Goal: Task Accomplishment & Management: Manage account settings

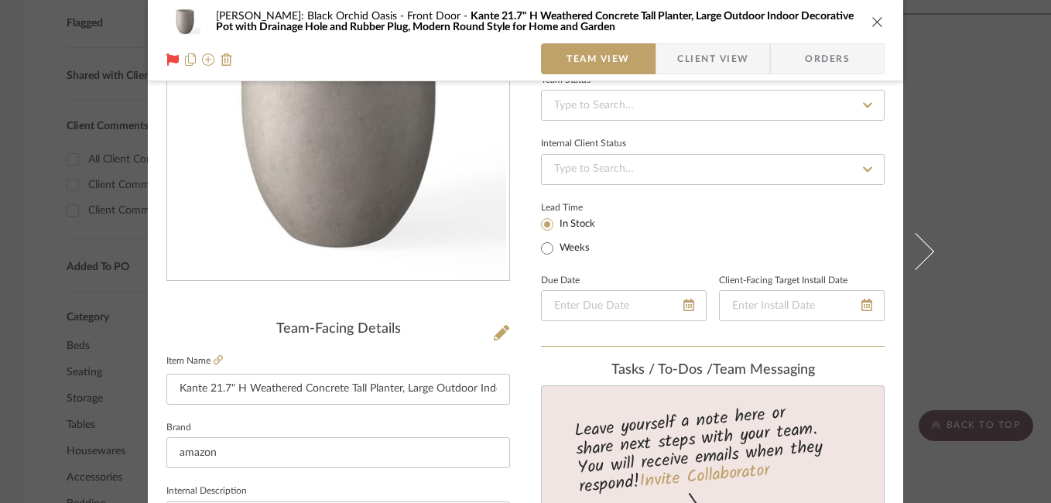
scroll to position [150, 0]
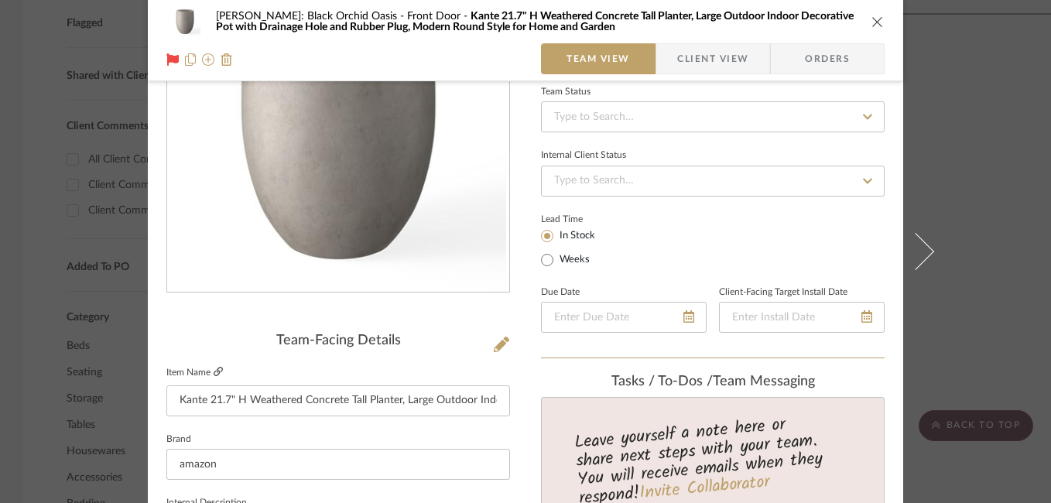
click at [214, 371] on icon at bounding box center [218, 371] width 9 height 9
drag, startPoint x: 171, startPoint y: 402, endPoint x: 559, endPoint y: 409, distance: 388.5
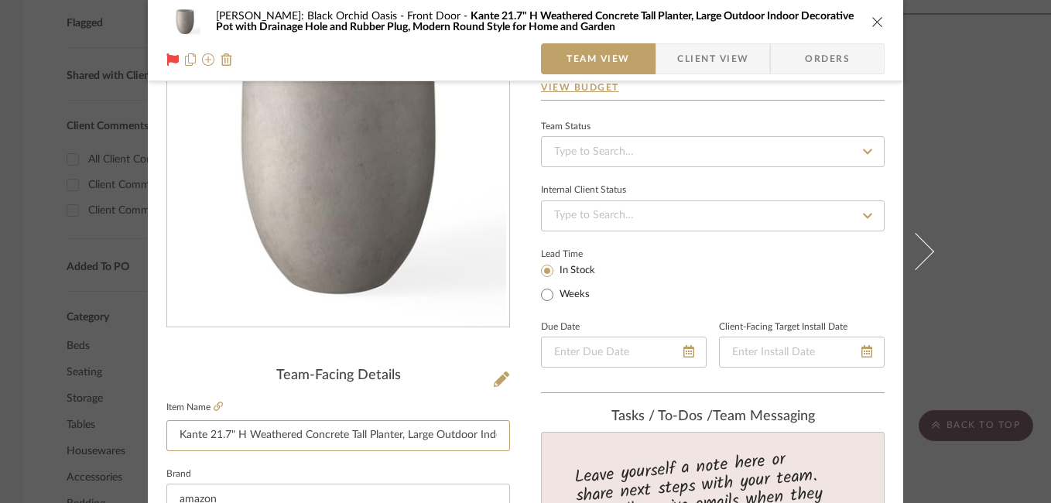
scroll to position [0, 0]
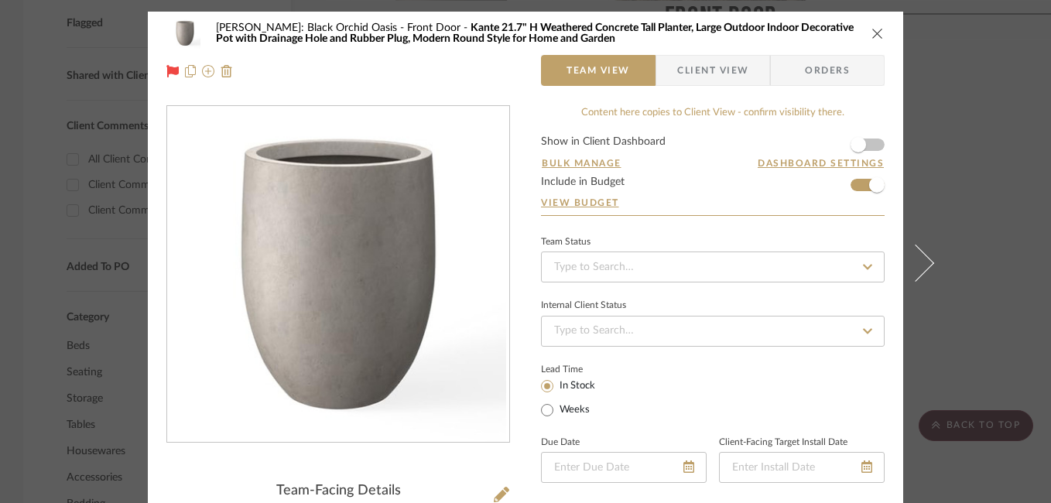
click at [874, 44] on div "Josh Metzger: Black Orchid Oasis Front Door Kante 21.7" H Weathered Concrete Ta…" at bounding box center [525, 33] width 718 height 31
click at [871, 33] on icon "close" at bounding box center [877, 33] width 12 height 12
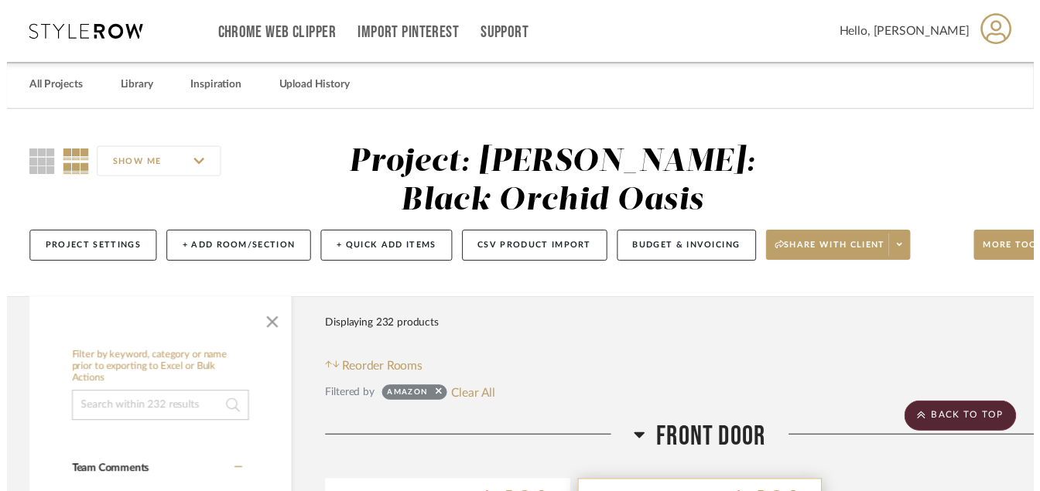
scroll to position [597, 0]
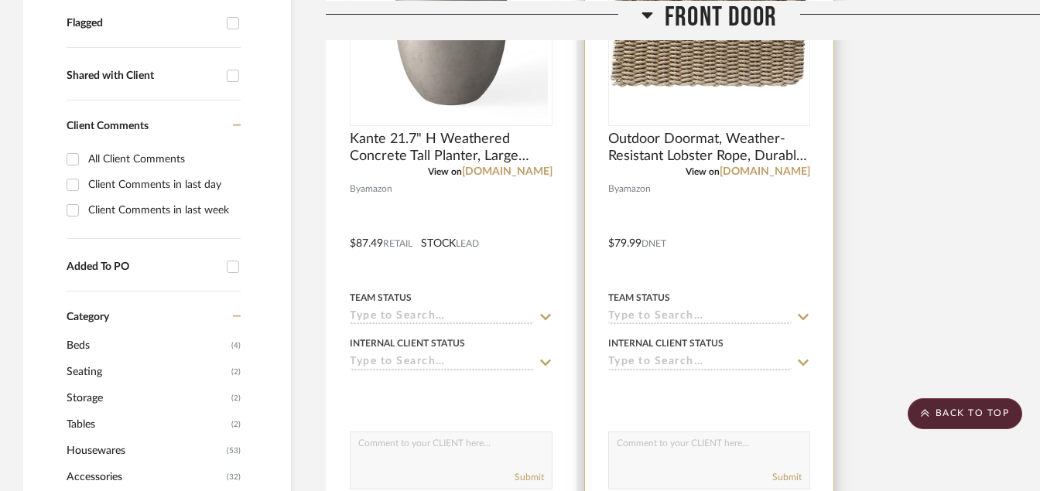
click at [653, 94] on div "0" at bounding box center [709, 27] width 201 height 195
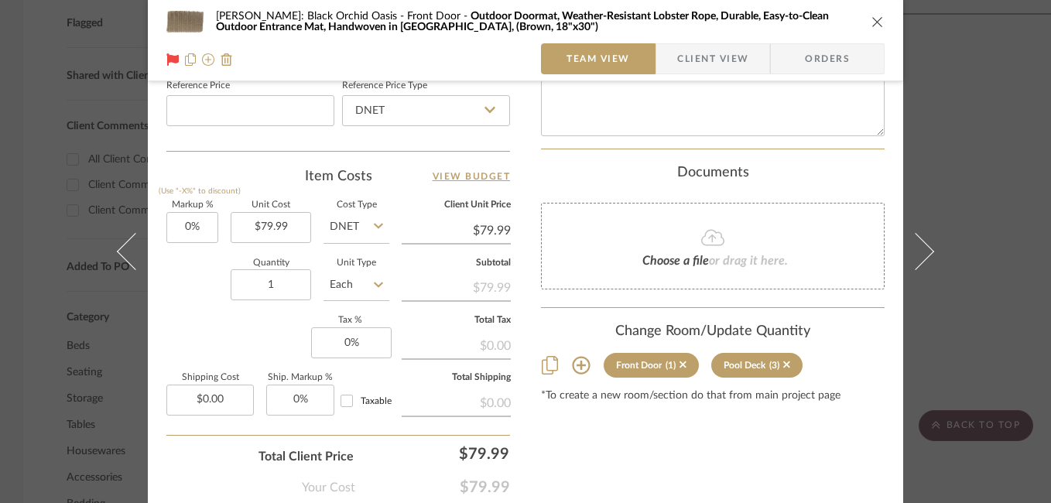
scroll to position [938, 0]
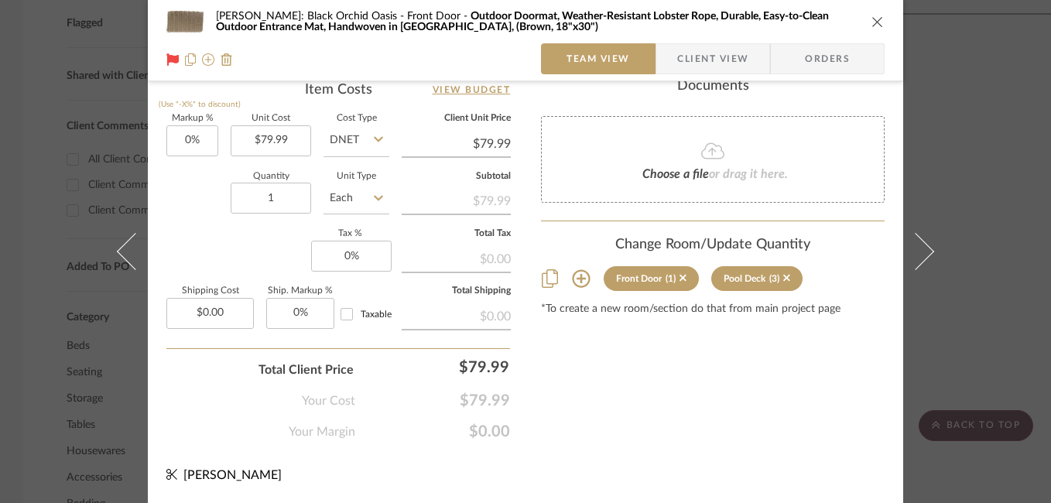
click at [955, 58] on div "Josh Metzger: Black Orchid Oasis Front Door Outdoor Doormat, Weather-Resistant …" at bounding box center [525, 251] width 1051 height 503
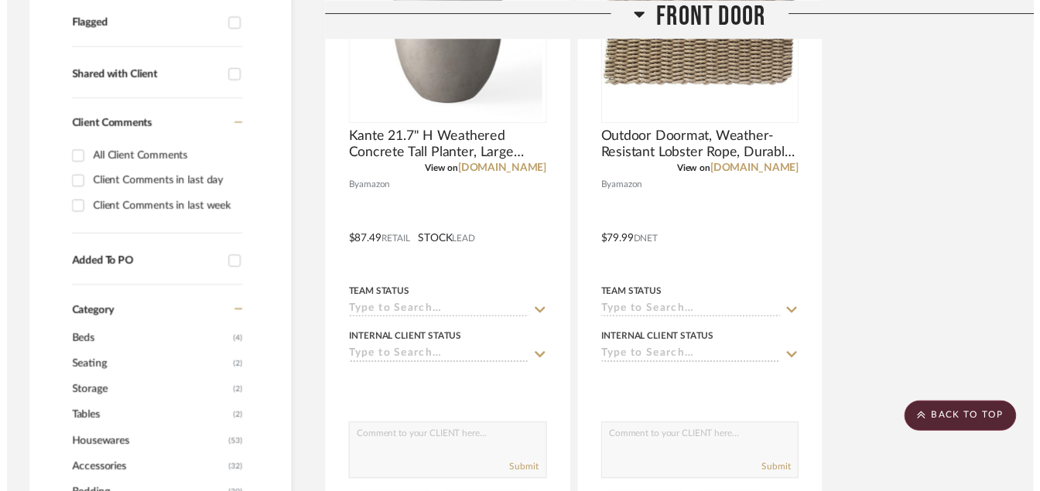
scroll to position [597, 0]
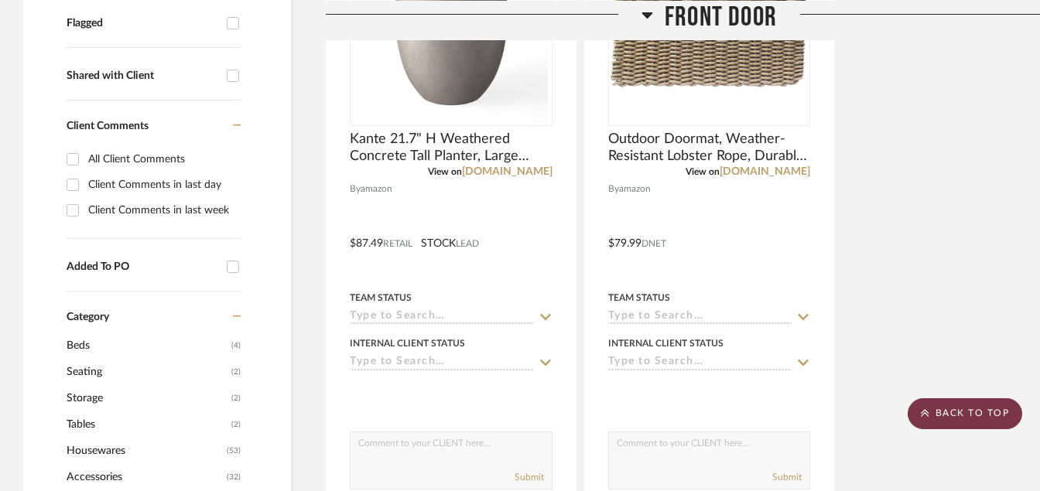
click at [928, 416] on icon at bounding box center [925, 413] width 9 height 9
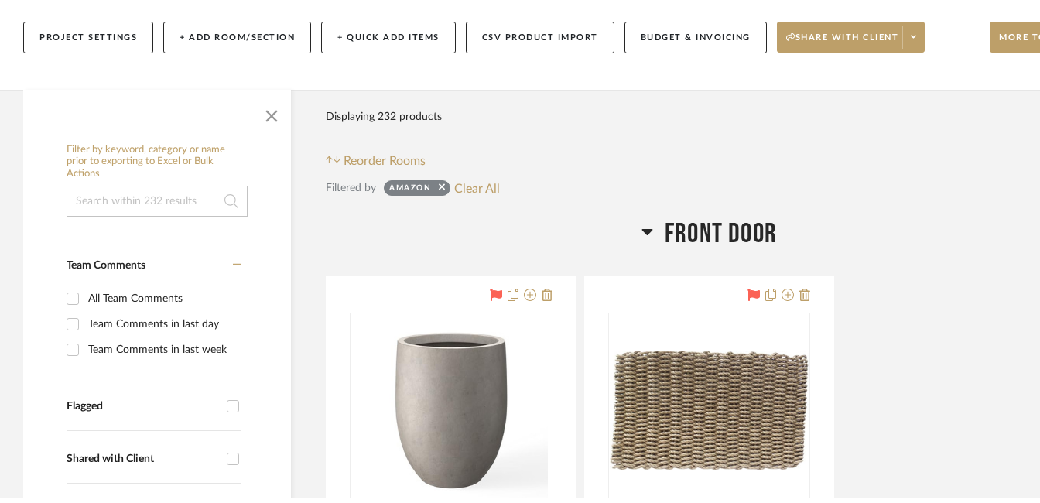
scroll to position [0, 0]
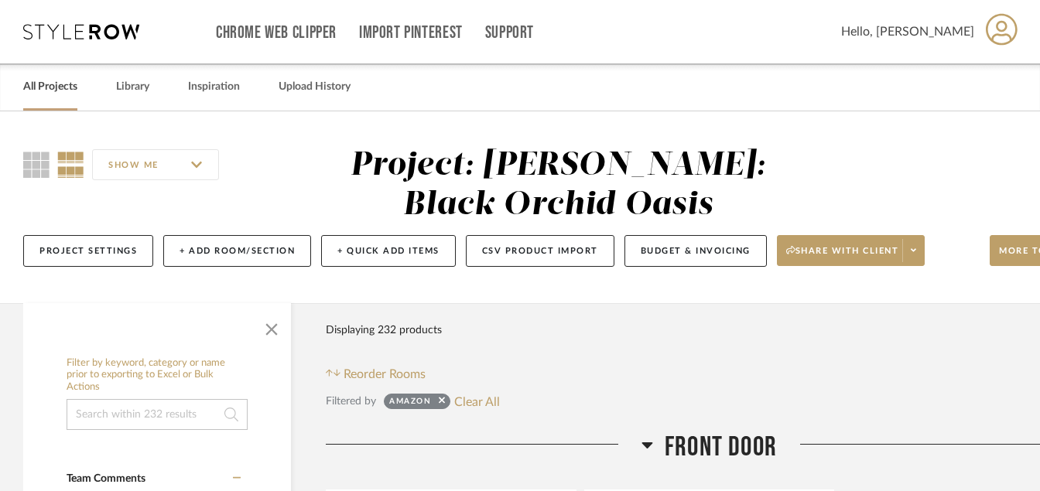
click at [53, 90] on link "All Projects" at bounding box center [50, 87] width 54 height 21
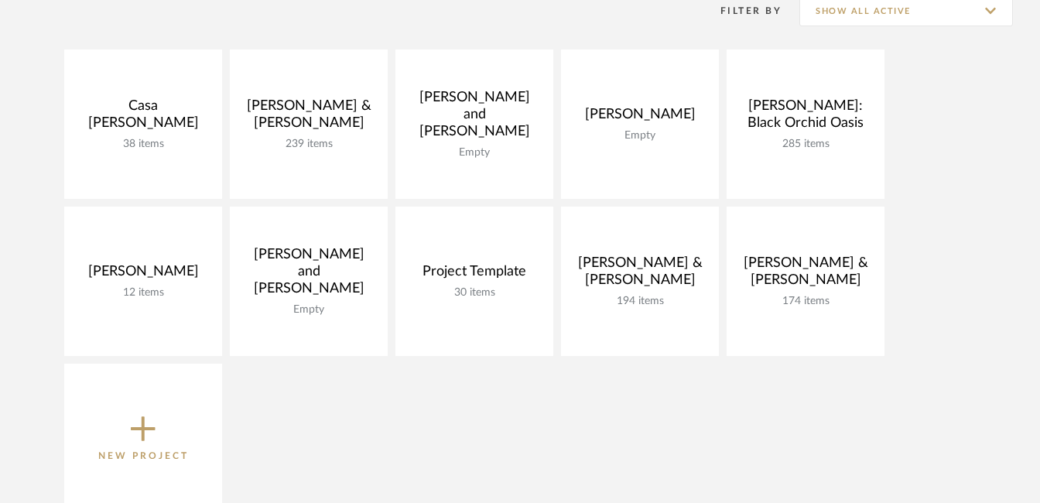
scroll to position [259, 0]
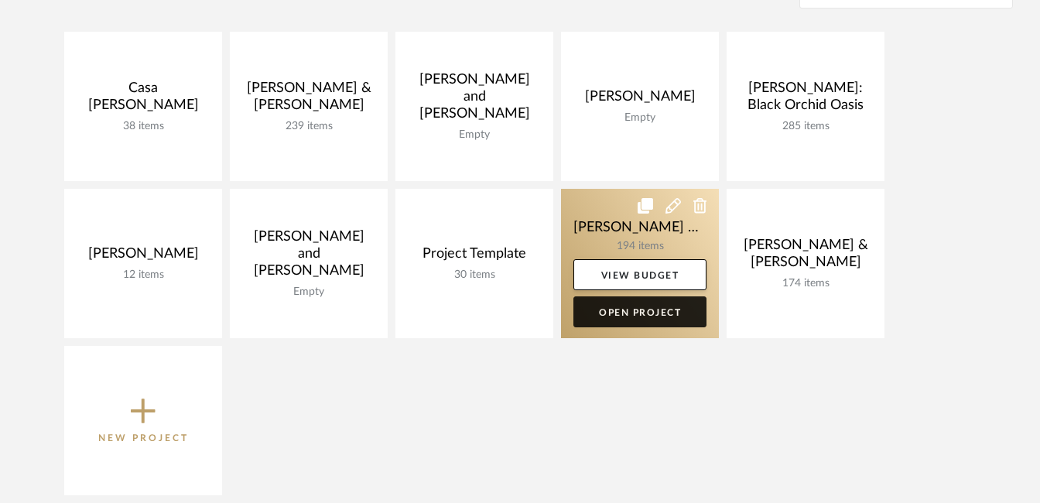
click at [655, 311] on link "Open Project" at bounding box center [639, 311] width 133 height 31
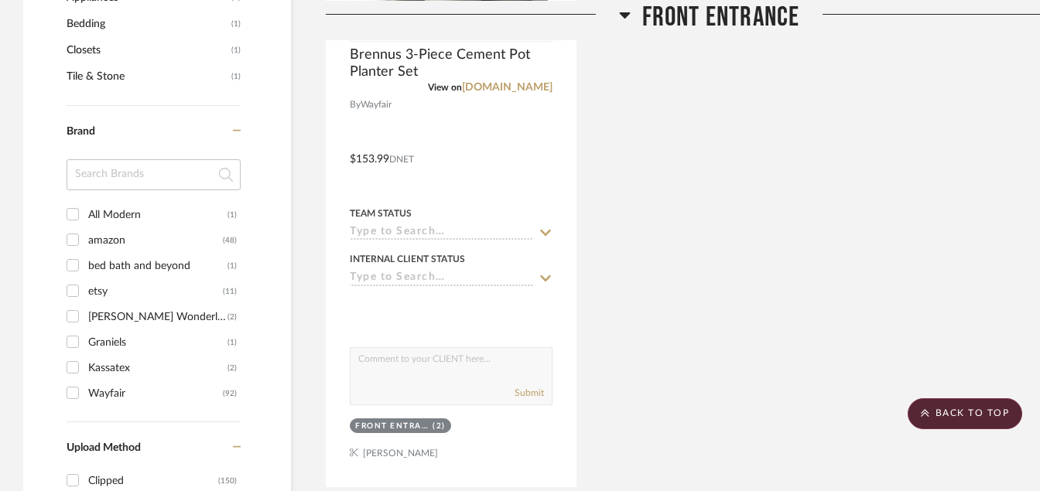
scroll to position [1397, 0]
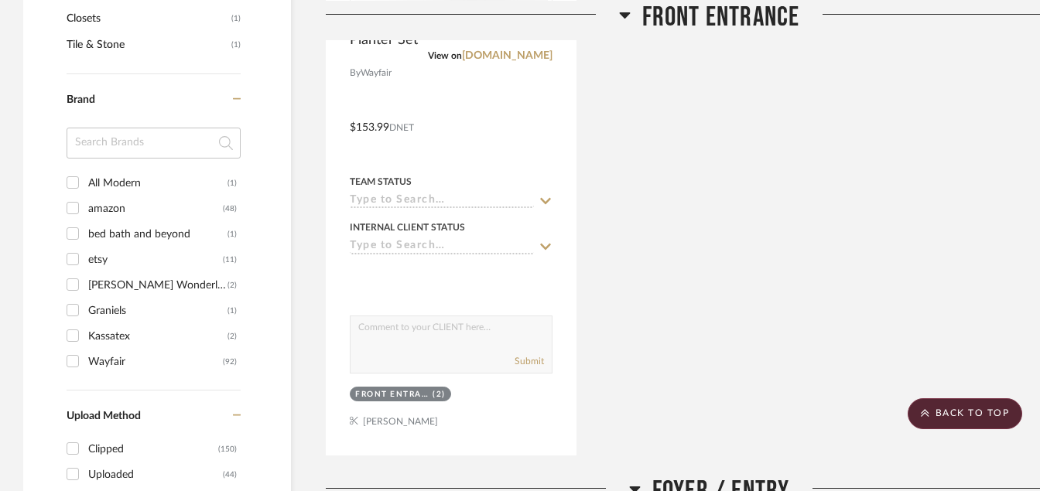
click at [78, 207] on input "amazon (48)" at bounding box center [72, 208] width 25 height 25
checkbox input "true"
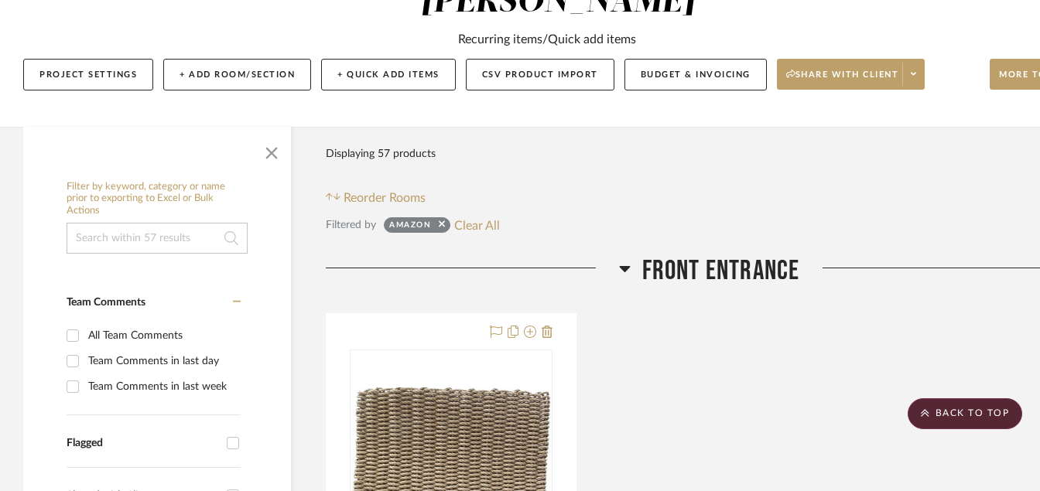
scroll to position [1545, 0]
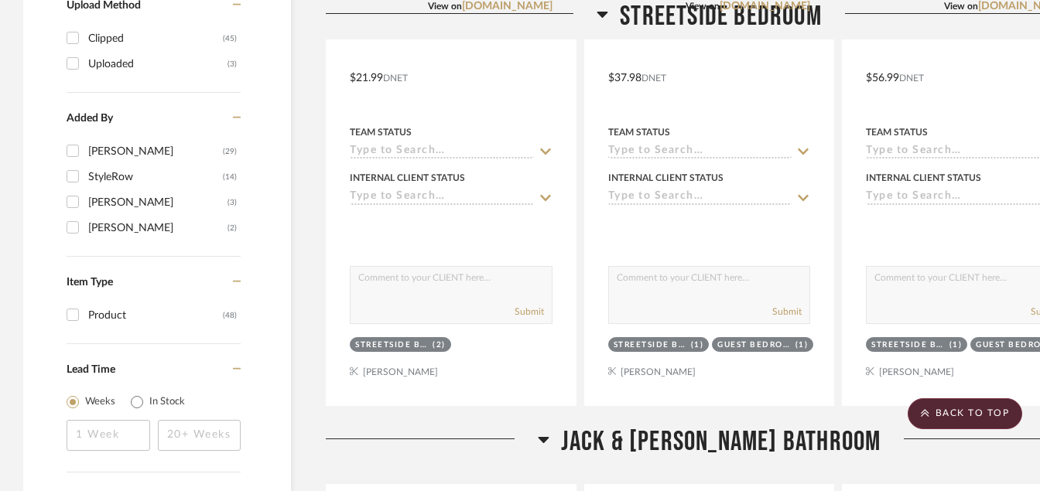
click at [409, 454] on div at bounding box center [432, 445] width 212 height 39
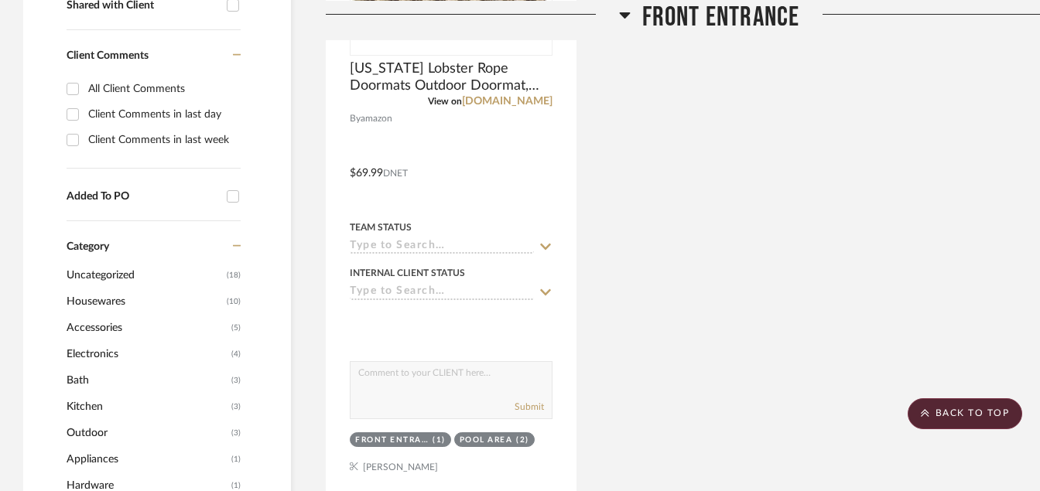
scroll to position [405, 0]
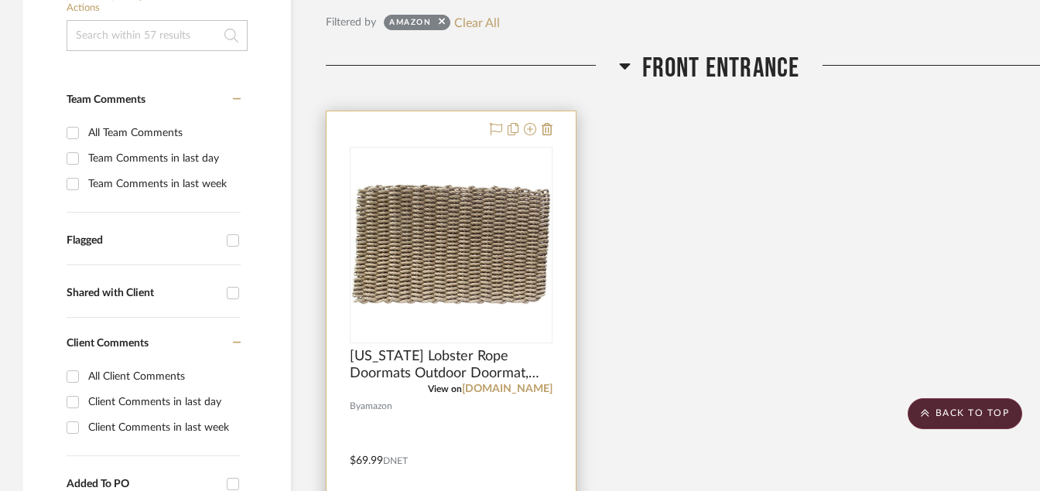
click at [0, 0] on img at bounding box center [0, 0] width 0 height 0
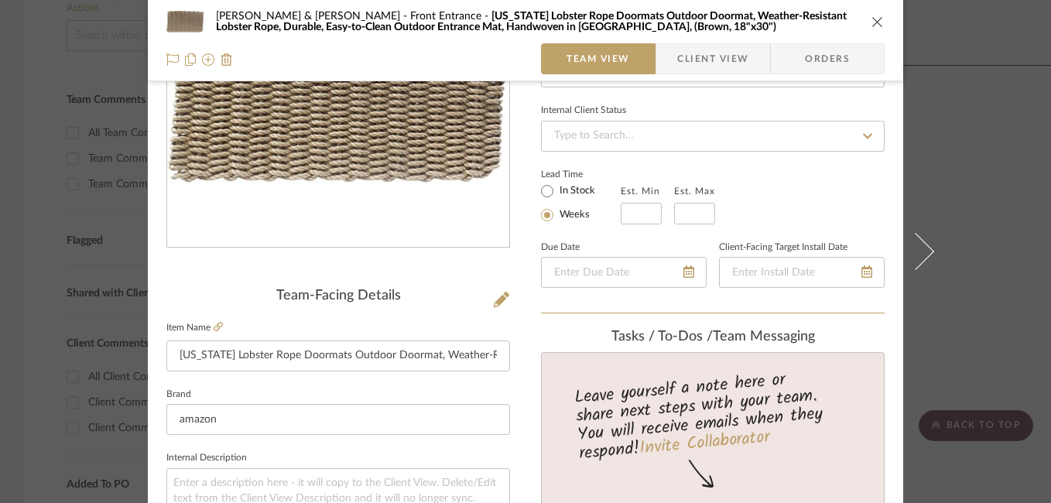
scroll to position [166, 0]
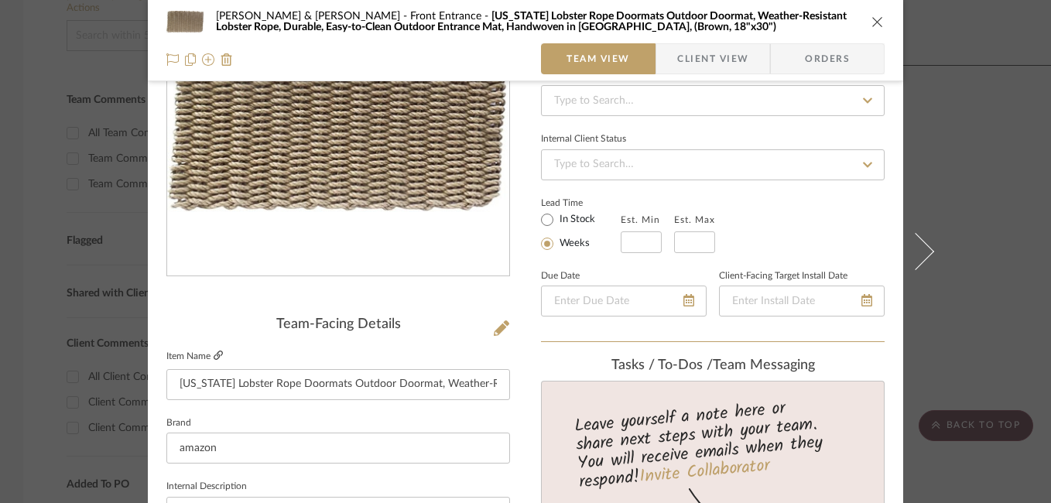
click at [217, 353] on icon at bounding box center [218, 355] width 9 height 9
click at [872, 29] on div "Susan & Kenya Jackson Front Entrance Maine Lobster Rope Doormats Outdoor Doorma…" at bounding box center [525, 21] width 718 height 31
click at [871, 19] on icon "close" at bounding box center [877, 21] width 12 height 12
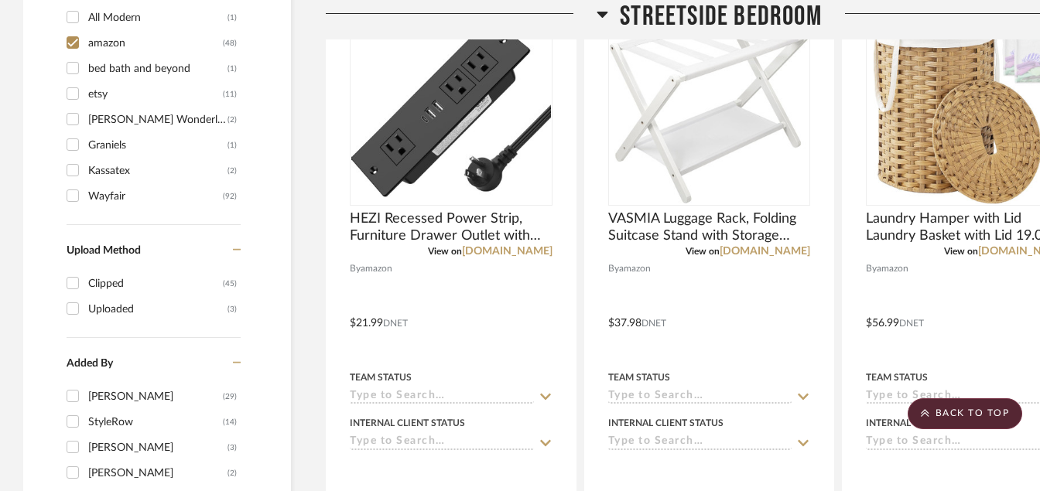
scroll to position [1301, 0]
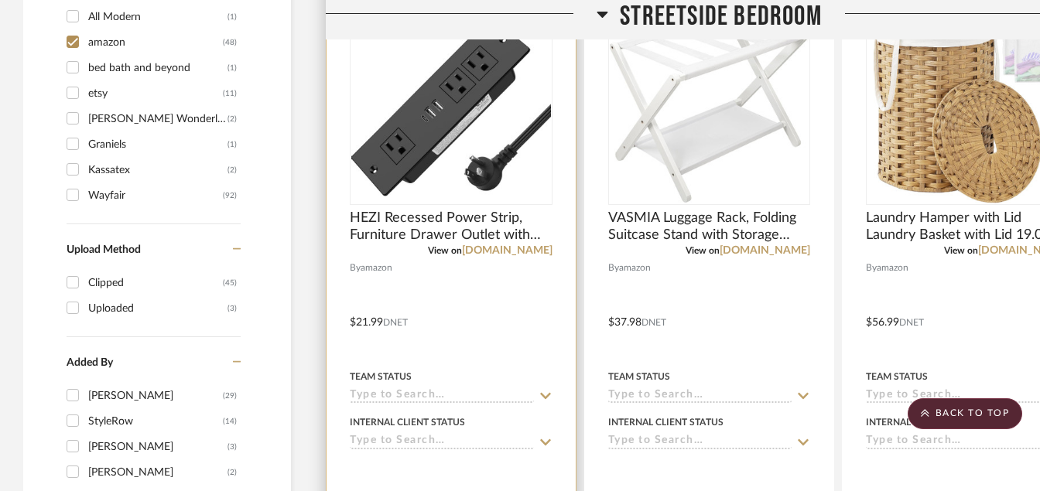
click at [0, 0] on img at bounding box center [0, 0] width 0 height 0
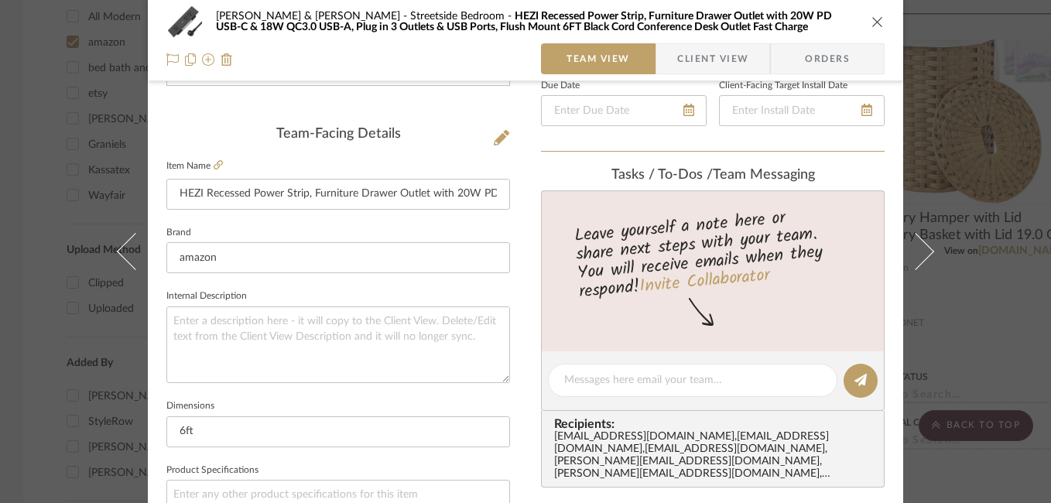
scroll to position [353, 0]
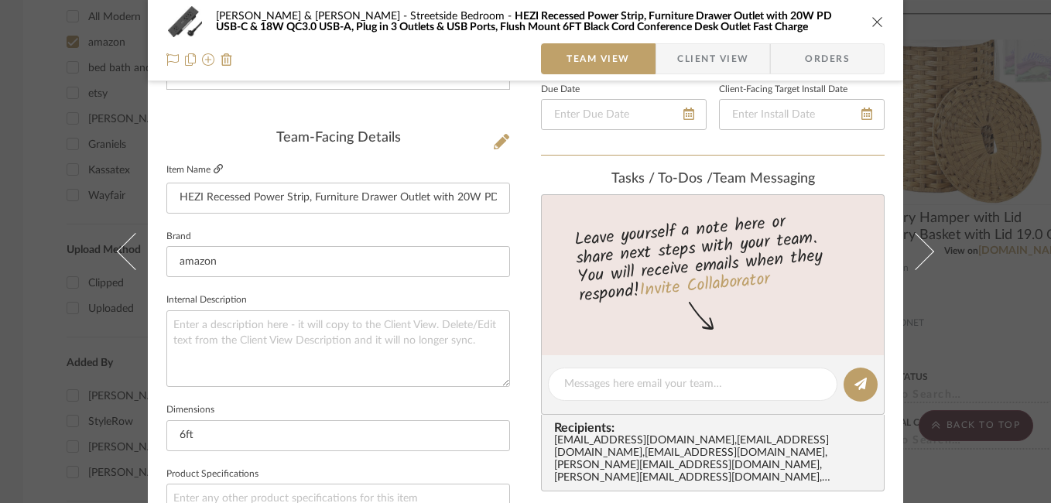
click at [214, 168] on icon at bounding box center [218, 168] width 9 height 9
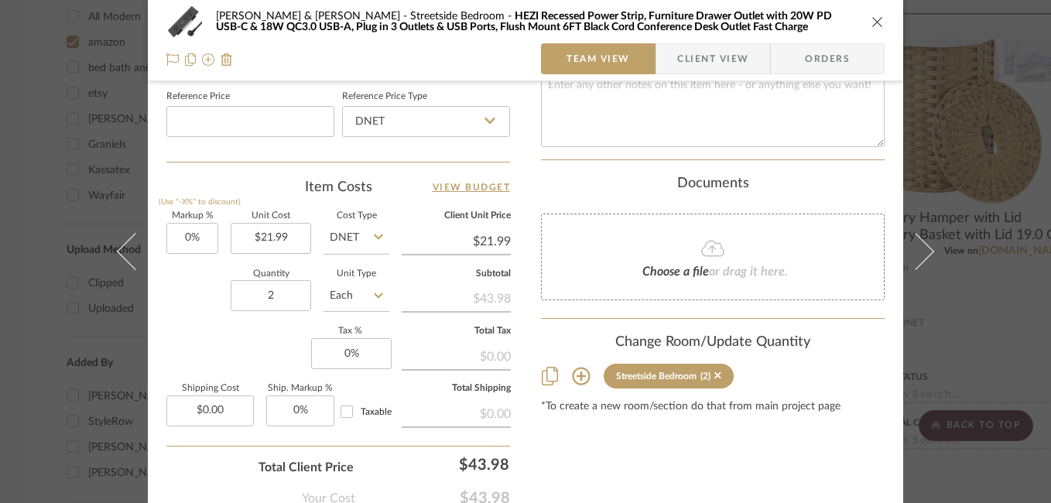
scroll to position [833, 0]
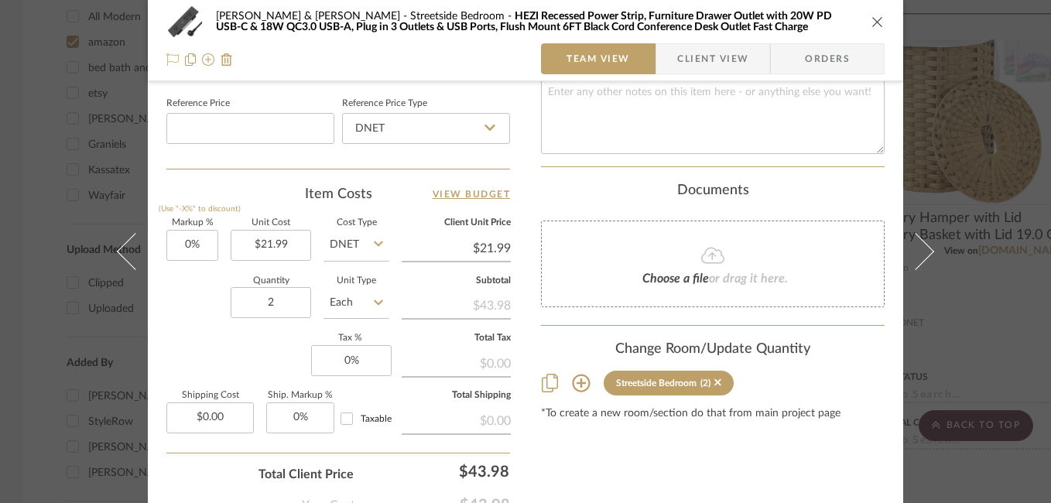
click at [167, 59] on icon at bounding box center [172, 59] width 12 height 12
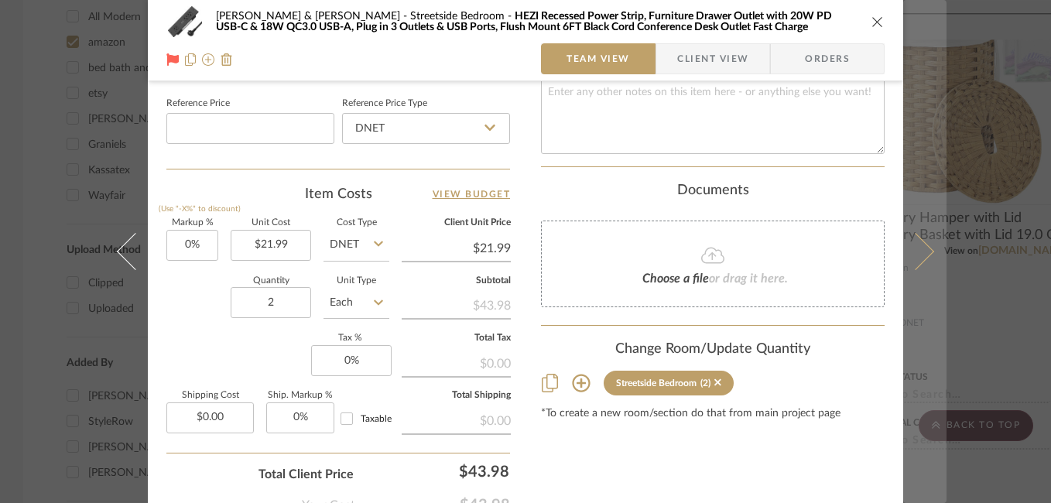
click at [922, 251] on icon at bounding box center [915, 251] width 37 height 37
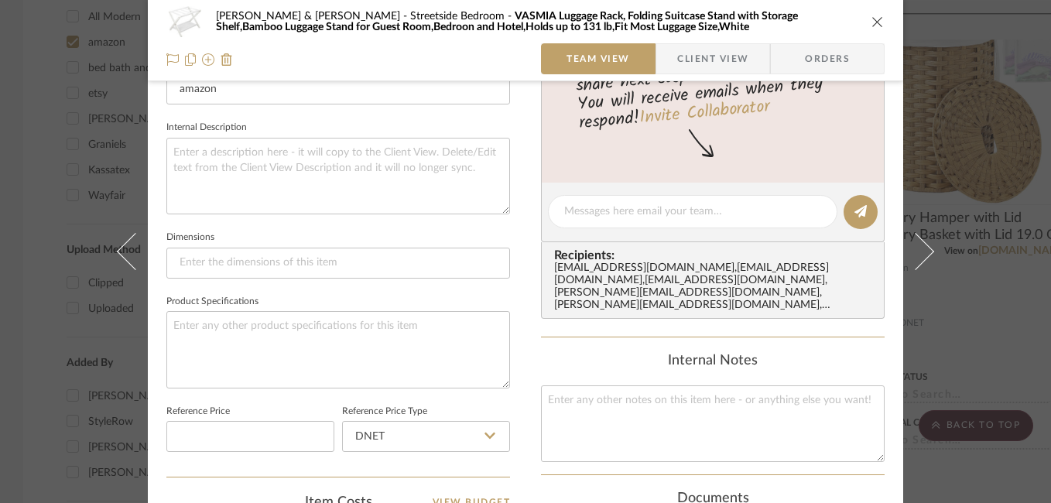
scroll to position [415, 0]
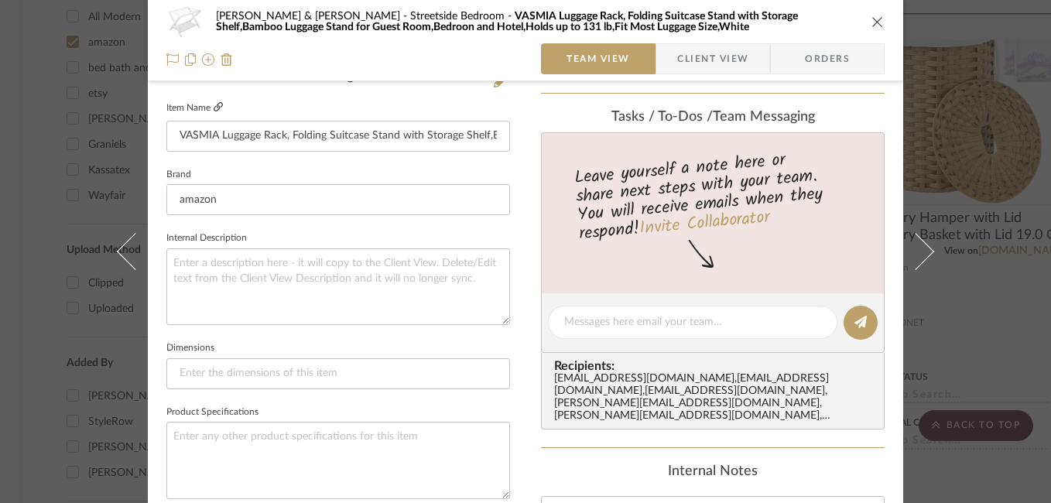
click at [214, 112] on link at bounding box center [218, 107] width 9 height 13
click at [166, 60] on icon at bounding box center [172, 59] width 12 height 12
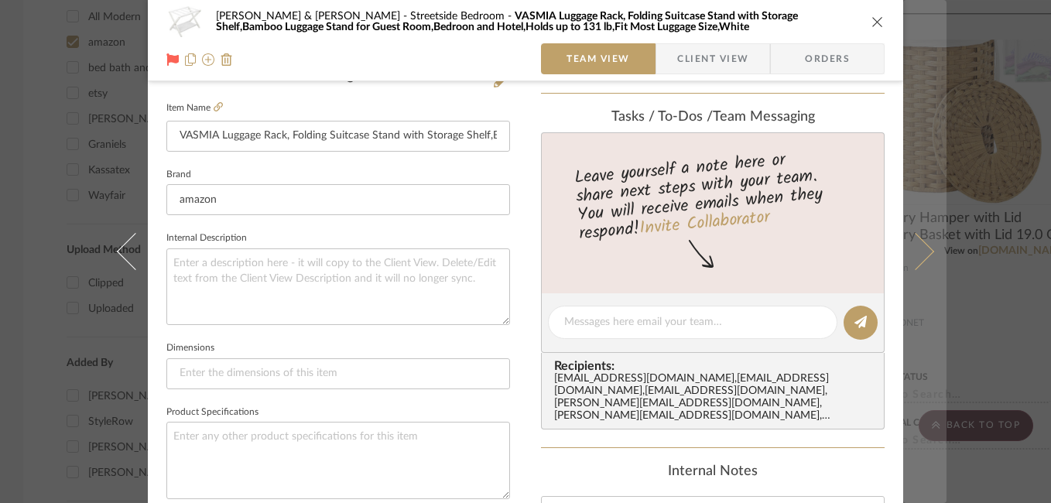
click at [912, 251] on icon at bounding box center [915, 251] width 37 height 37
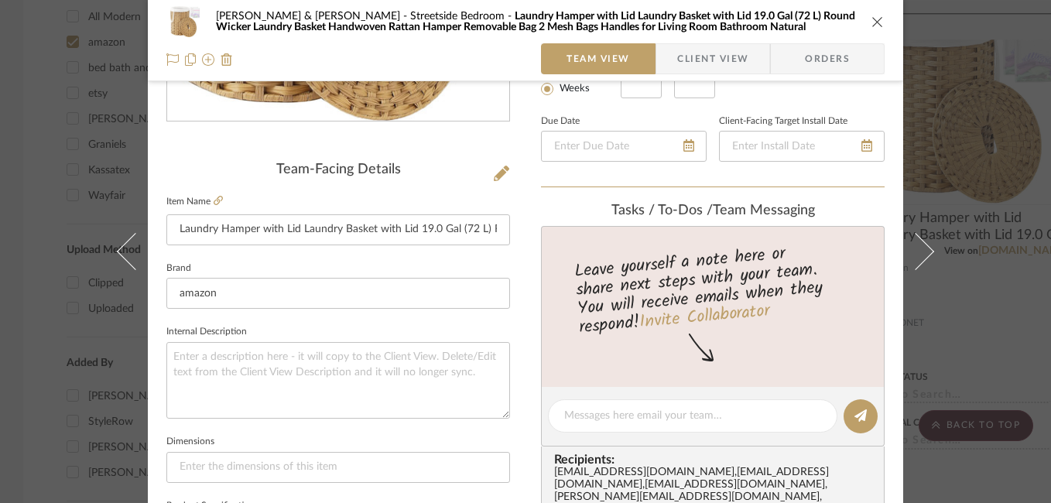
scroll to position [322, 0]
click at [214, 207] on link at bounding box center [218, 200] width 9 height 13
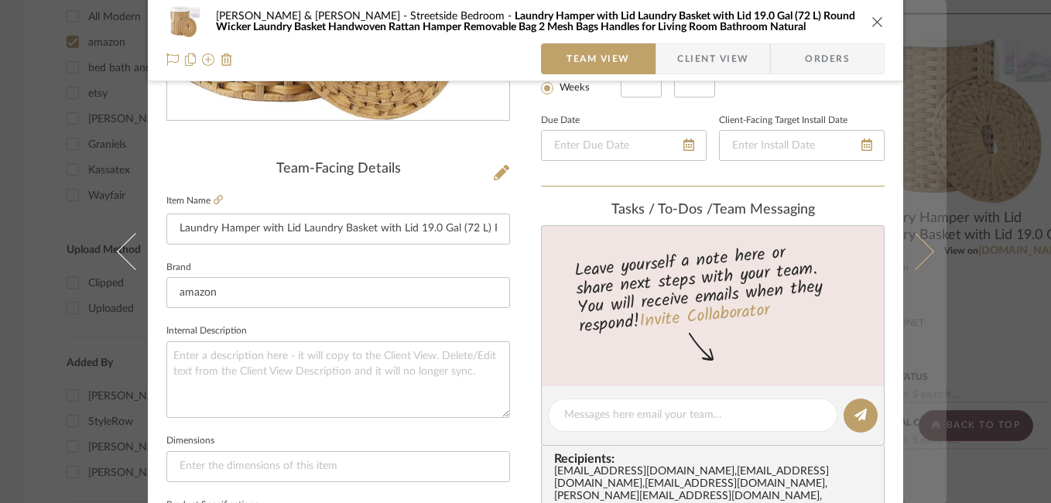
click at [915, 234] on button at bounding box center [924, 251] width 43 height 503
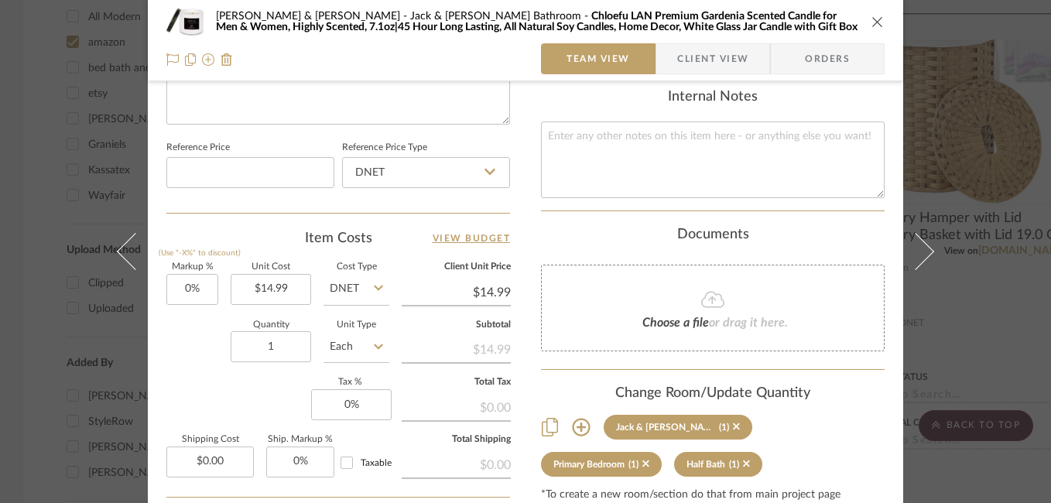
scroll to position [381, 0]
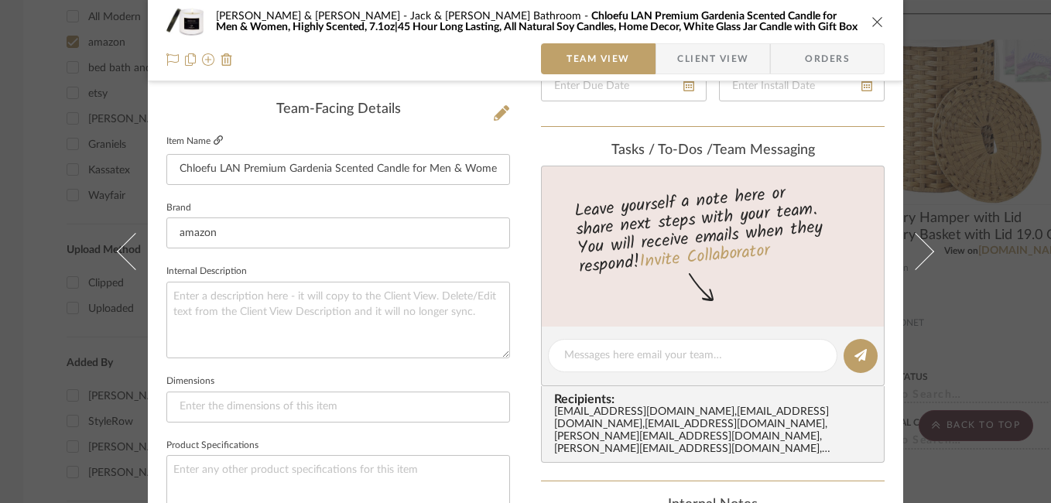
click at [214, 139] on icon at bounding box center [218, 139] width 9 height 9
click at [214, 142] on icon at bounding box center [218, 139] width 9 height 9
drag, startPoint x: 172, startPoint y: 174, endPoint x: 606, endPoint y: 202, distance: 435.0
click at [606, 202] on div "Susan & Kenya Jackson Jack & Jill Bathroom Chloefu LAN Premium Gardenia Scented…" at bounding box center [525, 344] width 755 height 1429
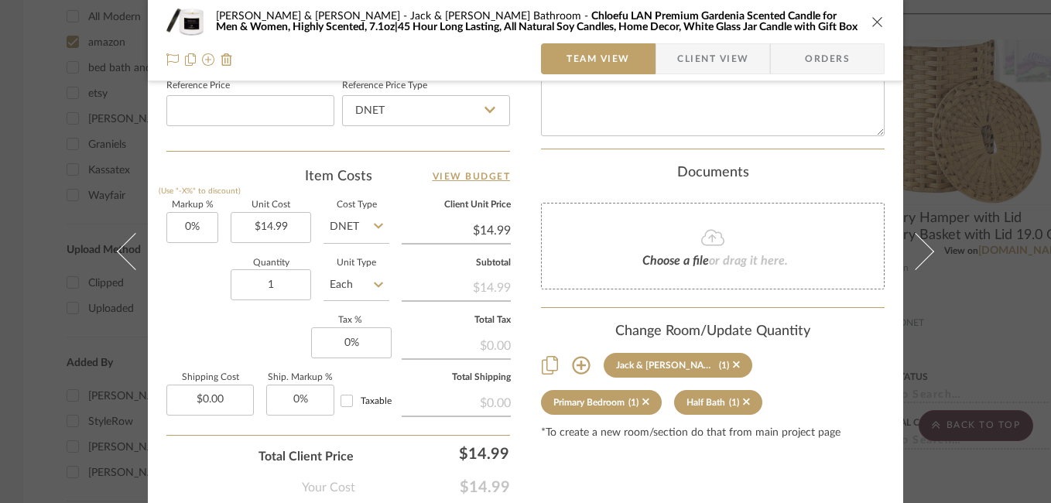
scroll to position [898, 0]
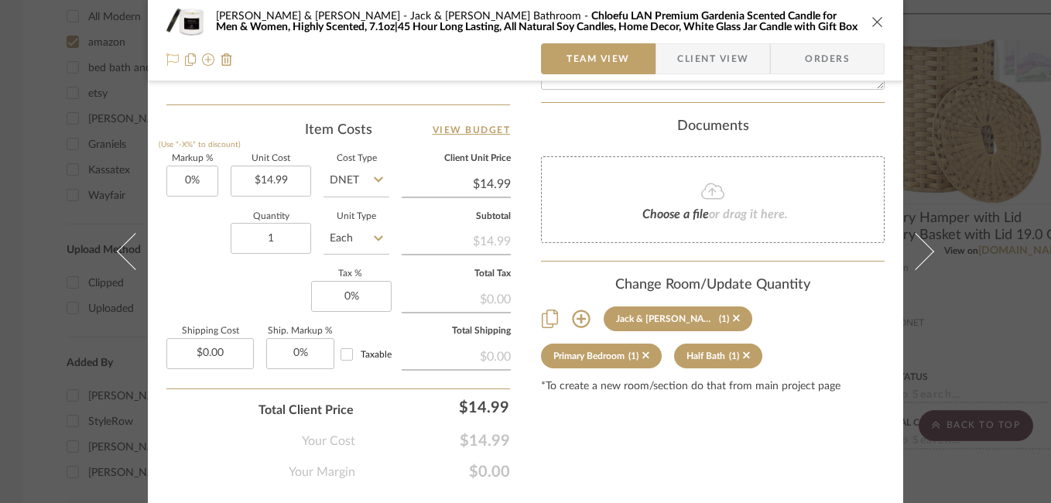
click at [166, 60] on icon at bounding box center [172, 59] width 12 height 12
click at [871, 20] on icon "close" at bounding box center [877, 21] width 12 height 12
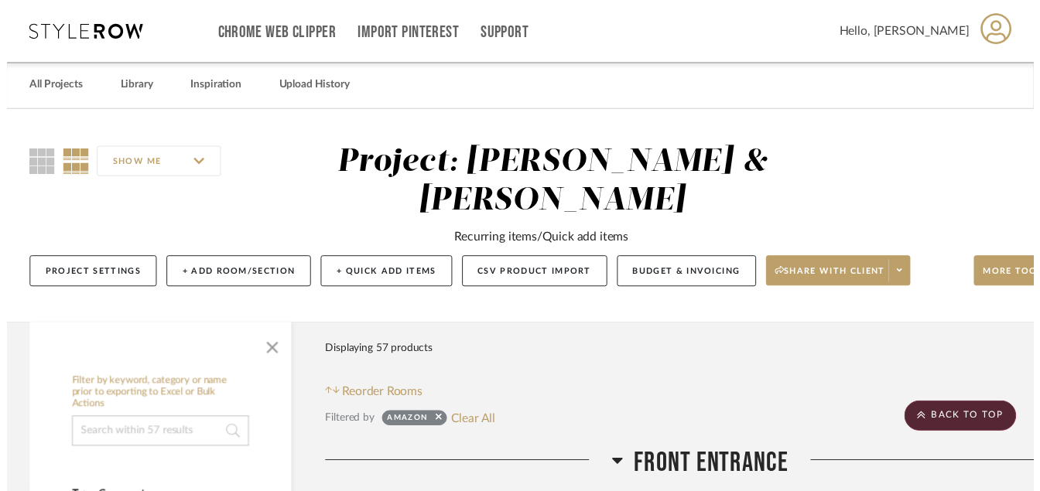
scroll to position [1301, 0]
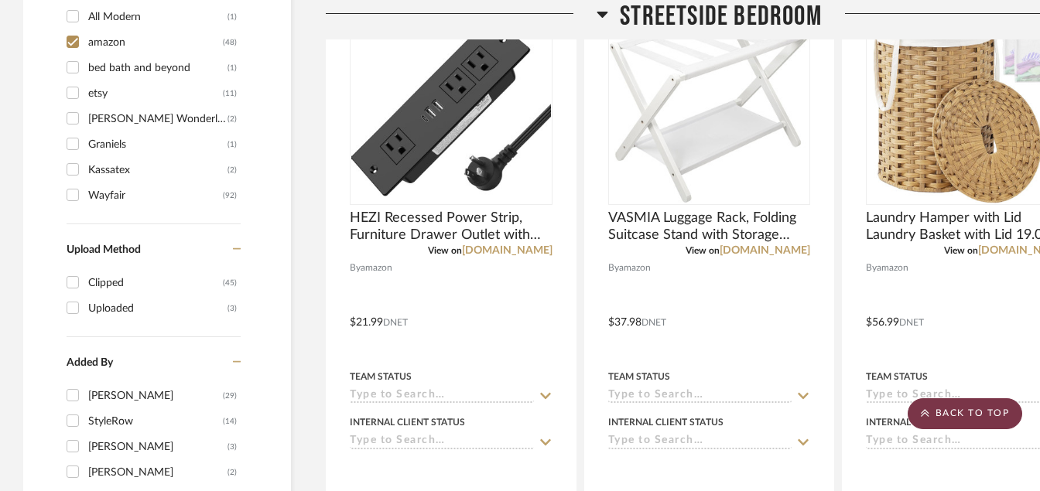
click at [955, 413] on scroll-to-top-button "BACK TO TOP" at bounding box center [965, 413] width 115 height 31
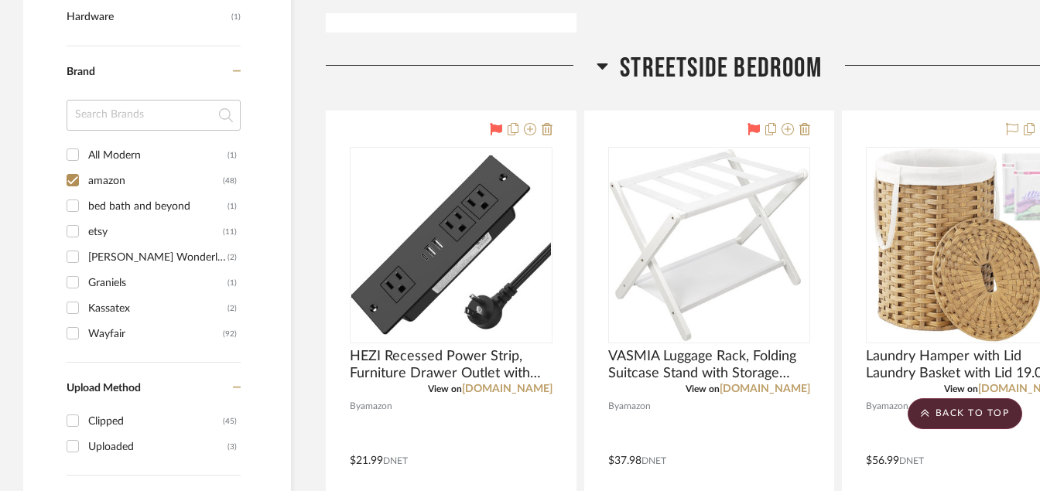
scroll to position [1183, 0]
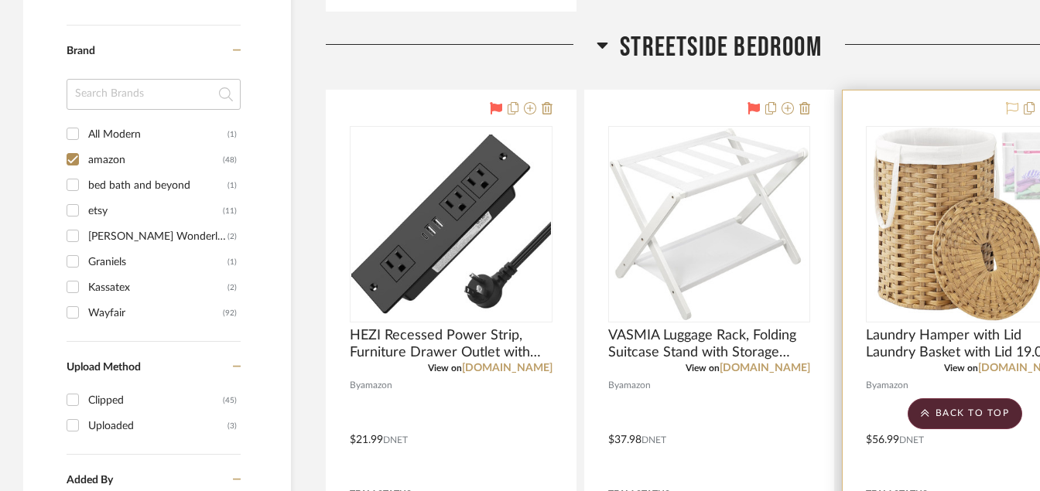
click at [1014, 104] on icon at bounding box center [1012, 108] width 12 height 12
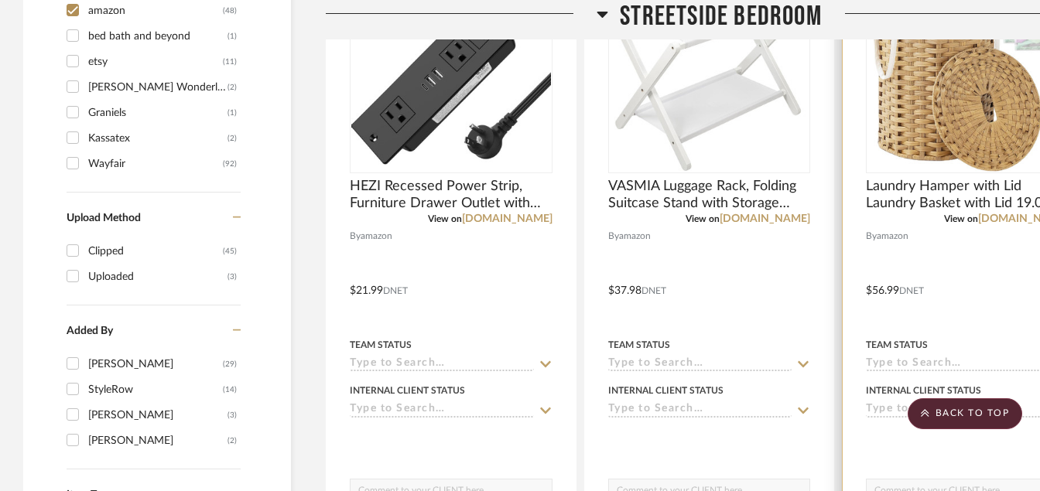
scroll to position [1365, 0]
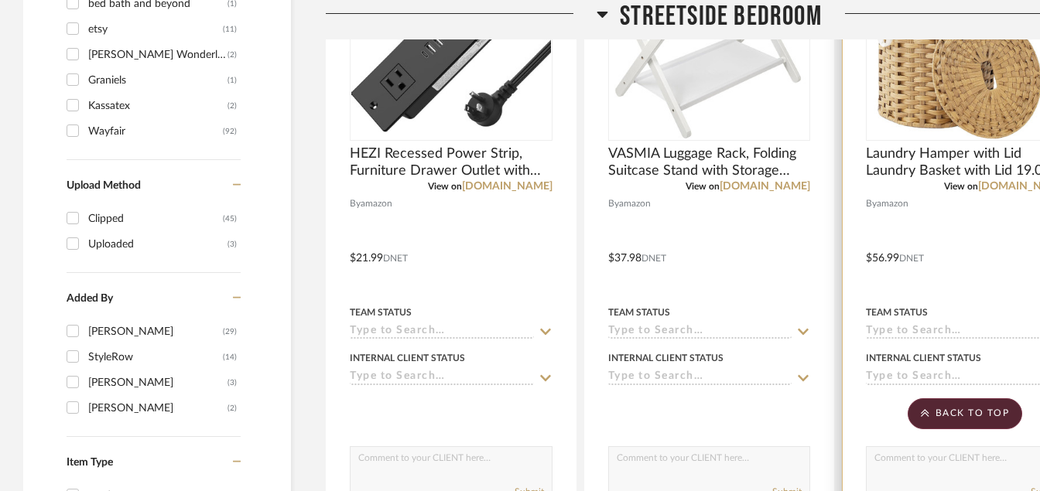
click at [969, 97] on img "0" at bounding box center [967, 42] width 187 height 193
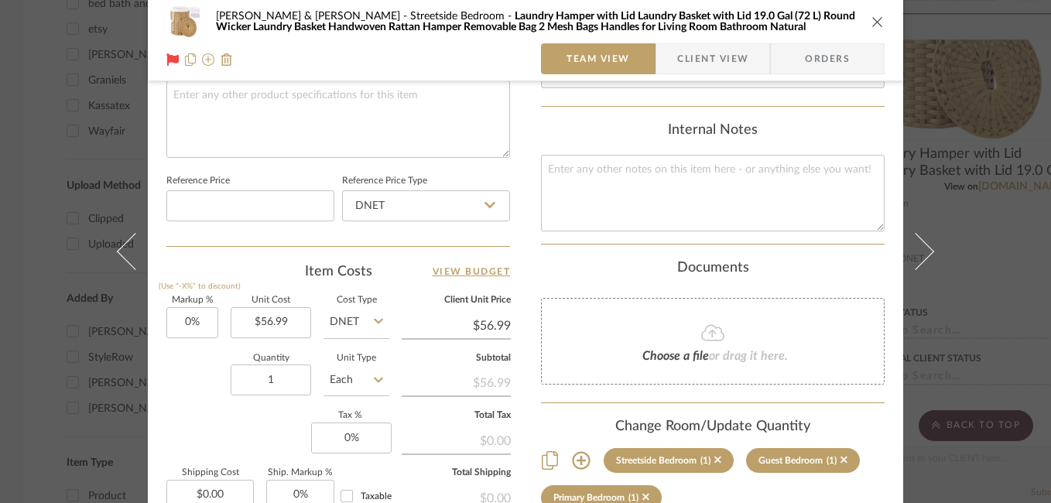
scroll to position [765, 0]
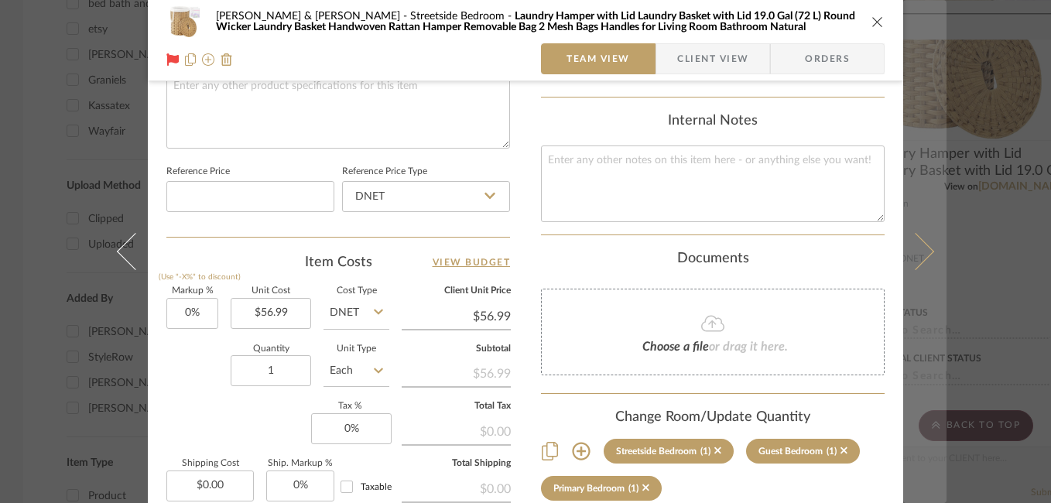
click at [924, 252] on icon at bounding box center [915, 251] width 37 height 37
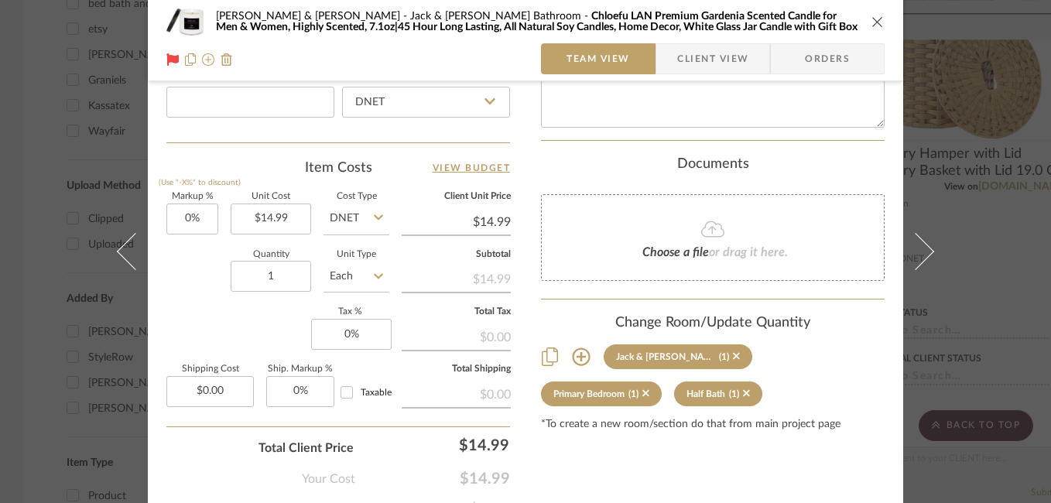
scroll to position [880, 0]
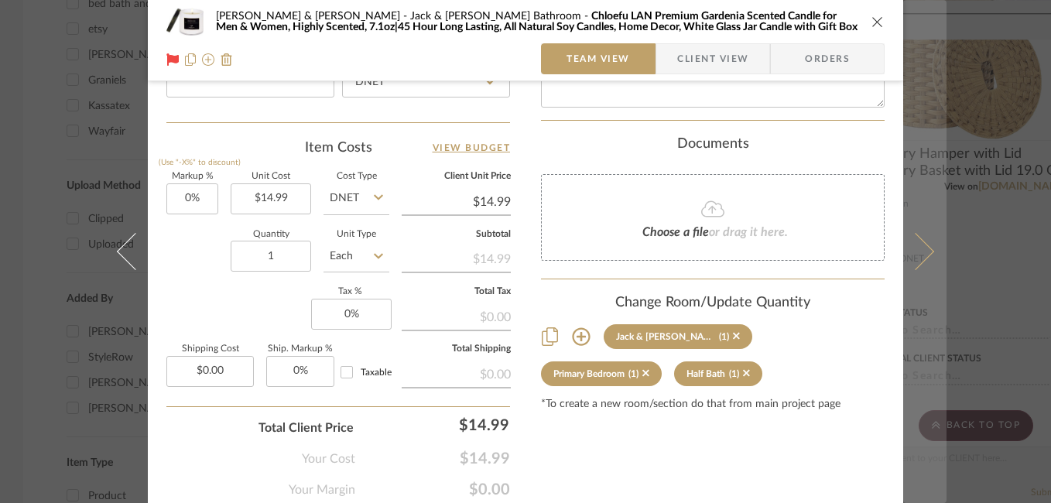
click at [914, 261] on icon at bounding box center [915, 251] width 37 height 37
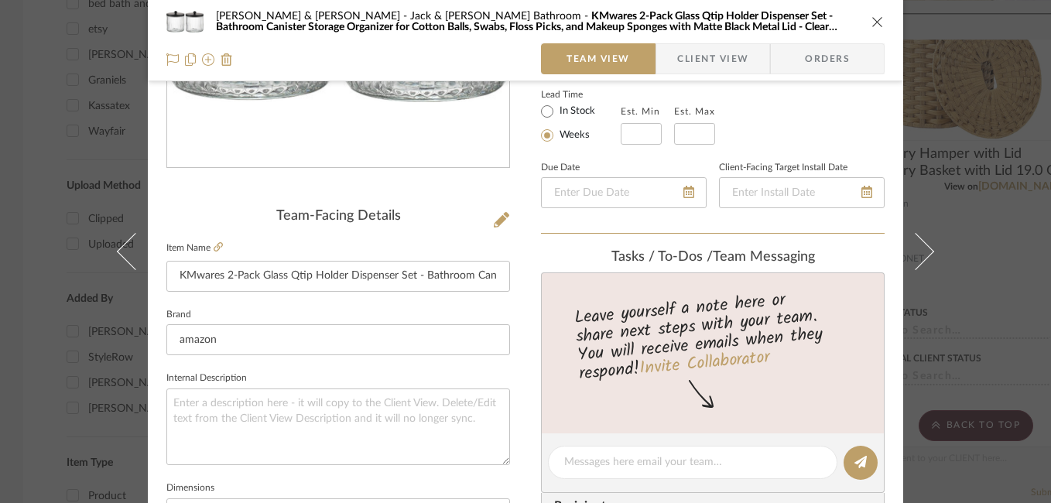
scroll to position [188, 0]
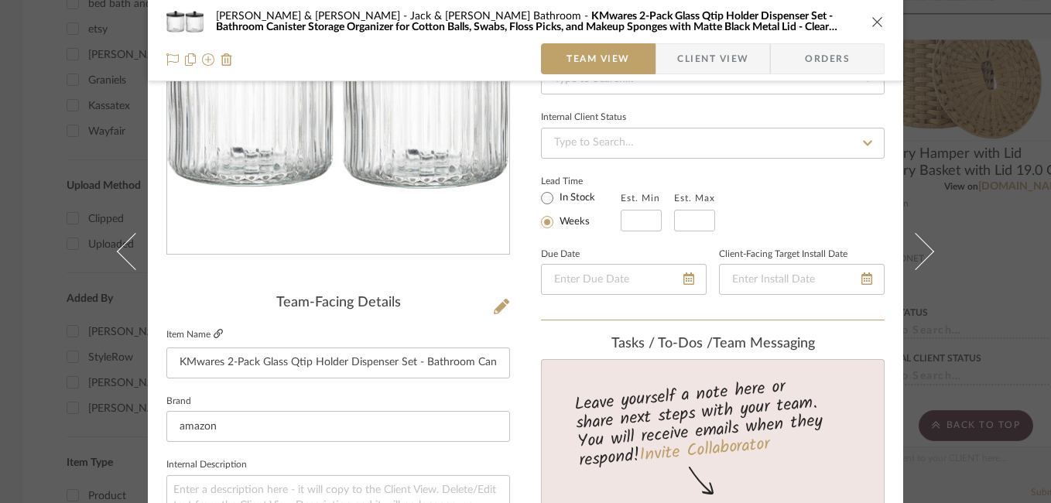
click at [216, 335] on icon at bounding box center [218, 333] width 9 height 9
drag, startPoint x: 172, startPoint y: 360, endPoint x: 558, endPoint y: 400, distance: 388.2
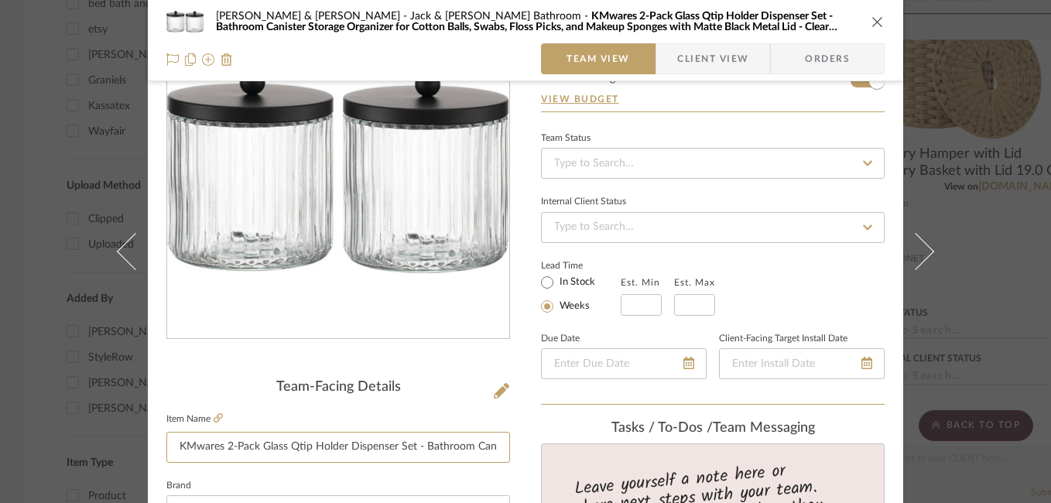
scroll to position [0, 0]
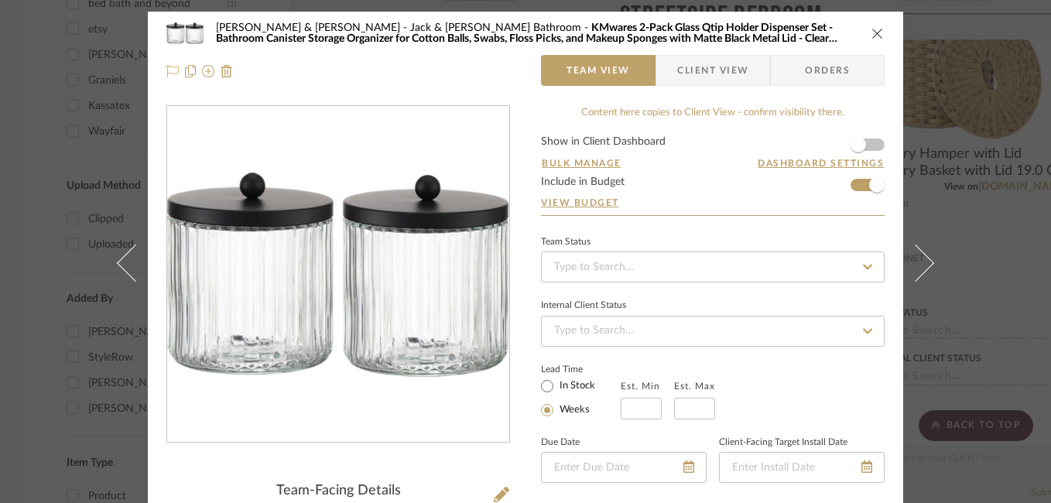
click at [166, 70] on icon at bounding box center [172, 71] width 12 height 12
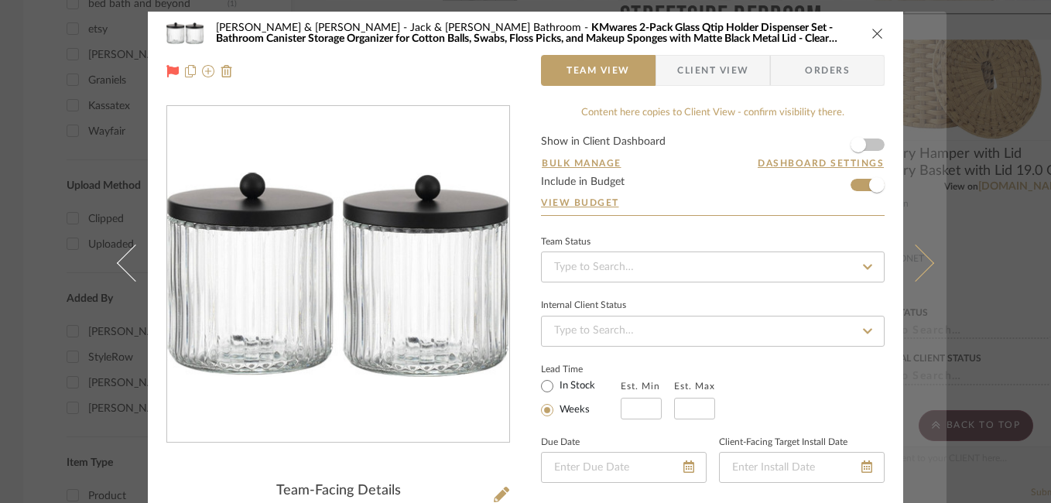
click at [912, 262] on icon at bounding box center [915, 262] width 37 height 37
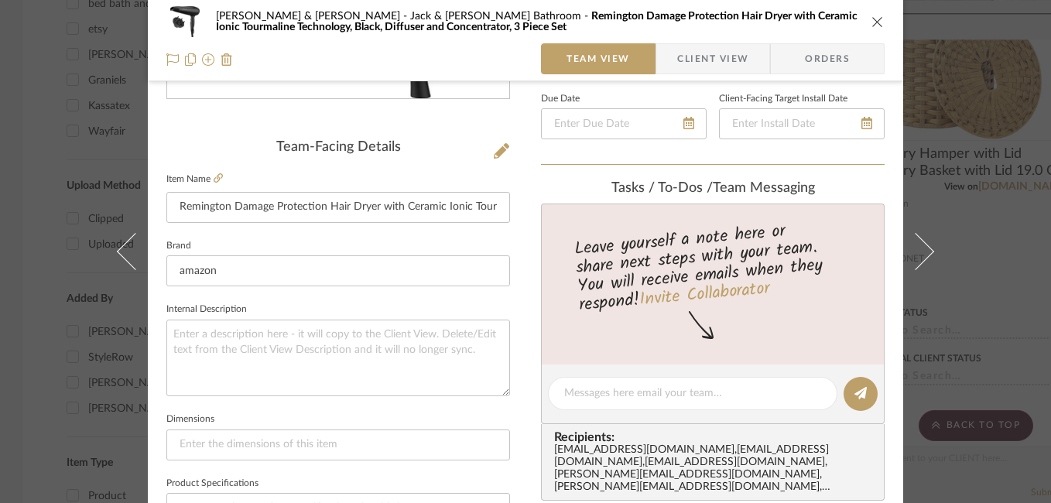
scroll to position [295, 0]
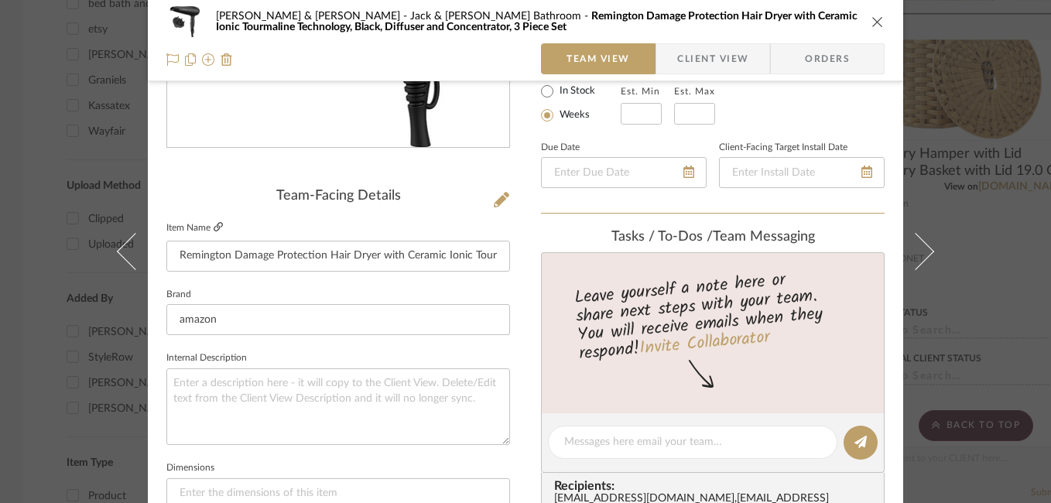
click at [214, 231] on icon at bounding box center [218, 226] width 9 height 9
click at [169, 58] on icon at bounding box center [172, 59] width 12 height 12
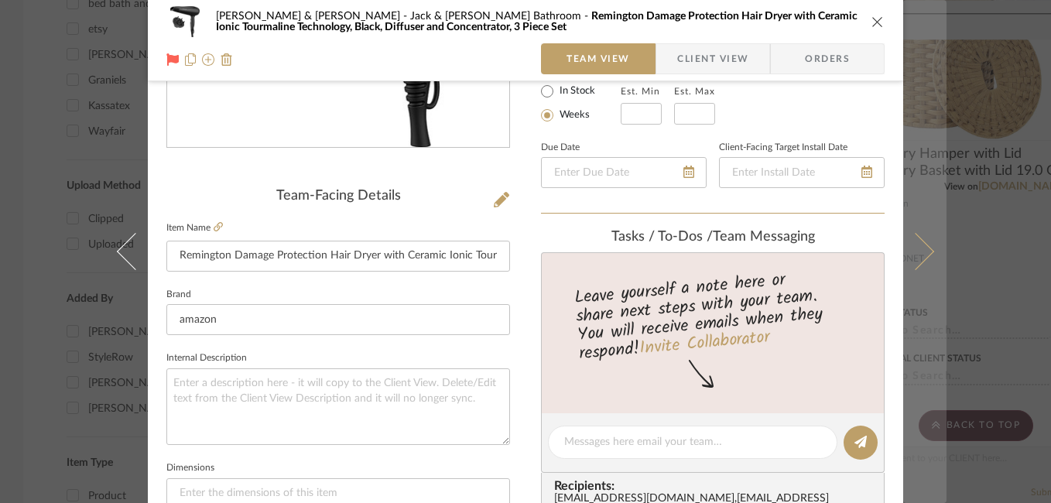
click at [924, 253] on icon at bounding box center [915, 251] width 37 height 37
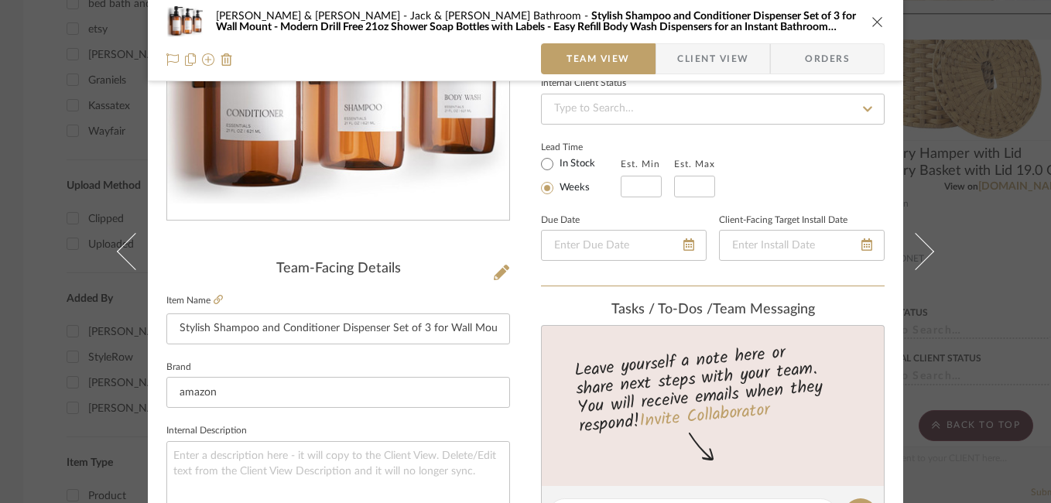
scroll to position [224, 0]
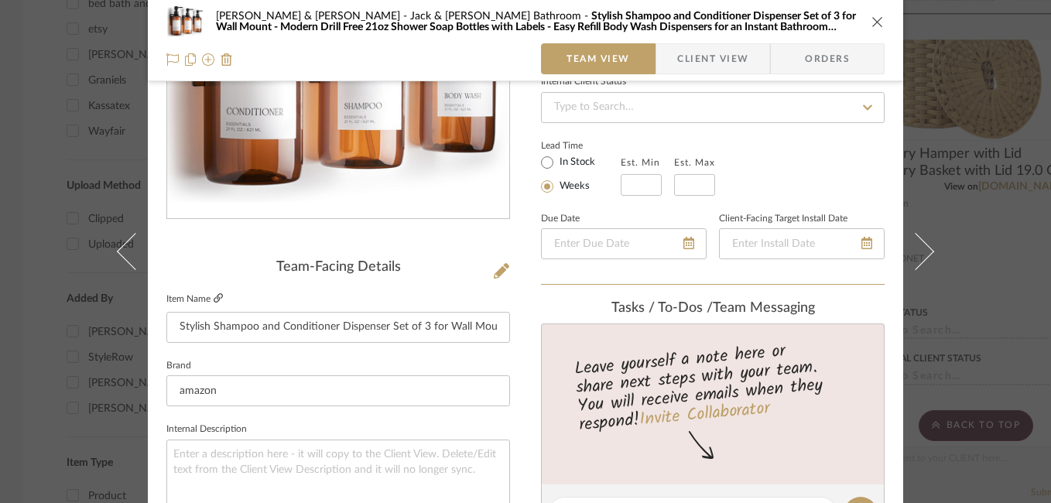
click at [214, 294] on icon at bounding box center [218, 297] width 9 height 9
click at [169, 56] on icon at bounding box center [172, 59] width 12 height 12
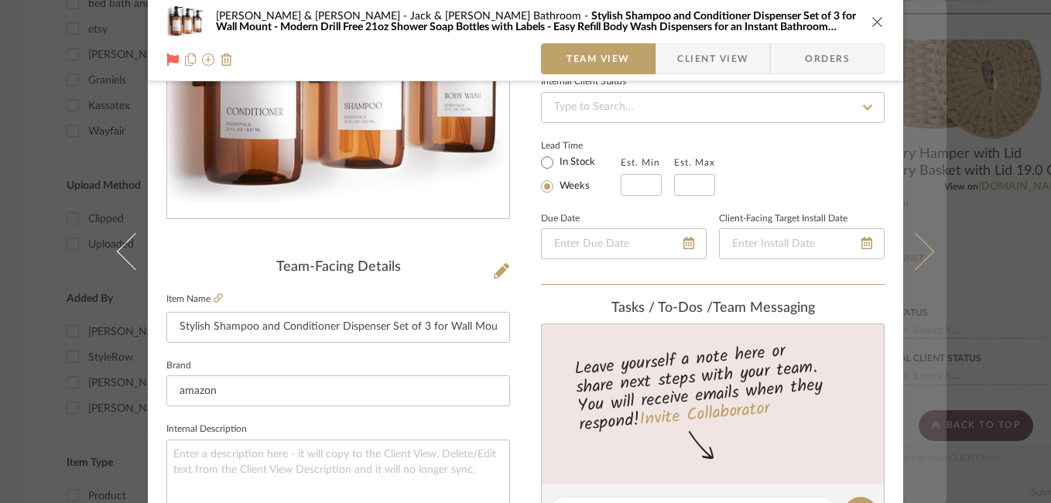
click at [911, 240] on icon at bounding box center [915, 251] width 37 height 37
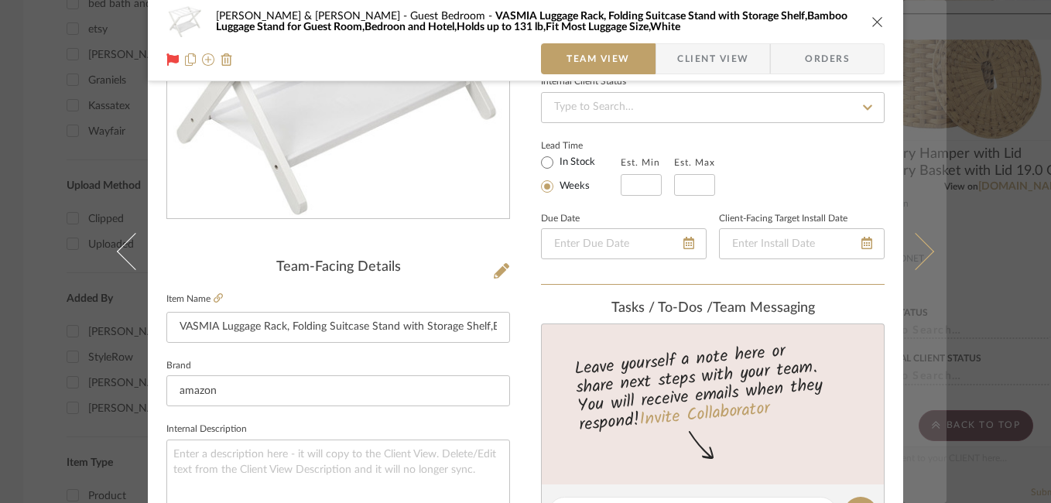
click at [914, 245] on icon at bounding box center [915, 251] width 37 height 37
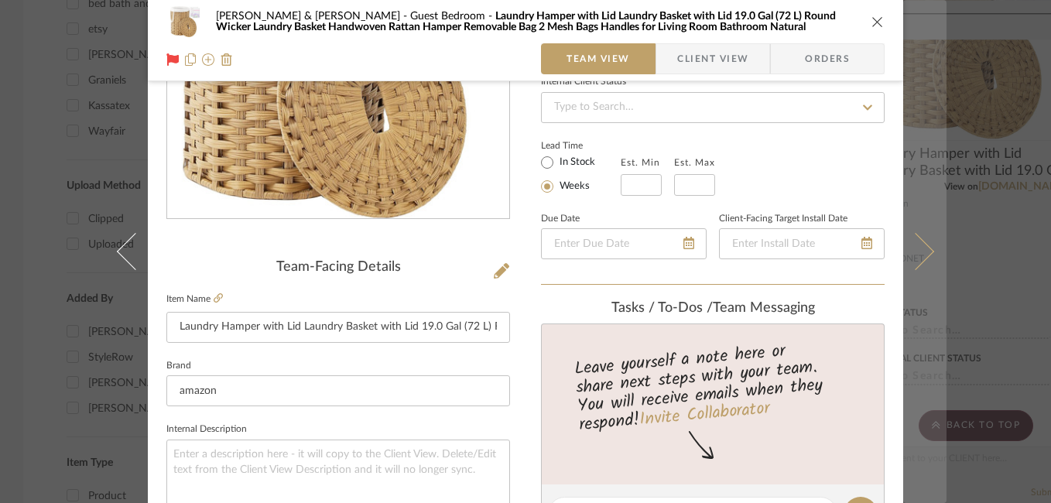
drag, startPoint x: 914, startPoint y: 245, endPoint x: 921, endPoint y: 253, distance: 10.4
click at [928, 251] on icon at bounding box center [915, 251] width 37 height 37
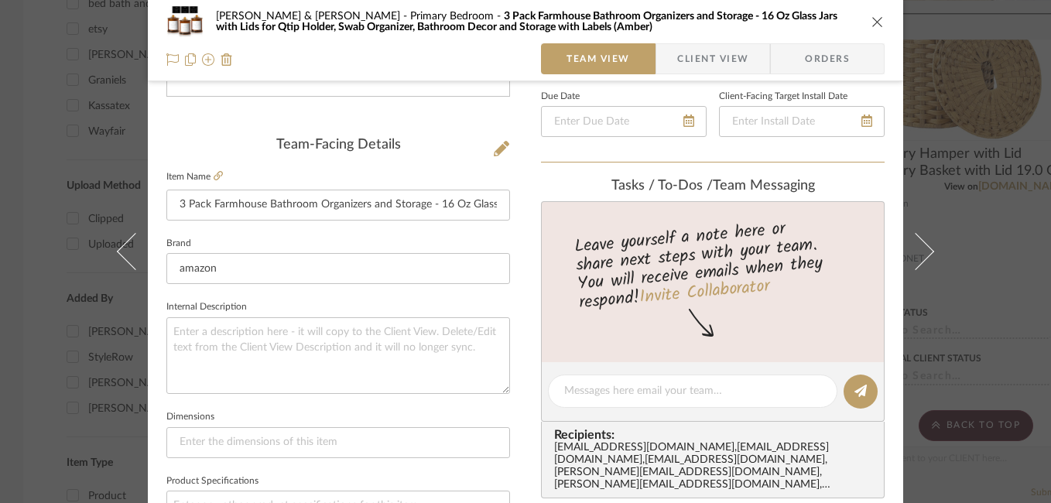
scroll to position [132, 0]
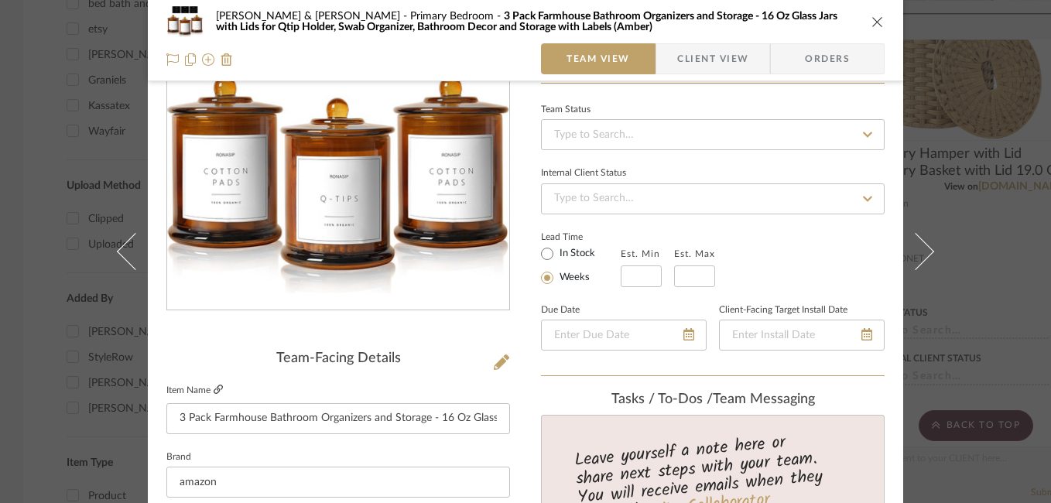
click at [215, 385] on icon at bounding box center [218, 389] width 9 height 9
click at [169, 56] on icon at bounding box center [172, 59] width 12 height 12
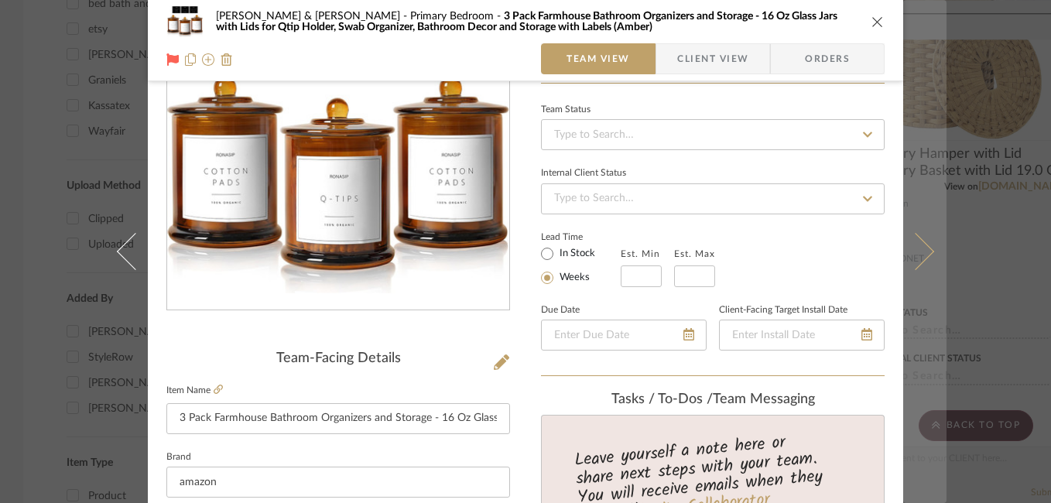
click at [918, 248] on icon at bounding box center [915, 251] width 37 height 37
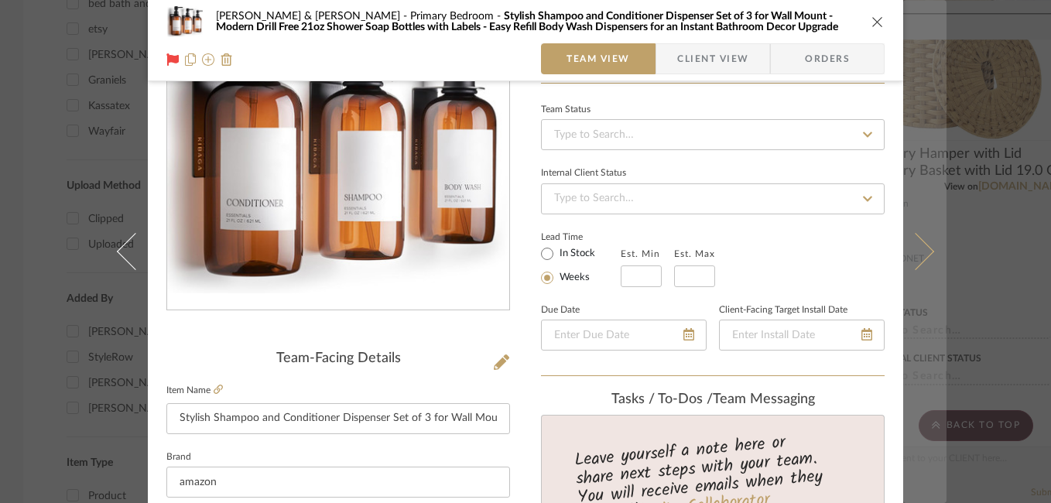
click at [918, 248] on icon at bounding box center [915, 251] width 37 height 37
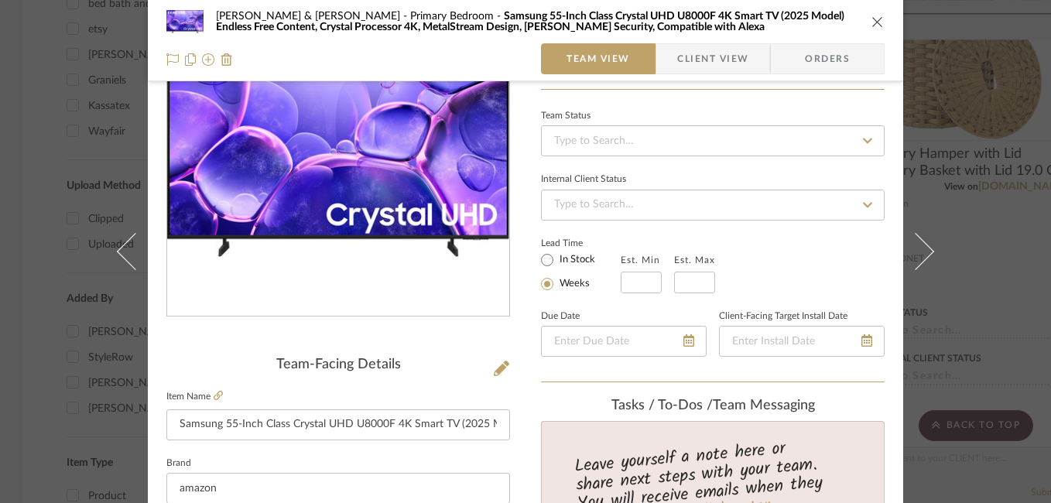
scroll to position [68, 0]
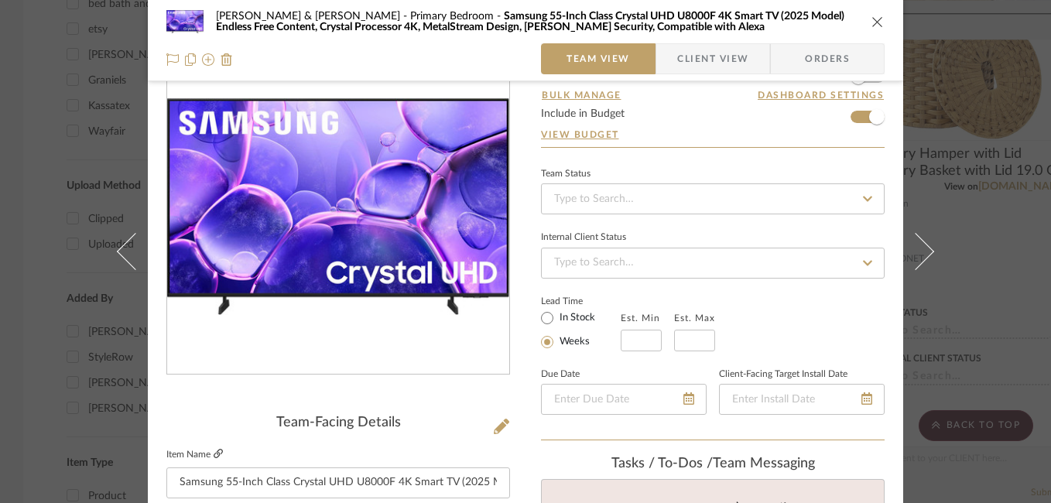
click at [215, 452] on icon at bounding box center [218, 453] width 9 height 9
click at [169, 60] on icon at bounding box center [172, 59] width 12 height 12
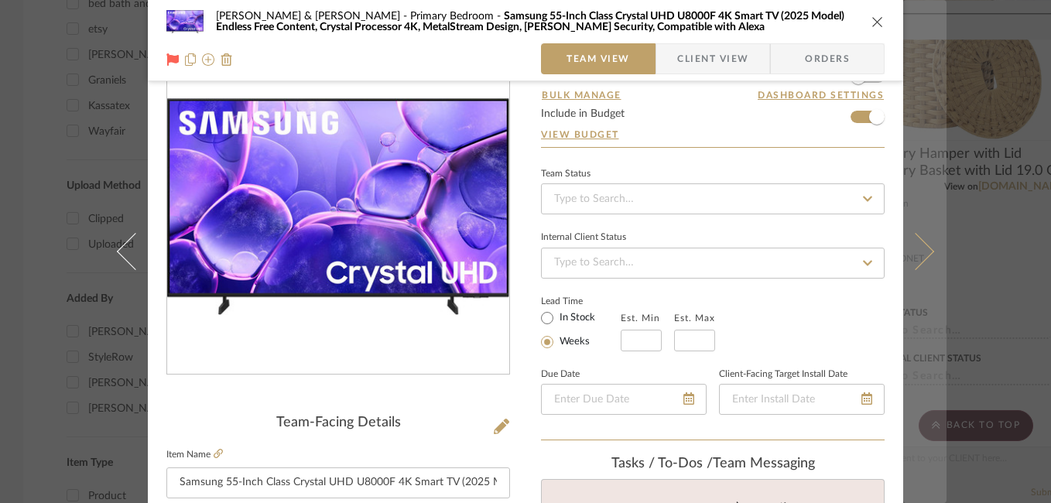
click at [919, 245] on icon at bounding box center [915, 251] width 37 height 37
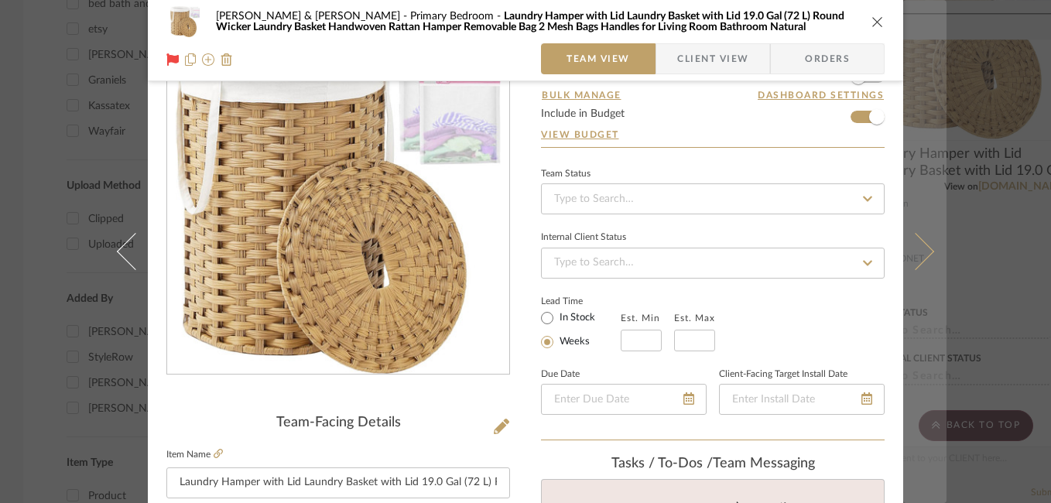
click at [924, 259] on button at bounding box center [924, 251] width 43 height 503
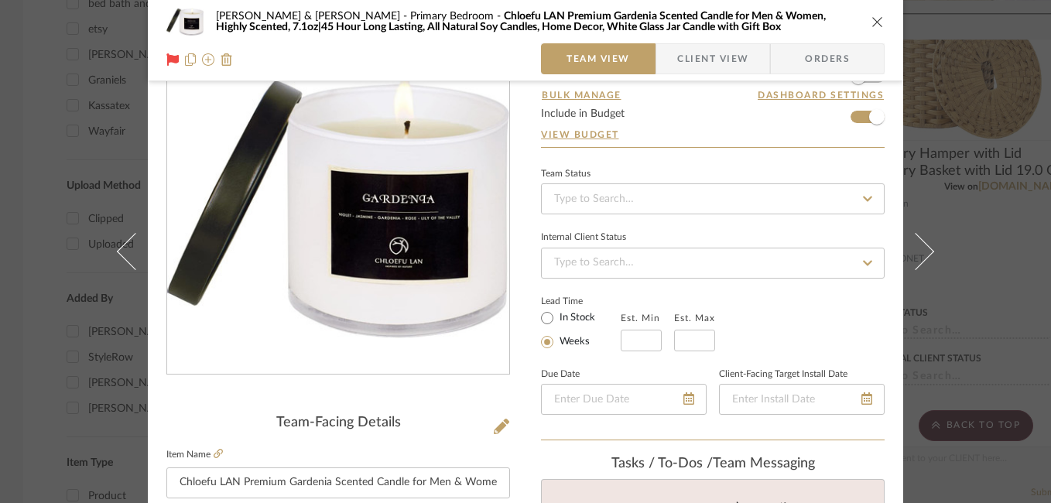
click at [924, 259] on button at bounding box center [924, 251] width 43 height 503
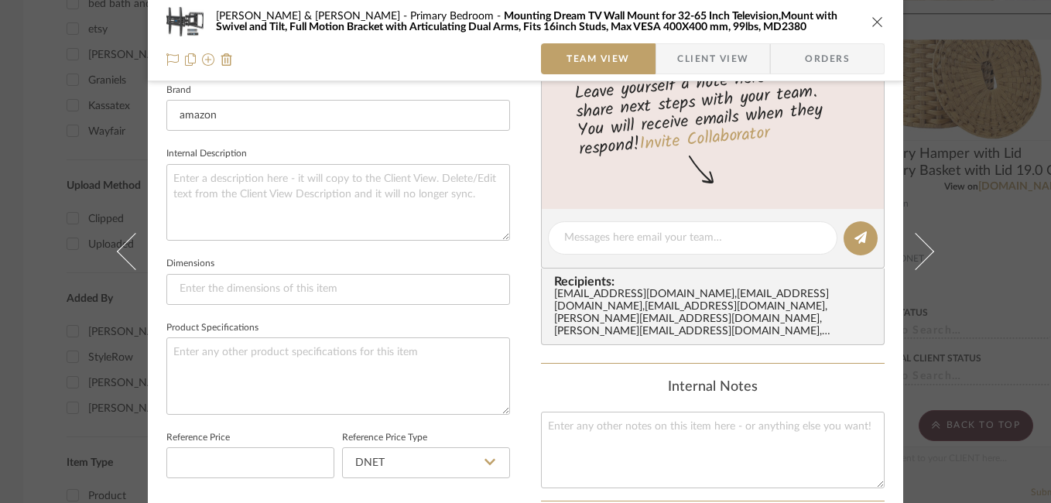
scroll to position [295, 0]
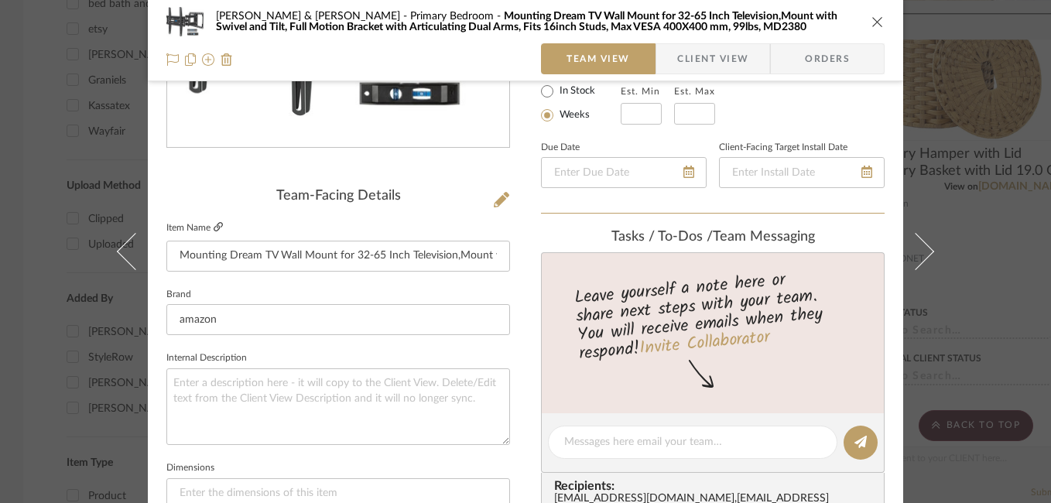
click at [214, 227] on icon at bounding box center [218, 226] width 9 height 9
click at [168, 56] on icon at bounding box center [172, 59] width 12 height 12
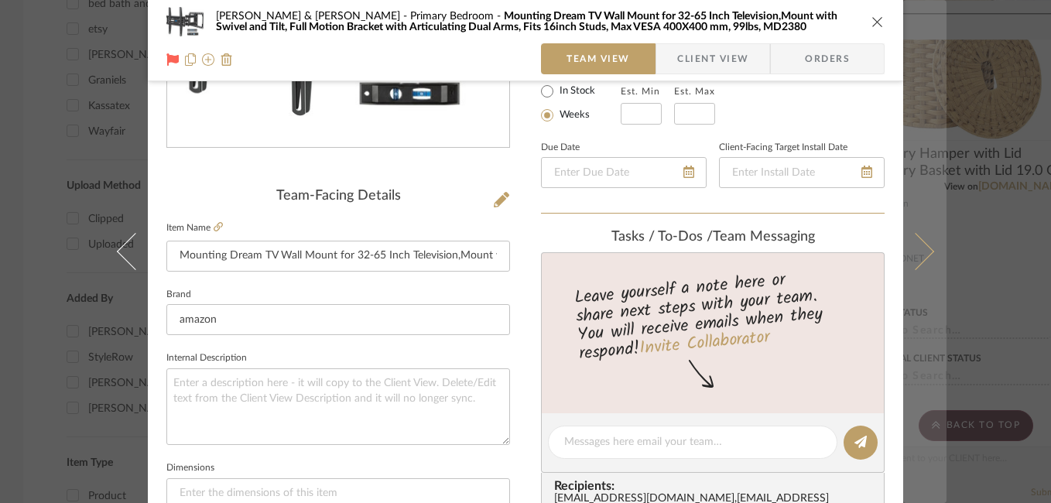
click at [922, 256] on icon at bounding box center [915, 251] width 37 height 37
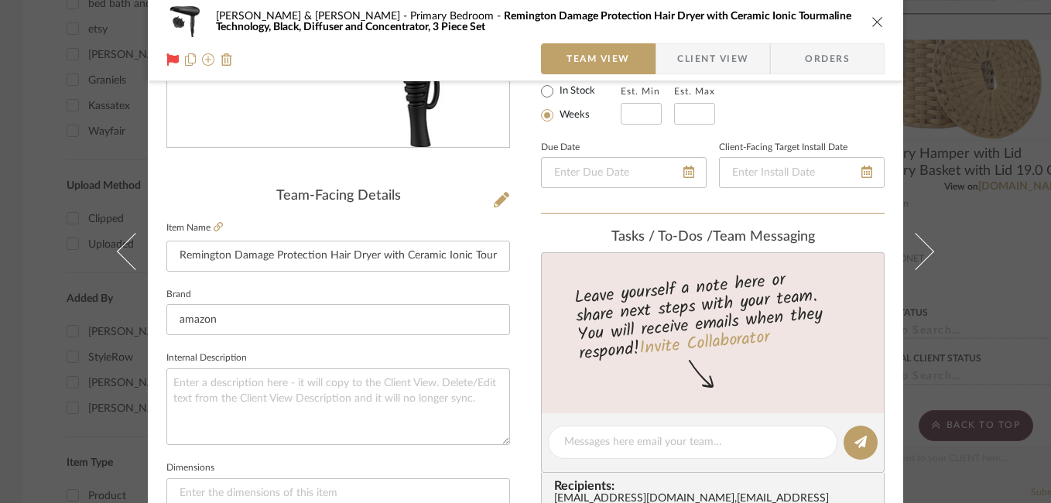
click at [922, 256] on icon at bounding box center [915, 251] width 37 height 37
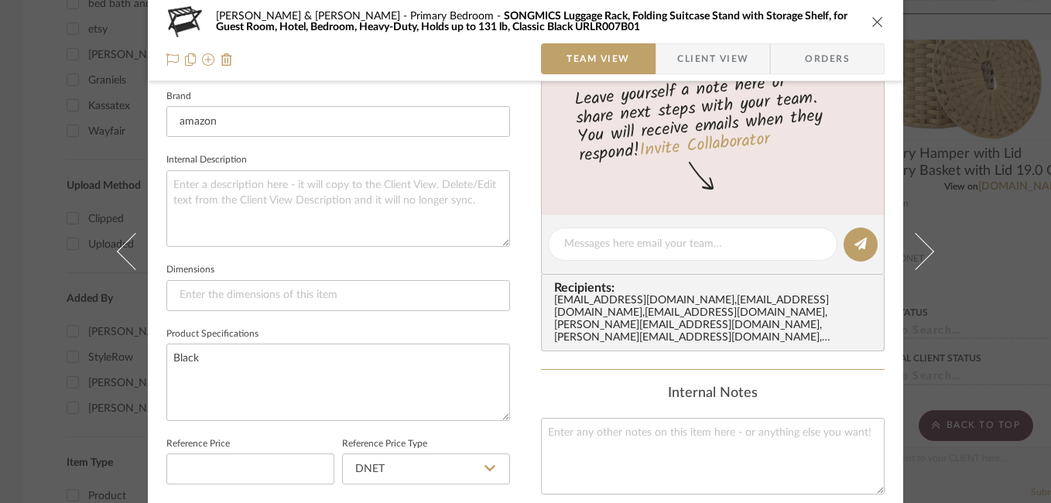
scroll to position [308, 0]
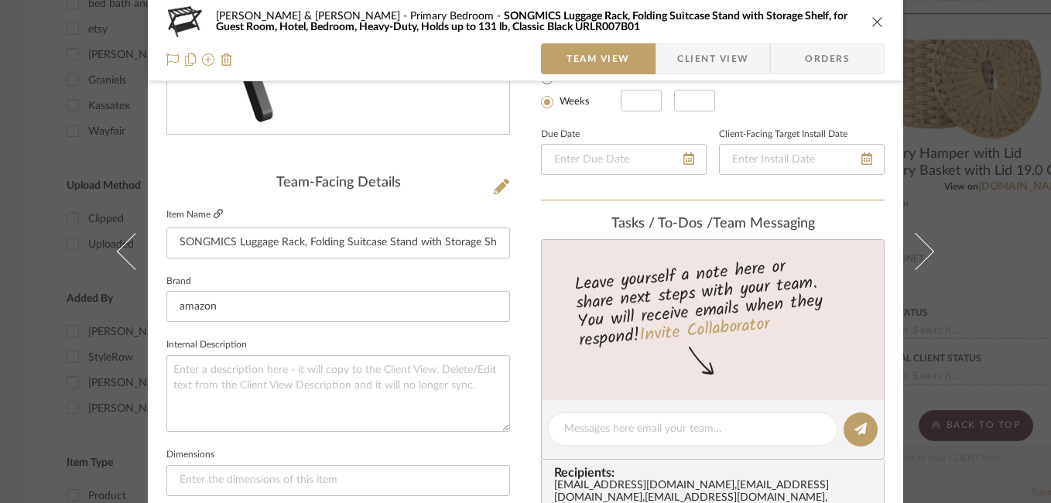
click at [214, 212] on icon at bounding box center [218, 213] width 9 height 9
click at [166, 56] on icon at bounding box center [172, 59] width 12 height 12
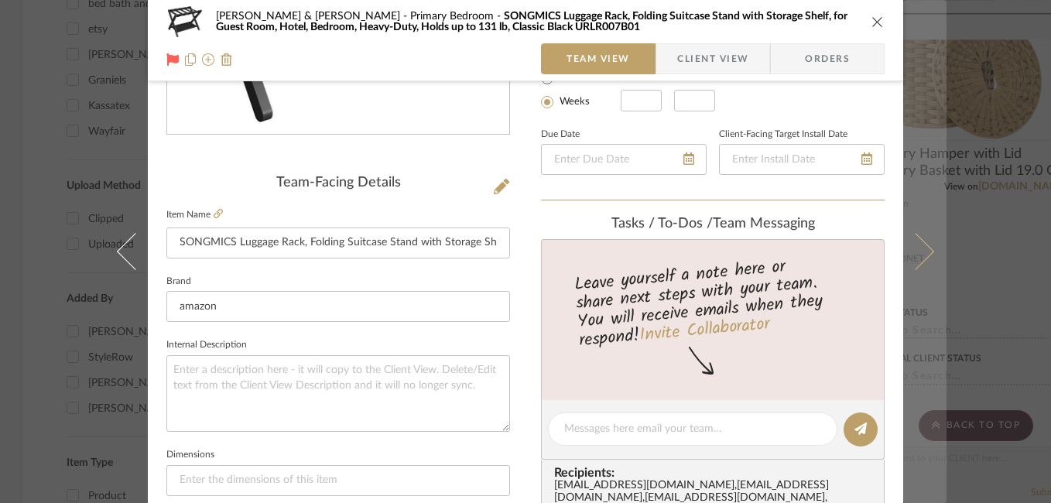
click at [917, 255] on icon at bounding box center [915, 251] width 37 height 37
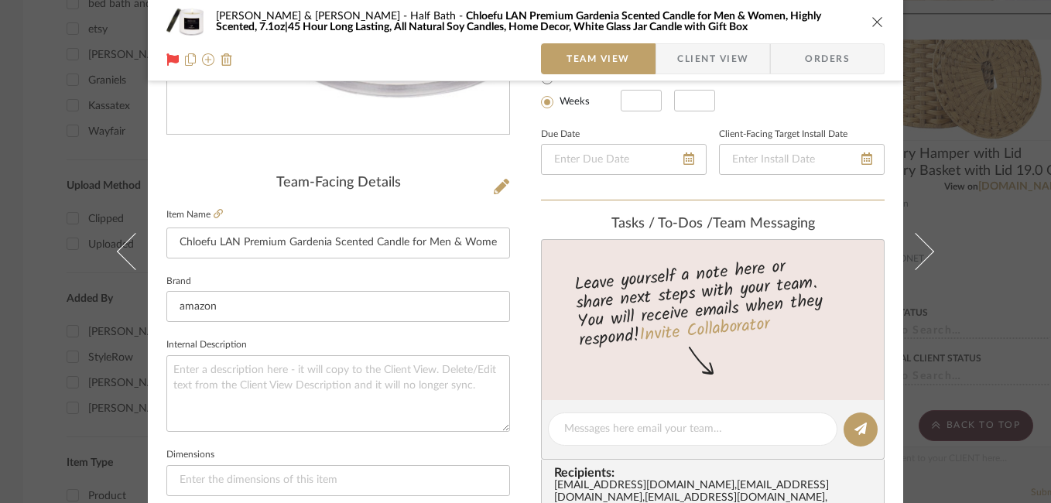
click at [917, 255] on icon at bounding box center [915, 251] width 37 height 37
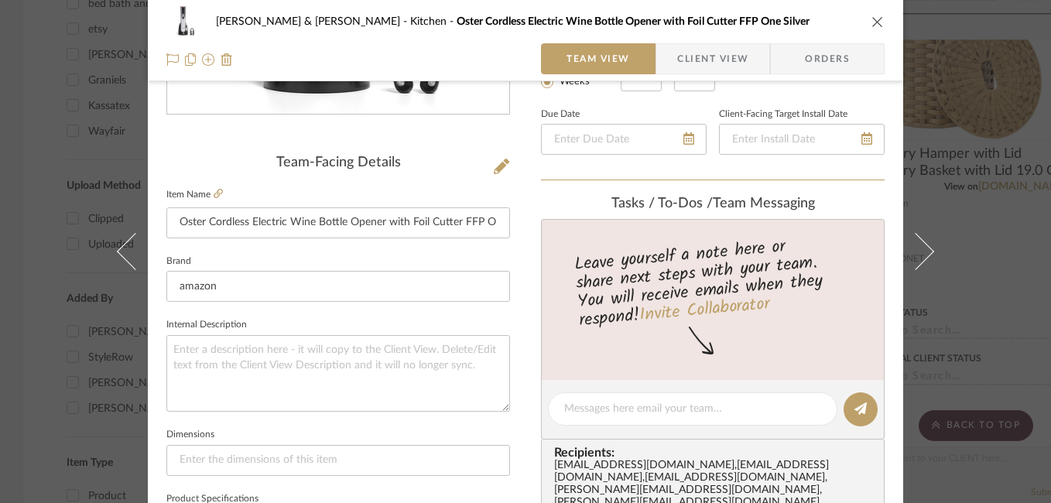
scroll to position [214, 0]
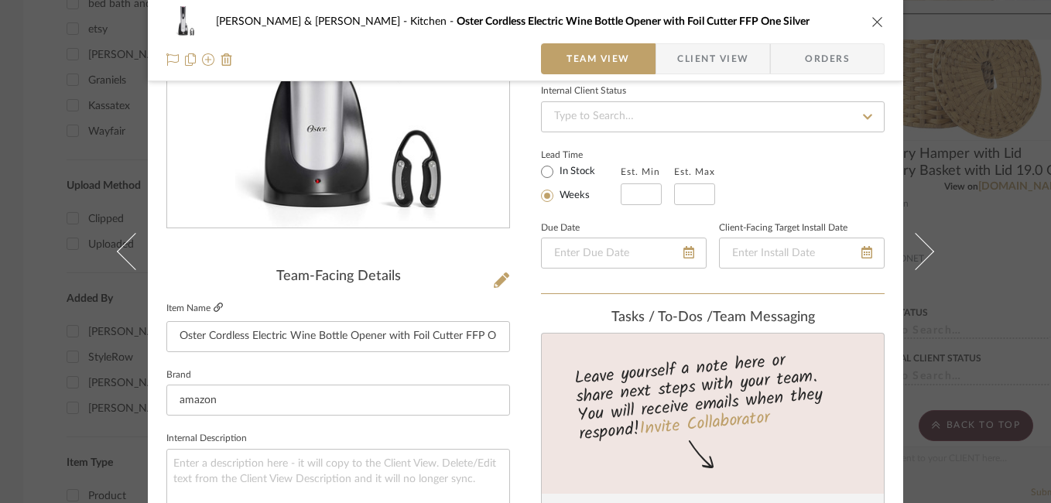
click at [214, 305] on icon at bounding box center [218, 307] width 9 height 9
click at [166, 56] on icon at bounding box center [172, 59] width 12 height 12
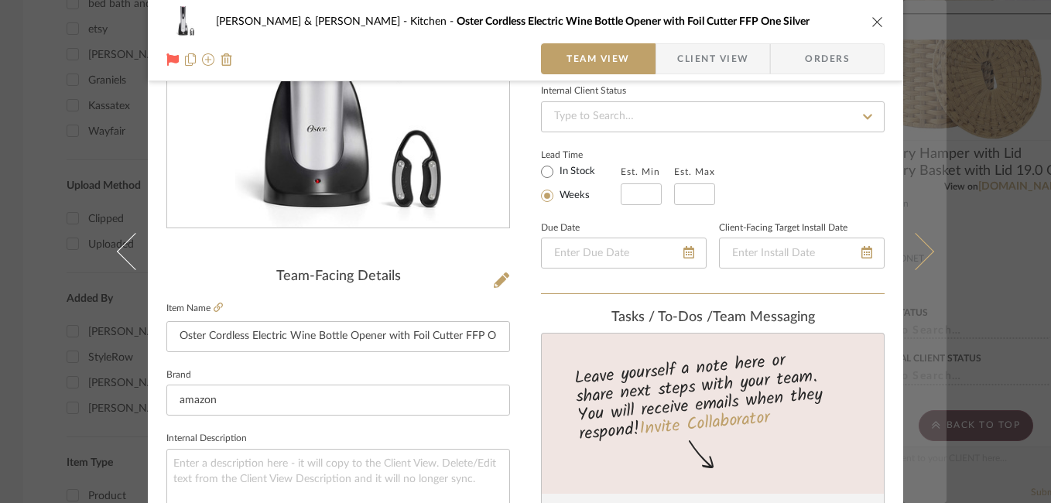
click at [928, 263] on button at bounding box center [924, 251] width 43 height 503
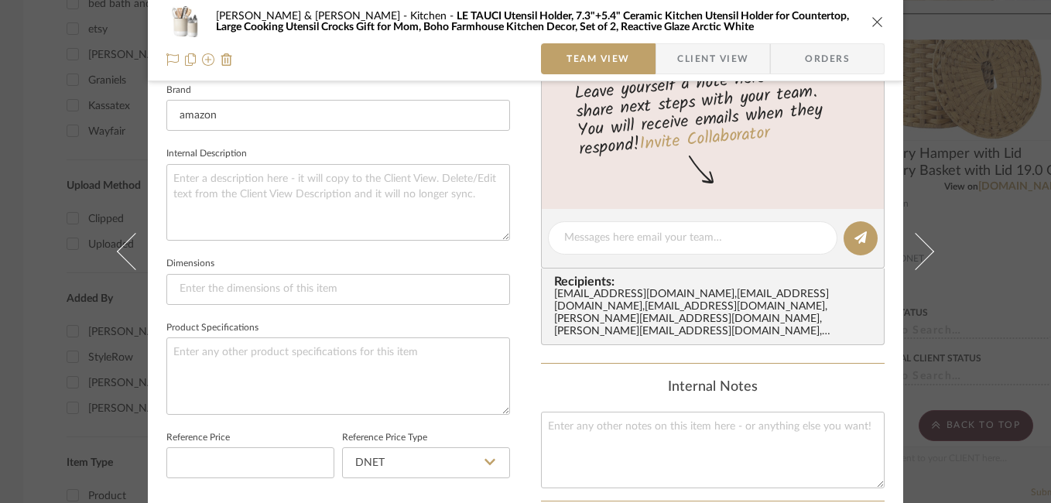
scroll to position [71, 0]
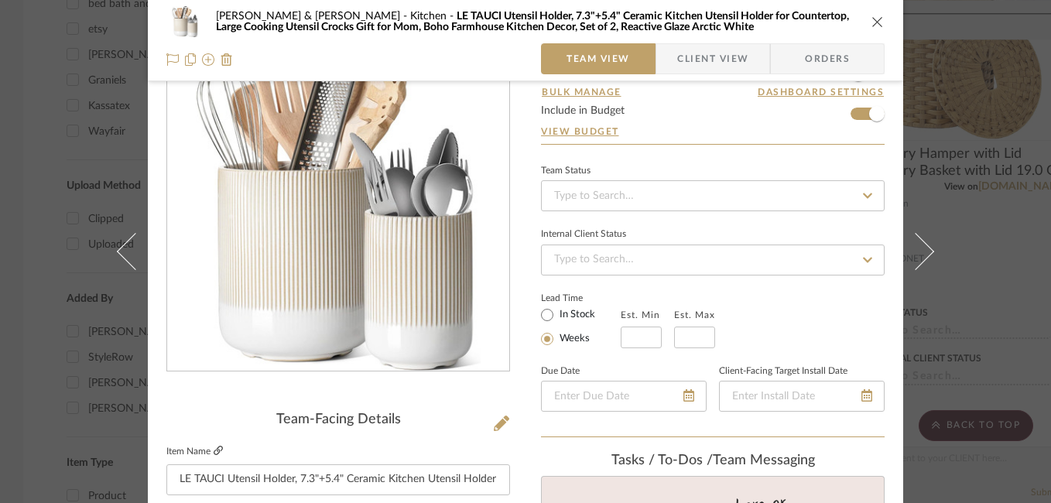
click at [214, 452] on icon at bounding box center [218, 450] width 9 height 9
click at [166, 59] on icon at bounding box center [172, 59] width 12 height 12
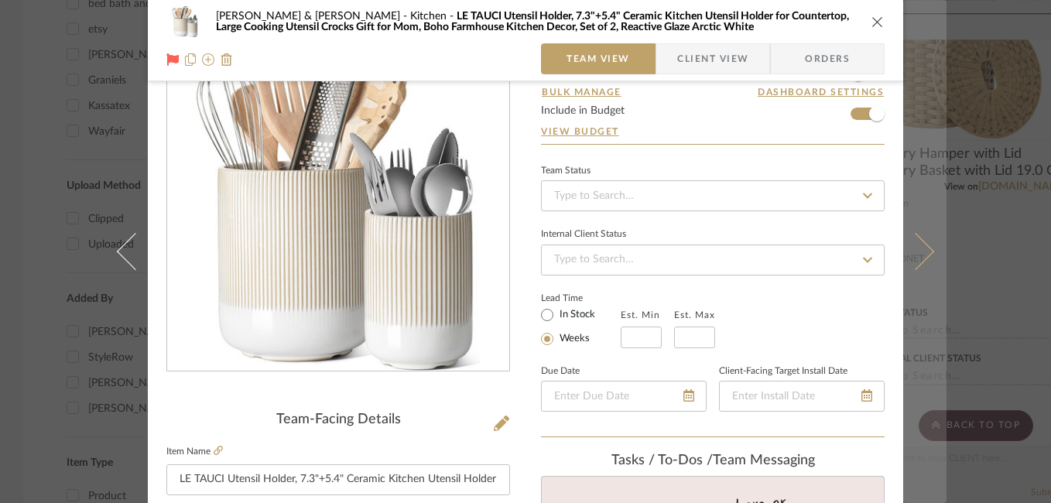
click at [920, 245] on icon at bounding box center [915, 251] width 37 height 37
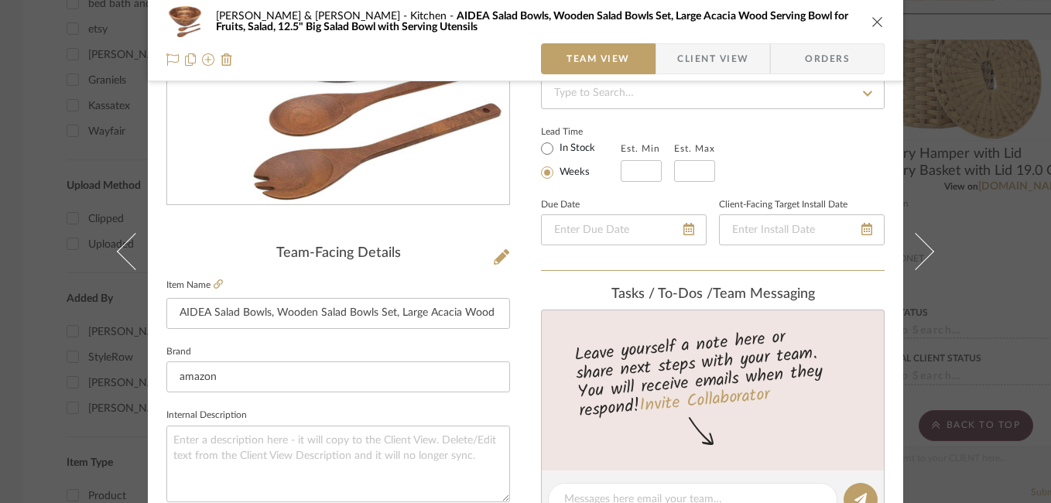
scroll to position [246, 0]
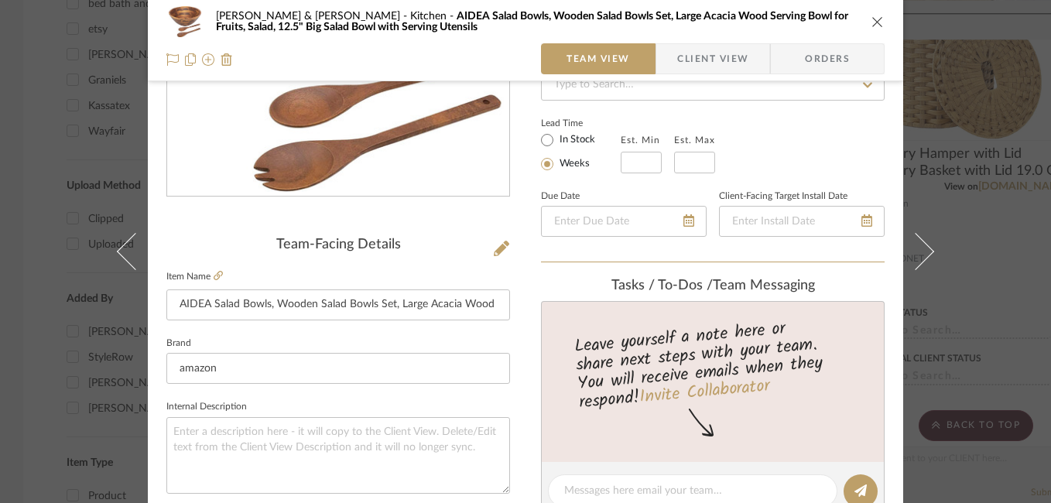
click at [216, 268] on fieldset "Item Name AIDEA Salad Bowls, Wooden Salad Bowls Set, Large Acacia Wood Serving …" at bounding box center [338, 293] width 344 height 54
click at [214, 275] on icon at bounding box center [218, 275] width 9 height 9
click at [166, 59] on icon at bounding box center [172, 59] width 12 height 12
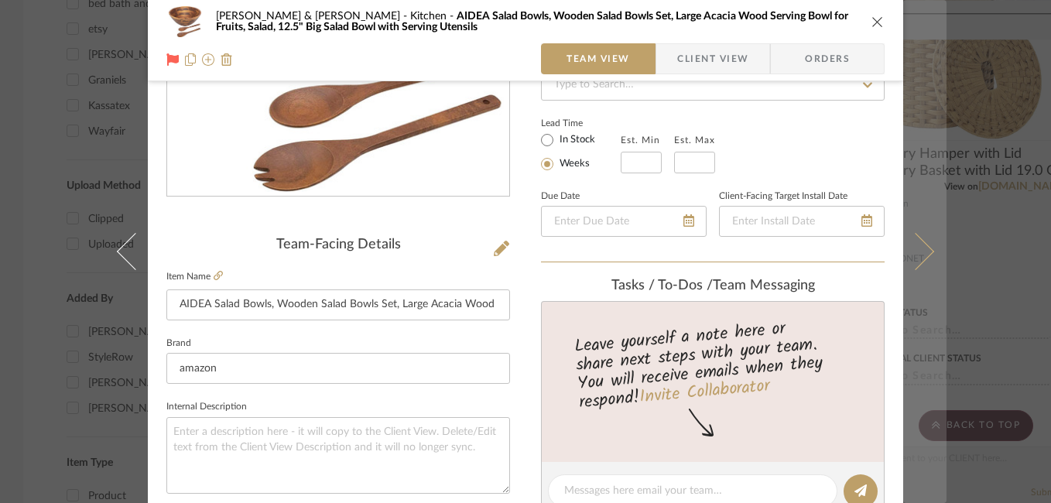
click at [916, 252] on icon at bounding box center [915, 251] width 37 height 37
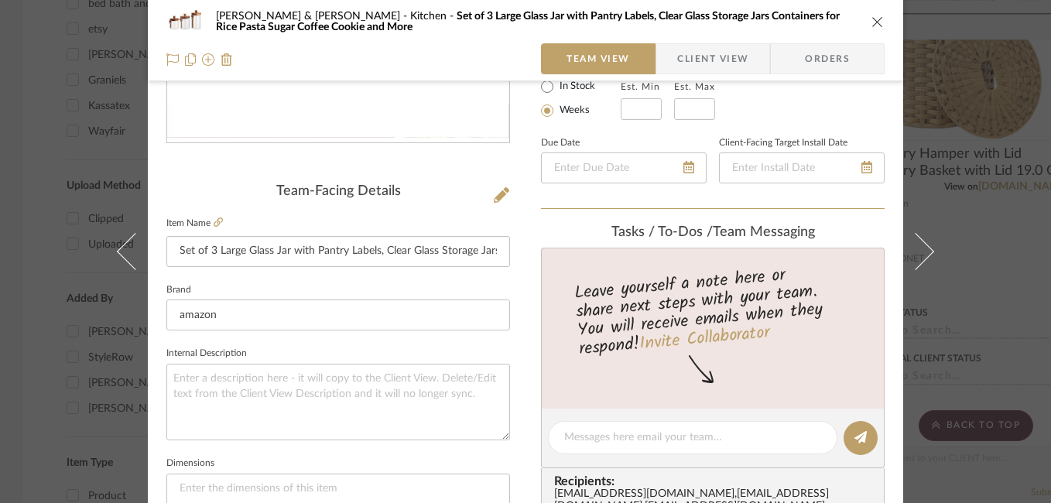
scroll to position [297, 0]
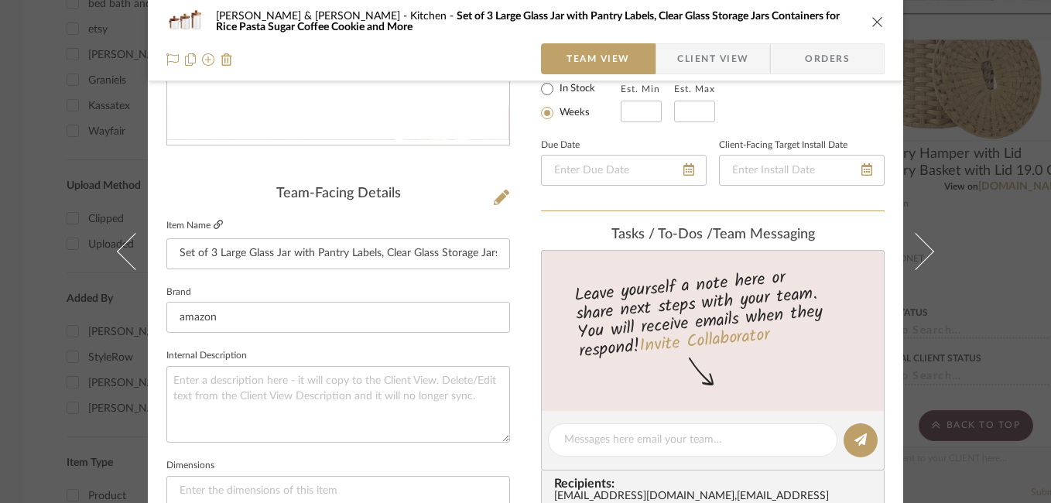
click at [214, 224] on icon at bounding box center [218, 224] width 9 height 9
click at [168, 57] on icon at bounding box center [172, 59] width 12 height 12
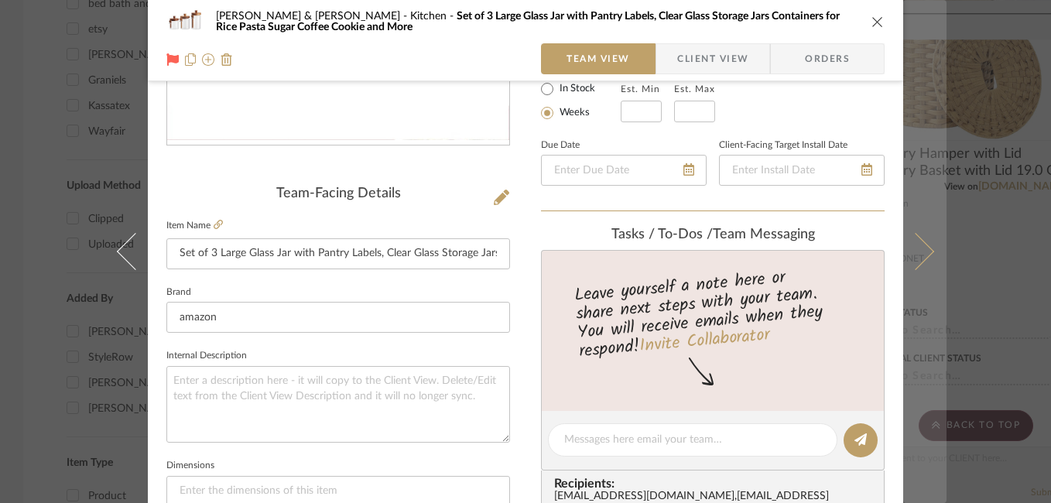
click at [914, 241] on icon at bounding box center [915, 251] width 37 height 37
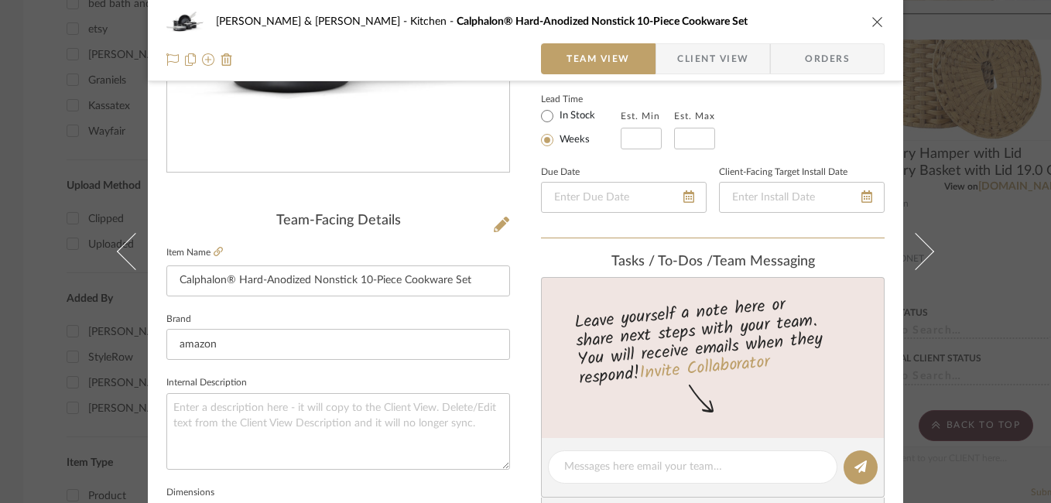
scroll to position [277, 0]
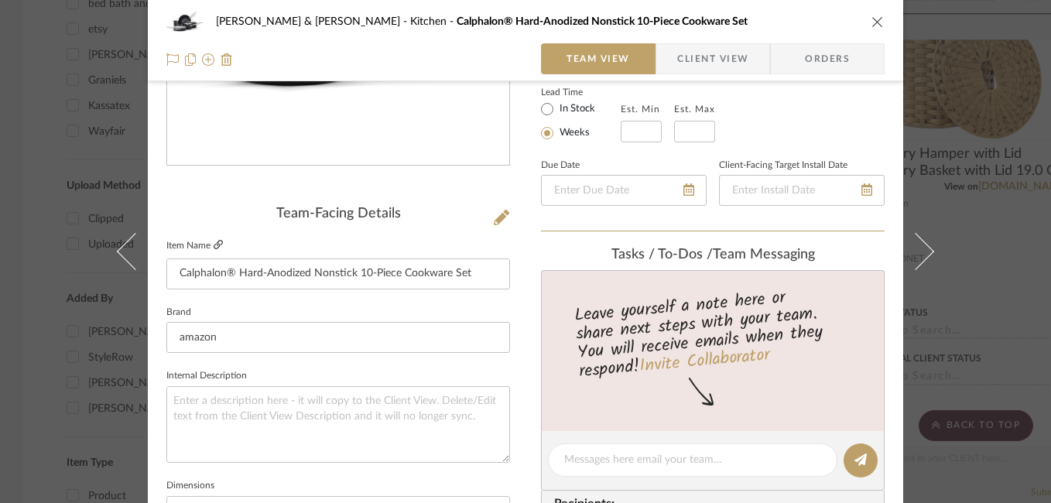
click at [214, 241] on icon at bounding box center [218, 244] width 9 height 9
click at [169, 60] on icon at bounding box center [172, 59] width 12 height 12
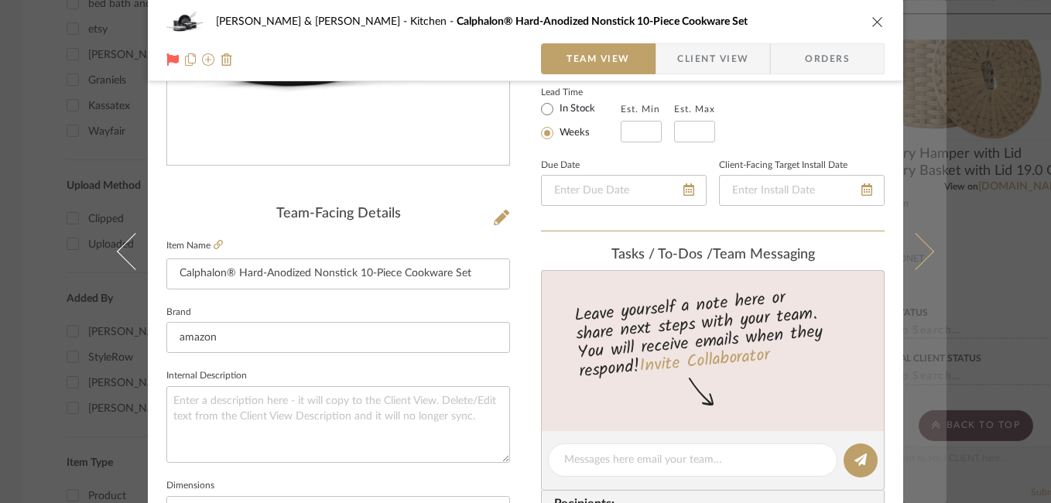
click at [921, 258] on icon at bounding box center [915, 251] width 37 height 37
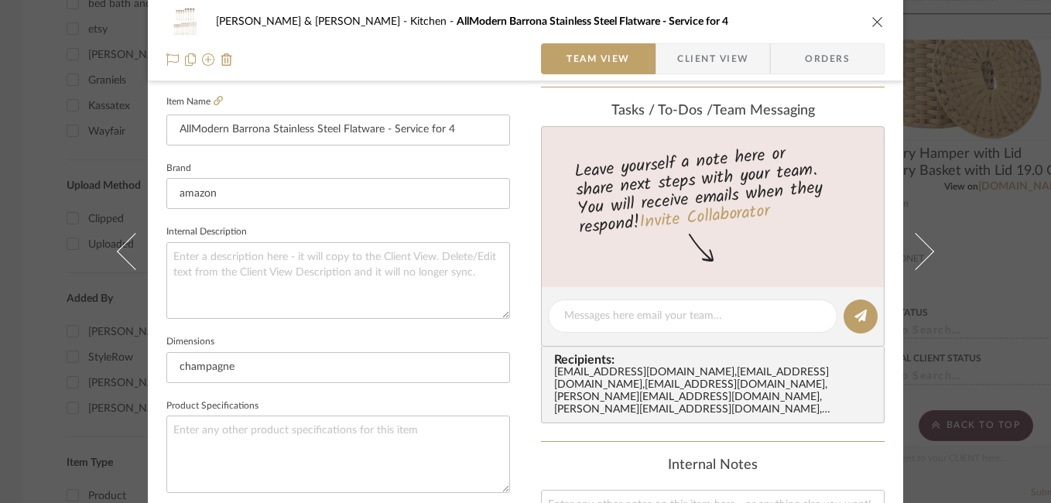
scroll to position [332, 0]
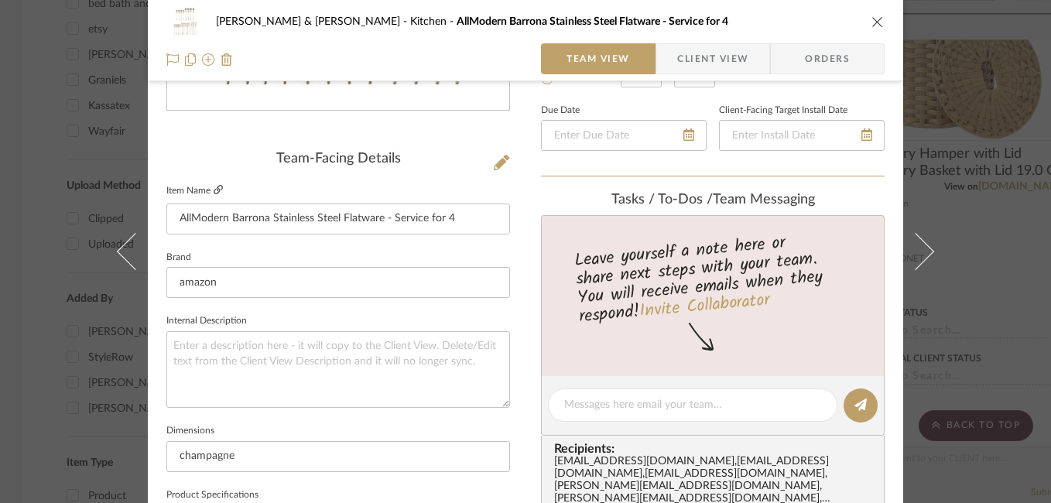
click at [214, 187] on icon at bounding box center [218, 189] width 9 height 9
drag, startPoint x: 172, startPoint y: 217, endPoint x: 580, endPoint y: 224, distance: 408.6
click at [580, 224] on div "Susan & Kenya Jackson Kitchen AllModern Barrona Stainless Steel Flatware - Serv…" at bounding box center [525, 394] width 755 height 1429
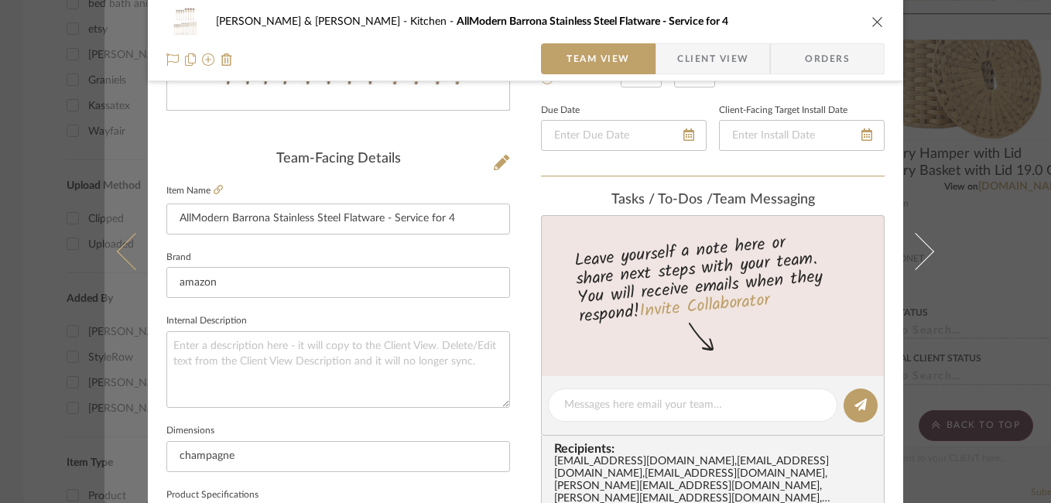
click at [104, 321] on button at bounding box center [125, 251] width 43 height 503
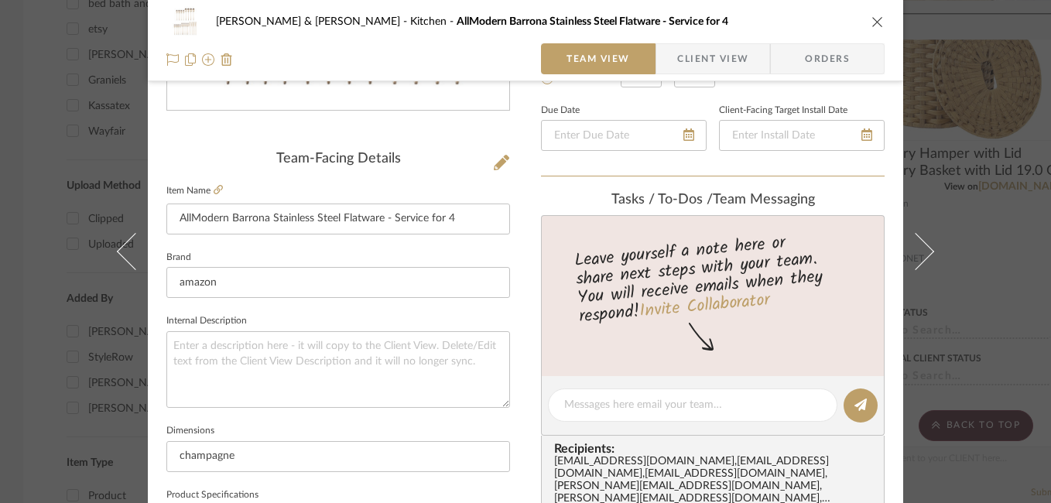
click at [200, 324] on div "Susan & Kenya Jackson Kitchen AllModern Barrona Stainless Steel Flatware - Serv…" at bounding box center [525, 251] width 1051 height 503
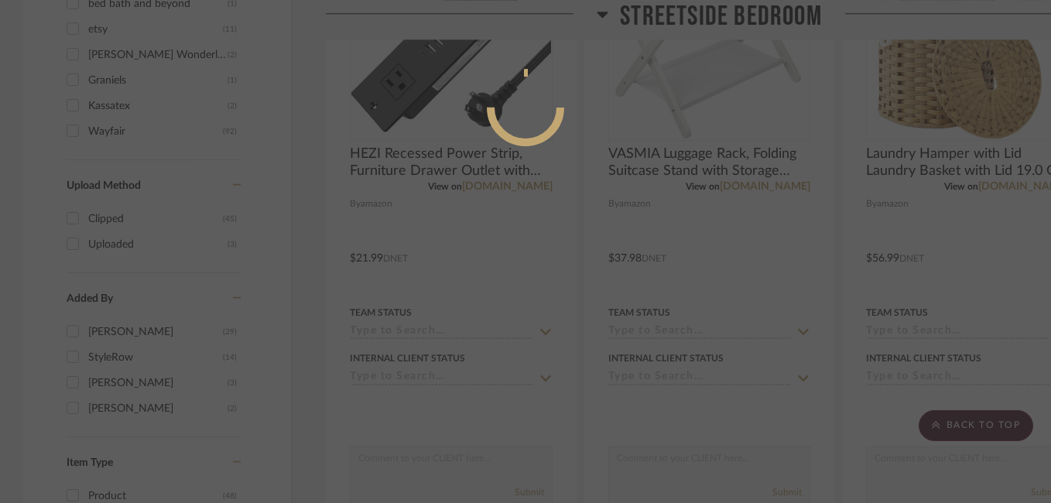
click at [478, 180] on mat-dialog-content at bounding box center [525, 170] width 232 height 666
click at [365, 188] on div at bounding box center [525, 251] width 1051 height 503
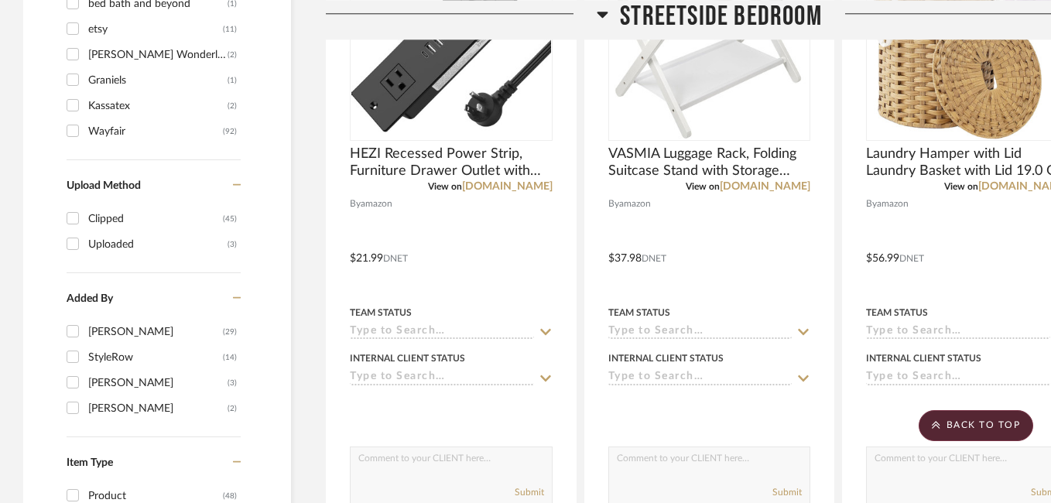
click at [186, 128] on div "Wayfair" at bounding box center [155, 131] width 135 height 25
click at [85, 128] on input "Wayfair (92)" at bounding box center [72, 130] width 25 height 25
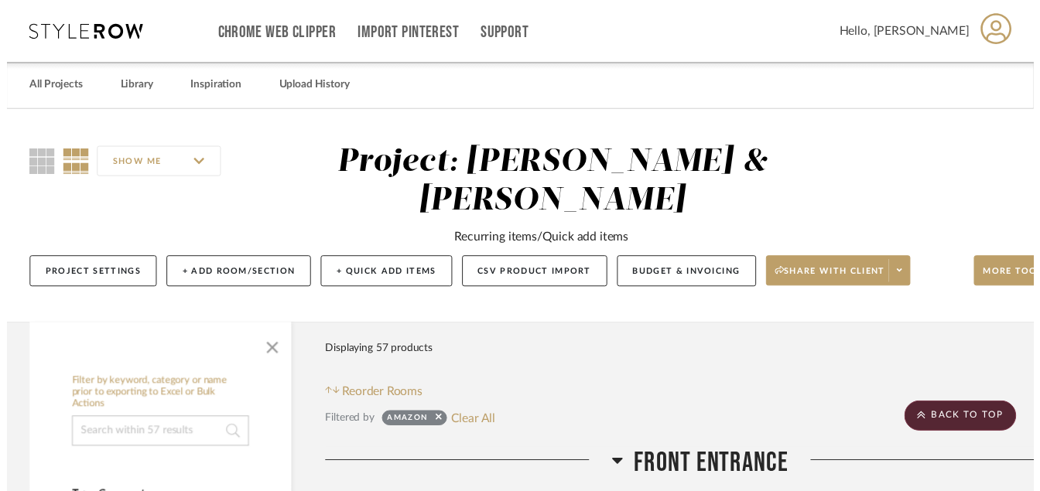
scroll to position [1365, 0]
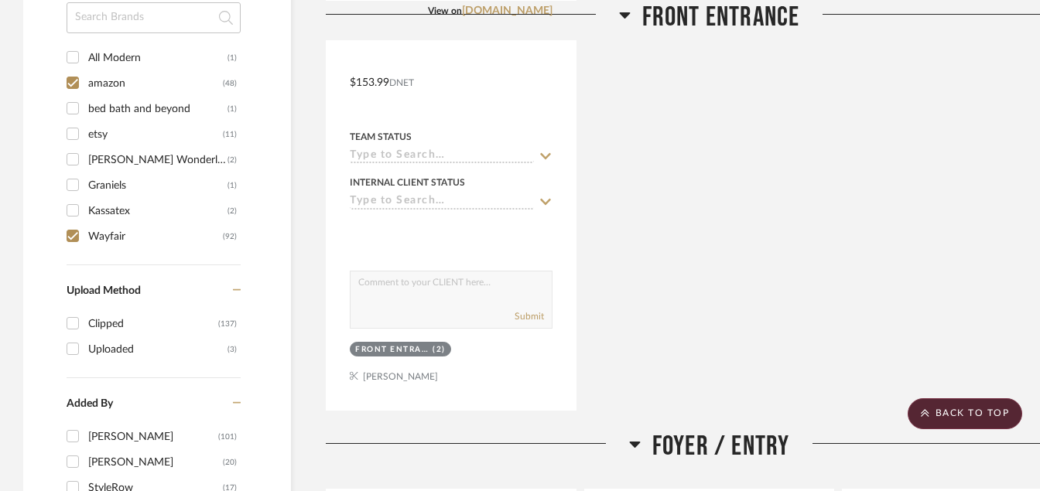
scroll to position [1414, 0]
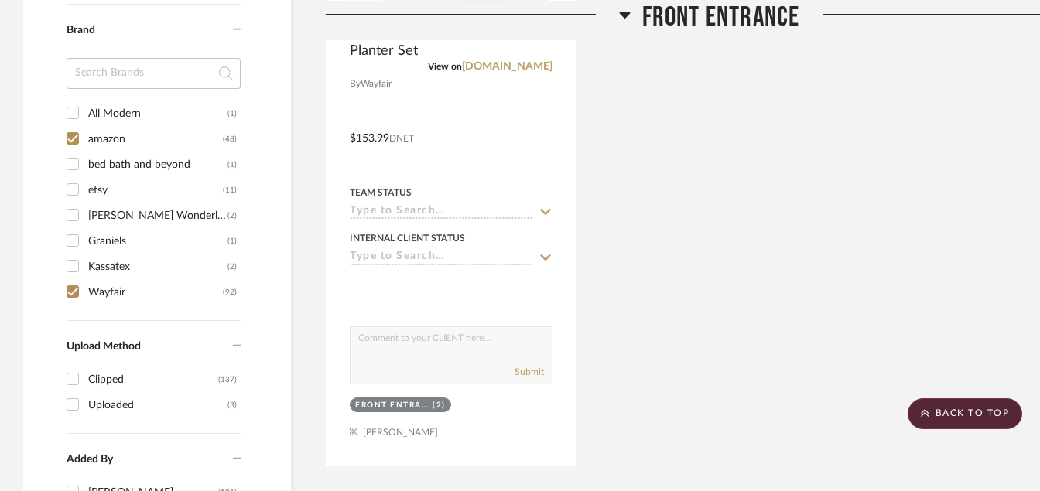
click at [78, 286] on input "Wayfair (92)" at bounding box center [72, 291] width 25 height 25
checkbox input "false"
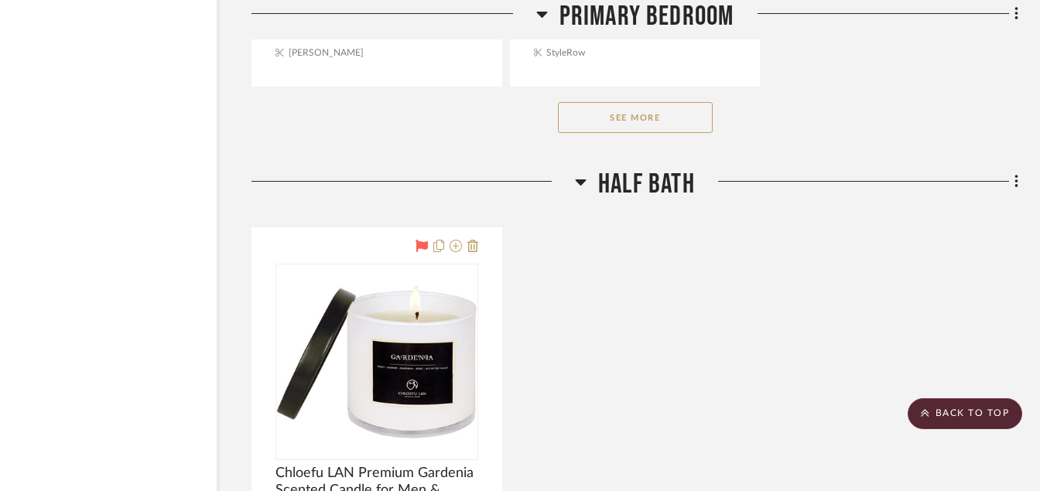
scroll to position [6245, 74]
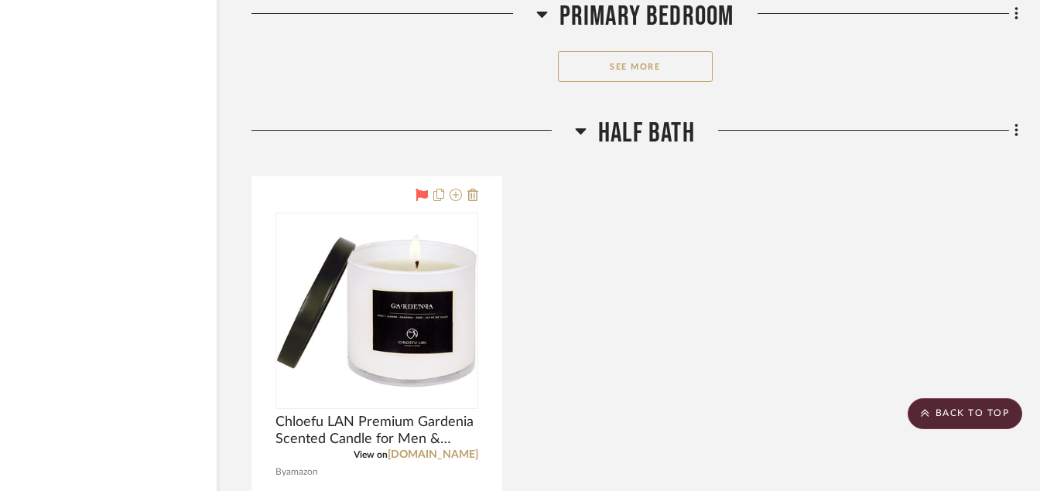
click at [645, 69] on button "See More" at bounding box center [635, 66] width 155 height 31
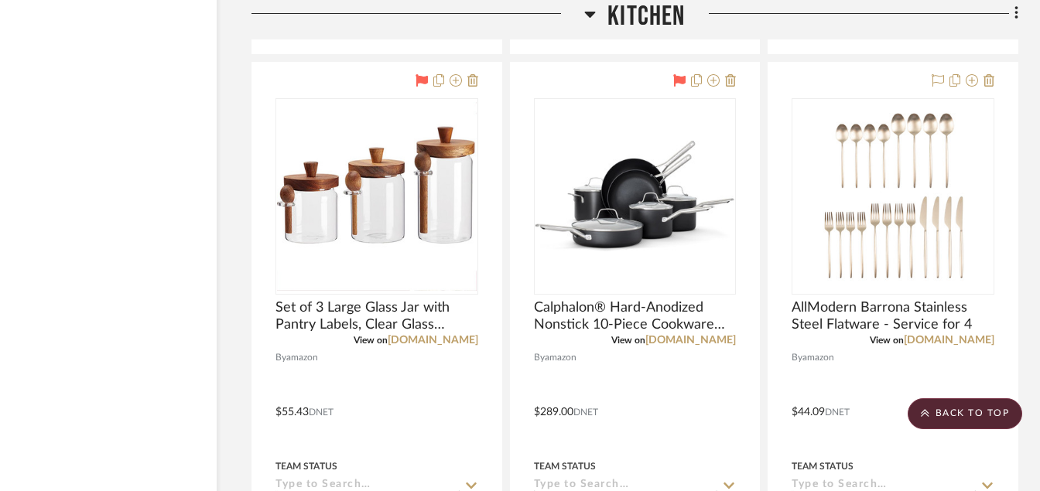
scroll to position [7819, 74]
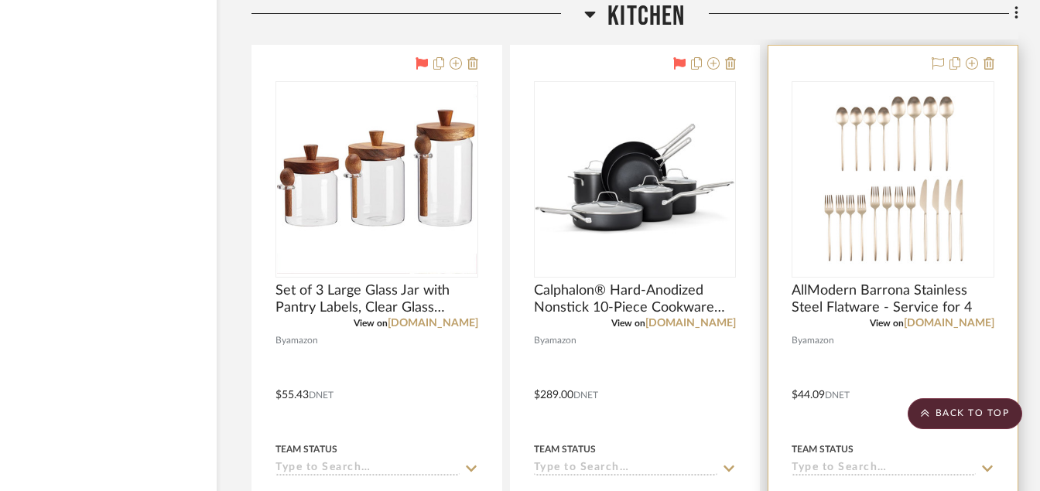
click at [797, 82] on div "0" at bounding box center [892, 179] width 201 height 195
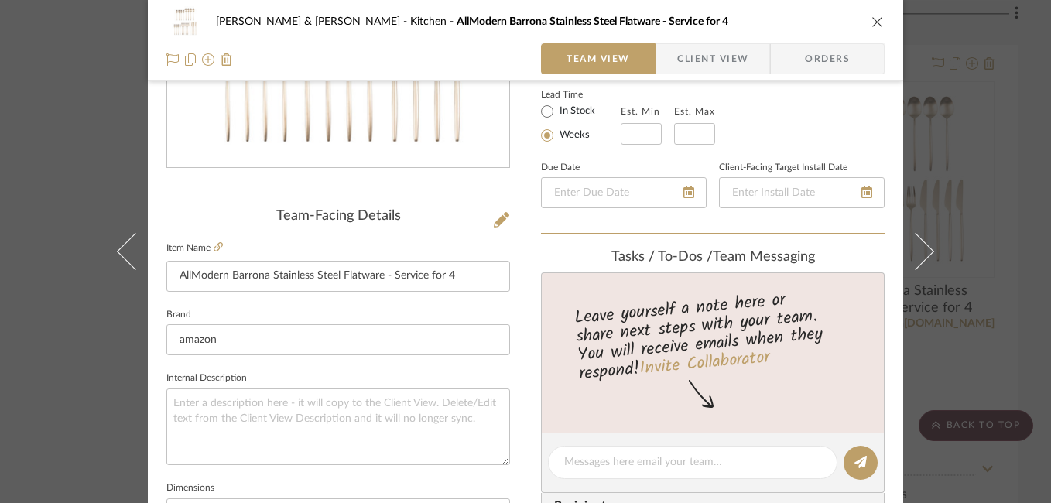
scroll to position [277, 0]
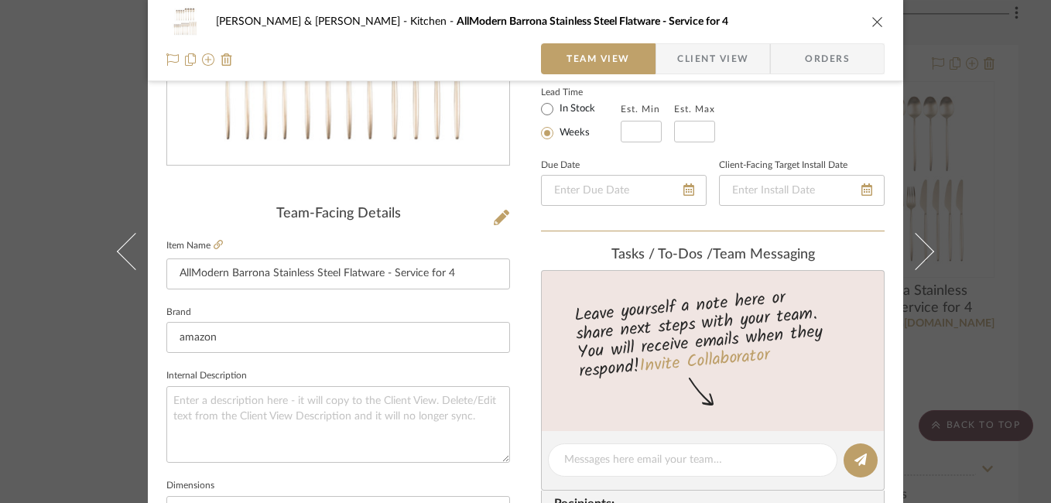
click at [207, 241] on label "Item Name" at bounding box center [194, 245] width 56 height 13
click at [215, 243] on icon at bounding box center [218, 244] width 9 height 9
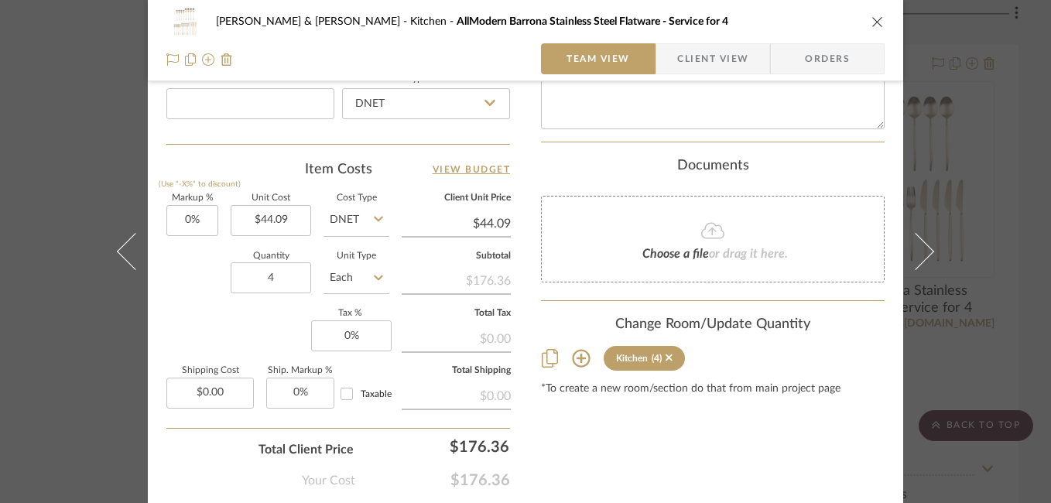
scroll to position [938, 0]
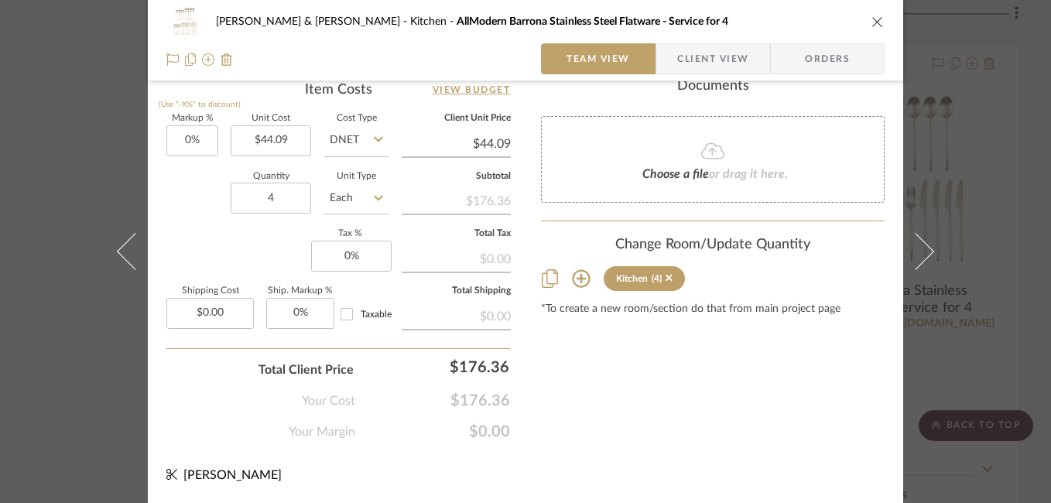
click at [871, 19] on icon "close" at bounding box center [877, 21] width 12 height 12
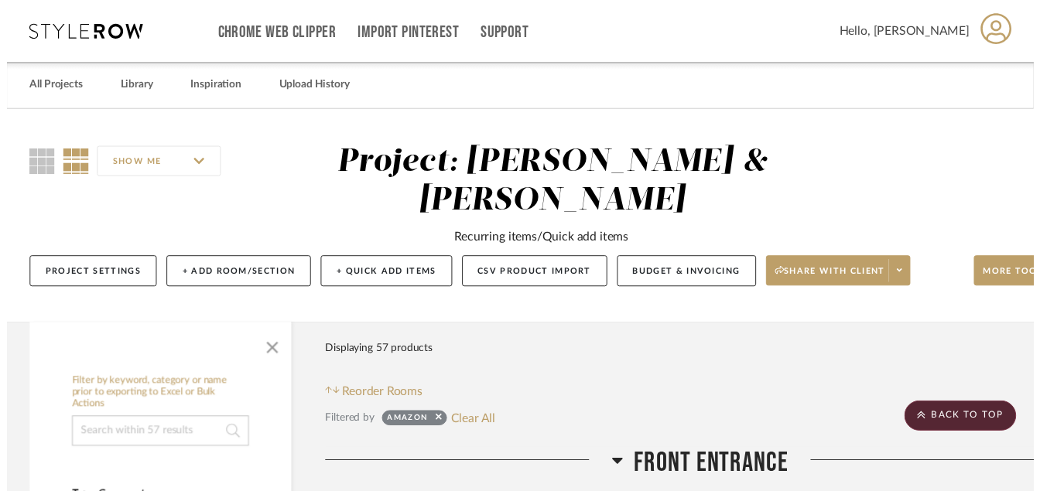
scroll to position [7819, 74]
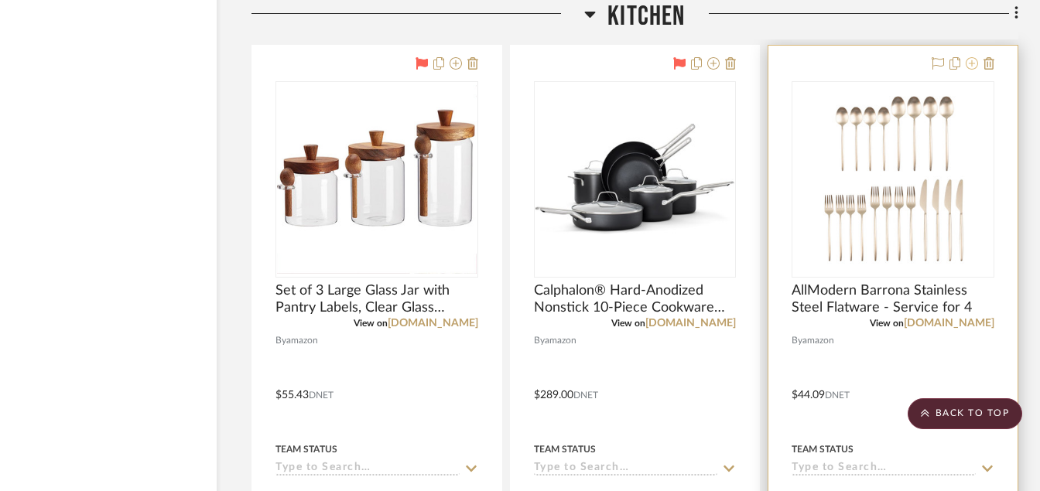
click at [970, 62] on icon at bounding box center [972, 63] width 12 height 12
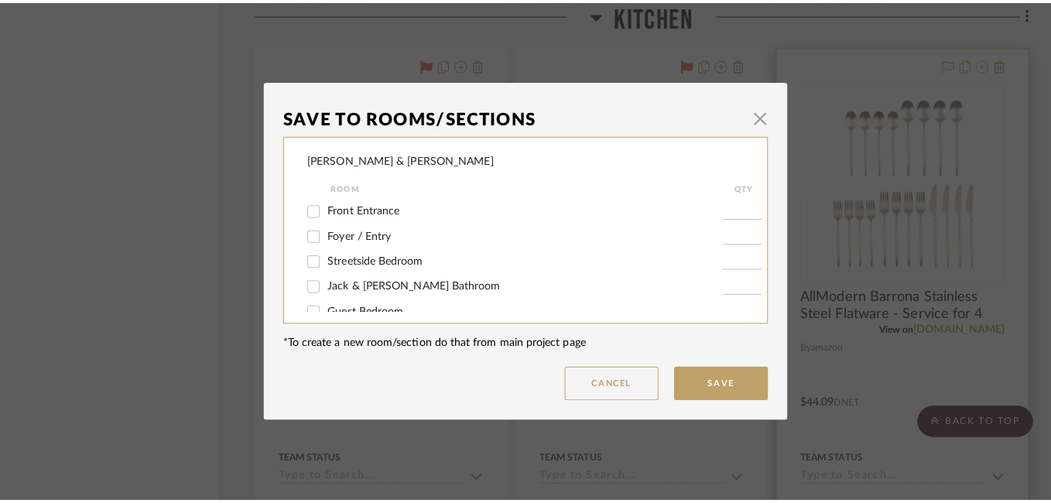
scroll to position [0, 0]
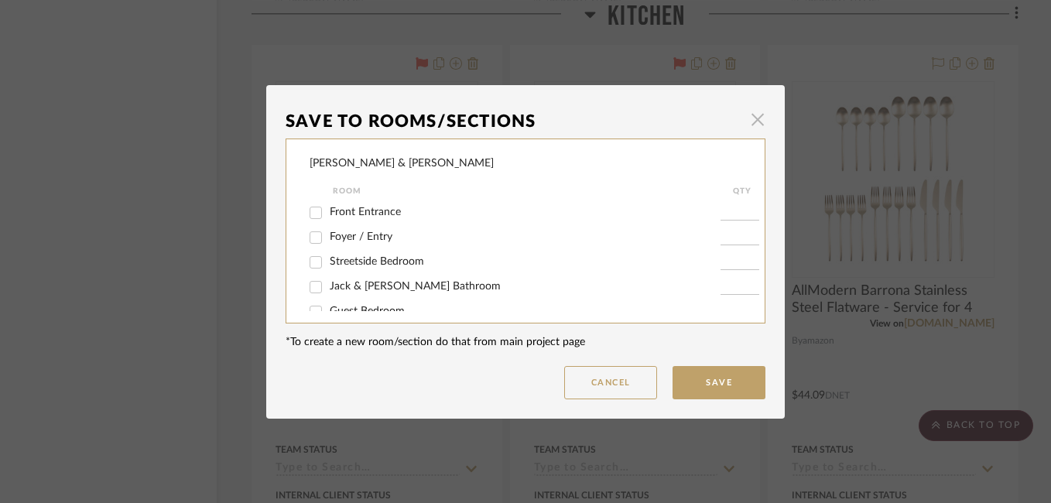
click at [754, 118] on span "button" at bounding box center [757, 119] width 31 height 31
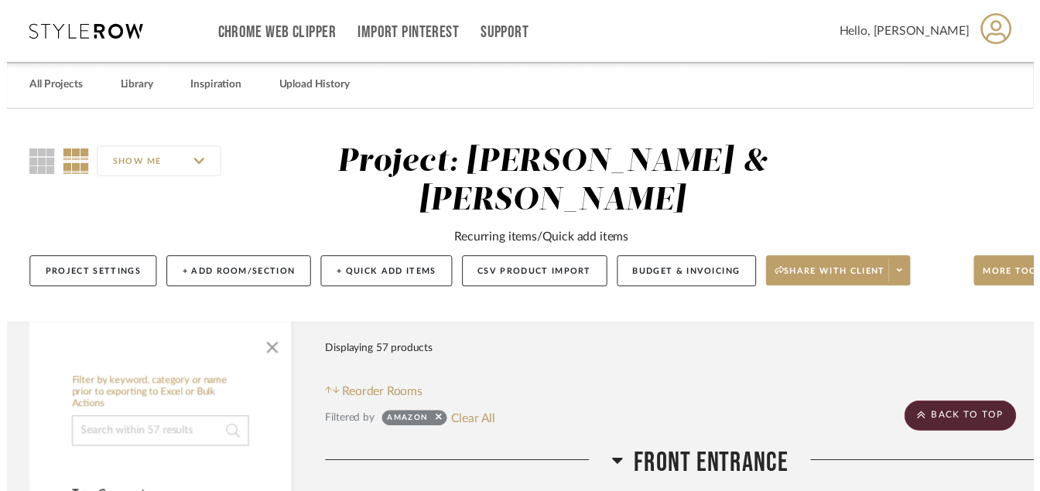
scroll to position [7819, 74]
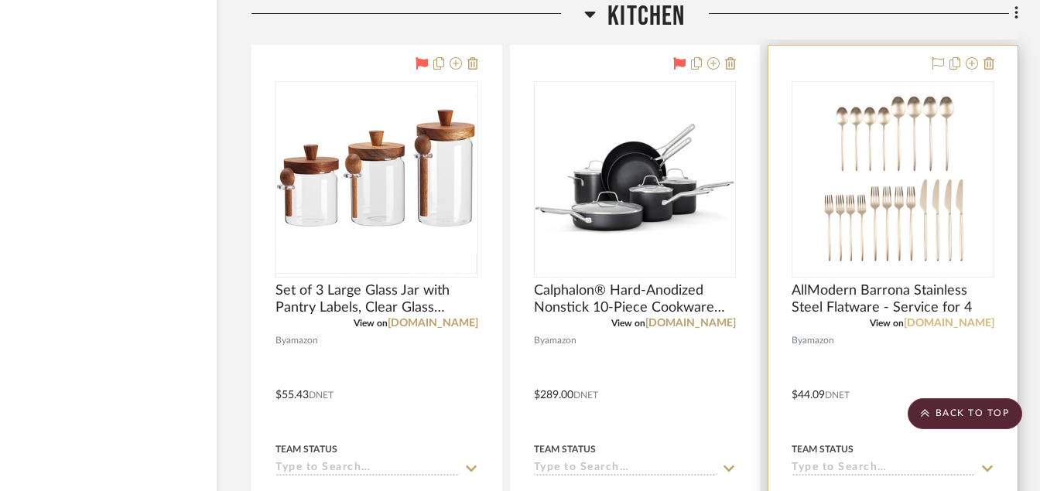
click at [949, 322] on link "[DOMAIN_NAME]" at bounding box center [949, 323] width 91 height 11
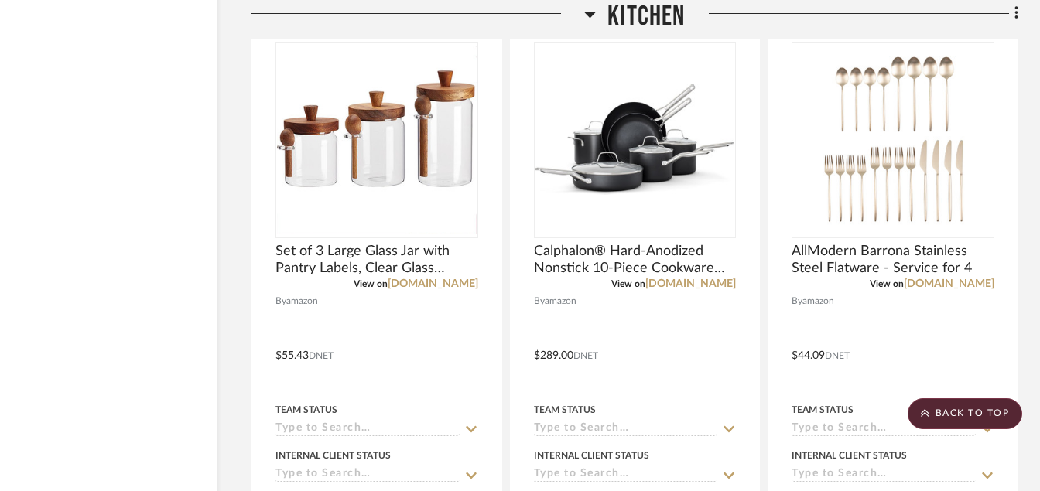
scroll to position [7795, 74]
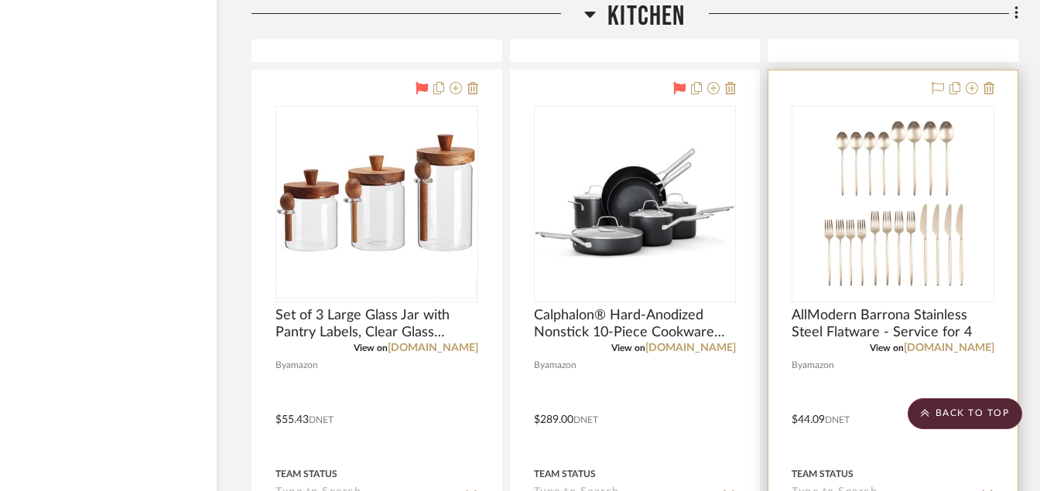
click at [875, 388] on div at bounding box center [892, 408] width 249 height 677
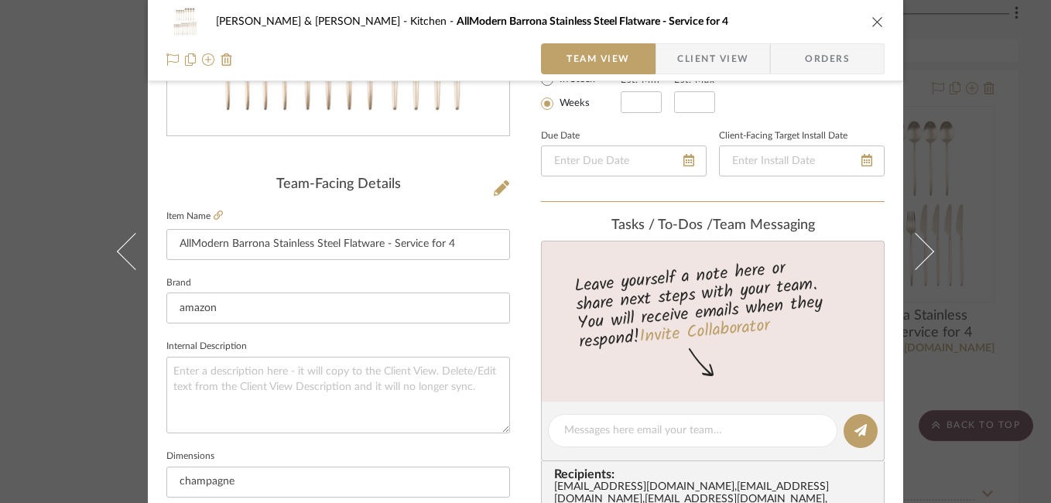
scroll to position [324, 0]
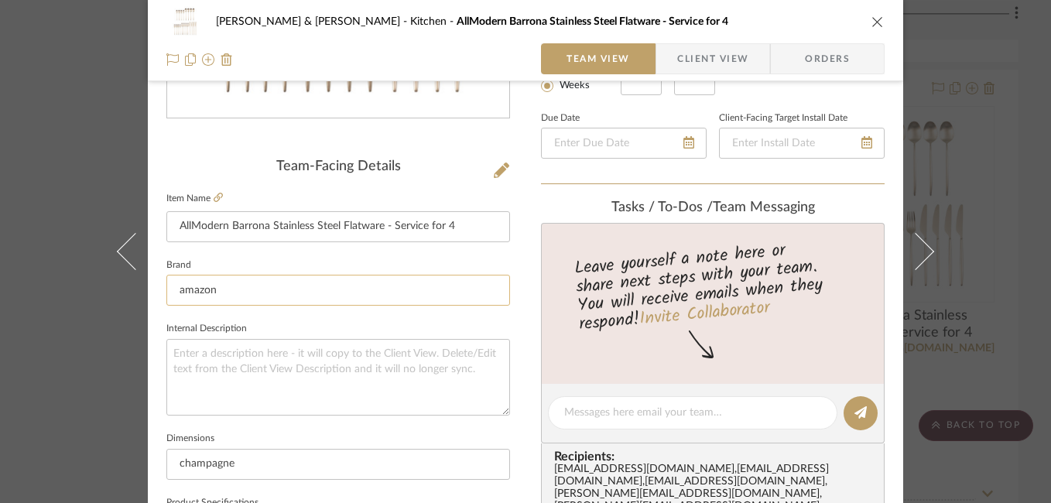
click at [242, 292] on input "amazon" at bounding box center [338, 290] width 344 height 31
type input "a"
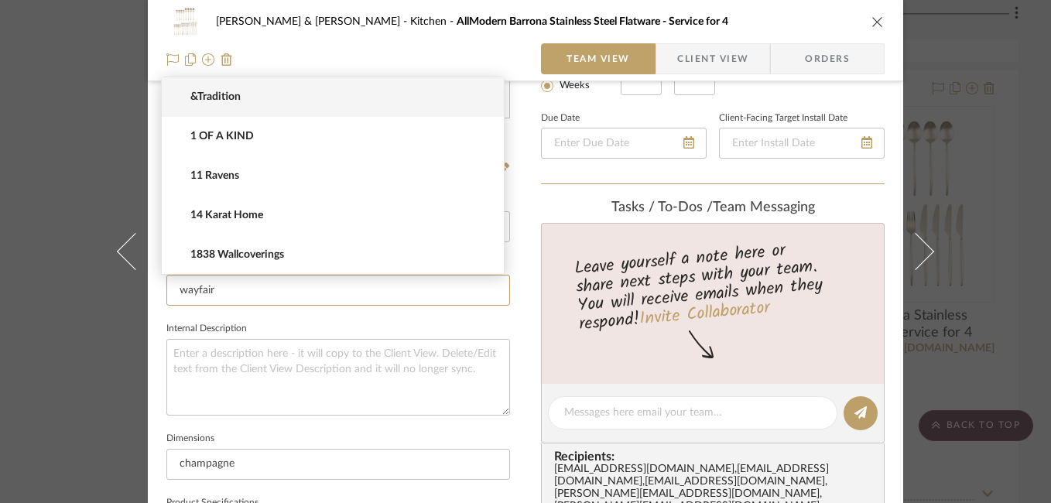
type input "wayfair"
click at [252, 323] on fieldset "Internal Description" at bounding box center [338, 366] width 344 height 97
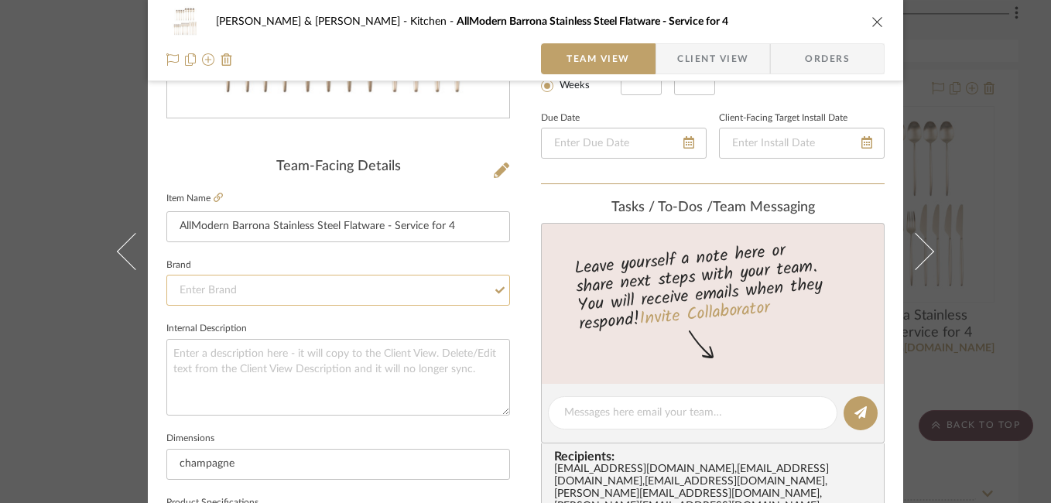
click at [280, 297] on input at bounding box center [338, 290] width 344 height 31
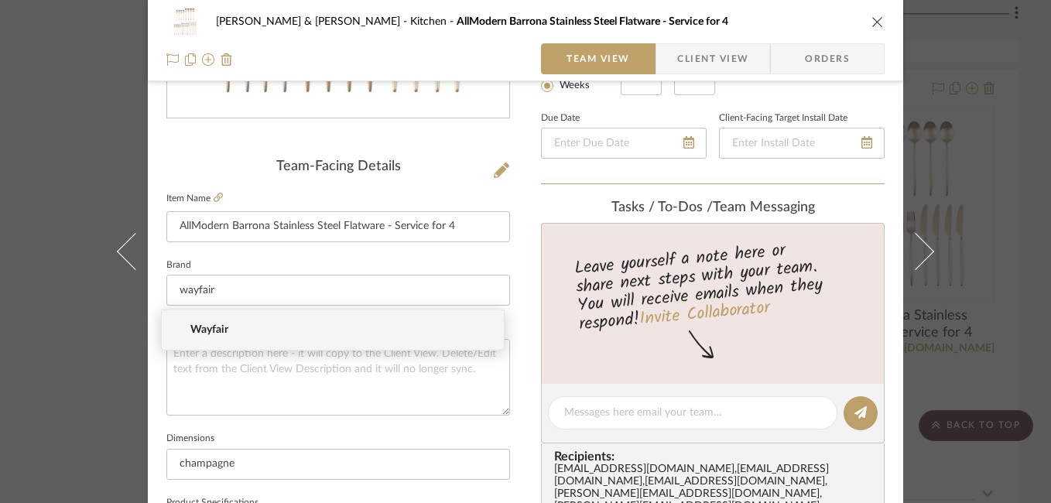
click at [238, 323] on mat-option "Wayfair" at bounding box center [333, 329] width 342 height 39
type input "Wayfair"
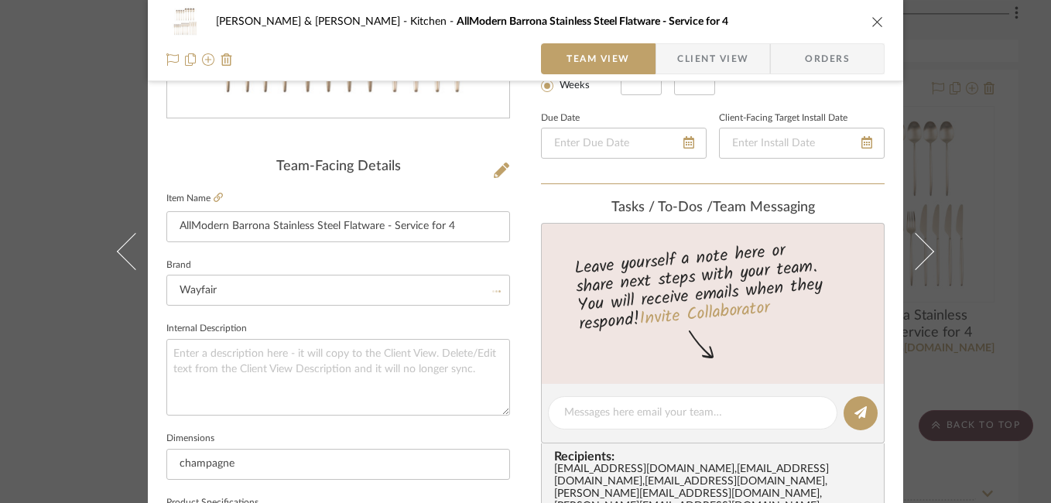
click at [949, 232] on div "Susan & Kenya Jackson Kitchen AllModern Barrona Stainless Steel Flatware - Serv…" at bounding box center [525, 251] width 1051 height 503
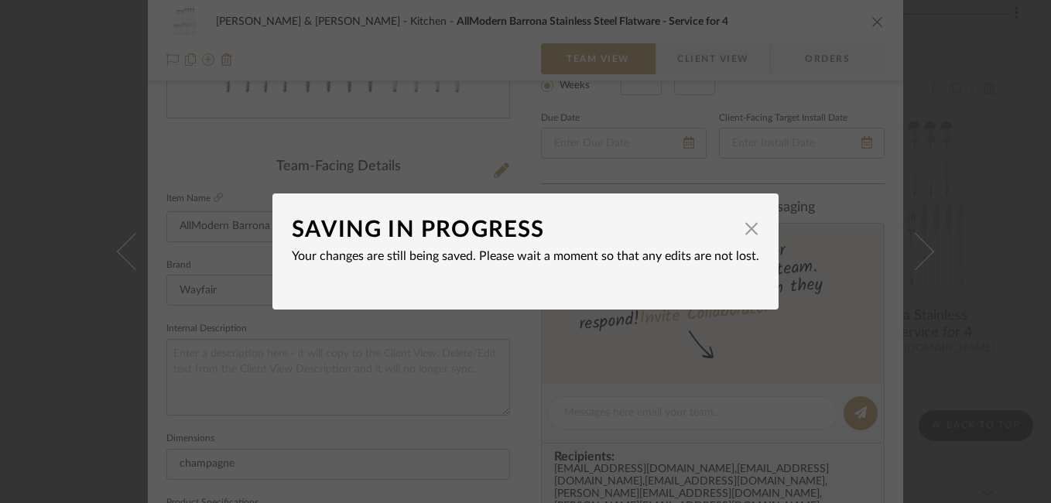
click at [1030, 62] on div "SAVING IN PROGRESS × Your changes are still being saved. Please wait a moment s…" at bounding box center [525, 251] width 1051 height 503
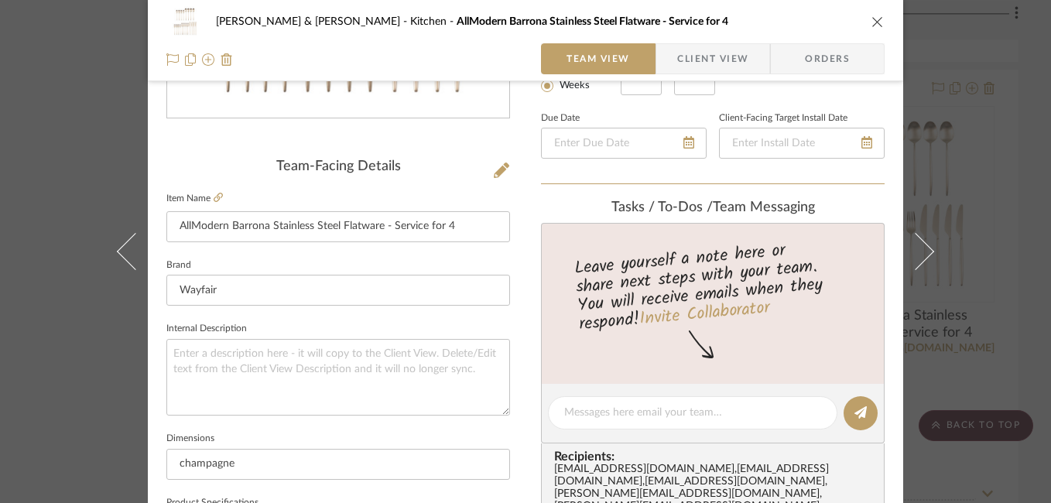
click at [973, 45] on div "Susan & Kenya Jackson Kitchen AllModern Barrona Stainless Steel Flatware - Serv…" at bounding box center [525, 251] width 1051 height 503
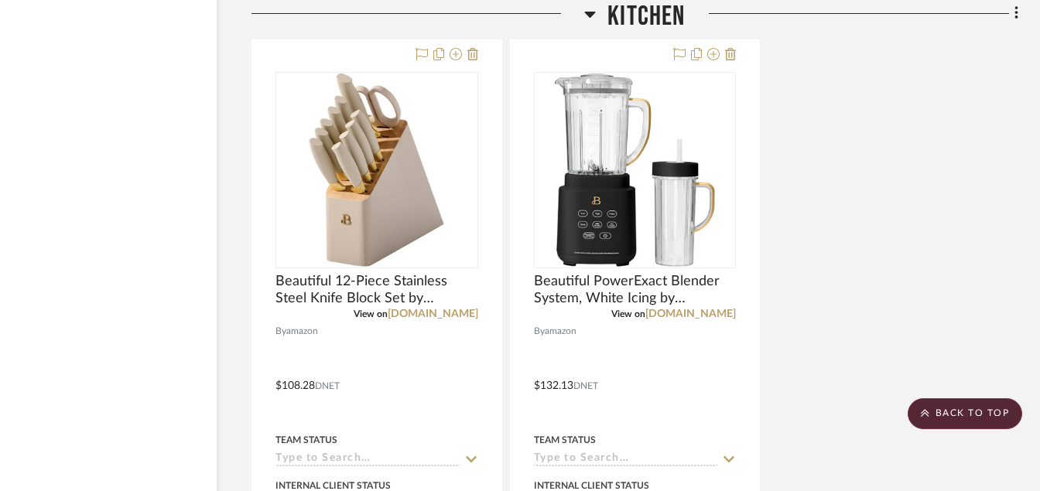
scroll to position [8600, 74]
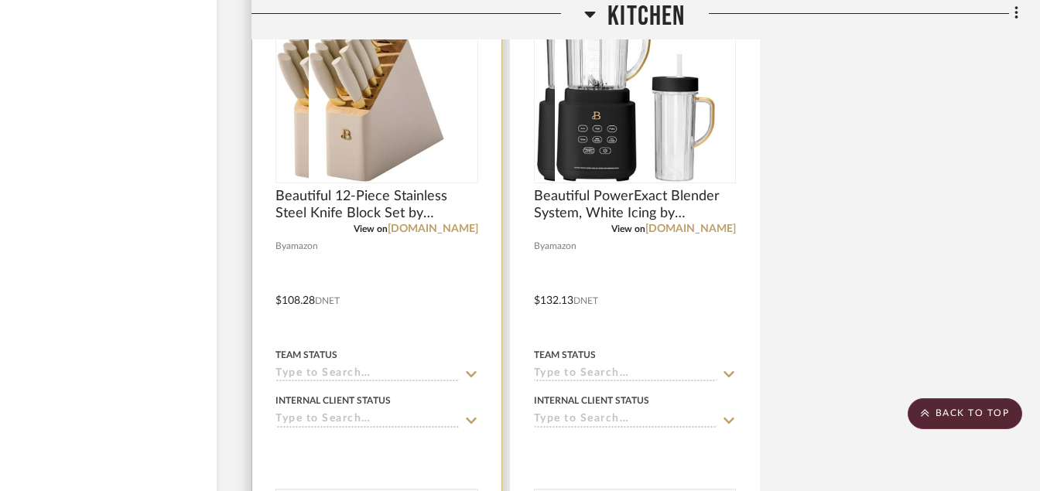
click at [465, 118] on div at bounding box center [376, 85] width 201 height 195
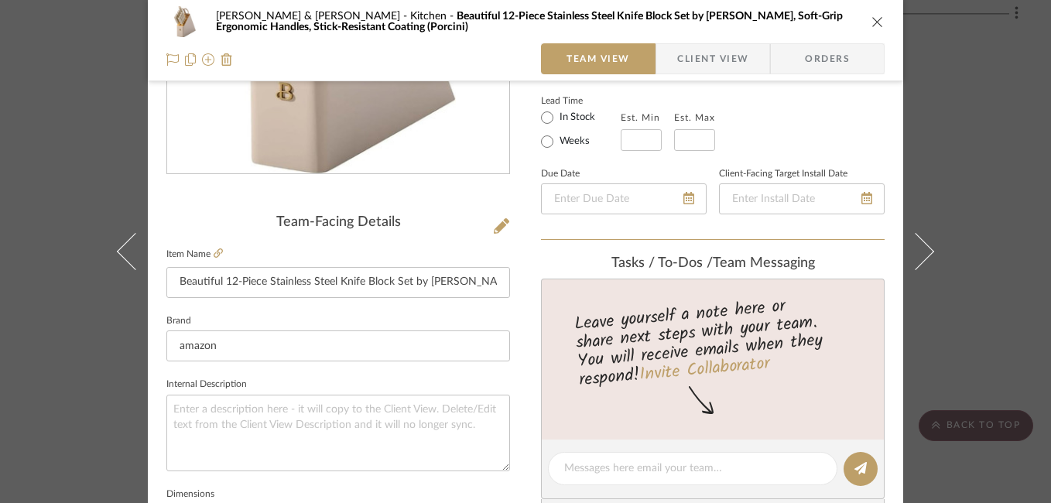
scroll to position [262, 0]
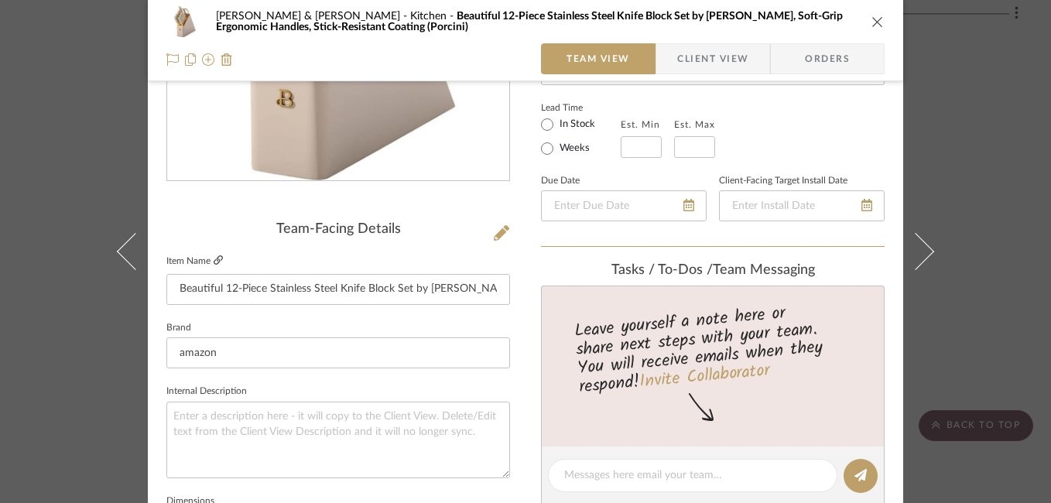
click at [214, 262] on icon at bounding box center [218, 259] width 9 height 9
click at [166, 59] on icon at bounding box center [172, 59] width 12 height 12
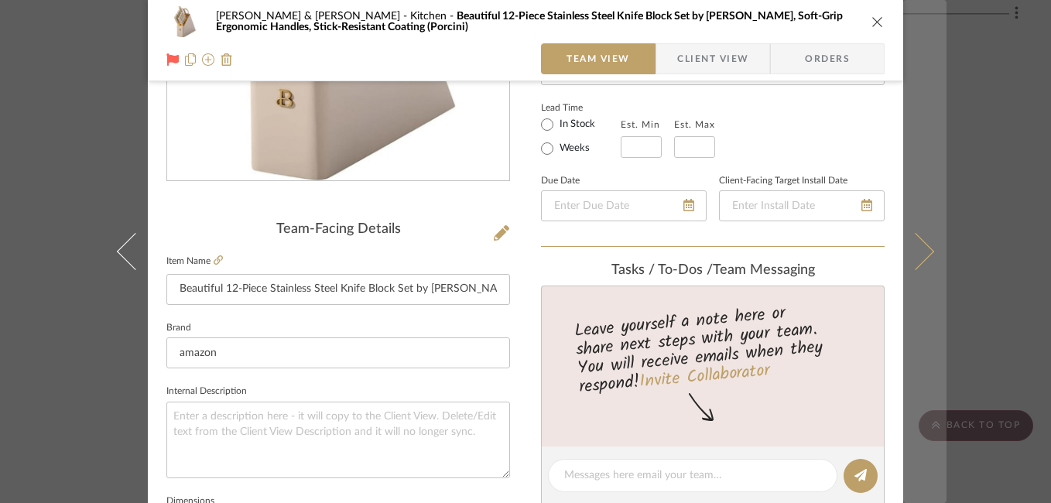
click at [916, 246] on icon at bounding box center [915, 251] width 37 height 37
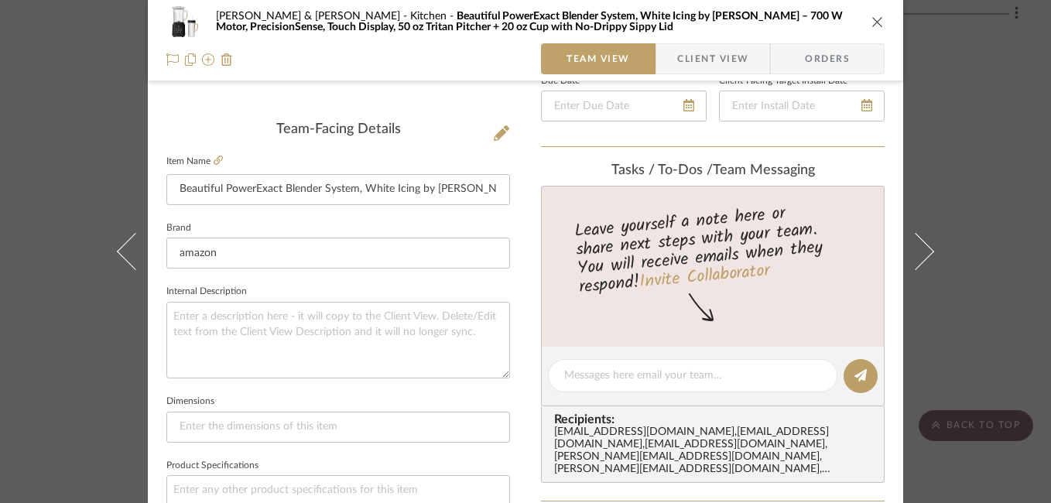
scroll to position [350, 0]
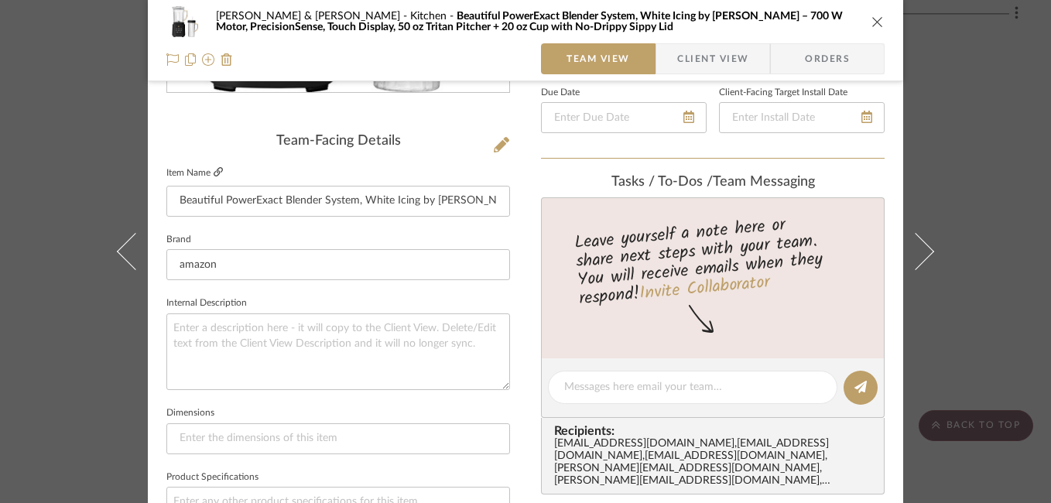
click at [214, 173] on icon at bounding box center [218, 171] width 9 height 9
click at [168, 58] on icon at bounding box center [172, 59] width 12 height 12
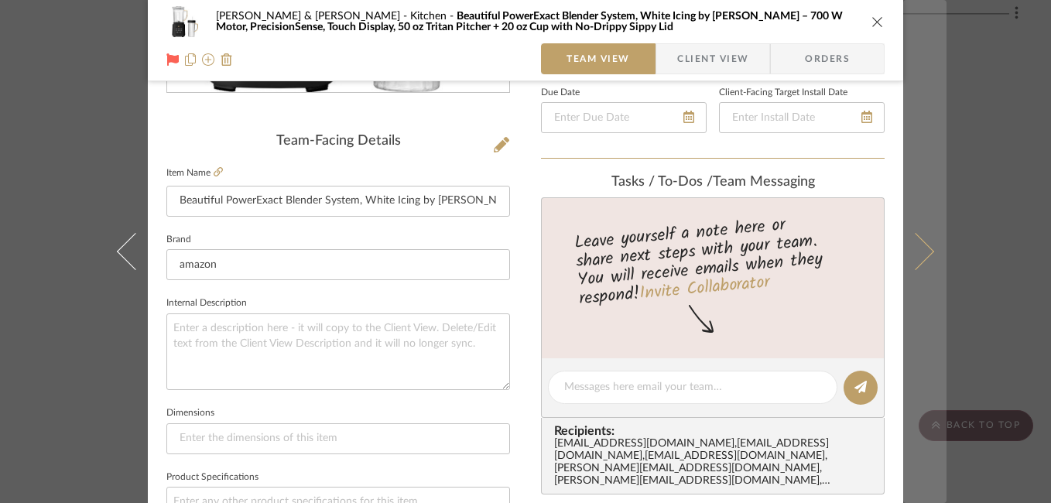
click at [918, 244] on icon at bounding box center [915, 251] width 37 height 37
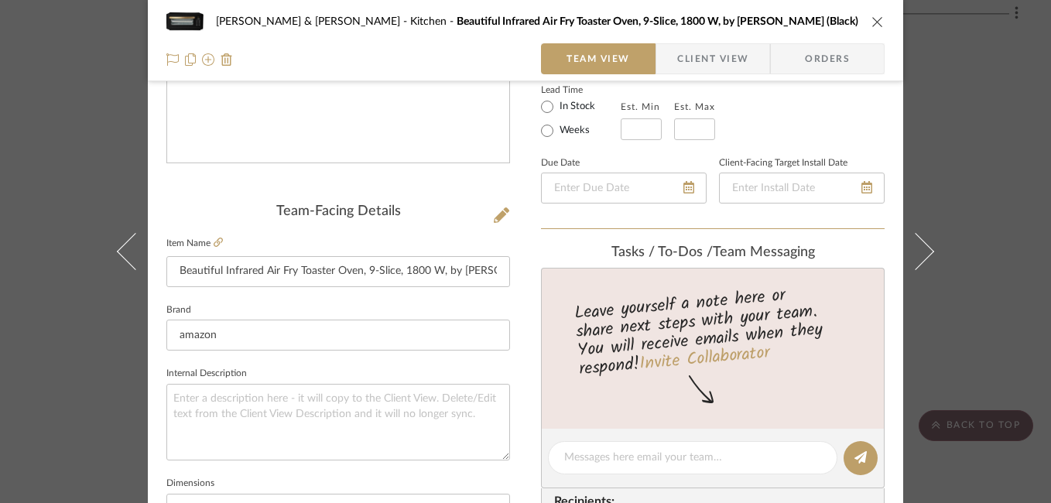
scroll to position [283, 0]
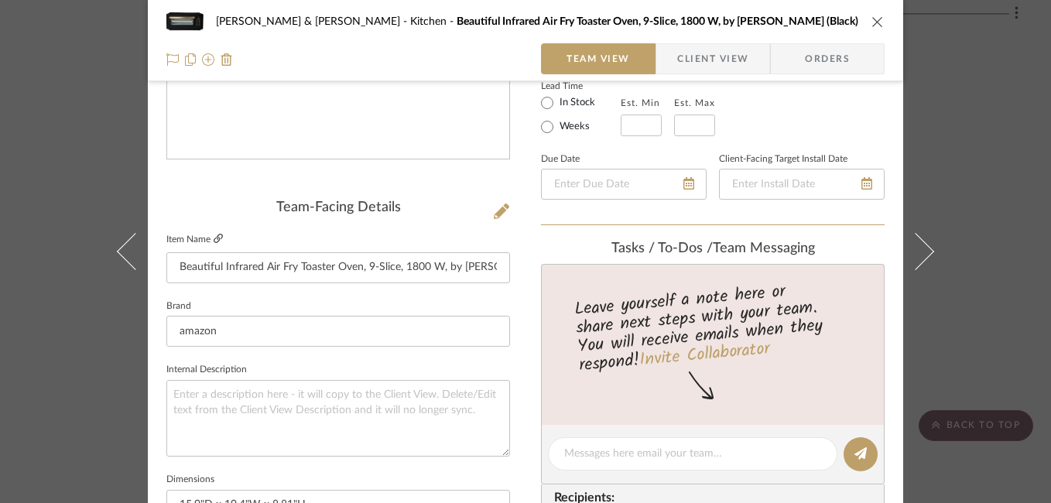
click at [214, 241] on icon at bounding box center [218, 238] width 9 height 9
click at [166, 63] on icon at bounding box center [172, 59] width 12 height 12
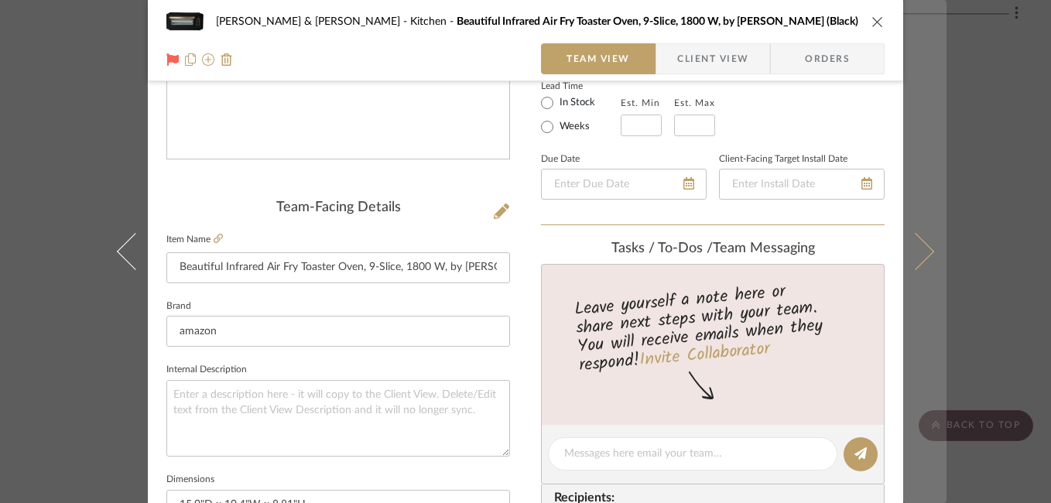
click at [916, 248] on icon at bounding box center [915, 251] width 37 height 37
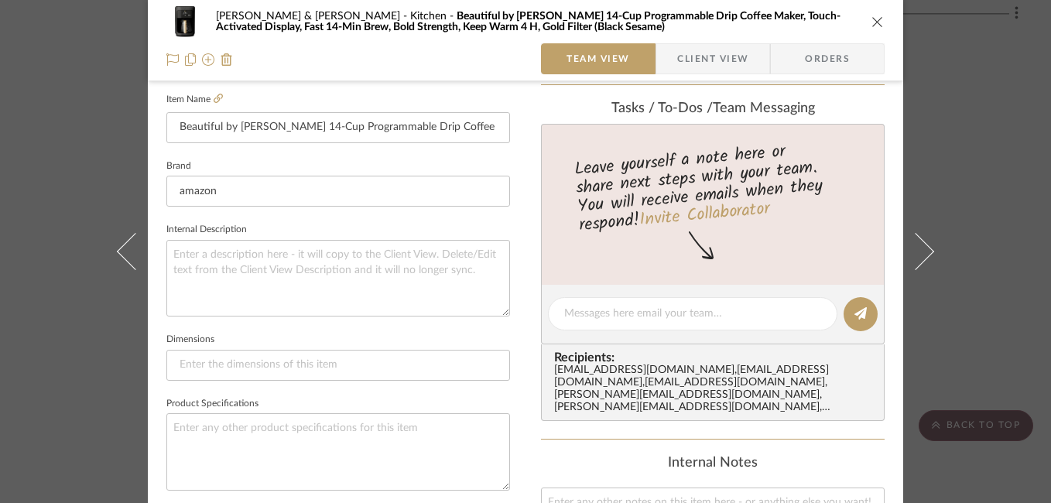
scroll to position [371, 0]
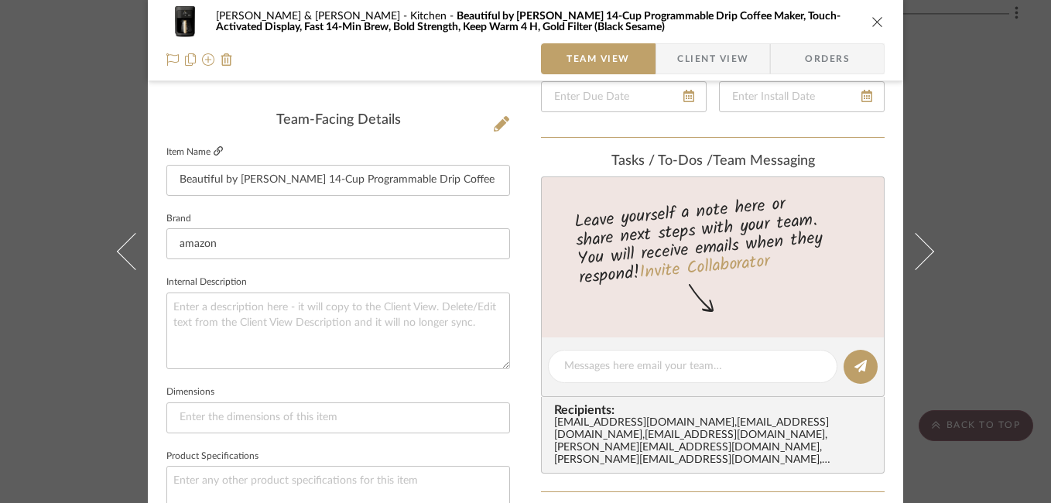
click at [214, 150] on icon at bounding box center [218, 150] width 9 height 9
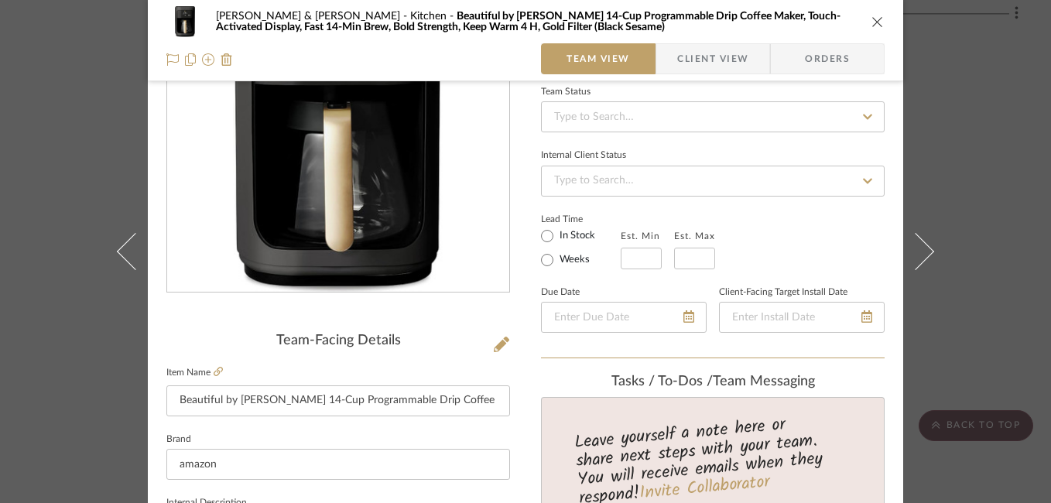
scroll to position [64, 0]
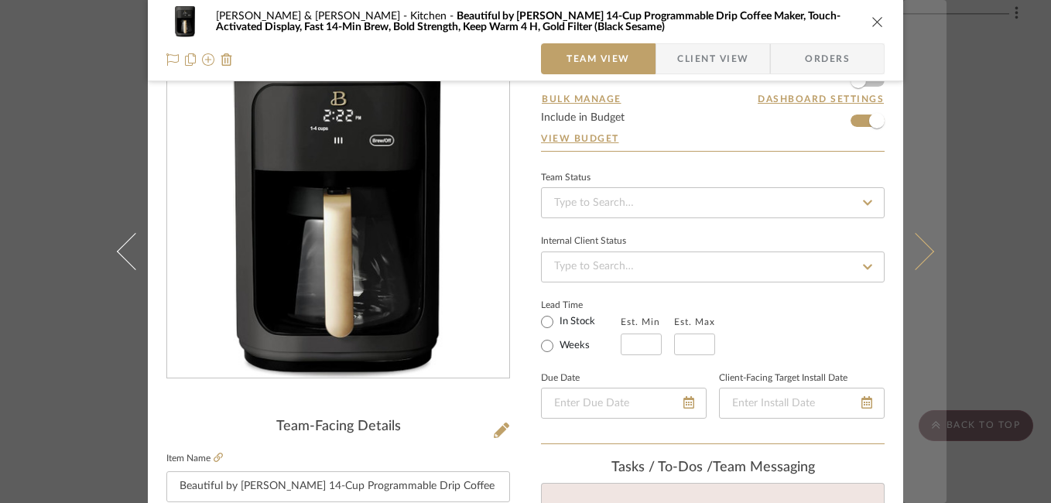
click at [918, 238] on button at bounding box center [924, 251] width 43 height 503
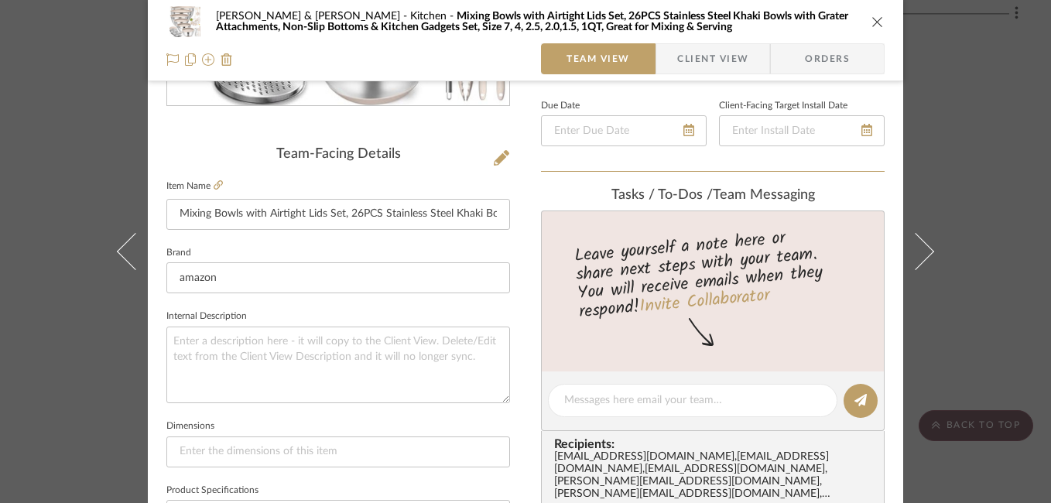
scroll to position [148, 0]
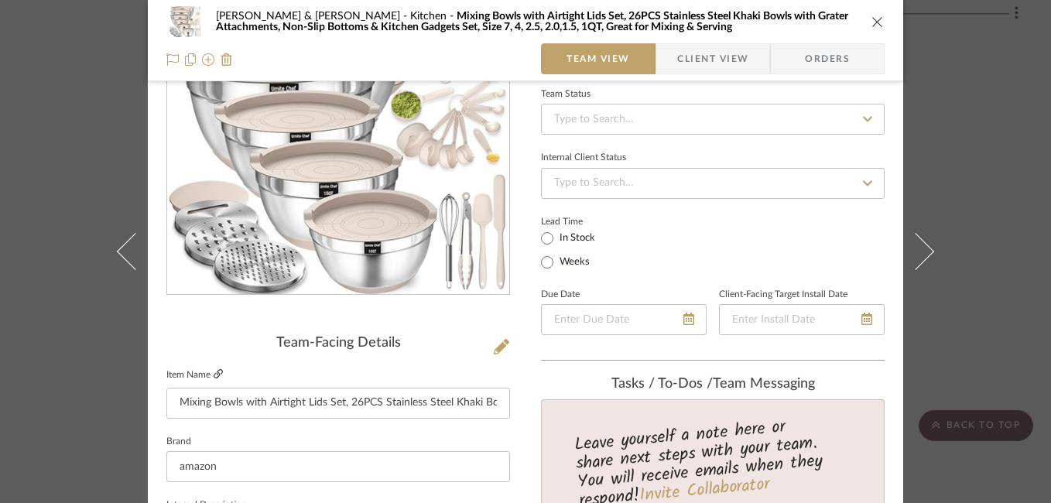
click at [214, 371] on icon at bounding box center [218, 373] width 9 height 9
click at [169, 63] on icon at bounding box center [172, 59] width 12 height 12
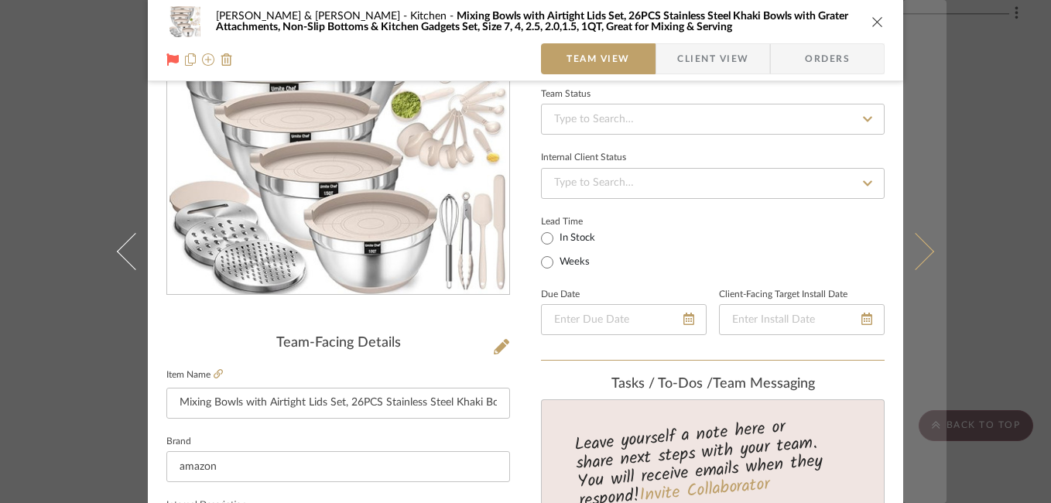
click at [926, 257] on button at bounding box center [924, 251] width 43 height 503
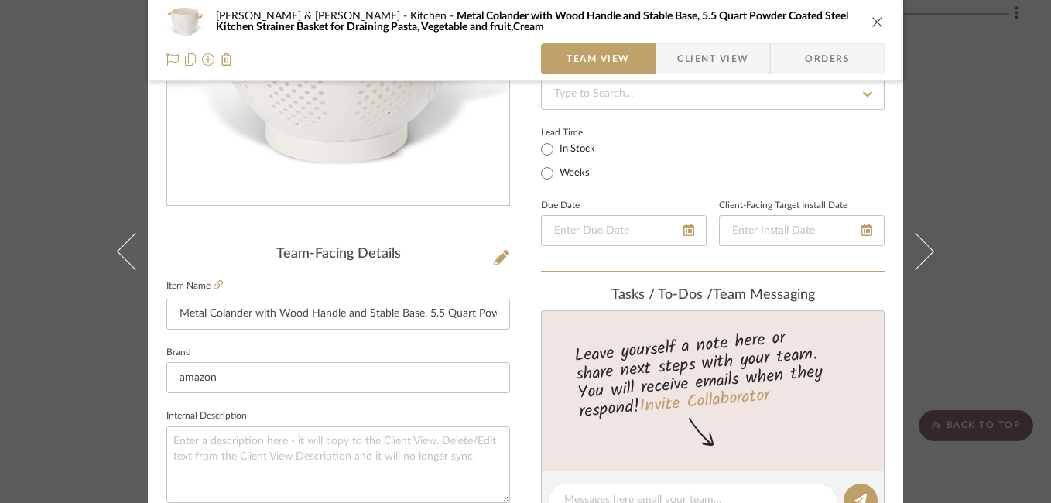
scroll to position [262, 0]
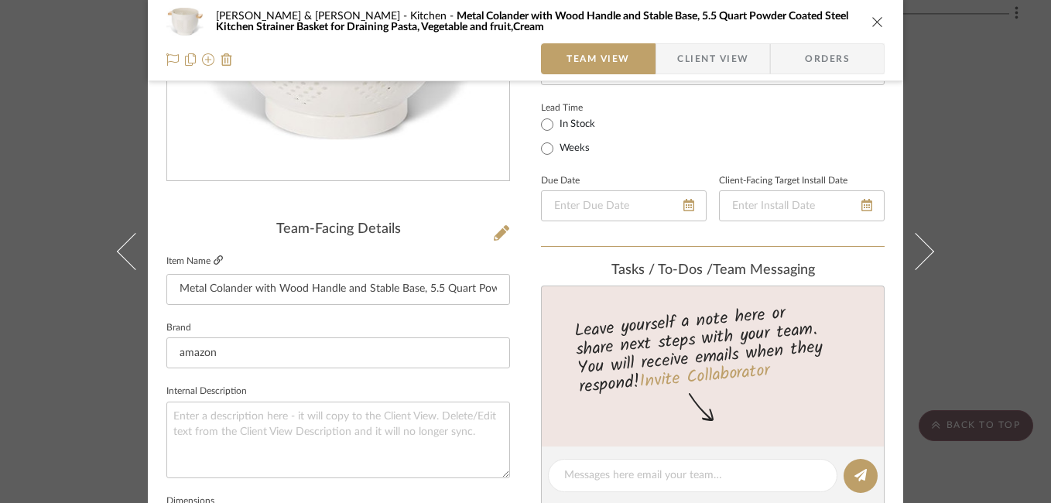
click at [214, 255] on link at bounding box center [218, 261] width 9 height 13
click at [167, 63] on icon at bounding box center [172, 59] width 12 height 12
click at [167, 59] on icon at bounding box center [172, 59] width 12 height 12
click at [169, 62] on icon at bounding box center [172, 59] width 12 height 12
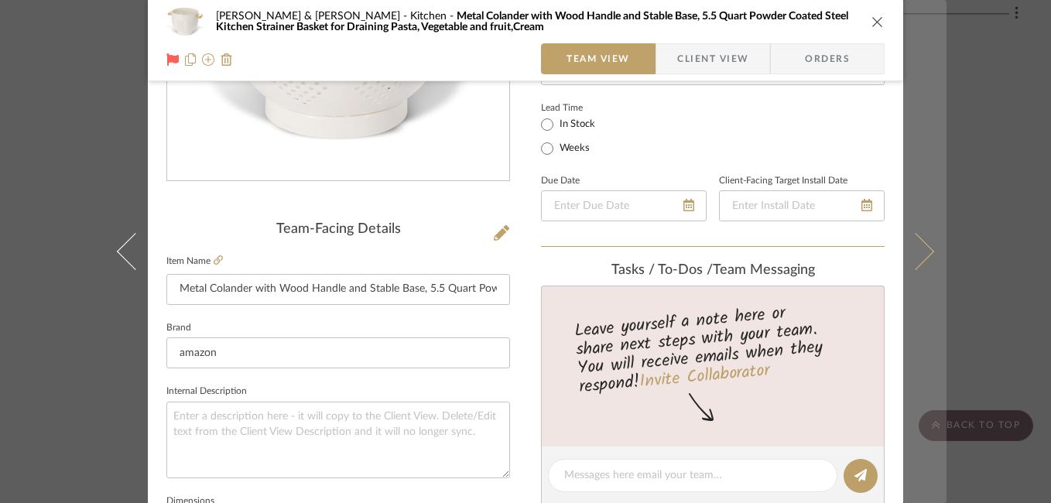
click at [918, 255] on icon at bounding box center [915, 251] width 37 height 37
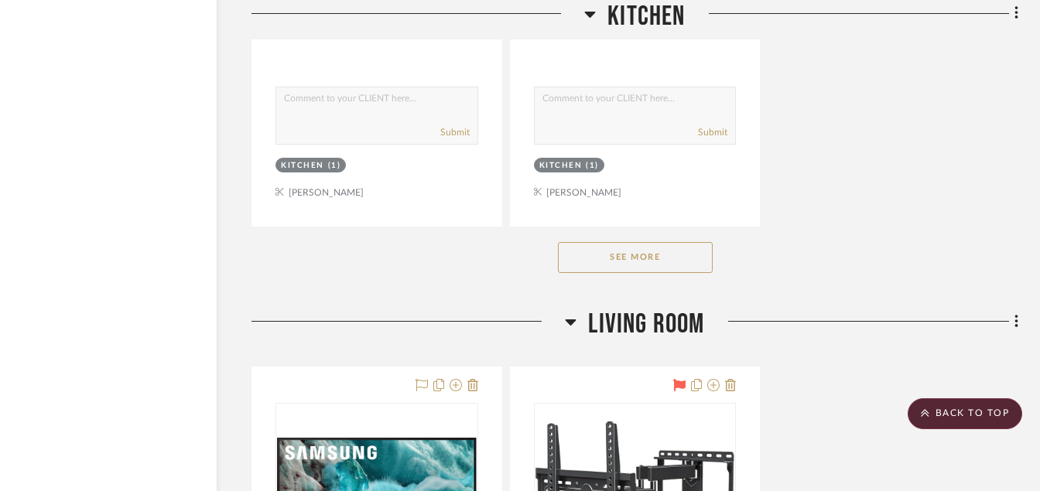
scroll to position [9023, 74]
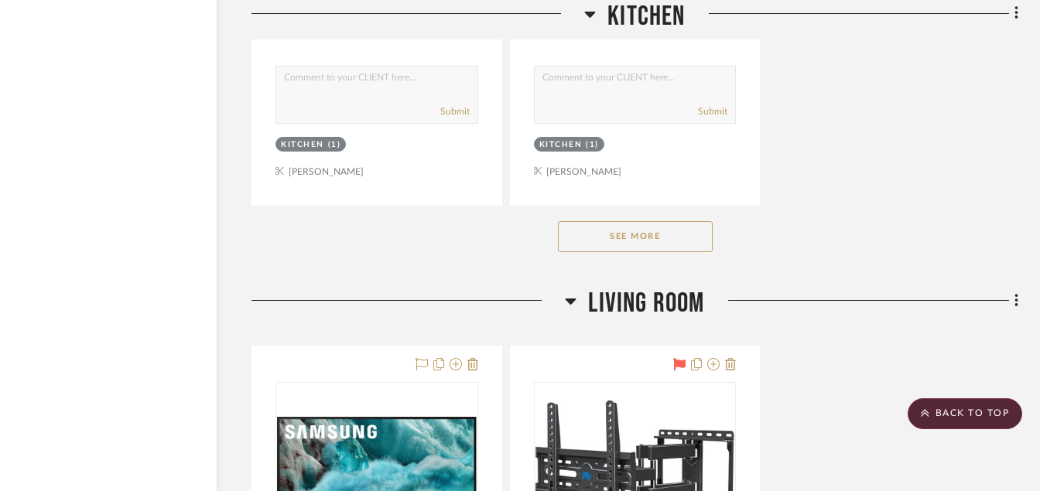
click at [641, 258] on div "See More" at bounding box center [634, 237] width 767 height 62
click at [624, 242] on button "See More" at bounding box center [635, 236] width 155 height 31
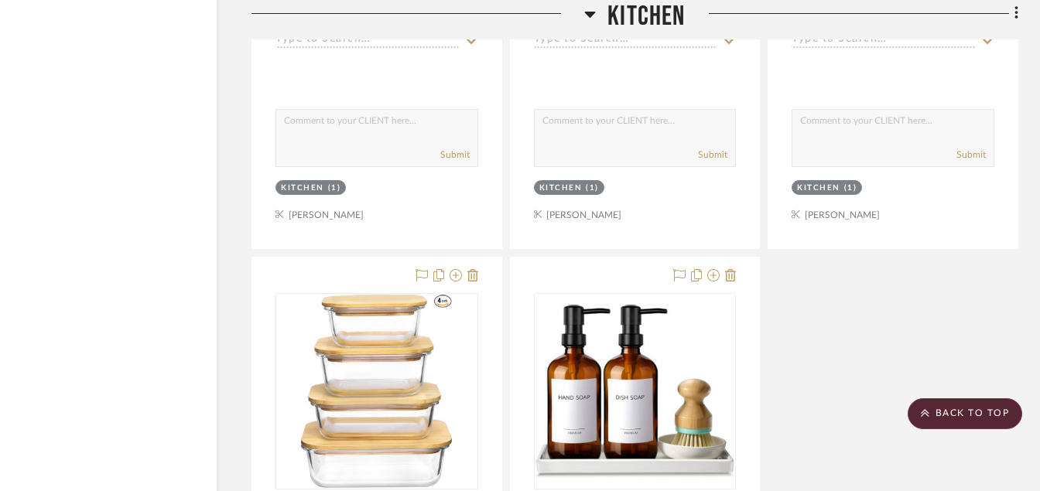
scroll to position [9689, 74]
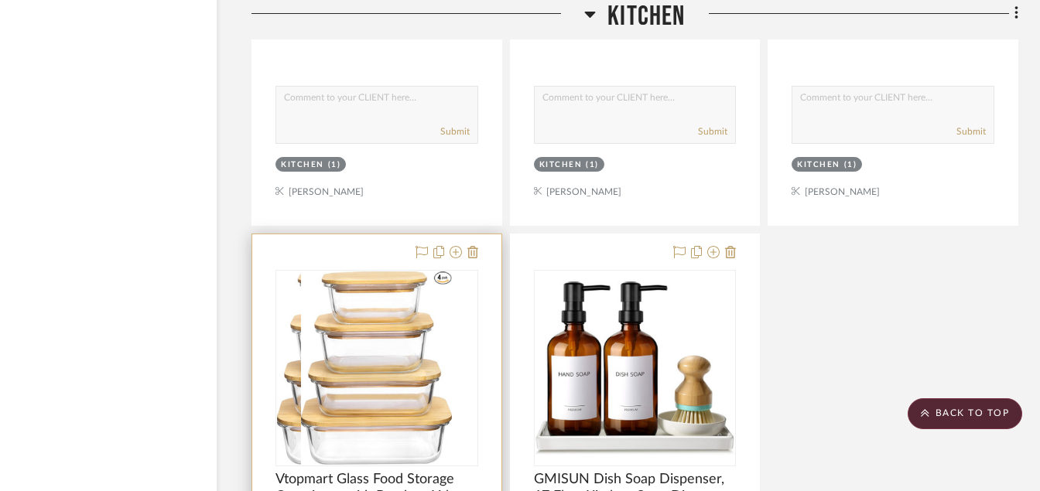
click at [402, 320] on img at bounding box center [376, 368] width 151 height 193
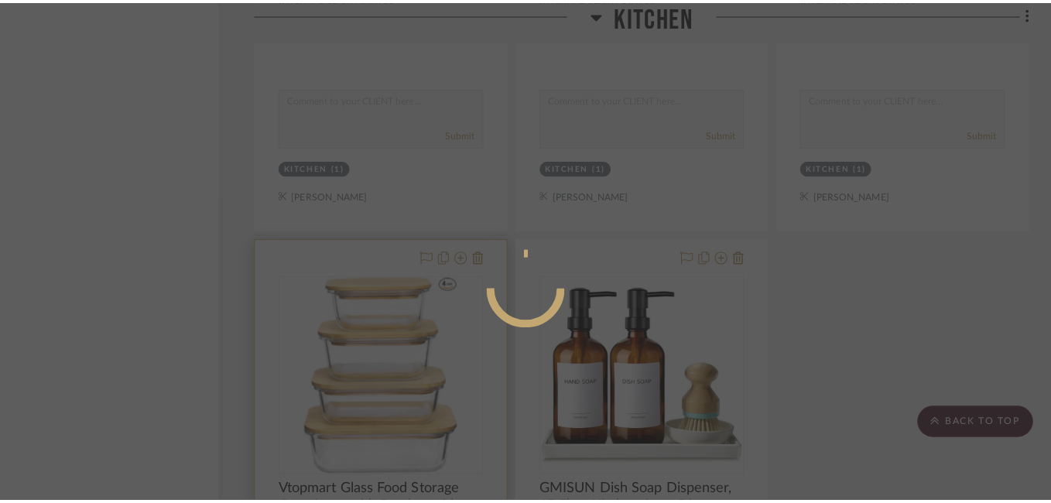
scroll to position [0, 0]
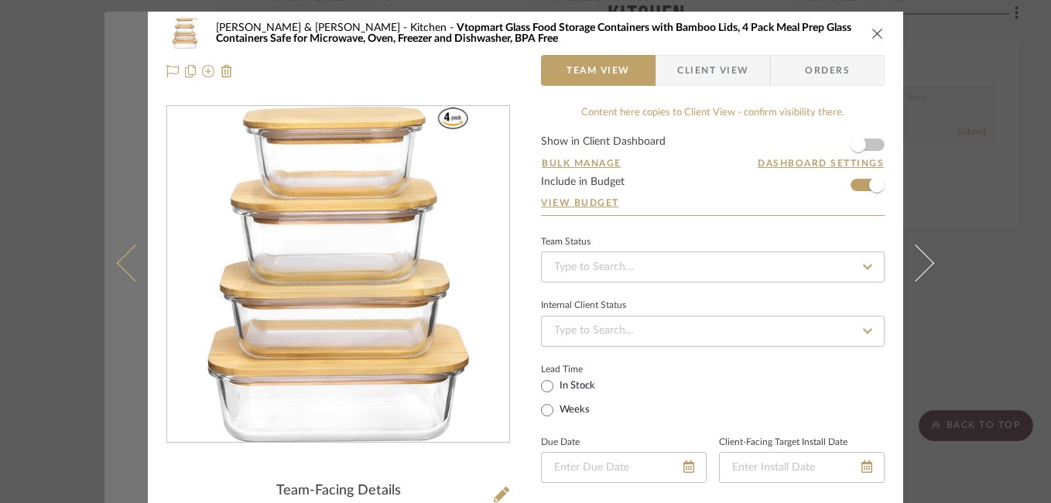
click at [108, 268] on button at bounding box center [125, 263] width 43 height 503
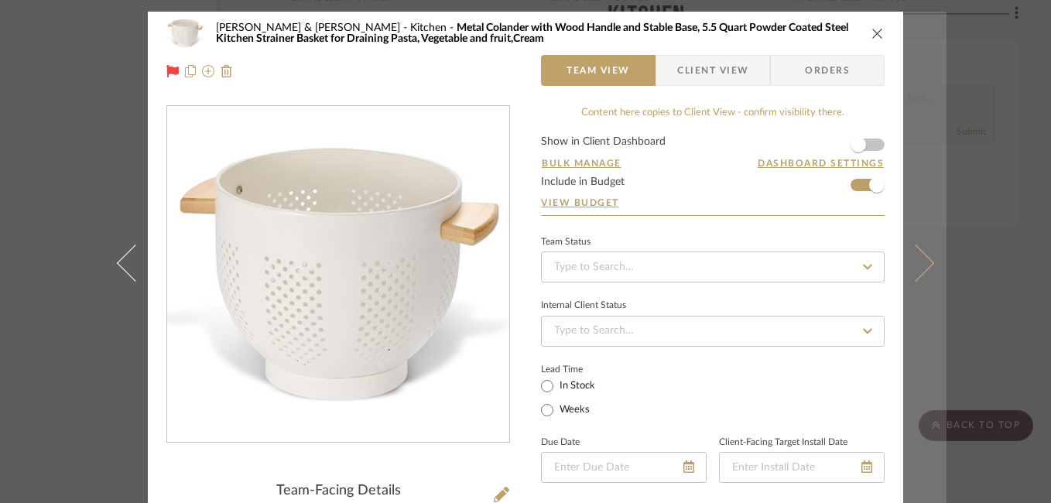
click at [928, 262] on icon at bounding box center [915, 262] width 37 height 37
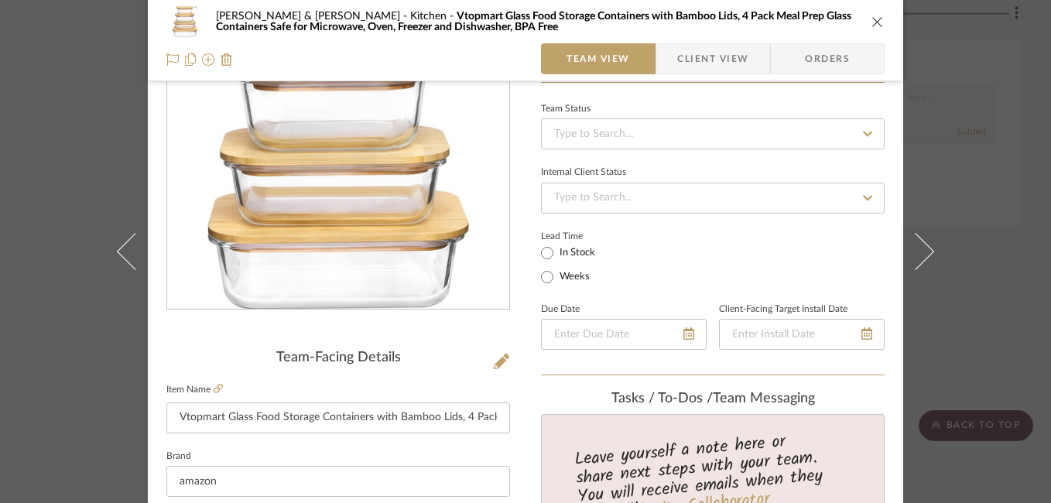
scroll to position [118, 0]
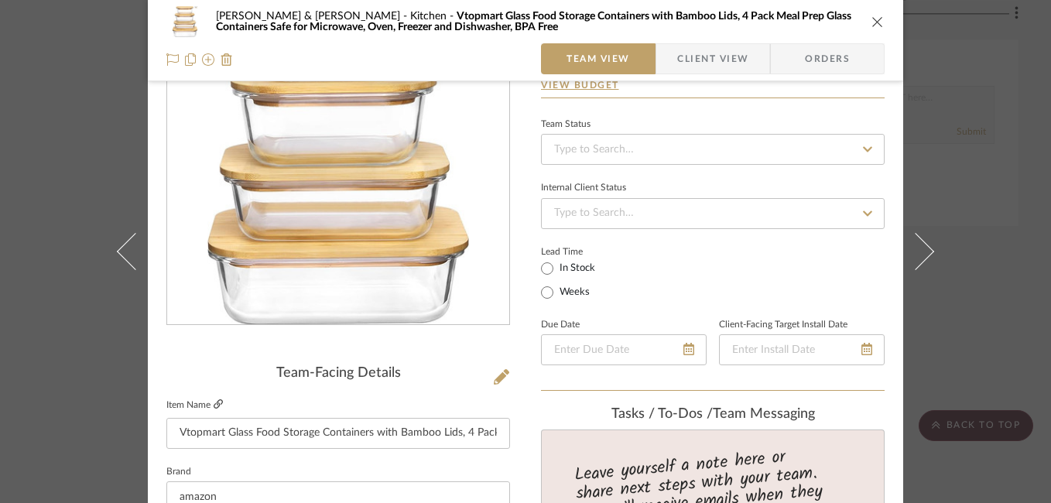
click at [214, 405] on icon at bounding box center [218, 403] width 9 height 9
drag, startPoint x: 173, startPoint y: 432, endPoint x: 614, endPoint y: 440, distance: 441.9
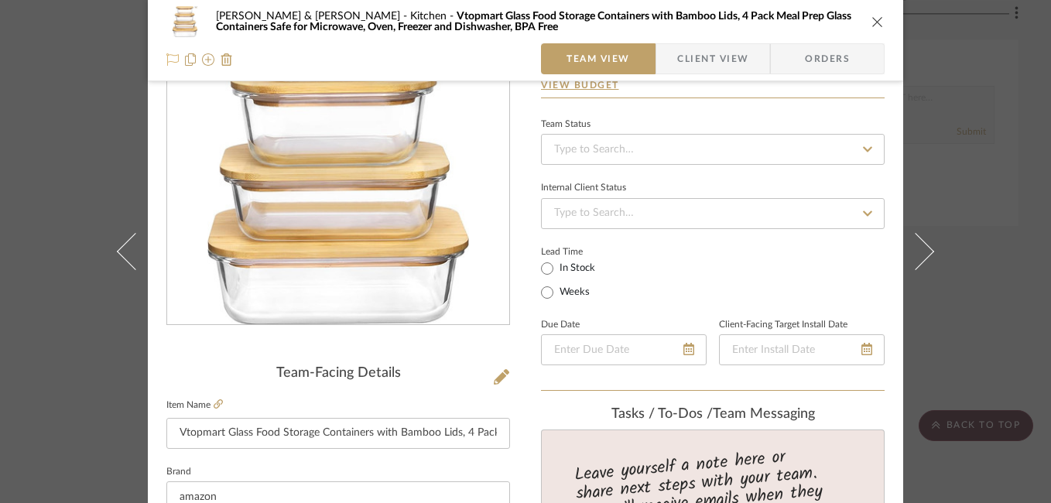
click at [166, 55] on icon at bounding box center [172, 59] width 12 height 12
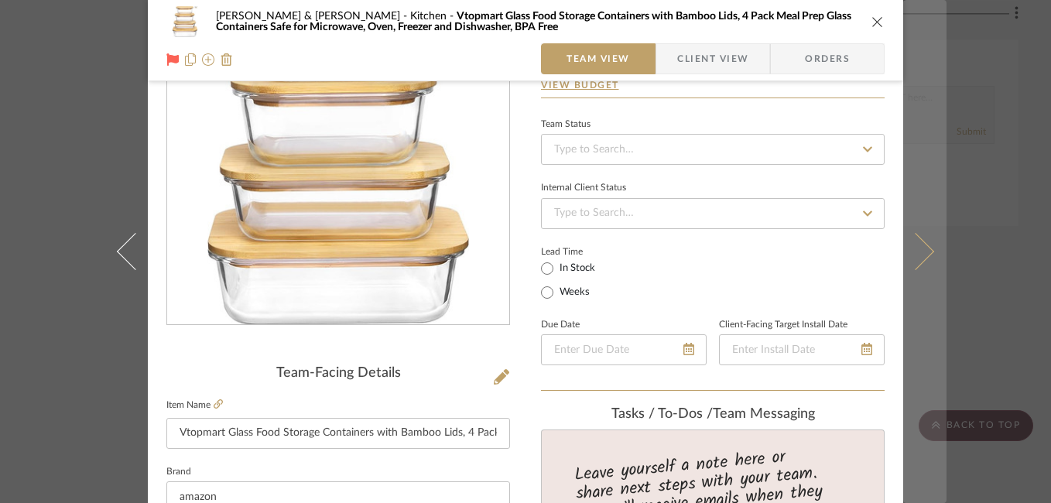
click at [923, 251] on icon at bounding box center [915, 251] width 37 height 37
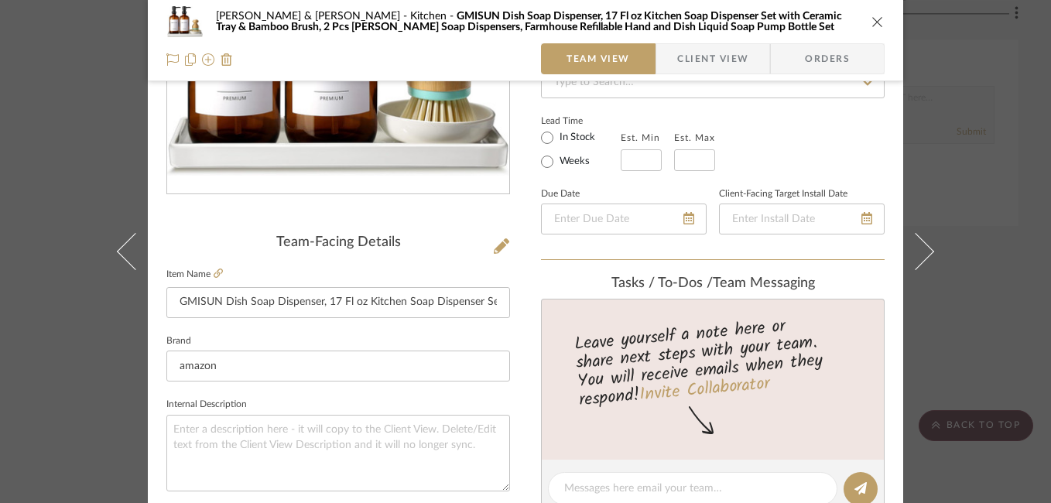
scroll to position [156, 0]
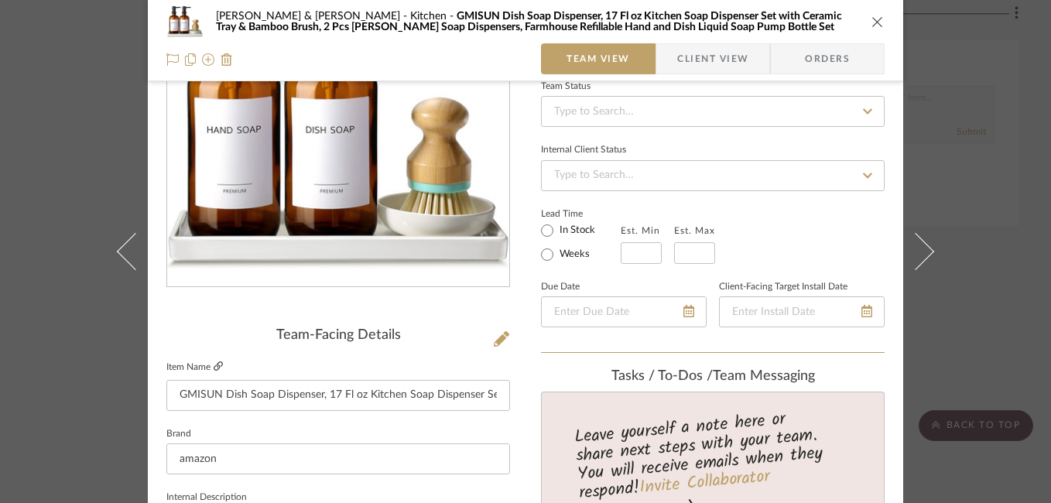
click at [214, 369] on icon at bounding box center [218, 365] width 9 height 9
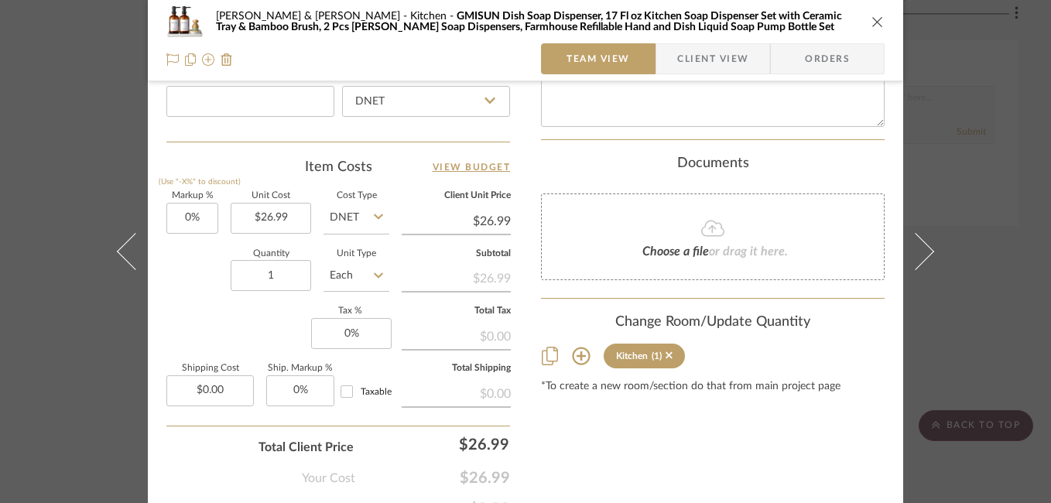
scroll to position [857, 0]
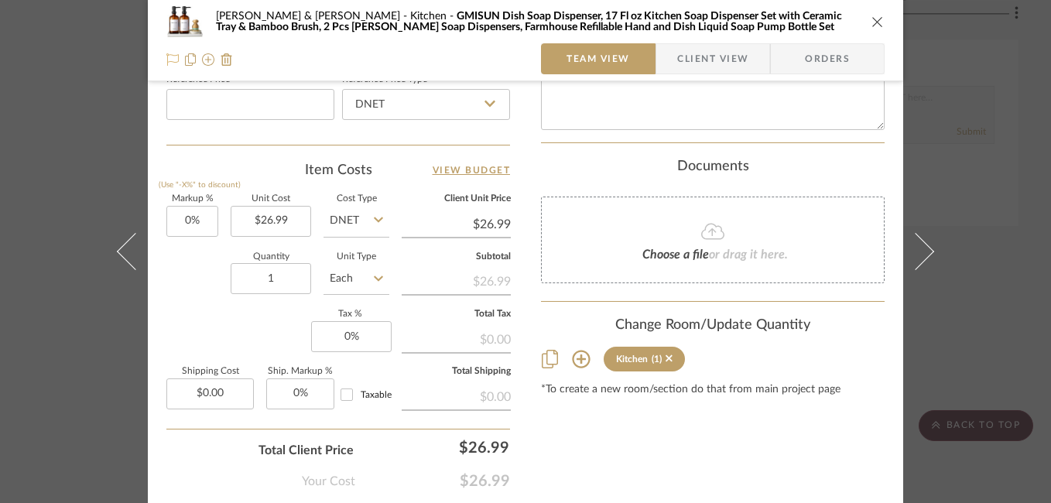
click at [166, 61] on icon at bounding box center [172, 59] width 12 height 12
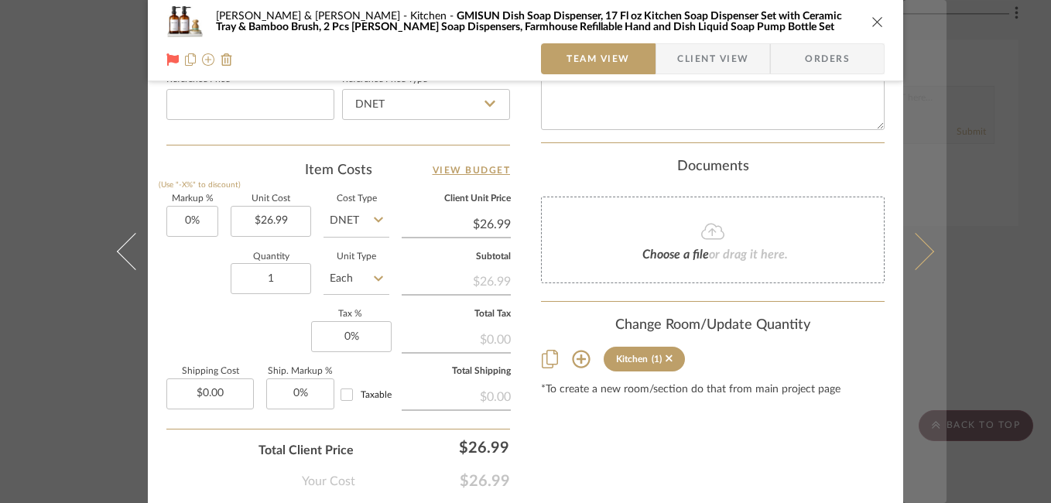
click at [915, 247] on icon at bounding box center [915, 251] width 37 height 37
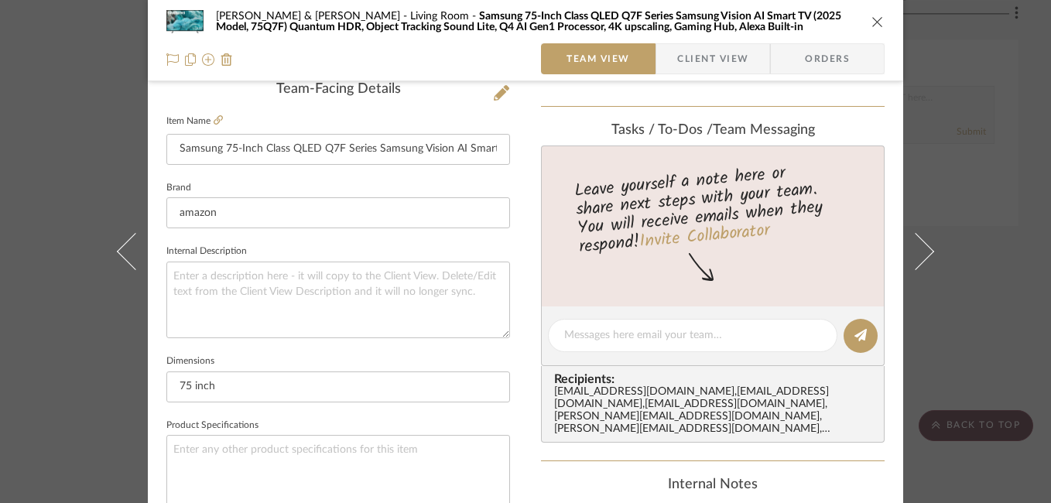
scroll to position [357, 0]
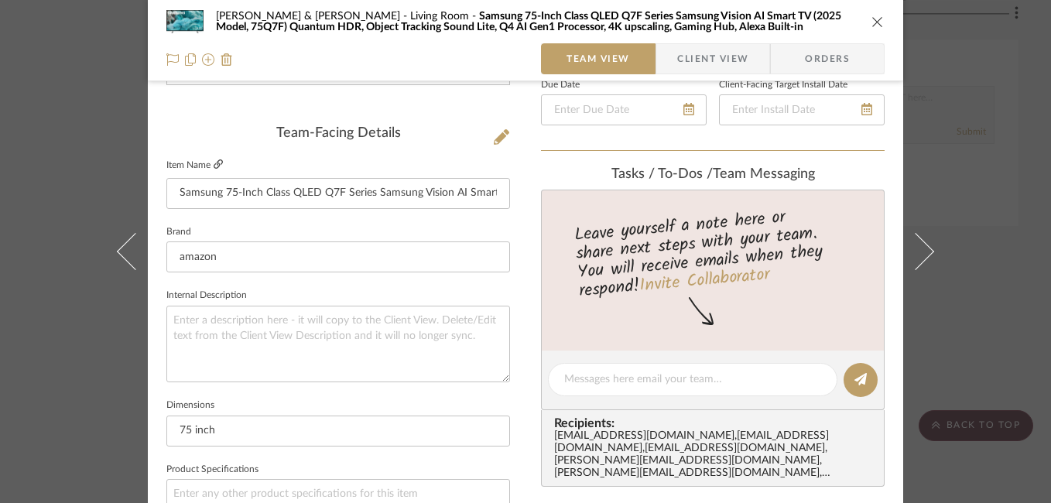
click at [217, 166] on icon at bounding box center [218, 163] width 9 height 9
click at [166, 64] on icon at bounding box center [172, 59] width 12 height 12
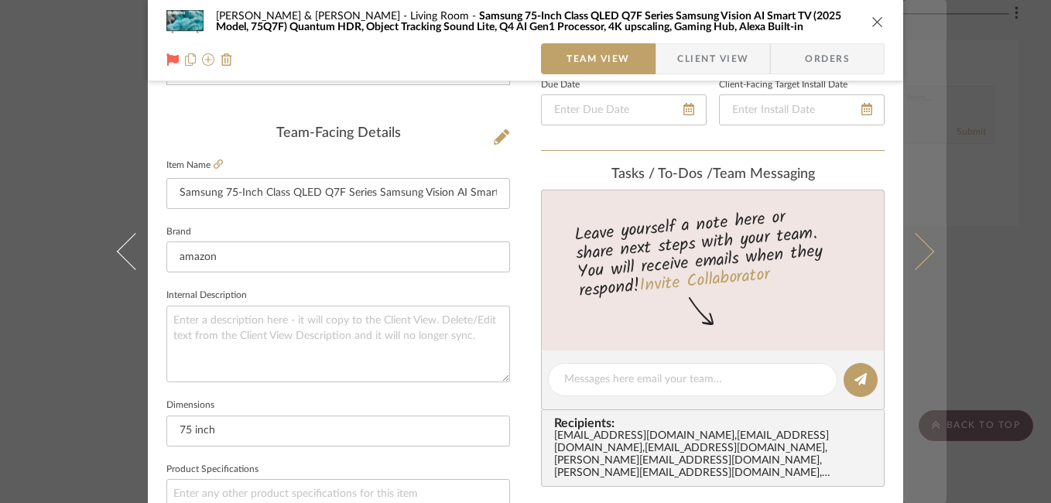
click at [922, 256] on icon at bounding box center [915, 251] width 37 height 37
click at [920, 251] on icon at bounding box center [915, 251] width 37 height 37
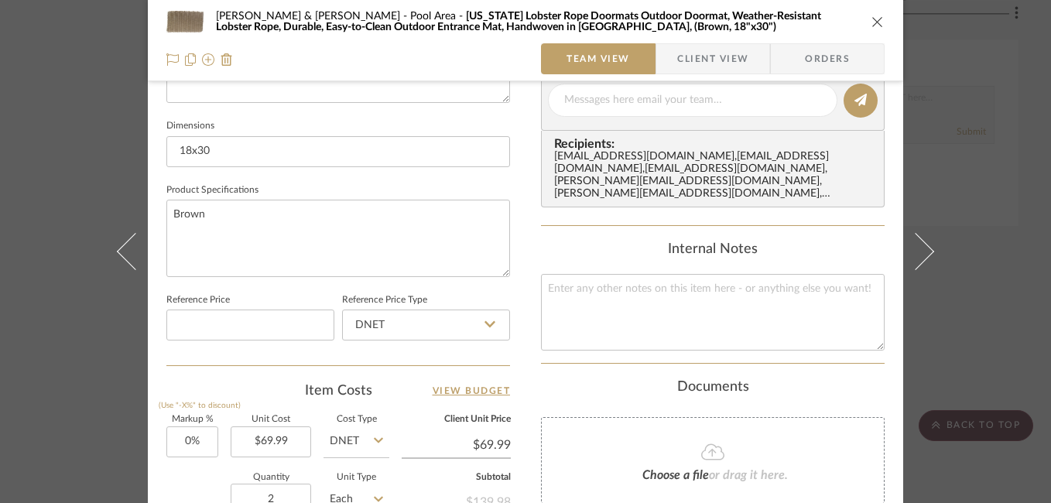
scroll to position [713, 0]
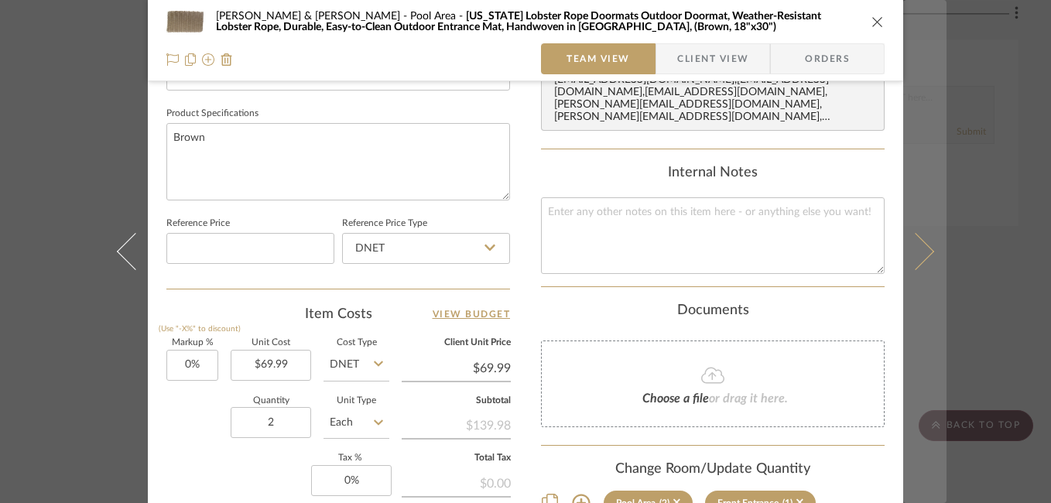
click at [911, 250] on icon at bounding box center [915, 251] width 37 height 37
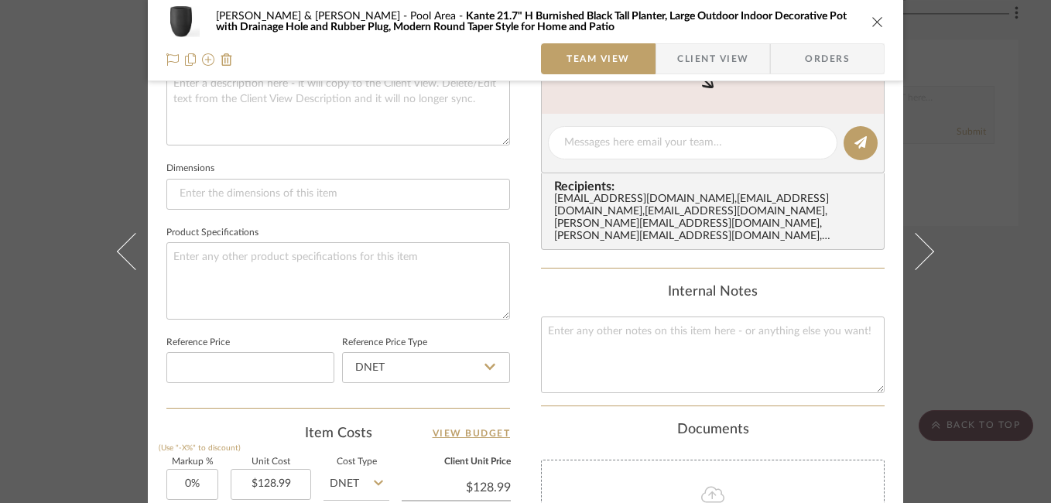
scroll to position [405, 0]
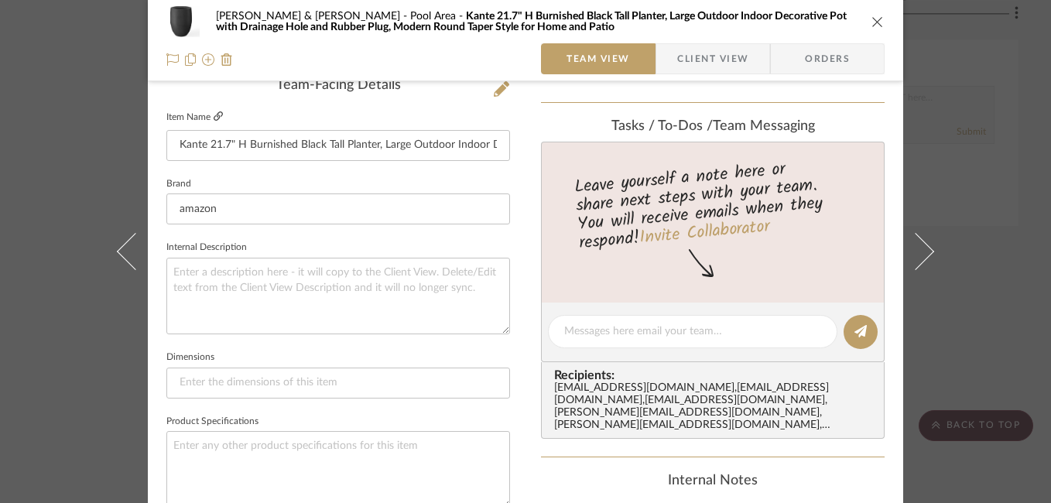
click at [214, 111] on link at bounding box center [218, 117] width 9 height 13
click at [166, 56] on icon at bounding box center [172, 59] width 12 height 12
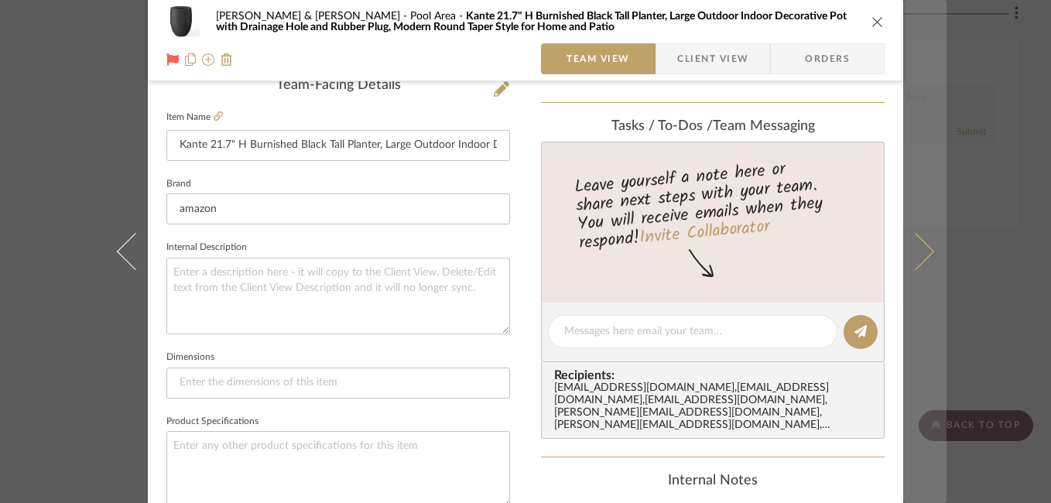
click at [911, 267] on icon at bounding box center [915, 251] width 37 height 37
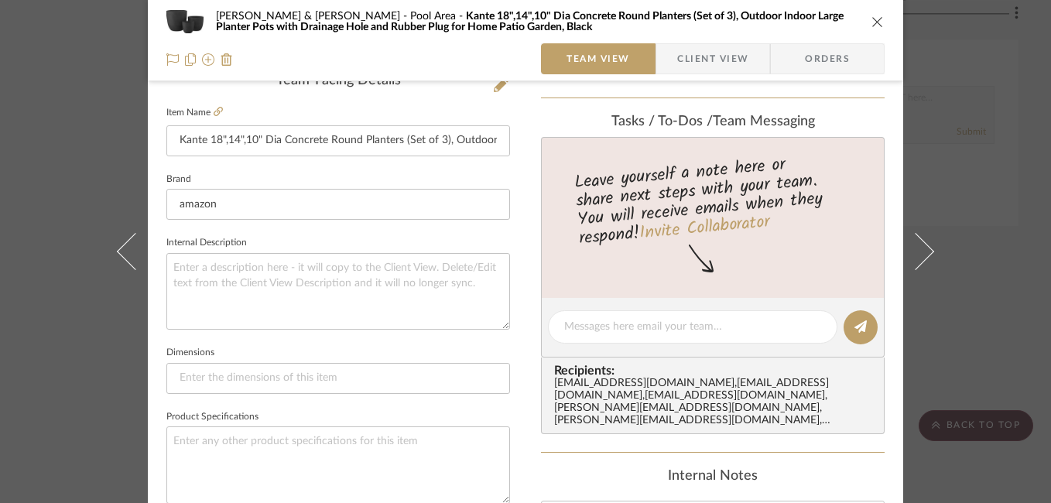
scroll to position [402, 0]
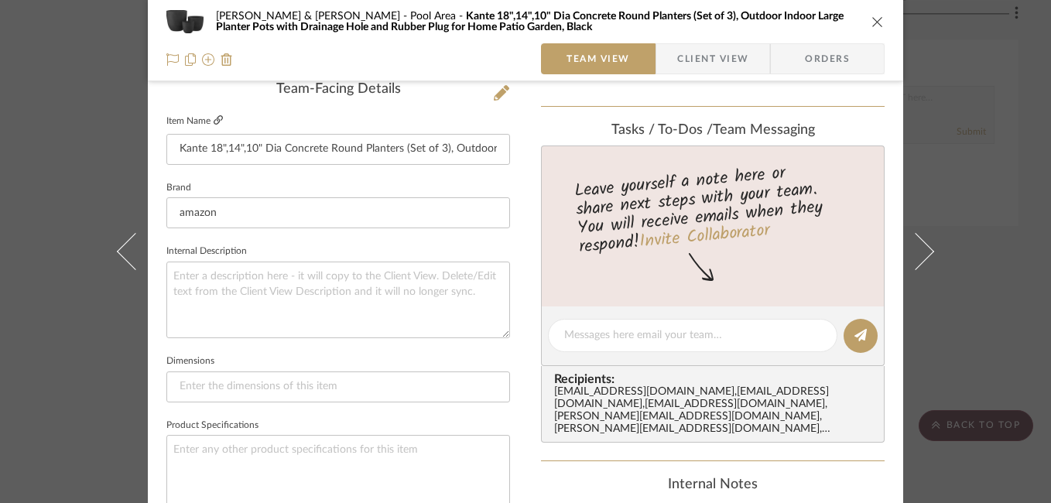
click at [214, 119] on icon at bounding box center [218, 119] width 9 height 9
drag, startPoint x: 173, startPoint y: 149, endPoint x: 591, endPoint y: 159, distance: 417.9
click at [591, 159] on div "Susan & Kenya Jackson Pool Area Kante 18",14",10" Dia Concrete Round Planters (…" at bounding box center [525, 324] width 755 height 1429
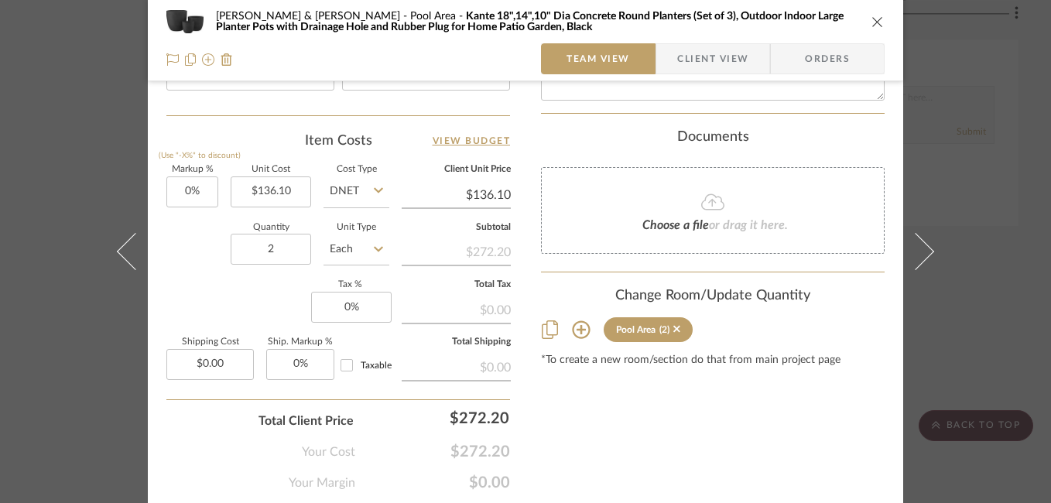
scroll to position [902, 0]
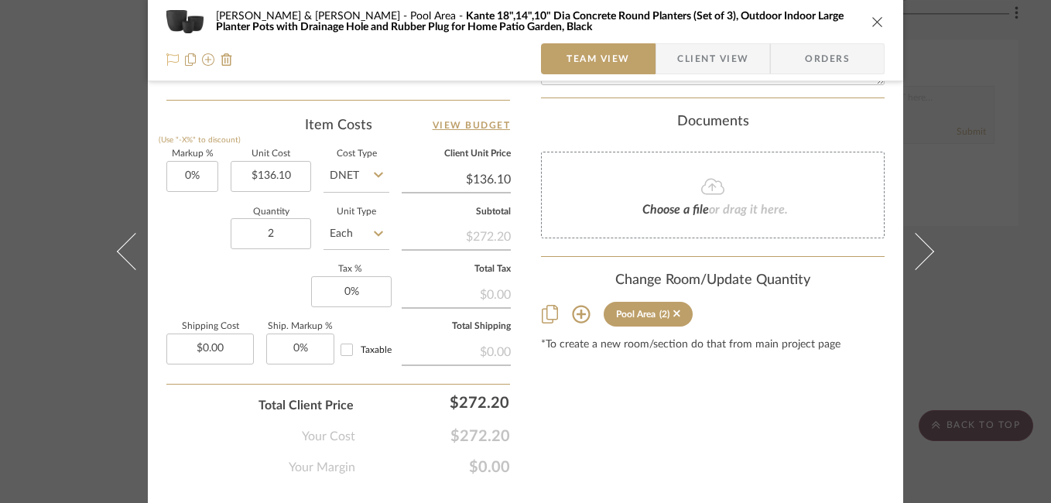
click at [173, 61] on icon at bounding box center [172, 59] width 12 height 12
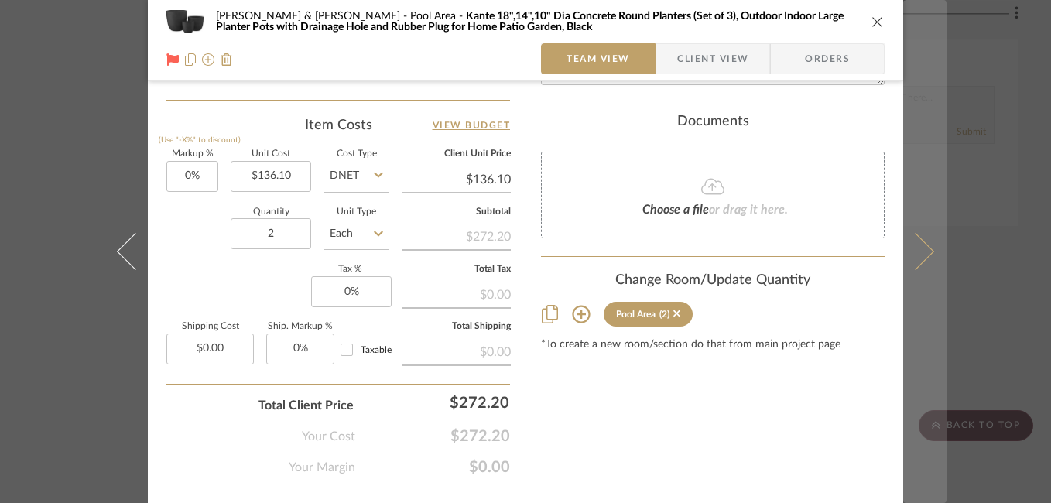
click at [918, 252] on icon at bounding box center [915, 251] width 37 height 37
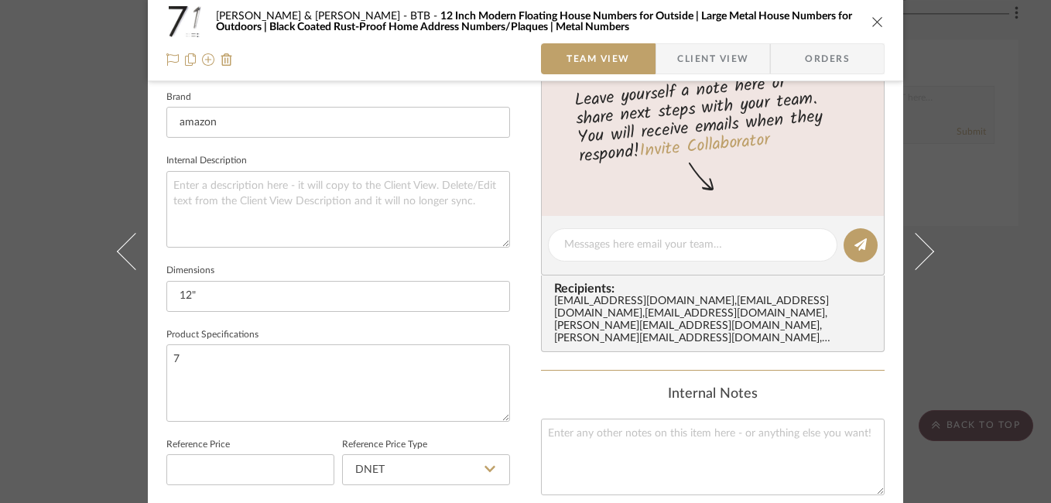
scroll to position [220, 0]
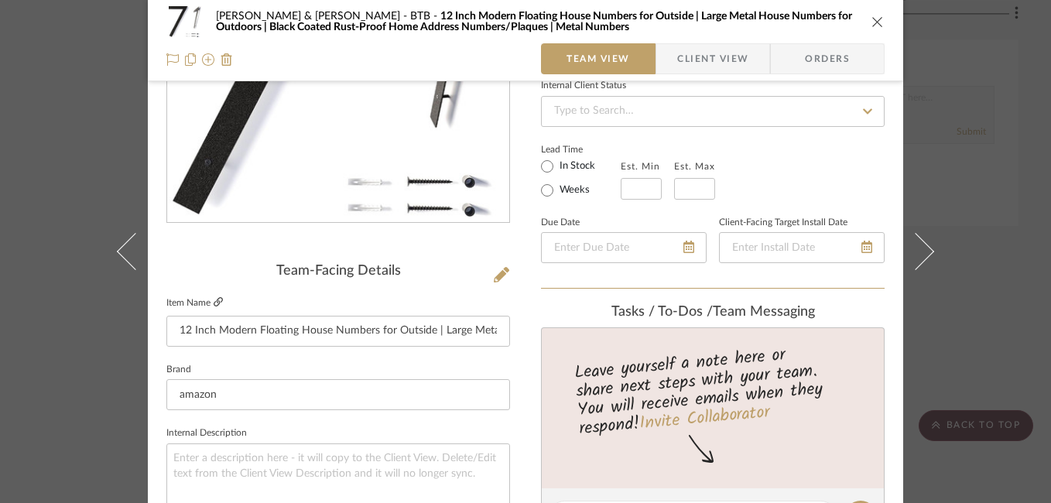
click at [214, 303] on icon at bounding box center [218, 301] width 9 height 9
click at [170, 63] on icon at bounding box center [172, 59] width 12 height 12
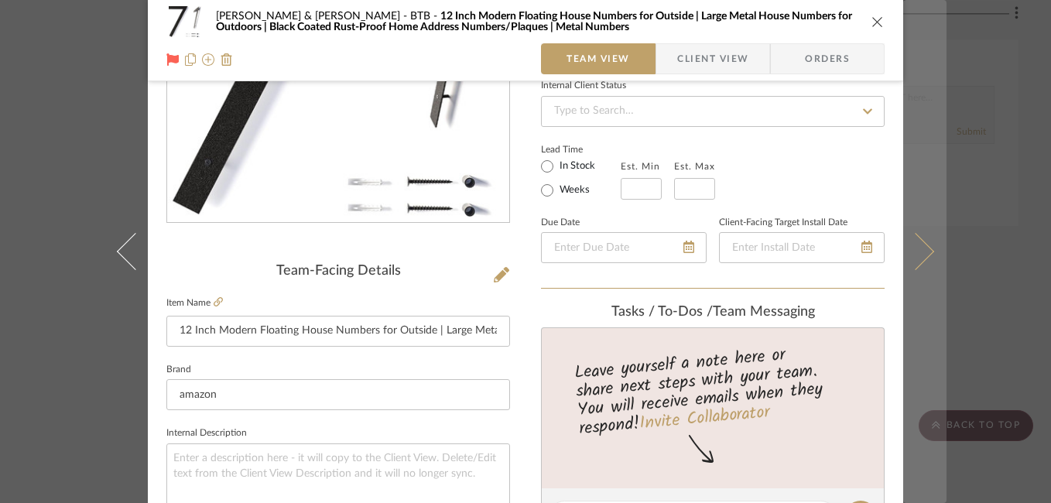
click at [922, 245] on icon at bounding box center [915, 251] width 37 height 37
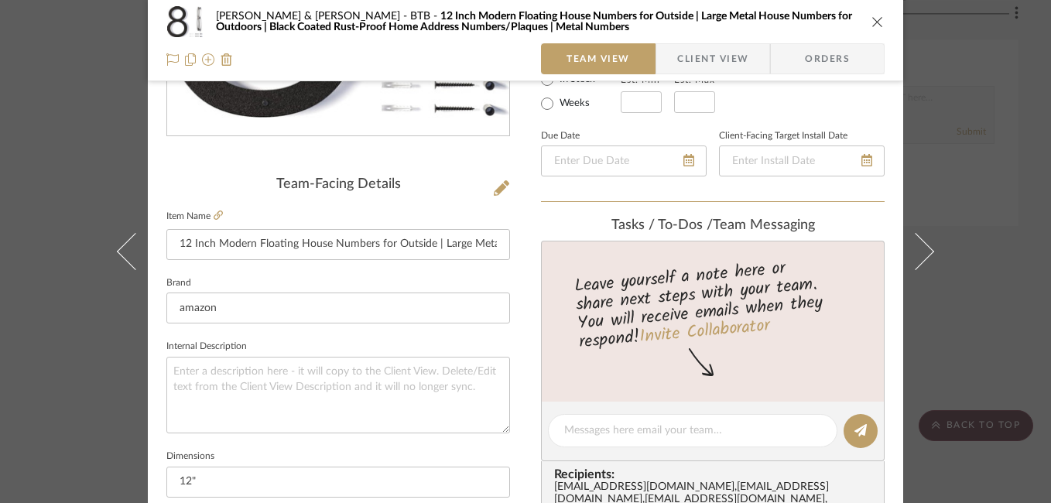
scroll to position [200, 0]
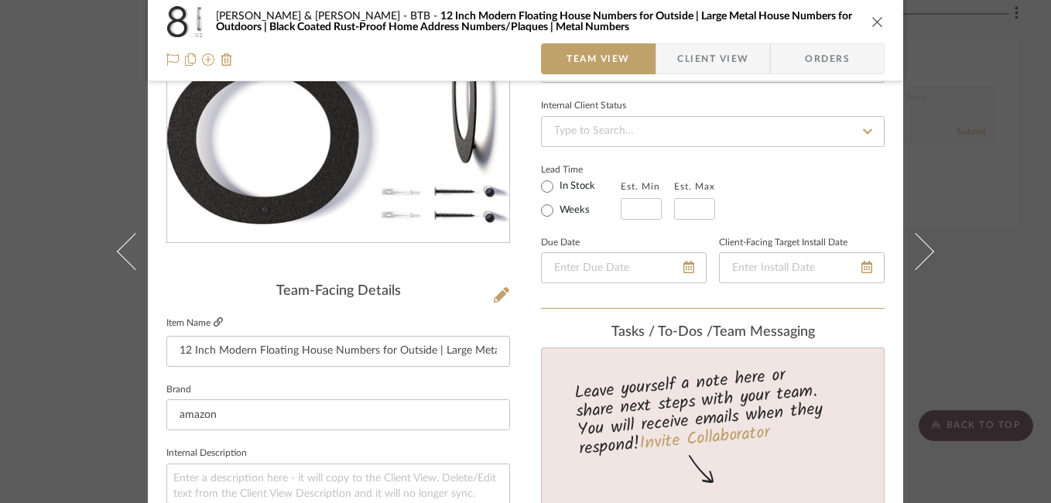
click at [214, 320] on icon at bounding box center [218, 321] width 9 height 9
click at [166, 60] on icon at bounding box center [172, 59] width 12 height 12
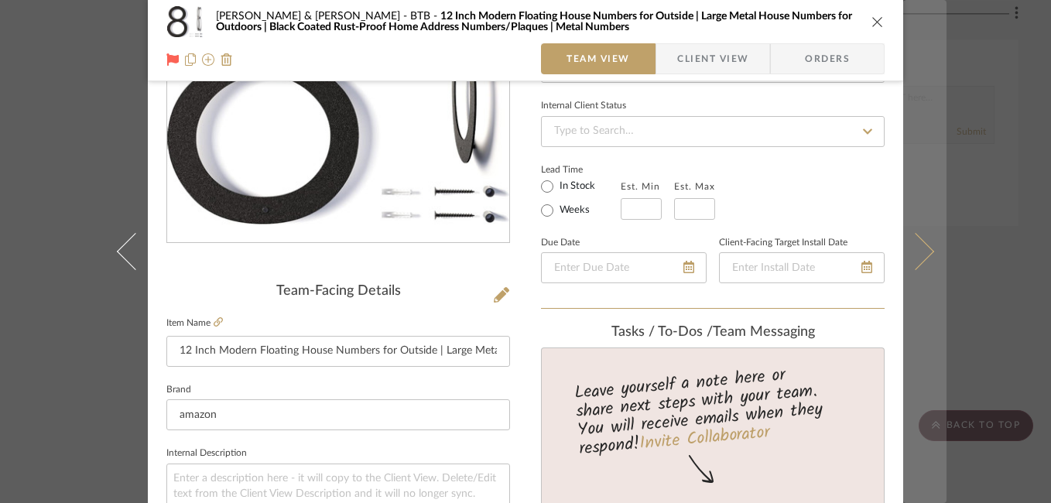
click at [925, 259] on button at bounding box center [924, 251] width 43 height 503
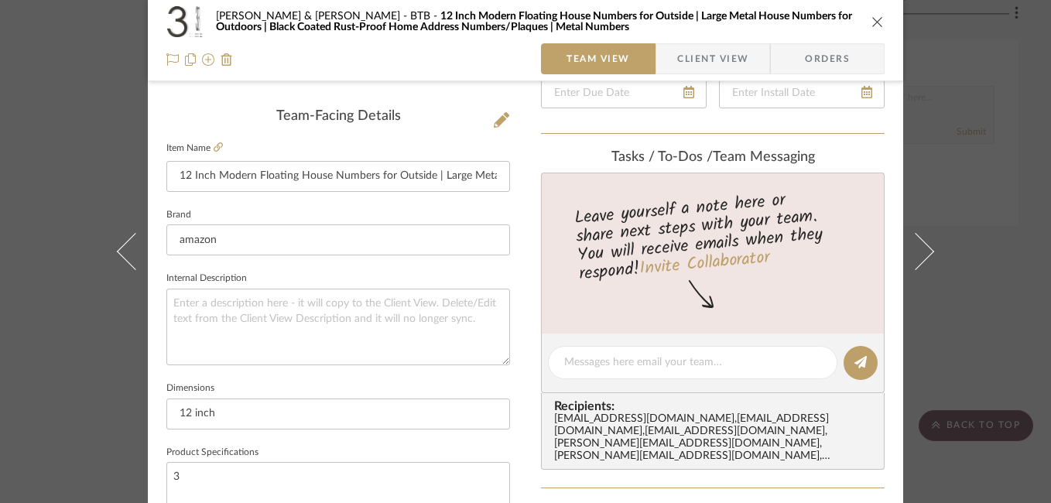
scroll to position [352, 0]
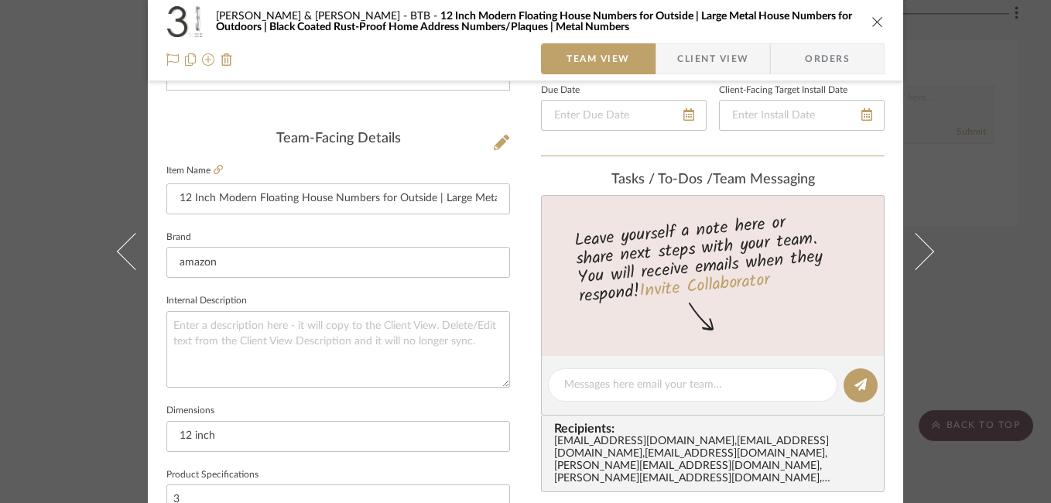
click at [206, 162] on fieldset "Item Name 12 Inch Modern Floating House Numbers for Outside | Large Metal House…" at bounding box center [338, 187] width 344 height 54
click at [214, 174] on icon at bounding box center [218, 169] width 9 height 9
click at [169, 58] on icon at bounding box center [172, 59] width 12 height 12
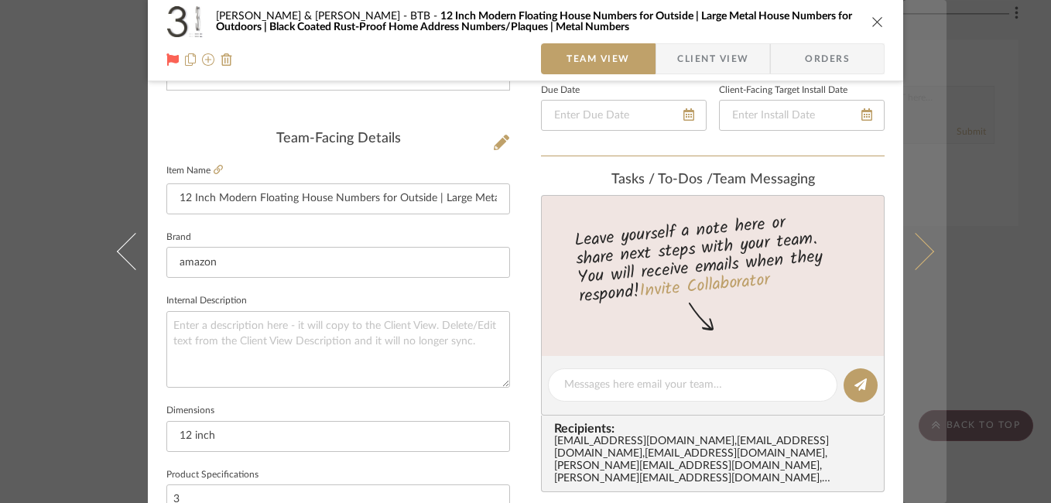
click at [908, 254] on icon at bounding box center [915, 251] width 37 height 37
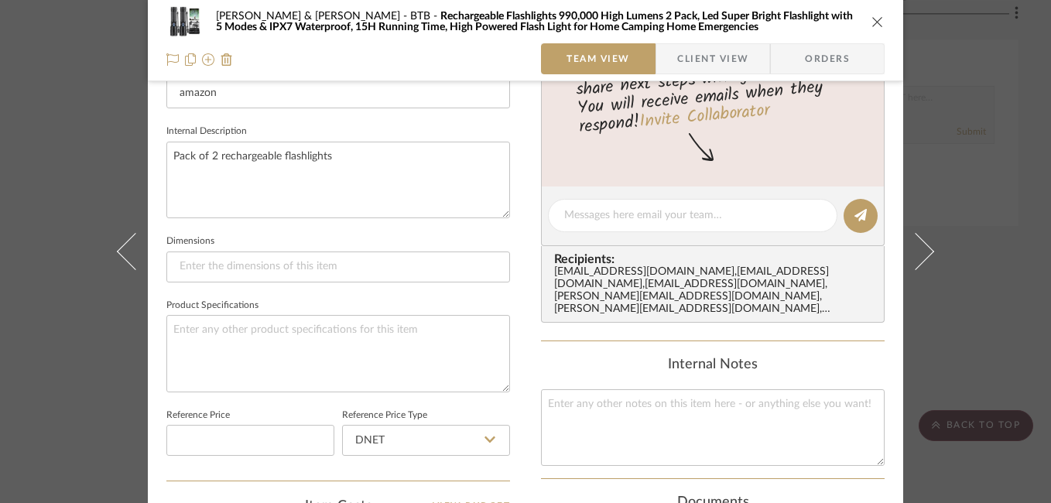
scroll to position [113, 0]
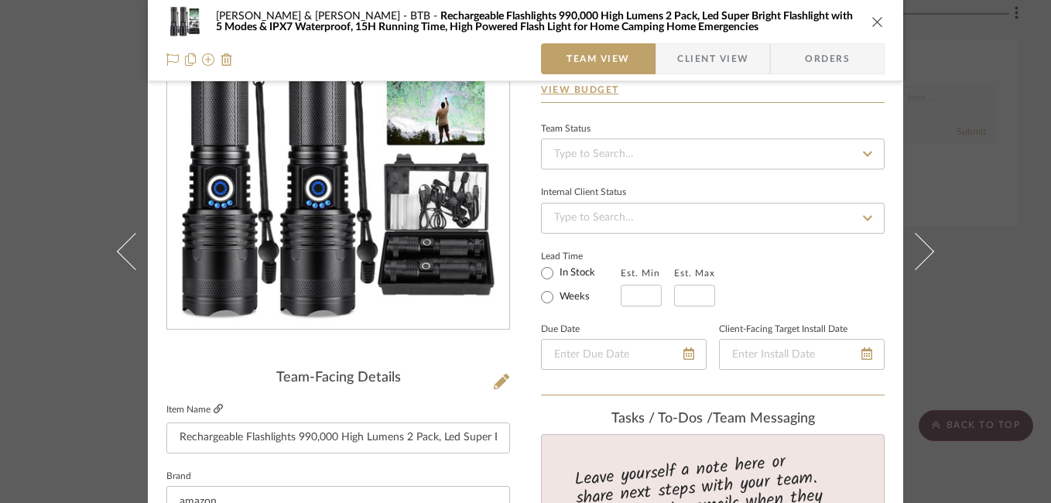
click at [215, 409] on icon at bounding box center [218, 408] width 9 height 9
click at [166, 59] on icon at bounding box center [172, 59] width 12 height 12
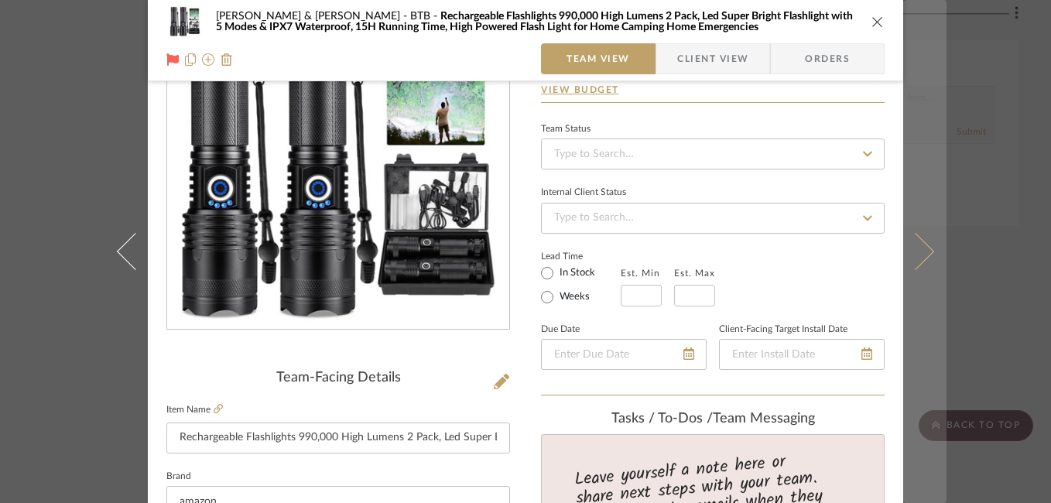
click at [924, 247] on icon at bounding box center [915, 251] width 37 height 37
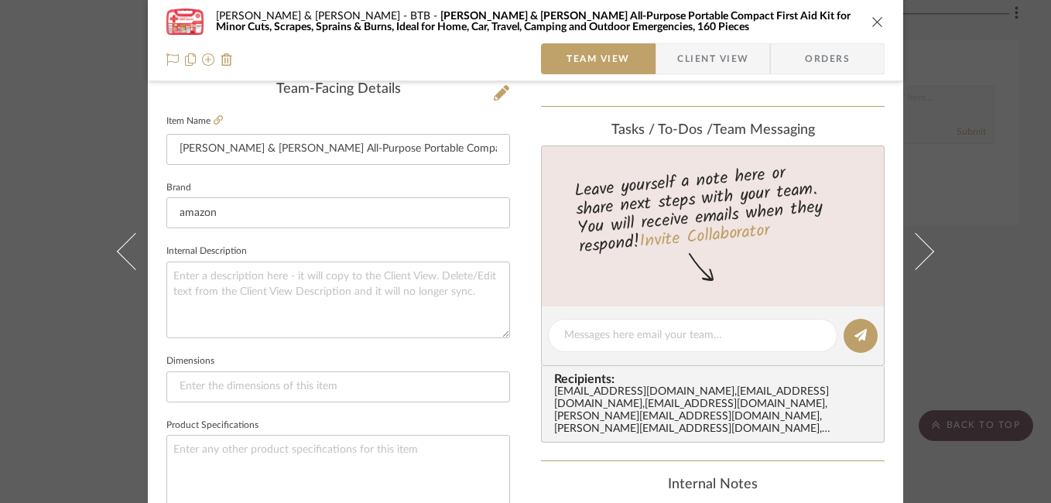
scroll to position [328, 0]
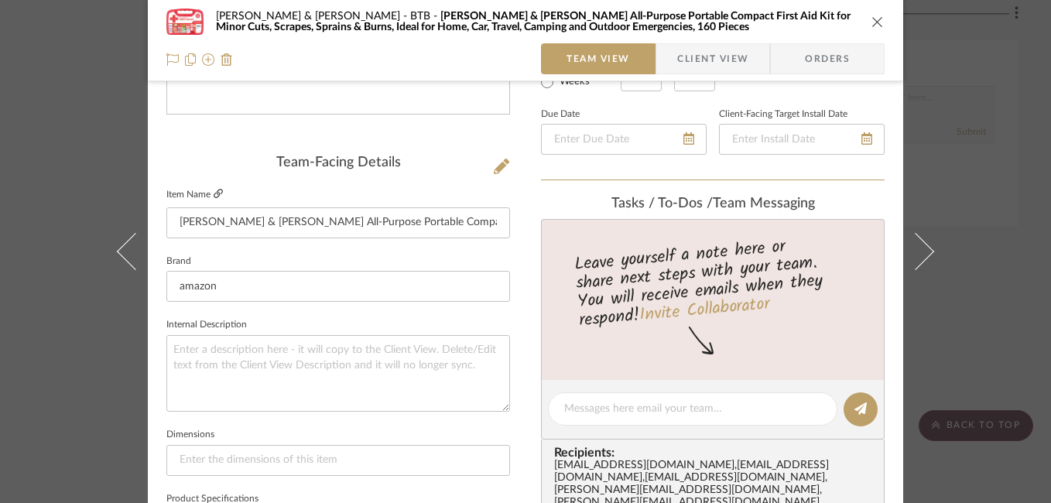
click at [214, 197] on icon at bounding box center [218, 193] width 9 height 9
drag, startPoint x: 173, startPoint y: 224, endPoint x: 639, endPoint y: 265, distance: 468.4
click at [639, 265] on div "Susan & Kenya Jackson BTB Johnson & Johnson All-Purpose Portable Compact First …" at bounding box center [525, 398] width 755 height 1429
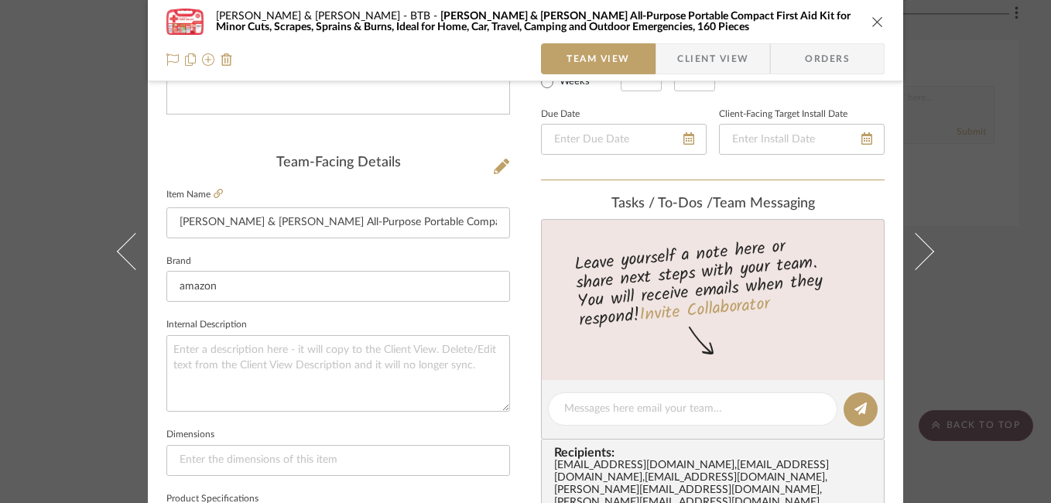
click at [159, 63] on div "Susan & Kenya Jackson BTB Johnson & Johnson All-Purpose Portable Compact First …" at bounding box center [525, 40] width 755 height 81
click at [166, 57] on icon at bounding box center [172, 59] width 12 height 12
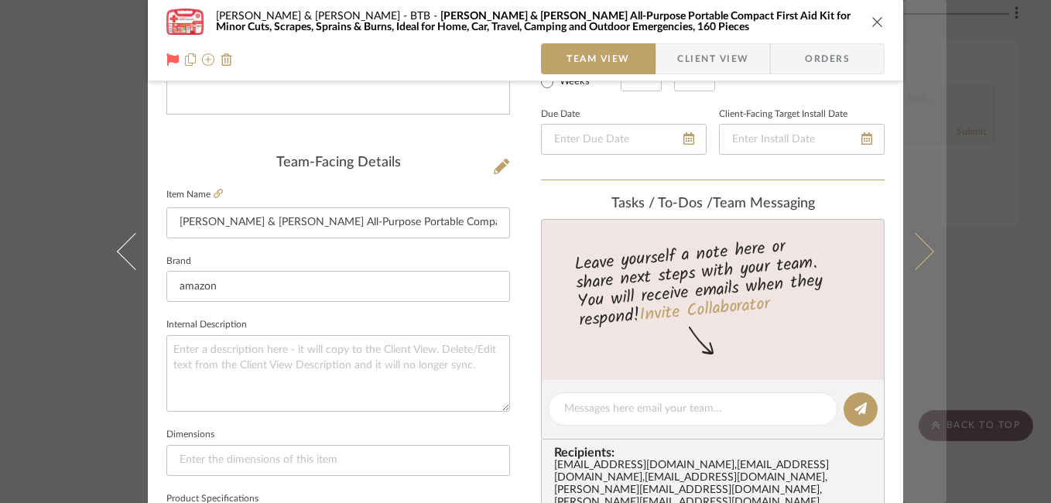
click at [918, 253] on icon at bounding box center [915, 251] width 37 height 37
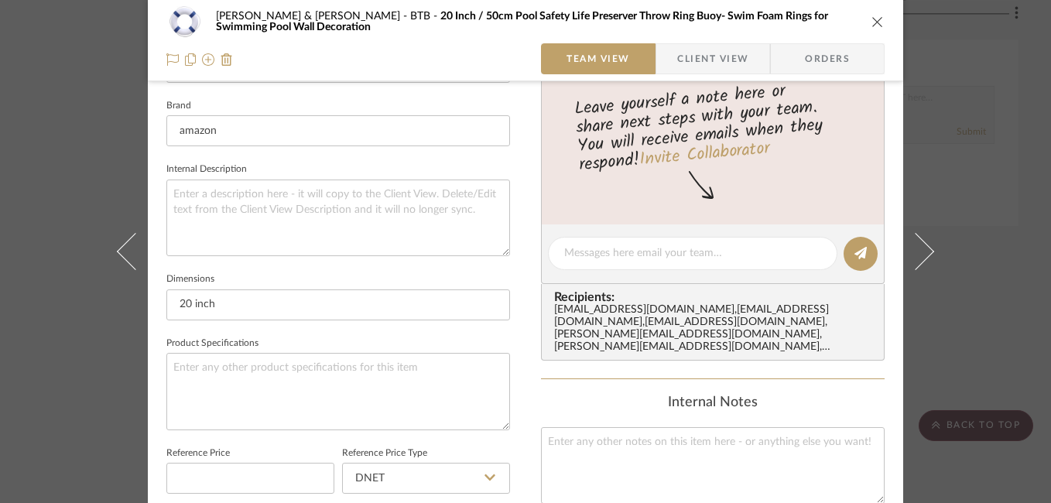
scroll to position [228, 0]
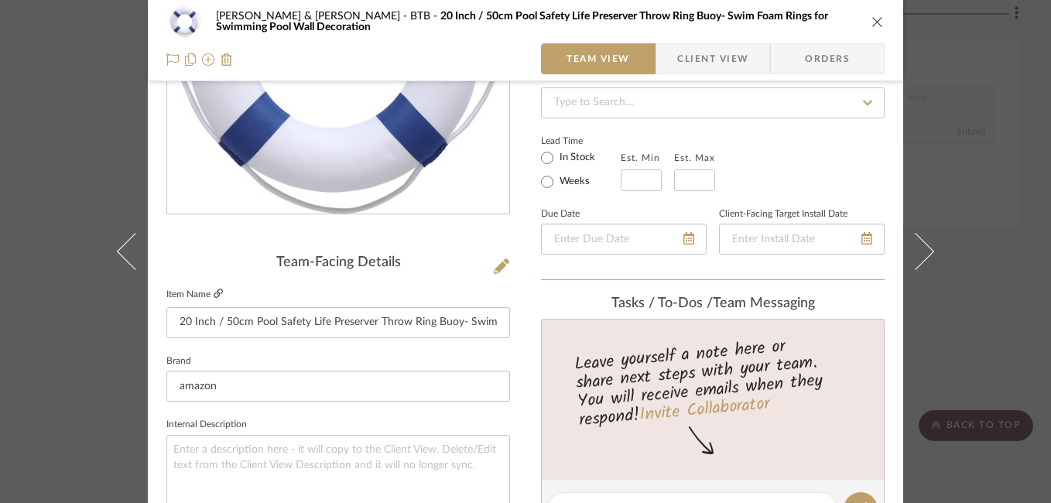
click at [215, 293] on icon at bounding box center [218, 293] width 9 height 9
drag, startPoint x: 184, startPoint y: 323, endPoint x: 262, endPoint y: 310, distance: 79.2
click at [262, 310] on input "20 Inch / 50cm Pool Safety Life Preserver Throw Ring Buoy- Swim Foam Rings for …" at bounding box center [338, 322] width 344 height 31
drag, startPoint x: 169, startPoint y: 323, endPoint x: 594, endPoint y: 353, distance: 426.6
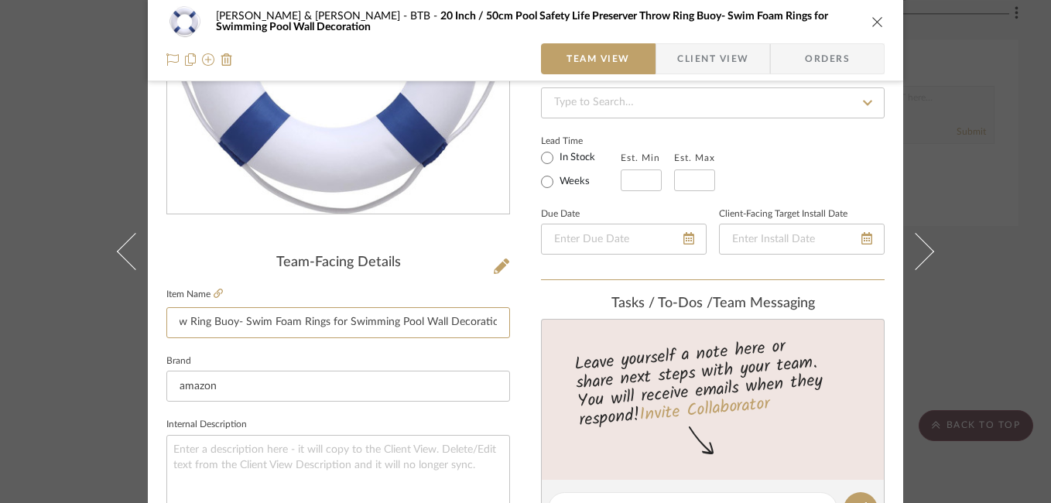
click at [594, 353] on div "Susan & Kenya Jackson BTB 20 Inch / 50cm Pool Safety Life Preserver Throw Ring …" at bounding box center [525, 497] width 755 height 1429
click at [166, 61] on icon at bounding box center [172, 59] width 12 height 12
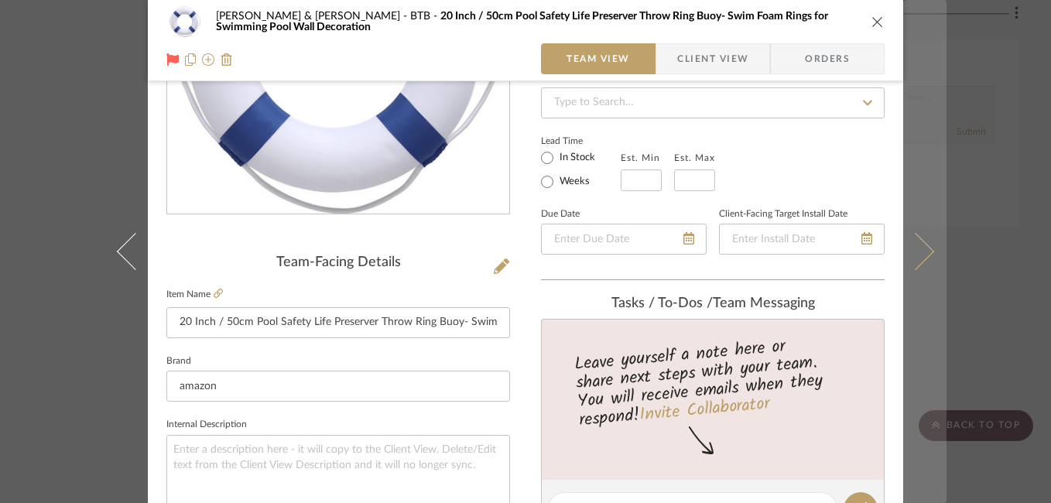
click at [920, 253] on icon at bounding box center [915, 251] width 37 height 37
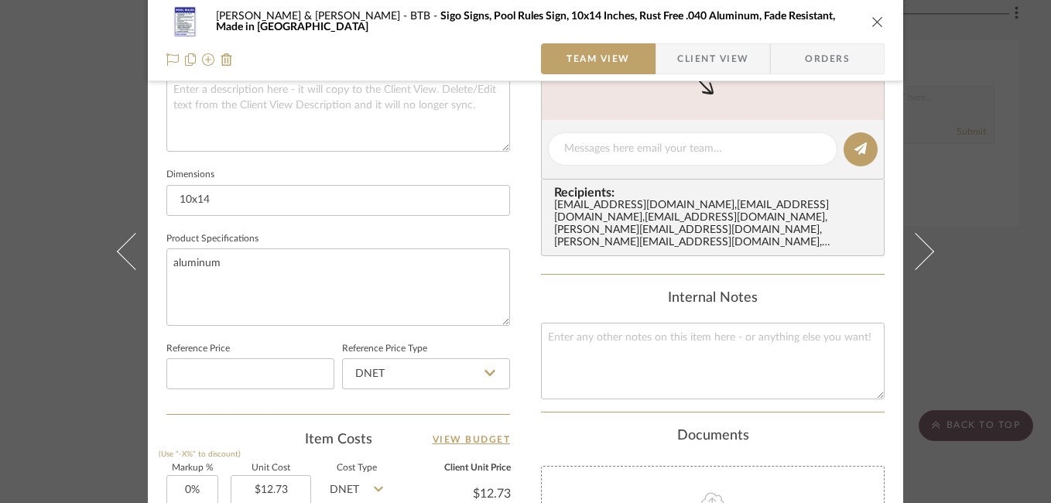
scroll to position [402, 0]
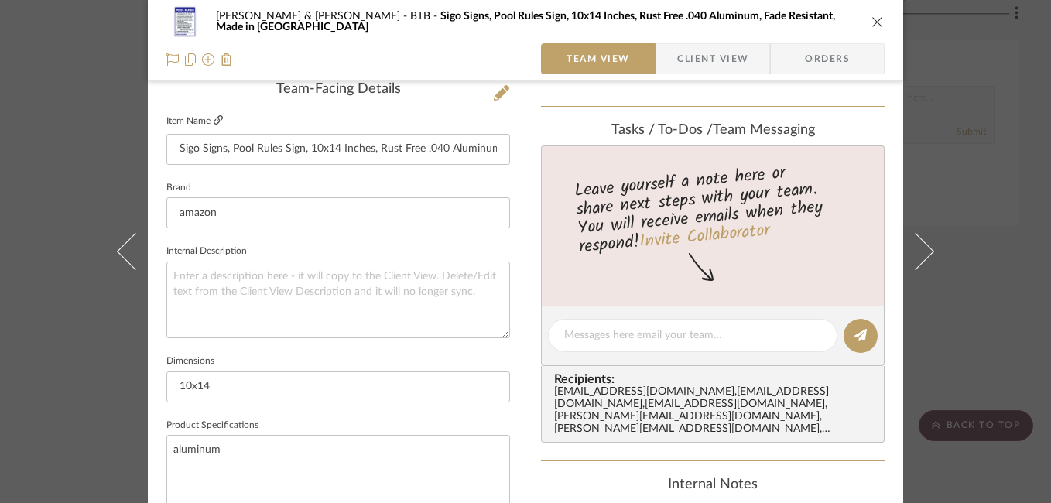
click at [216, 120] on icon at bounding box center [218, 119] width 9 height 9
click at [169, 54] on icon at bounding box center [172, 59] width 12 height 12
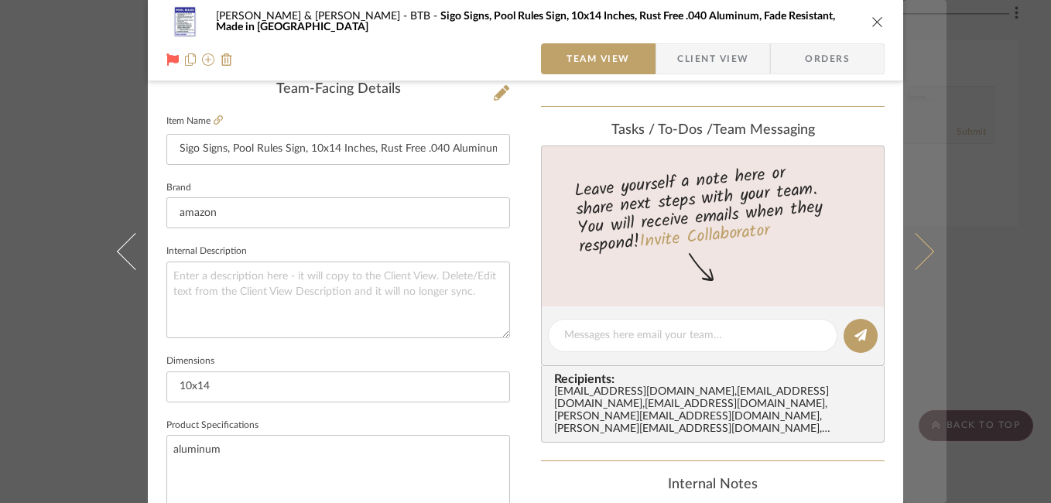
click at [915, 254] on icon at bounding box center [915, 251] width 37 height 37
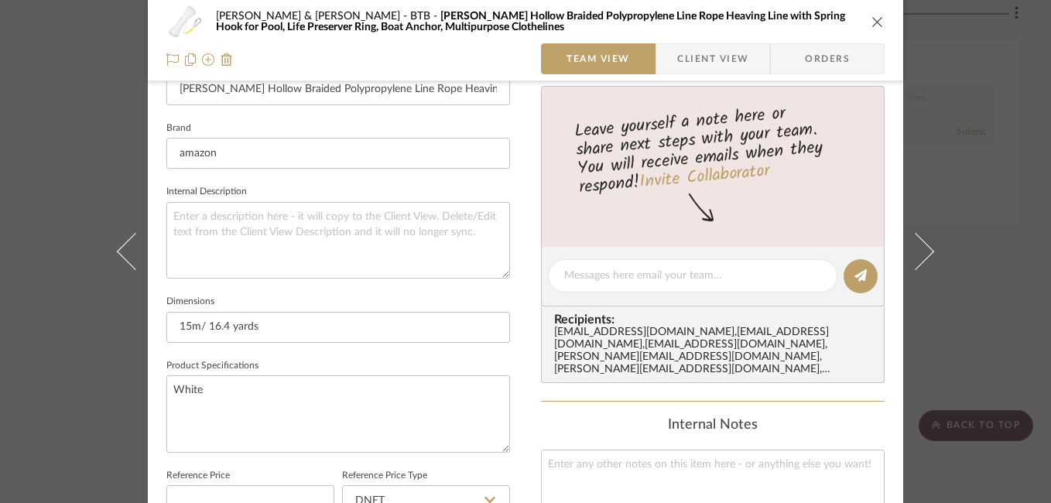
scroll to position [432, 0]
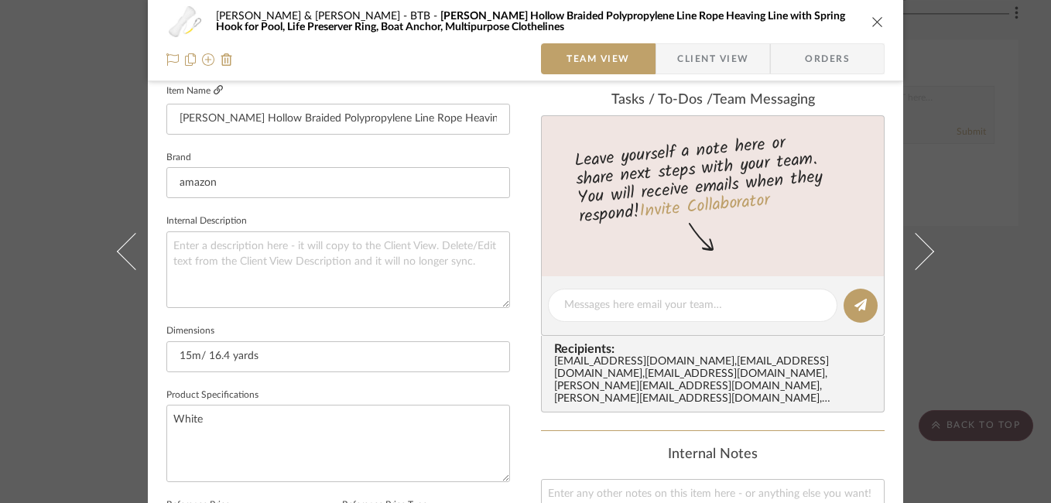
click at [214, 91] on icon at bounding box center [218, 89] width 9 height 9
click at [166, 60] on icon at bounding box center [172, 59] width 12 height 12
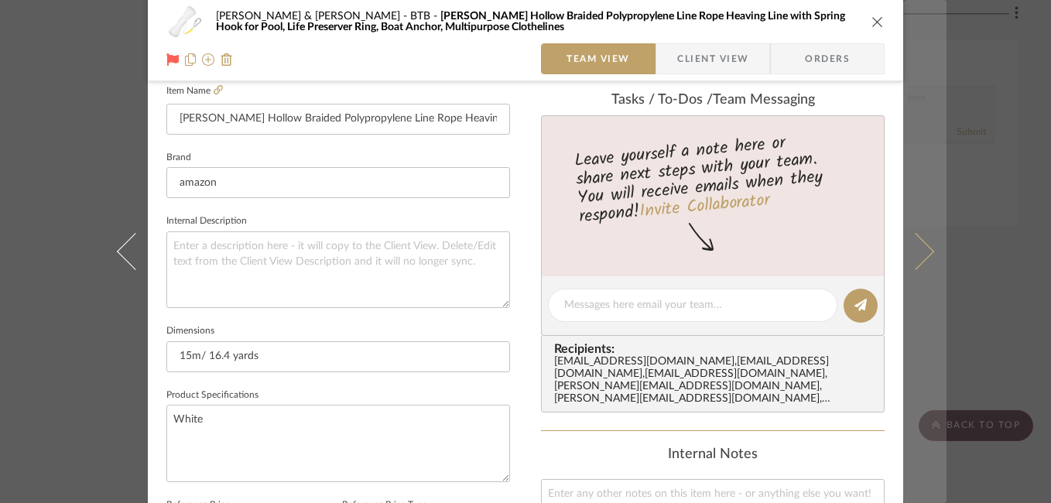
click at [925, 258] on button at bounding box center [924, 251] width 43 height 503
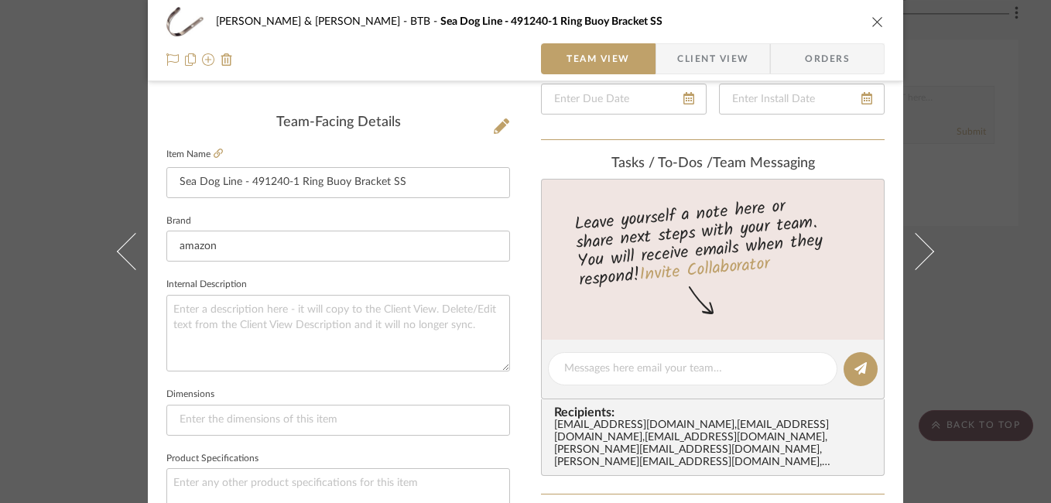
scroll to position [320, 0]
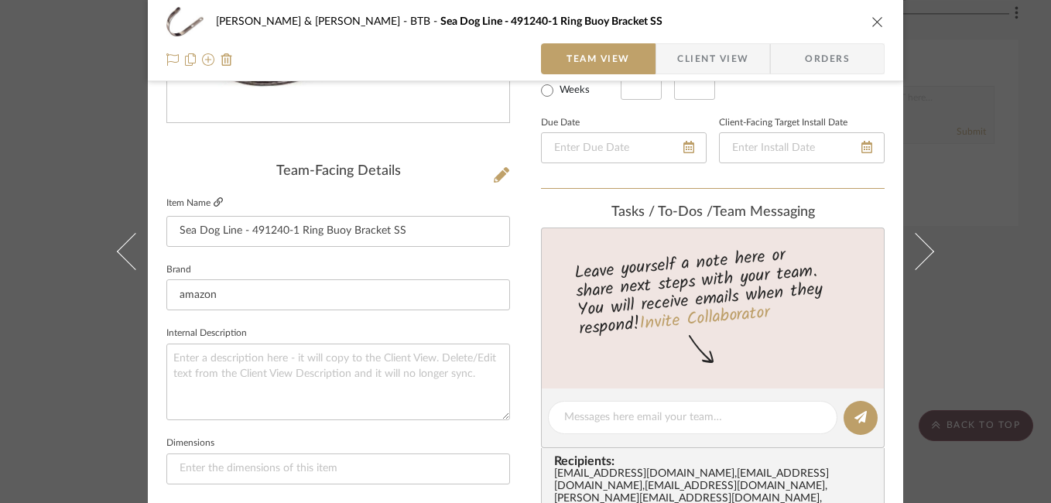
click at [214, 200] on icon at bounding box center [218, 201] width 9 height 9
drag, startPoint x: 169, startPoint y: 226, endPoint x: 568, endPoint y: 250, distance: 399.2
click at [568, 250] on div "Susan & Kenya Jackson BTB Sea Dog Line - 491240-1 Ring Buoy Bracket SS Team Vie…" at bounding box center [525, 406] width 755 height 1429
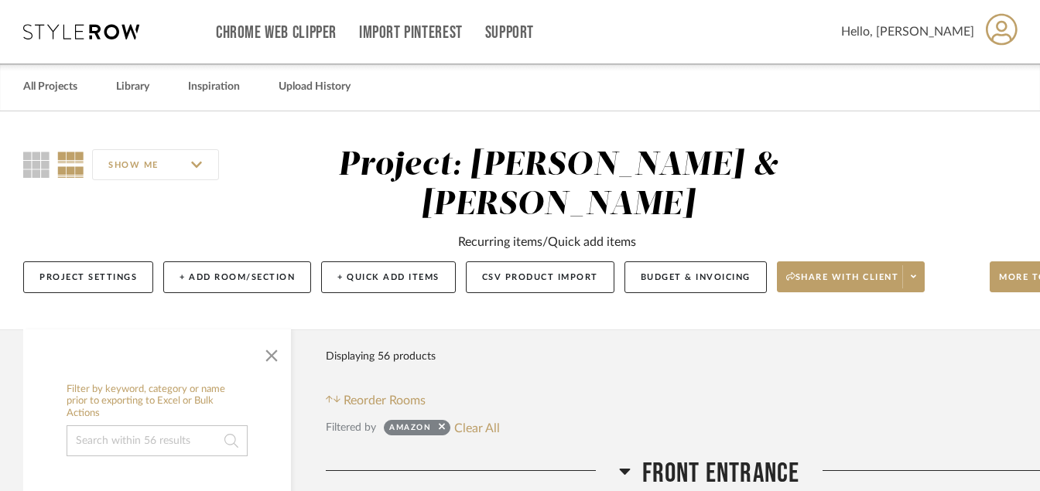
drag, startPoint x: 1038, startPoint y: 32, endPoint x: 1040, endPoint y: 67, distance: 35.6
click at [1040, 67] on html "Chrome Web Clipper Import Pinterest Support All Projects Library Inspiration Up…" at bounding box center [520, 245] width 1040 height 491
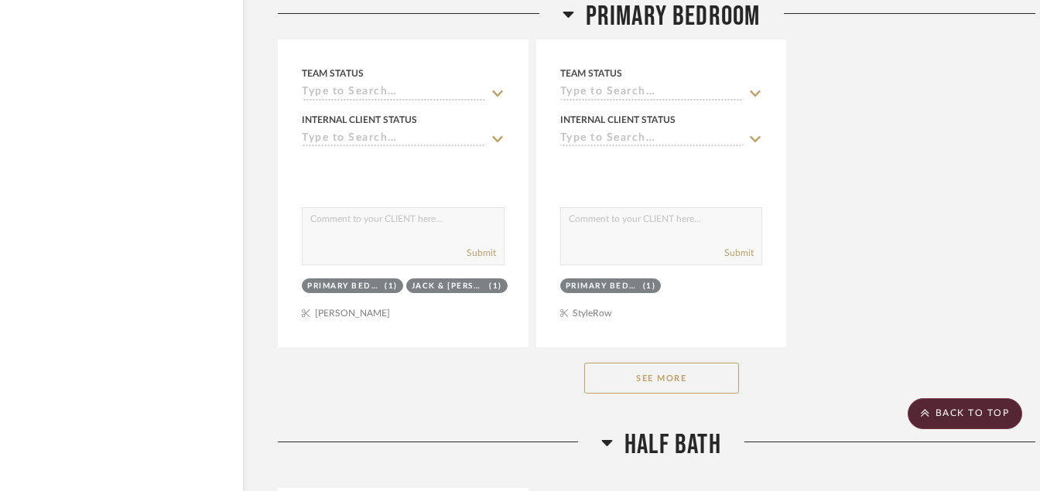
scroll to position [5931, 48]
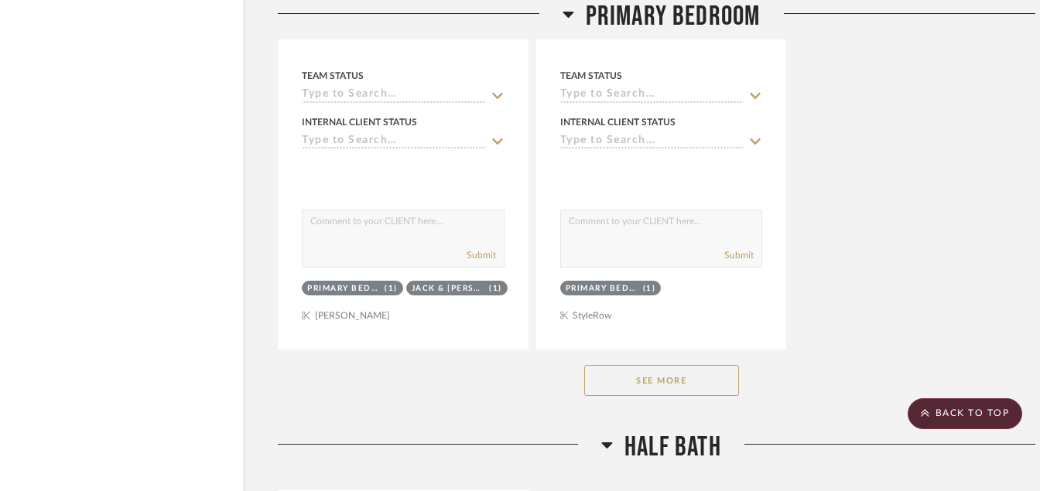
click at [670, 388] on button "See More" at bounding box center [661, 380] width 155 height 31
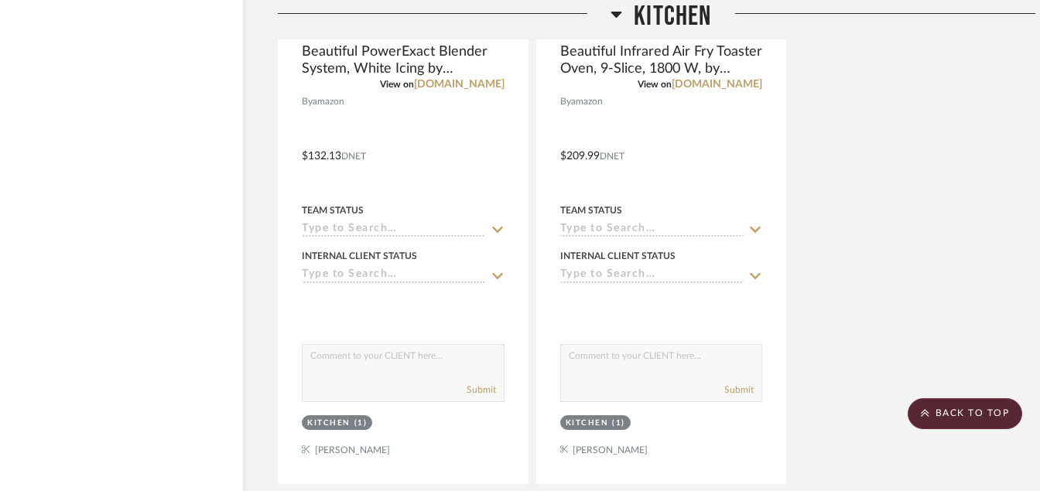
scroll to position [8871, 48]
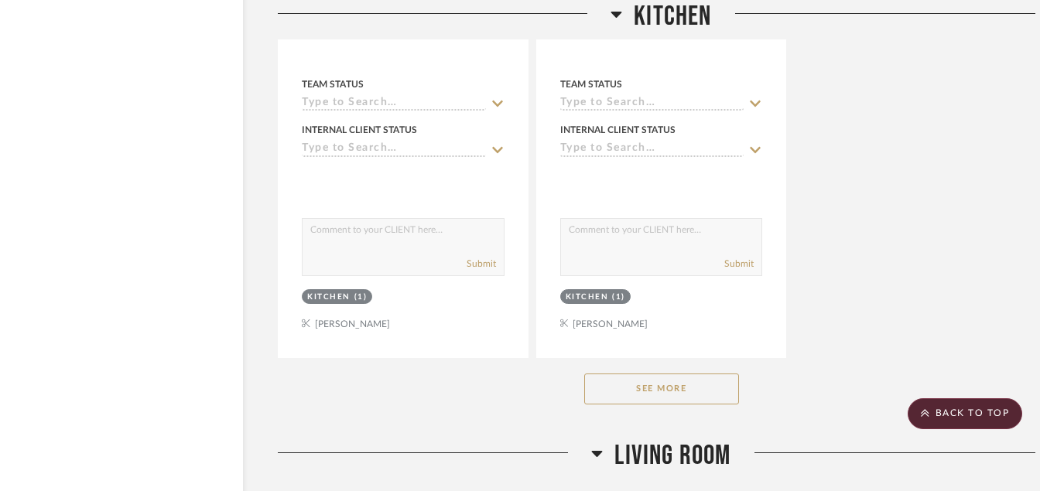
click at [670, 388] on button "See More" at bounding box center [661, 389] width 155 height 31
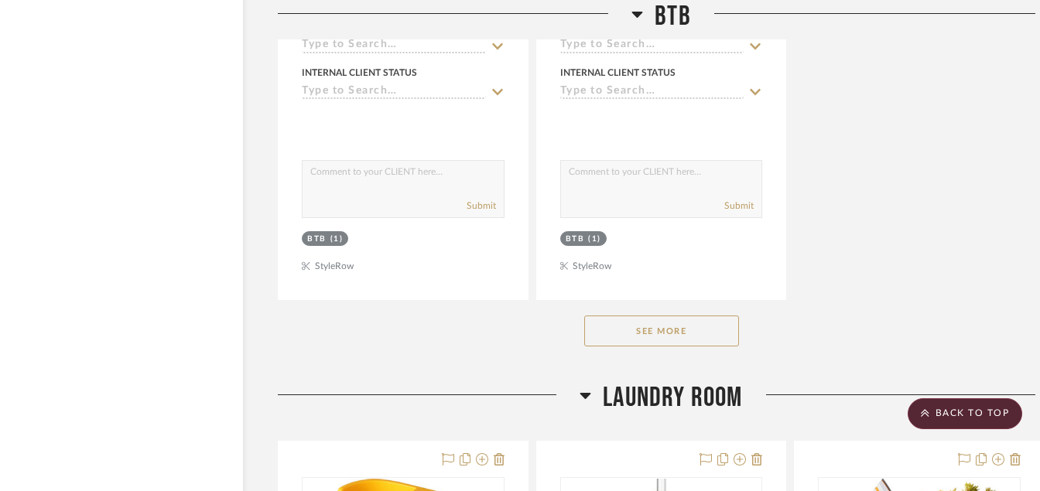
scroll to position [14008, 48]
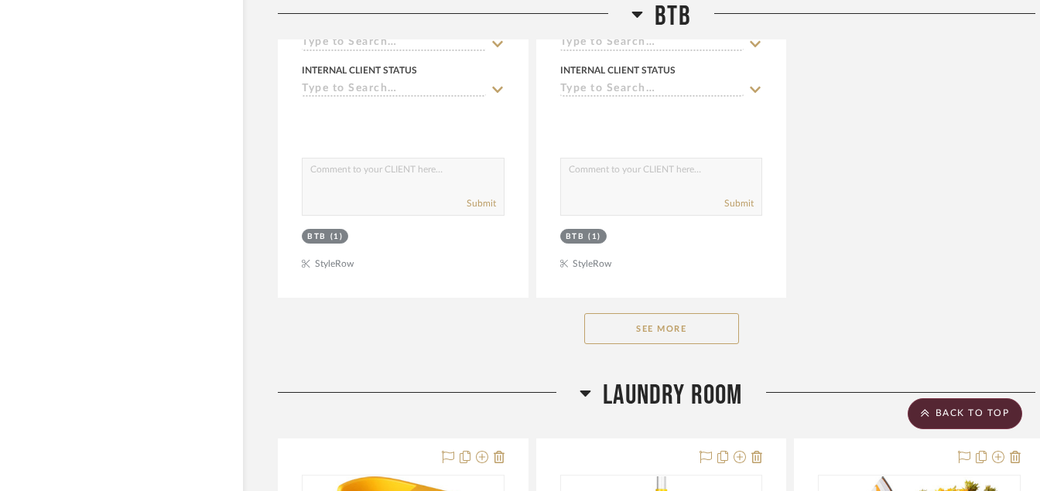
click at [651, 321] on button "See More" at bounding box center [661, 328] width 155 height 31
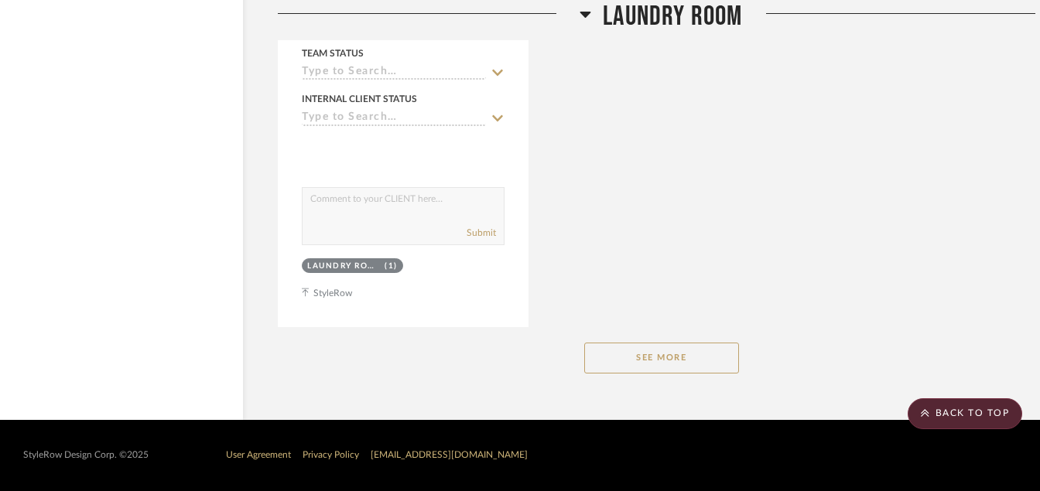
scroll to position [16826, 48]
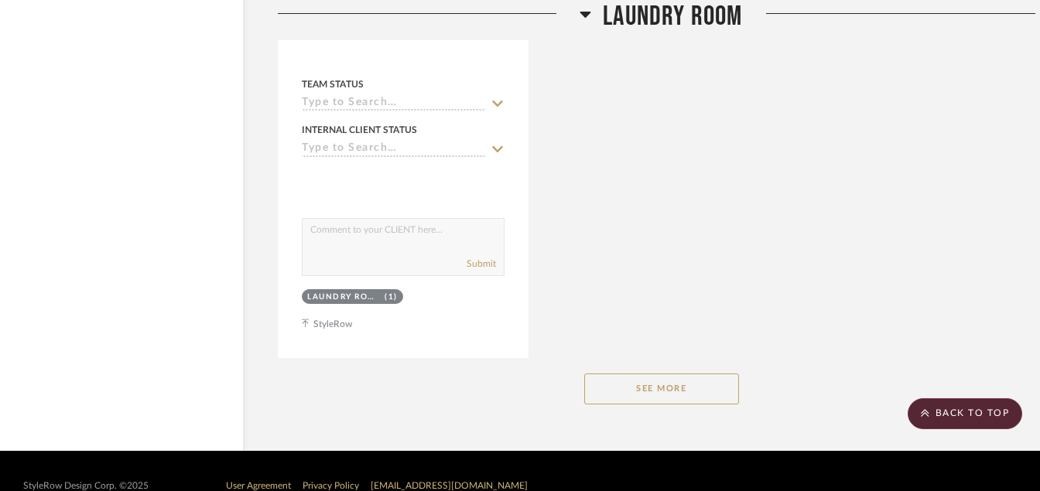
click at [666, 388] on button "See More" at bounding box center [661, 389] width 155 height 31
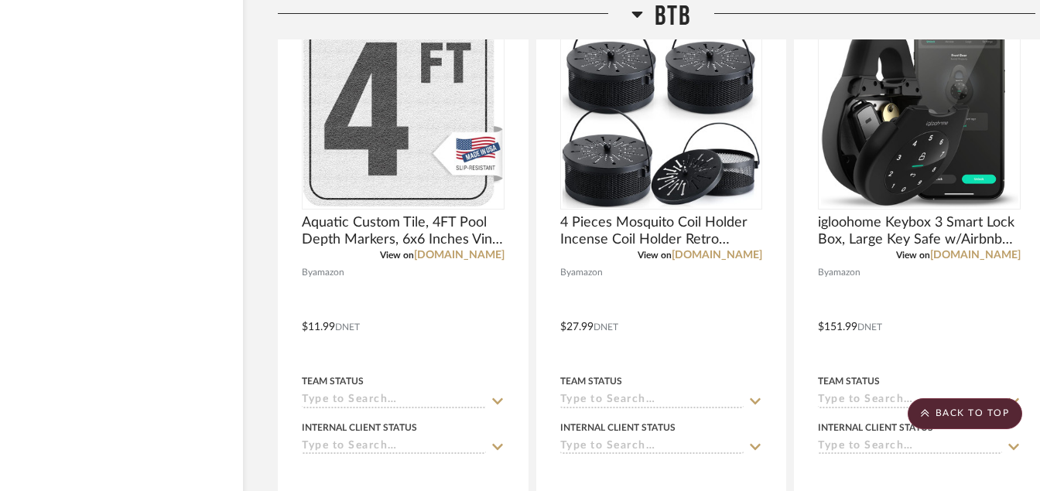
scroll to position [14319, 48]
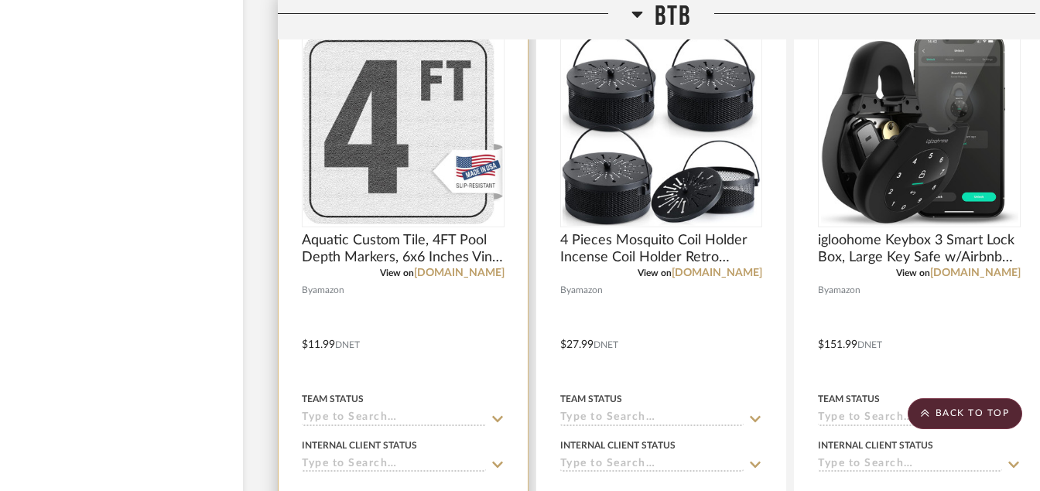
click at [0, 0] on img at bounding box center [0, 0] width 0 height 0
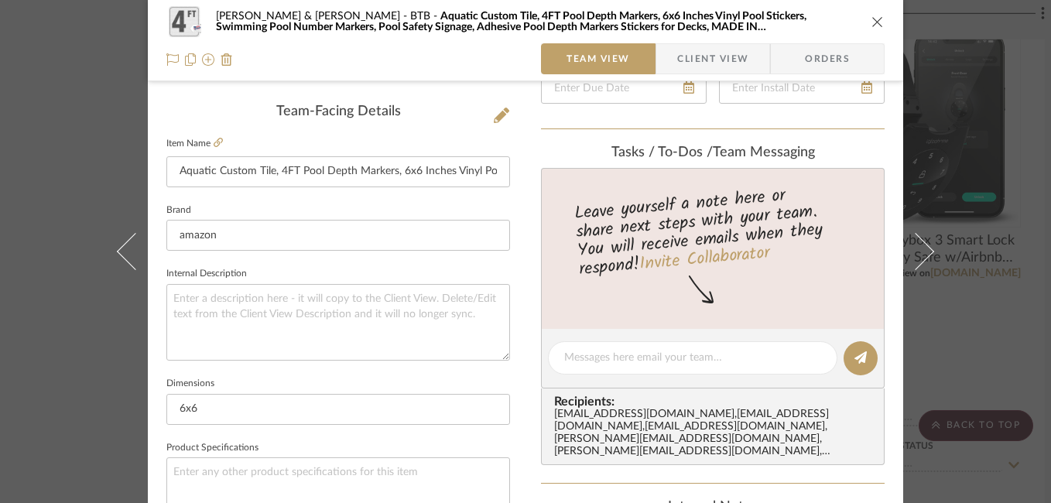
scroll to position [384, 0]
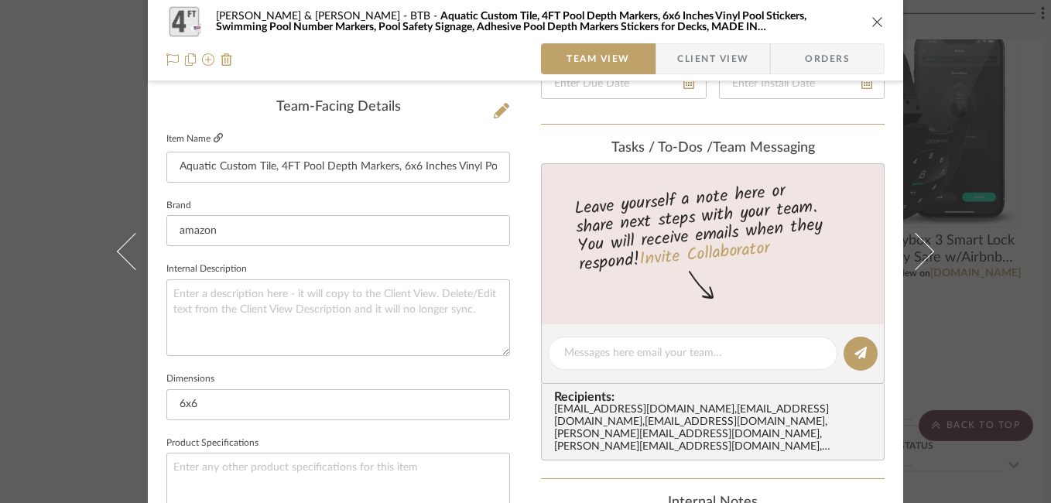
click at [214, 136] on icon at bounding box center [218, 137] width 9 height 9
click at [166, 56] on icon at bounding box center [172, 59] width 12 height 12
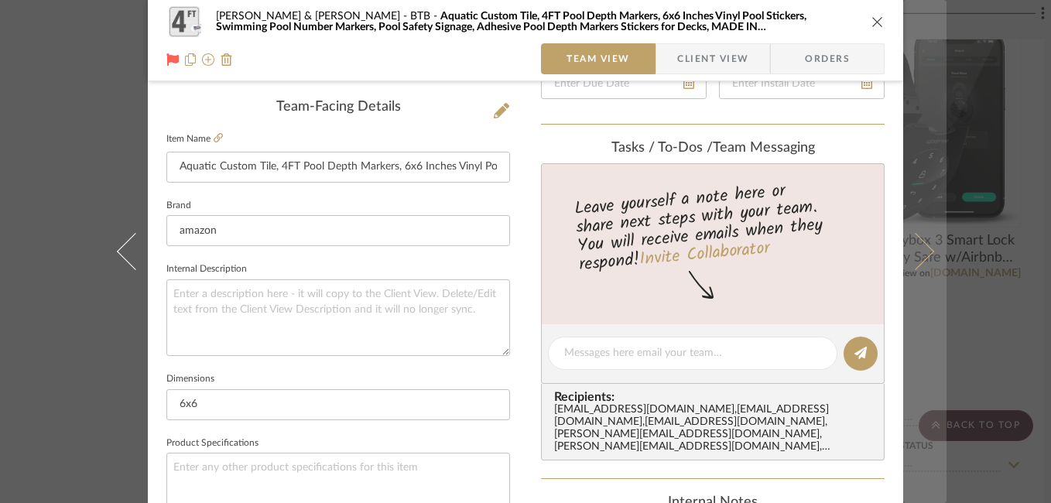
click at [915, 251] on icon at bounding box center [915, 251] width 37 height 37
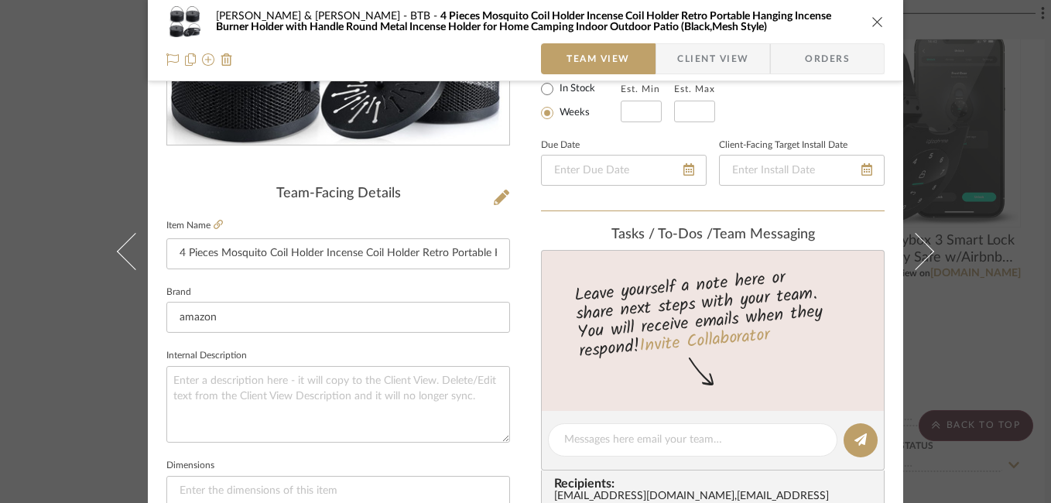
scroll to position [292, 0]
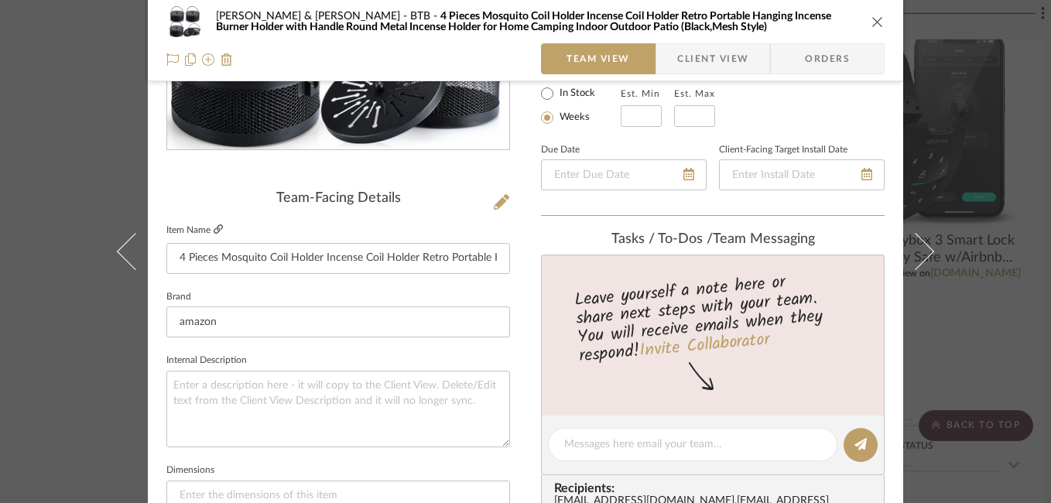
click at [215, 229] on icon at bounding box center [218, 228] width 9 height 9
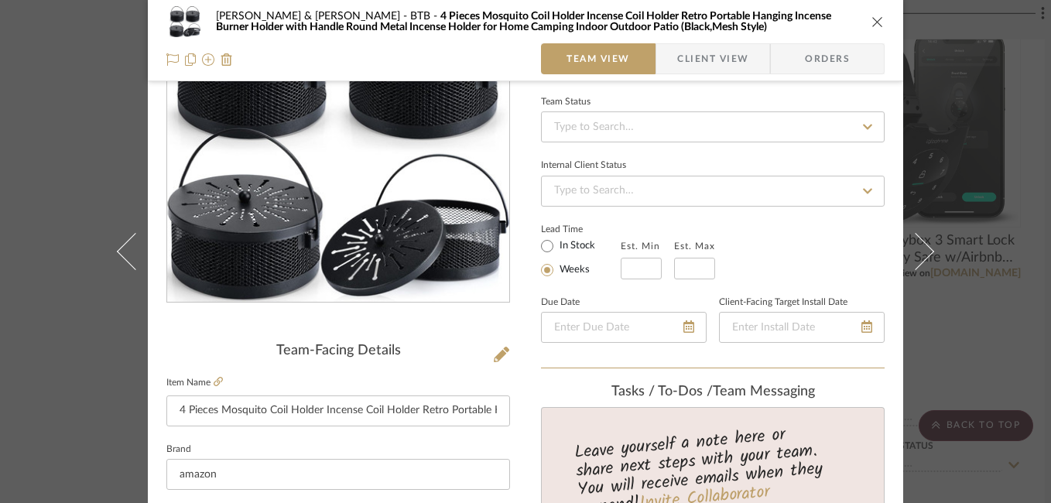
scroll to position [135, 0]
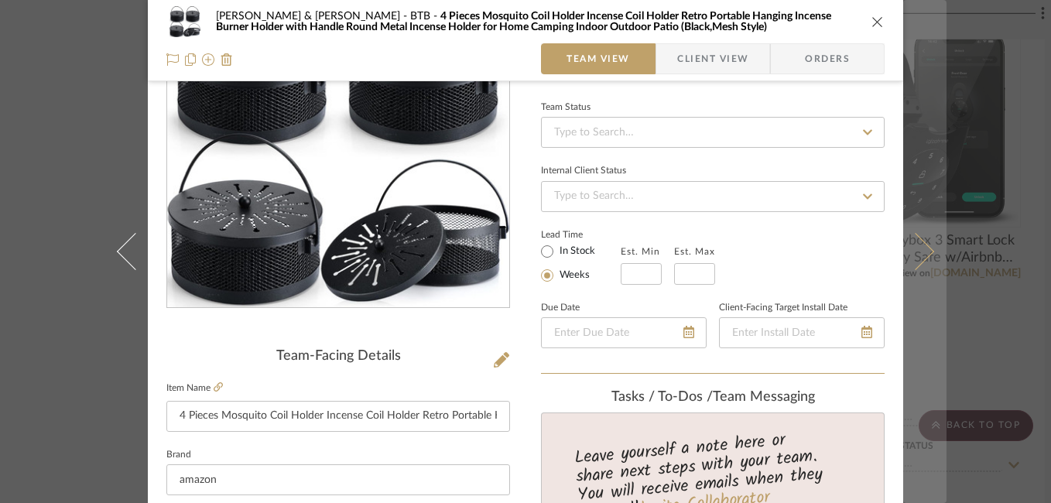
click at [919, 252] on icon at bounding box center [915, 251] width 37 height 37
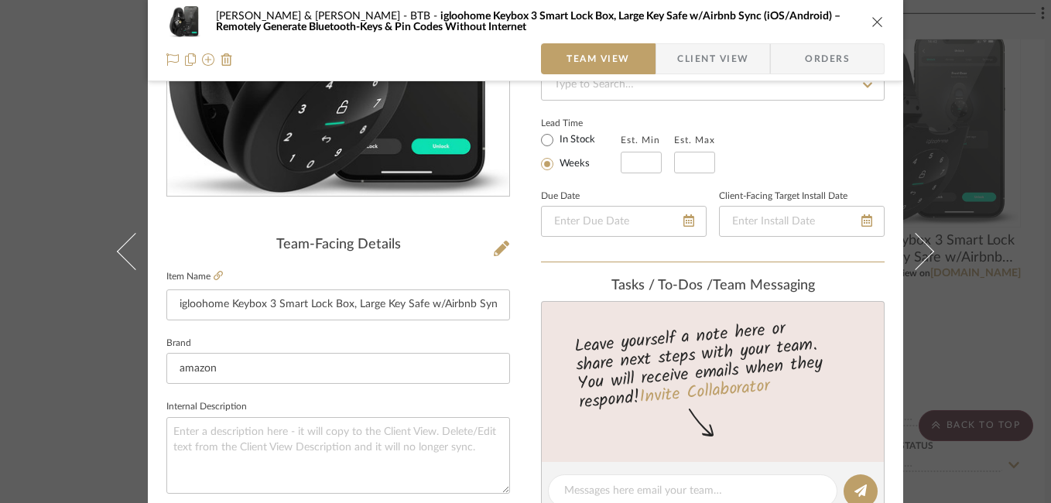
scroll to position [227, 0]
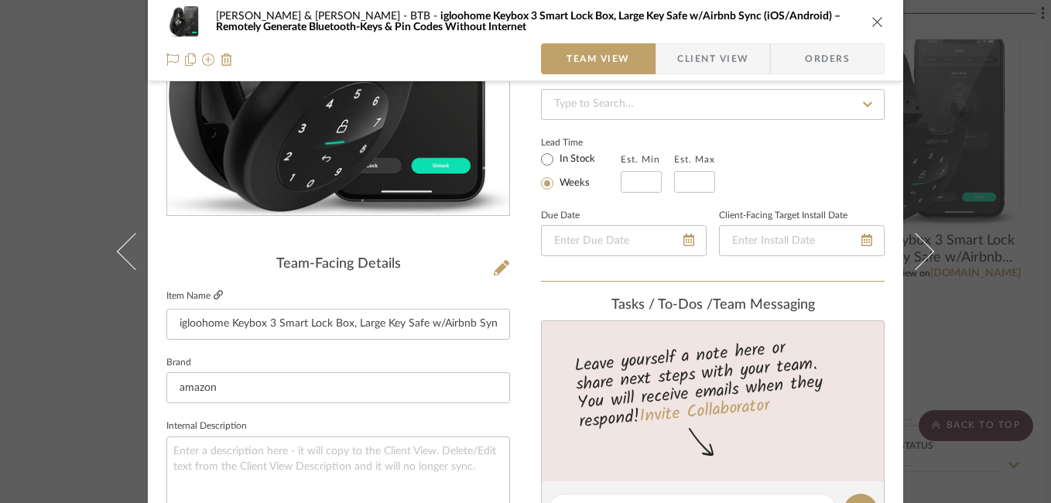
click at [214, 296] on icon at bounding box center [218, 294] width 9 height 9
drag, startPoint x: 174, startPoint y: 323, endPoint x: 525, endPoint y: 327, distance: 351.3
click at [525, 327] on div "[PERSON_NAME] & [PERSON_NAME] BTB igloohome Keybox 3 Smart Lock Box, Large Key …" at bounding box center [525, 499] width 755 height 1429
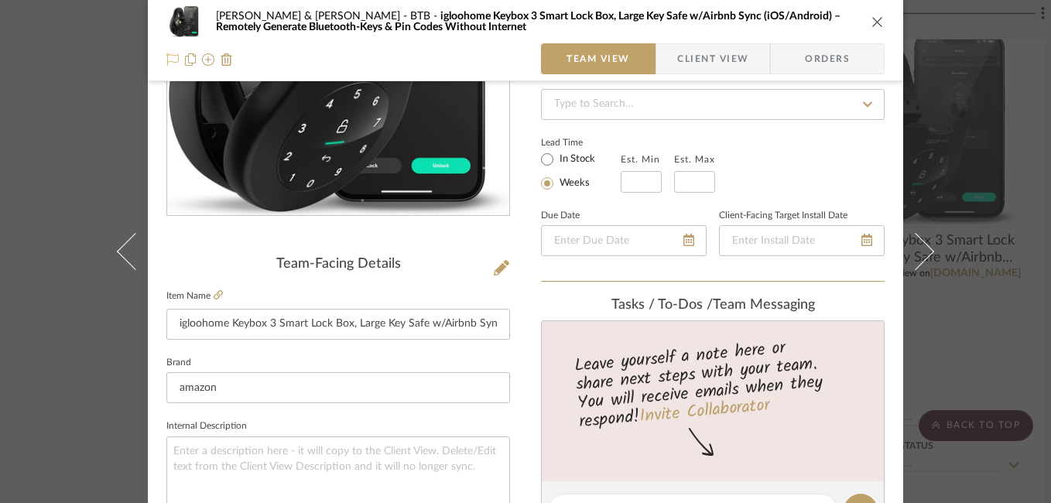
click at [166, 56] on icon at bounding box center [172, 59] width 12 height 12
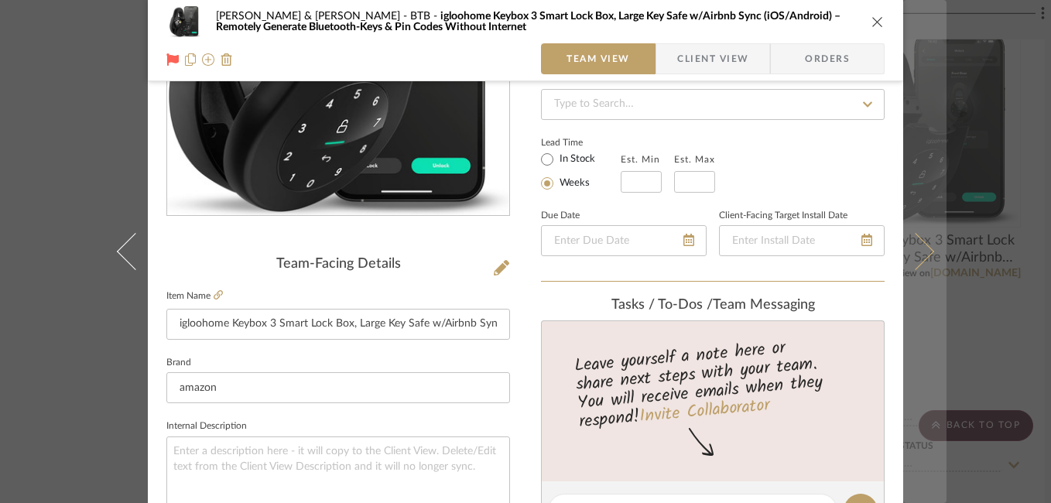
click at [918, 251] on icon at bounding box center [915, 251] width 37 height 37
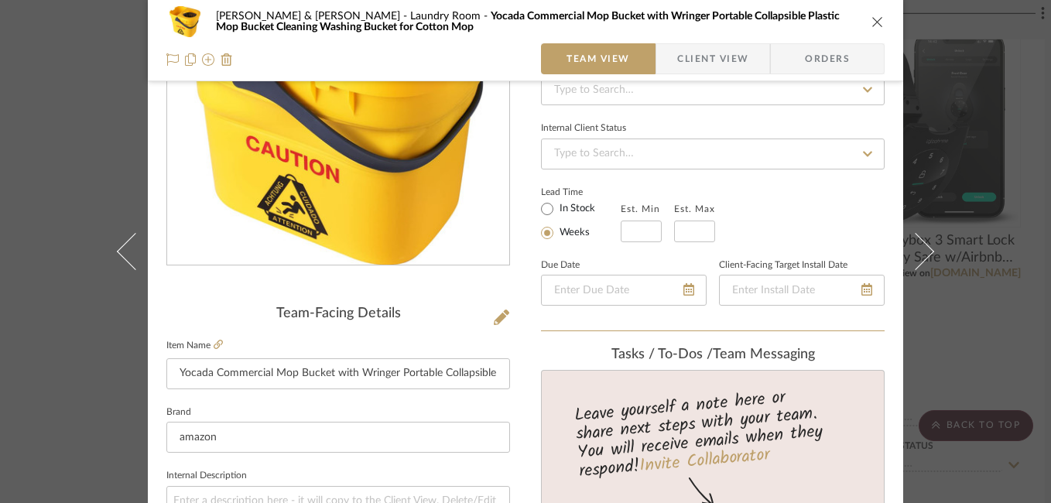
scroll to position [164, 0]
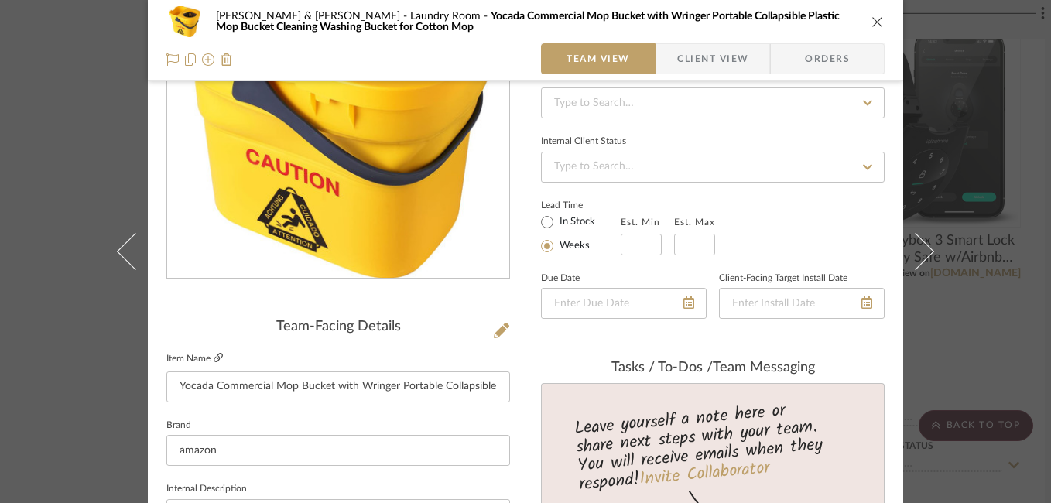
click at [214, 357] on icon at bounding box center [218, 357] width 9 height 9
click at [166, 58] on icon at bounding box center [172, 59] width 12 height 12
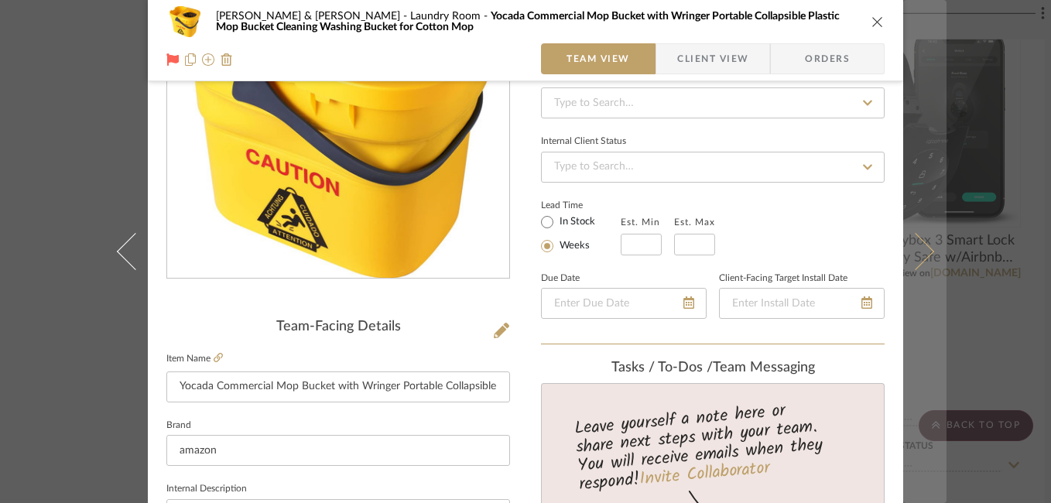
click at [922, 252] on icon at bounding box center [915, 251] width 37 height 37
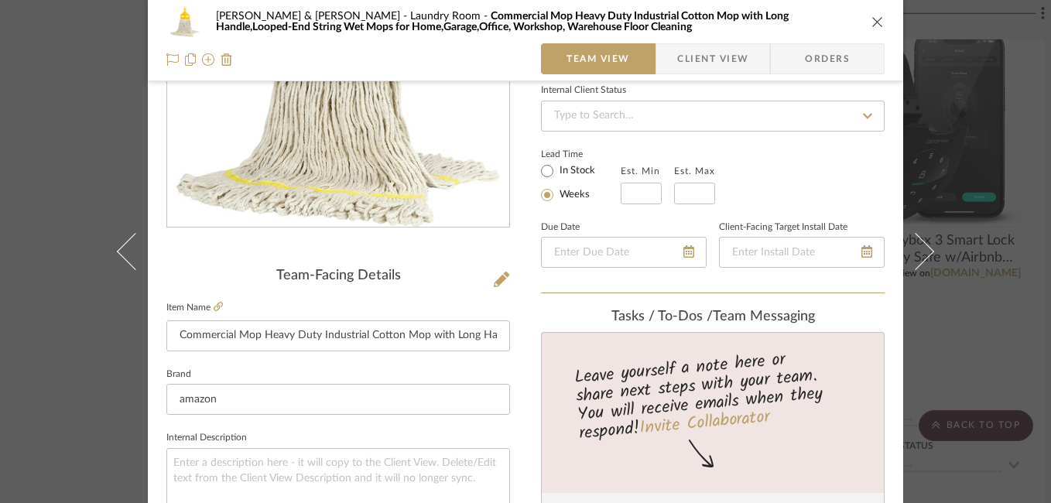
scroll to position [162, 0]
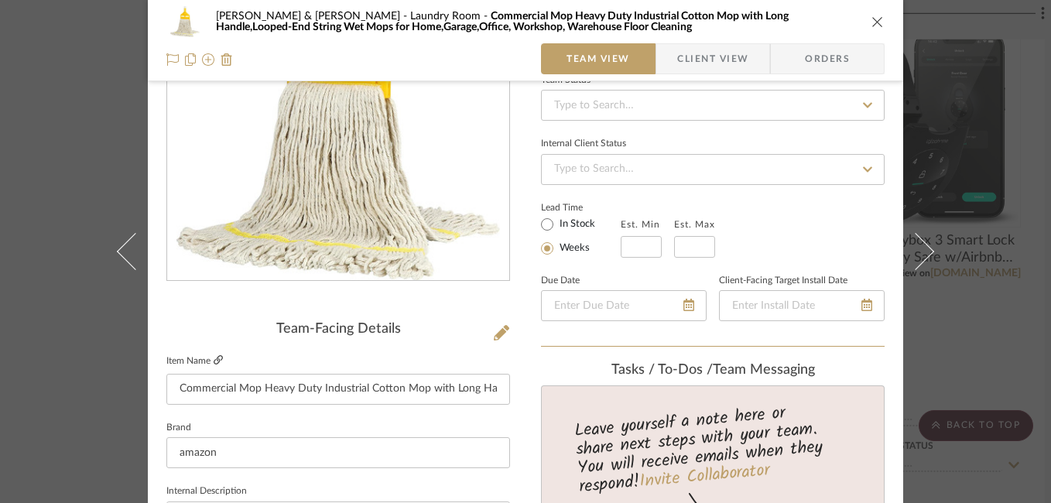
click at [214, 358] on icon at bounding box center [218, 359] width 9 height 9
click at [166, 56] on icon at bounding box center [172, 59] width 12 height 12
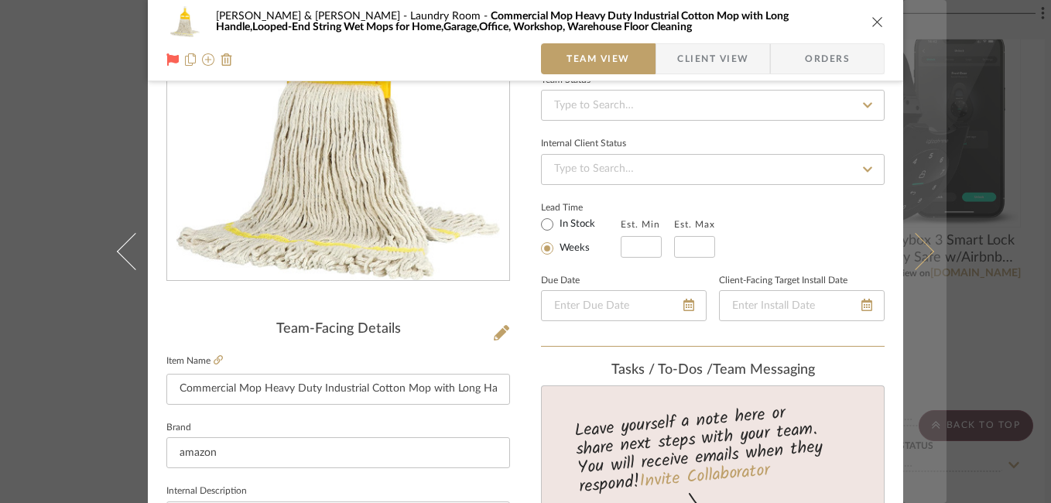
click at [922, 248] on icon at bounding box center [915, 251] width 37 height 37
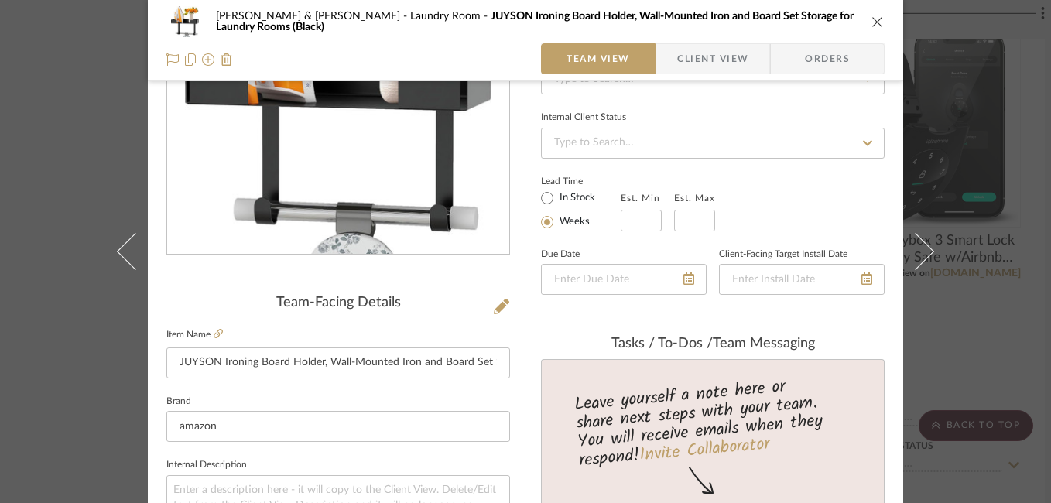
scroll to position [189, 0]
click at [214, 330] on icon at bounding box center [218, 332] width 9 height 9
click at [172, 60] on icon at bounding box center [172, 59] width 12 height 12
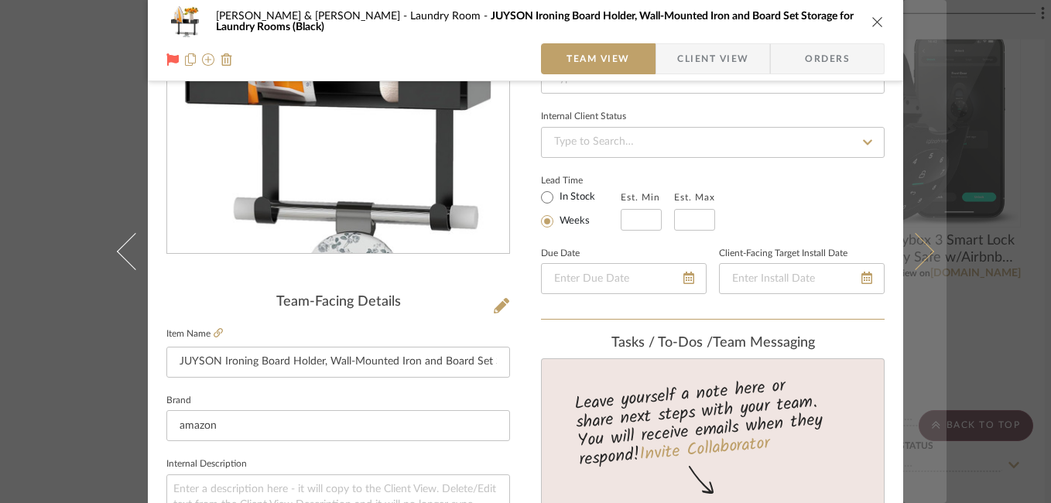
click at [914, 241] on icon at bounding box center [915, 251] width 37 height 37
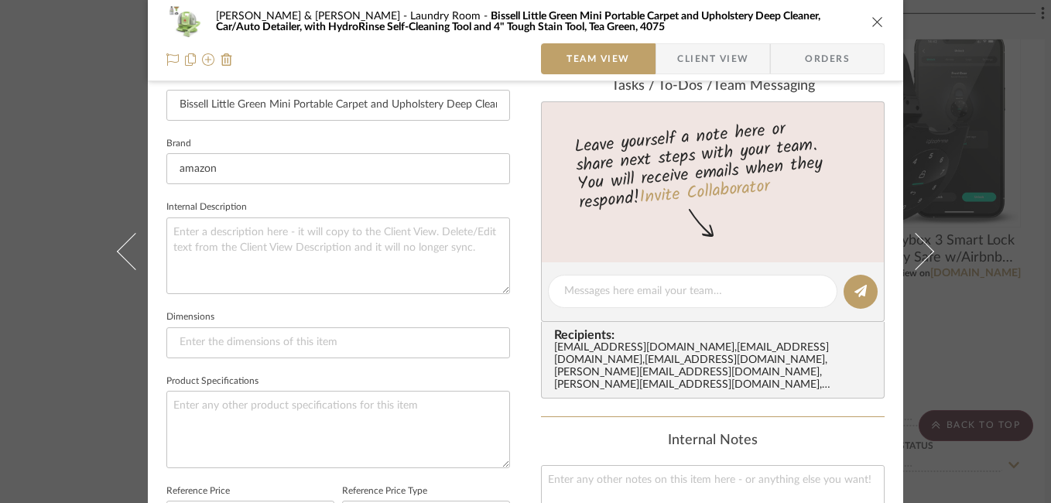
scroll to position [368, 0]
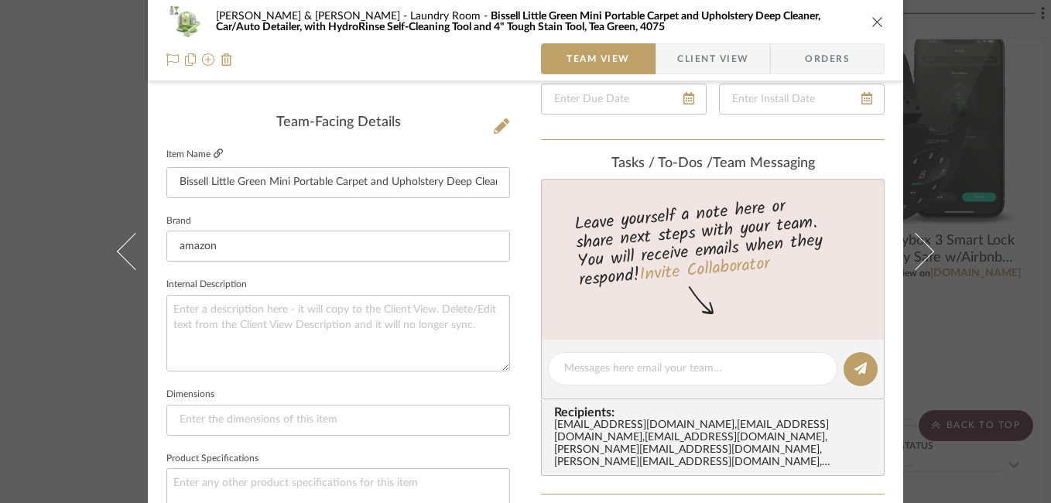
click at [214, 156] on icon at bounding box center [218, 153] width 9 height 9
click at [169, 60] on icon at bounding box center [172, 59] width 12 height 12
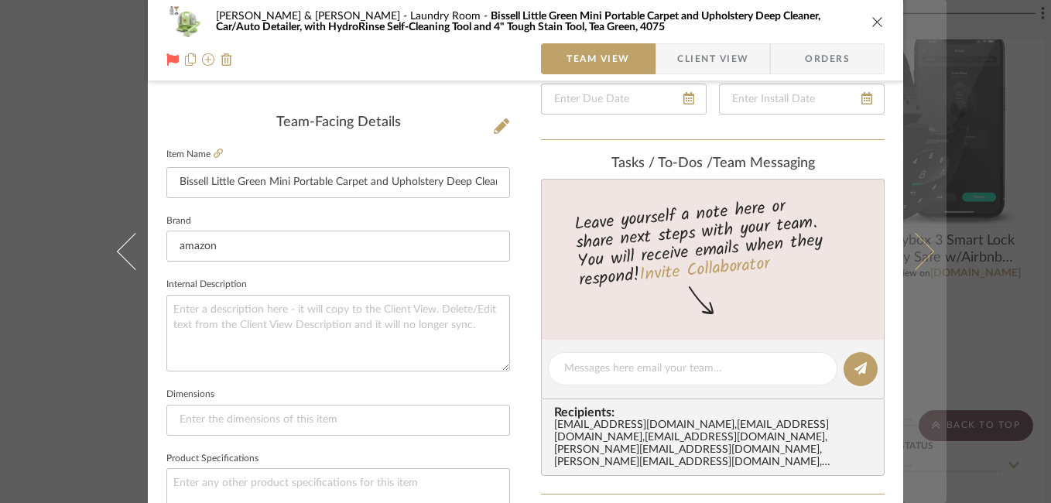
click at [922, 242] on button at bounding box center [924, 251] width 43 height 503
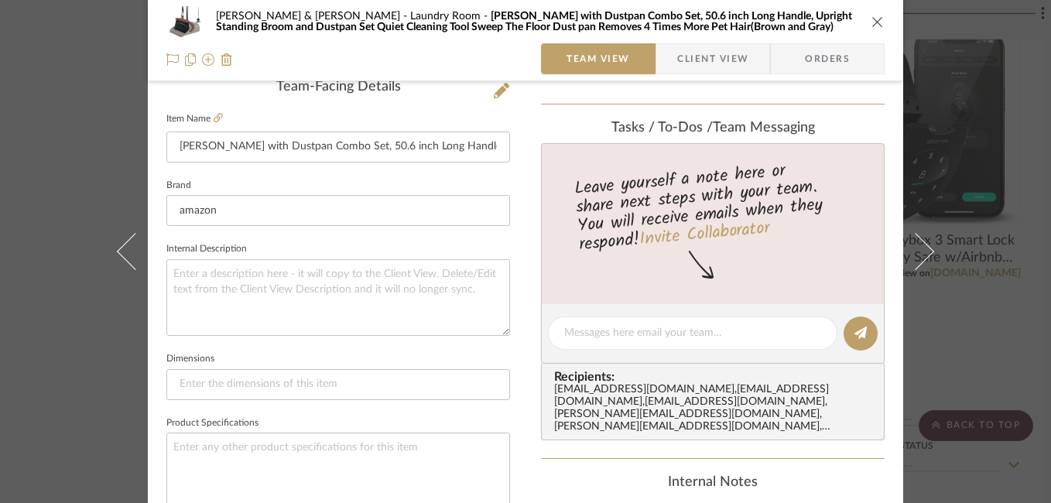
scroll to position [248, 0]
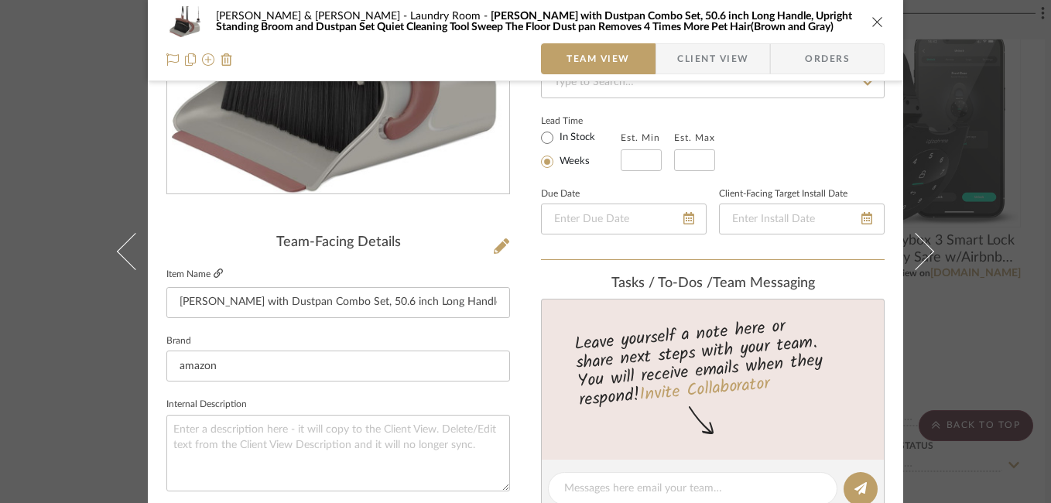
click at [217, 274] on icon at bounding box center [218, 272] width 9 height 9
click at [171, 60] on icon at bounding box center [172, 59] width 12 height 12
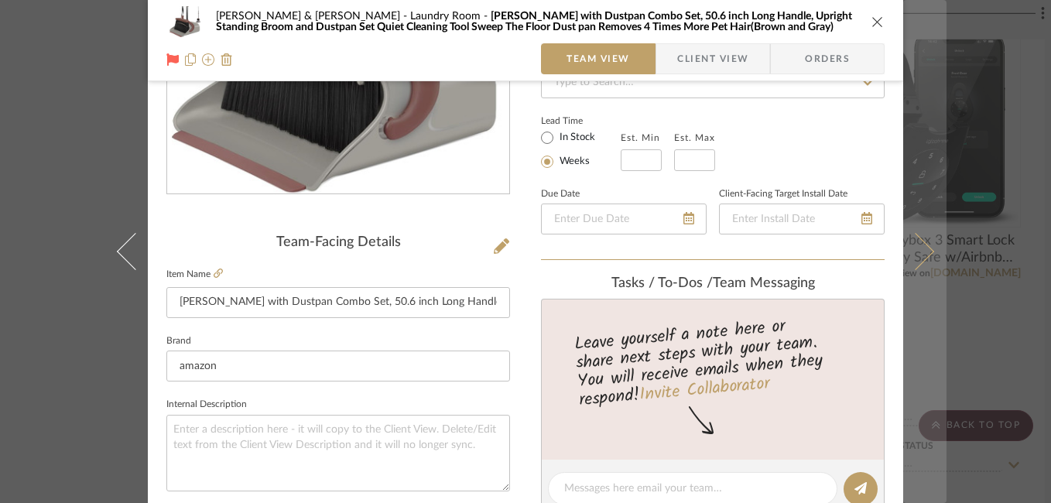
click at [912, 251] on icon at bounding box center [915, 251] width 37 height 37
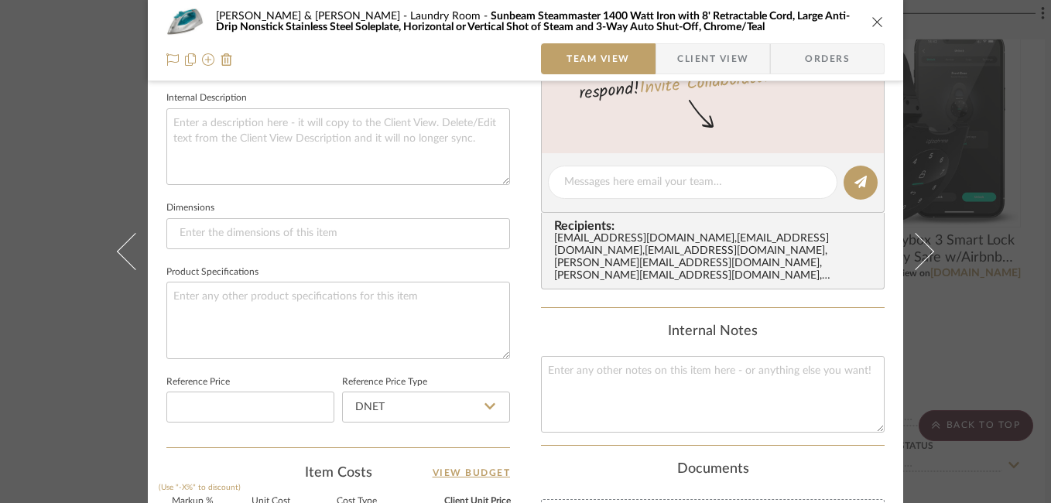
scroll to position [257, 0]
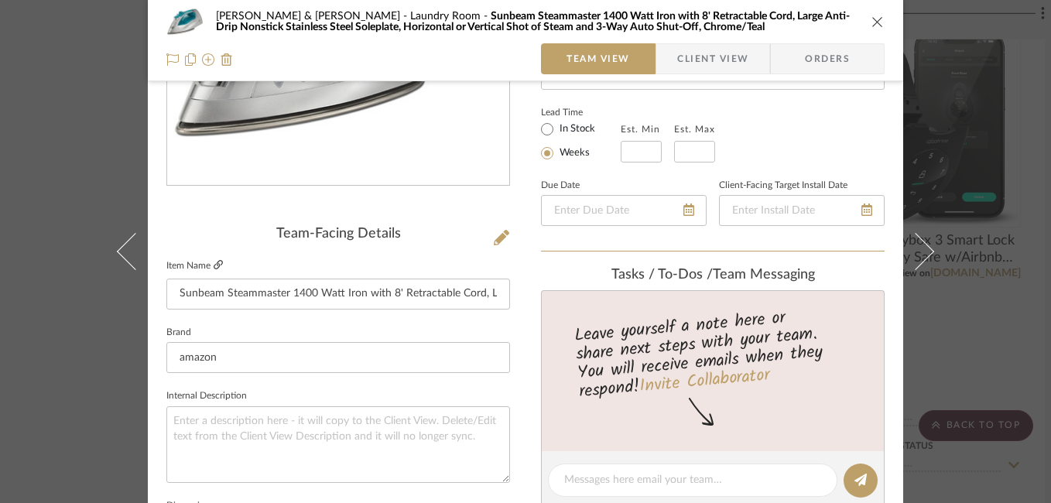
click at [214, 268] on icon at bounding box center [218, 264] width 9 height 9
click at [166, 60] on icon at bounding box center [172, 59] width 12 height 12
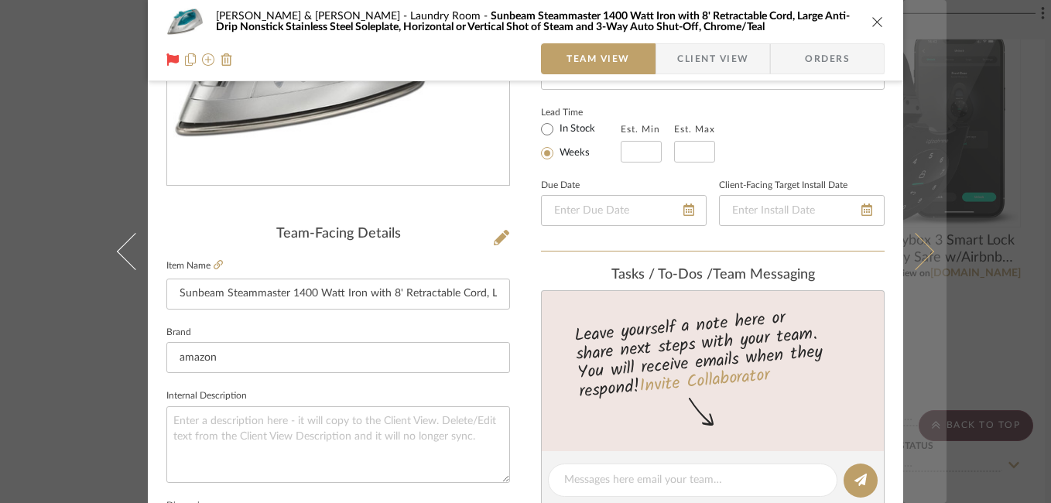
click at [911, 251] on icon at bounding box center [915, 251] width 37 height 37
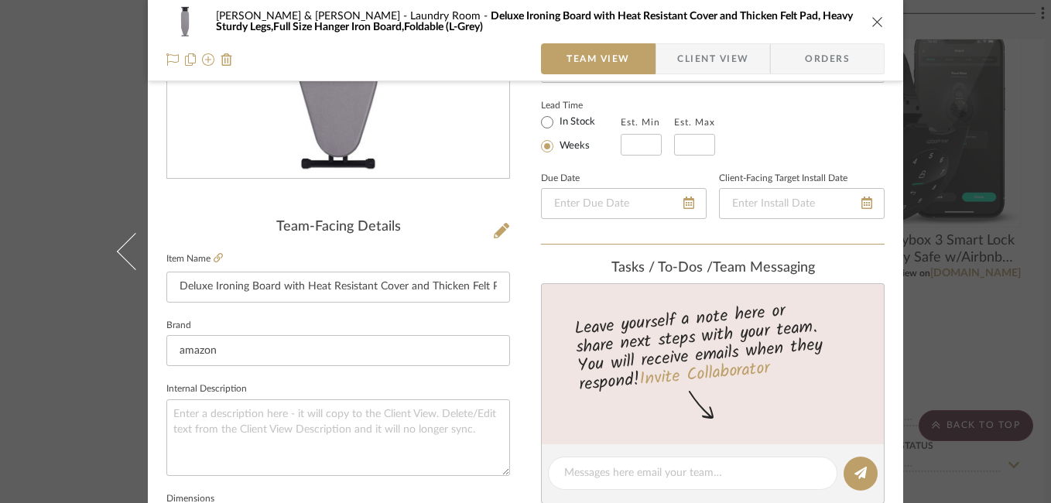
scroll to position [262, 0]
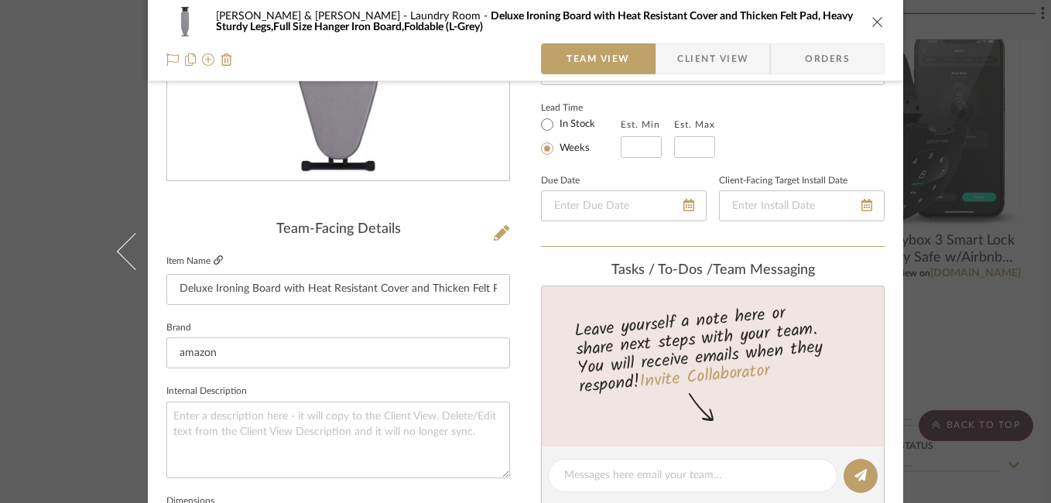
click at [216, 257] on icon at bounding box center [218, 259] width 9 height 9
click at [166, 63] on icon at bounding box center [172, 59] width 12 height 12
click at [977, 279] on div "[PERSON_NAME] & [PERSON_NAME] Laundry Room Deluxe Ironing Board with Heat Resis…" at bounding box center [525, 251] width 1051 height 503
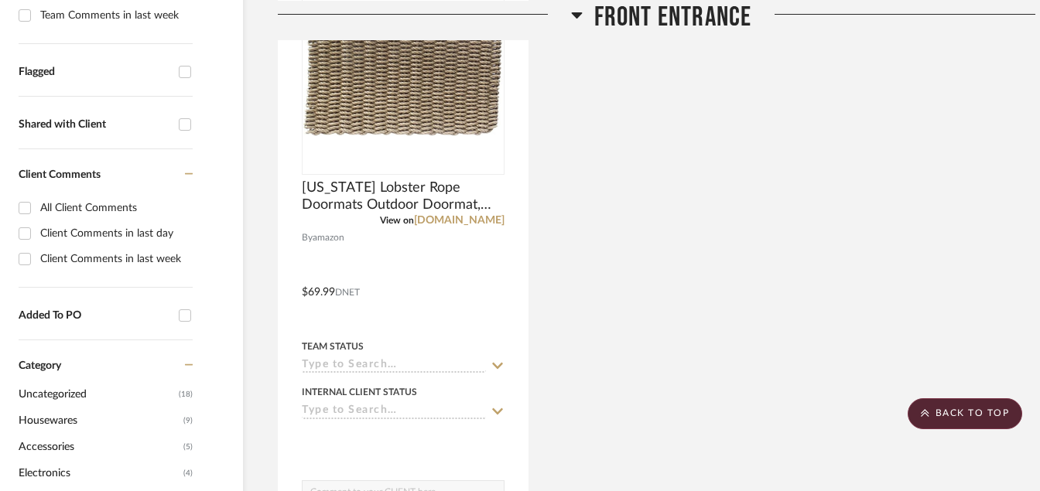
scroll to position [601, 48]
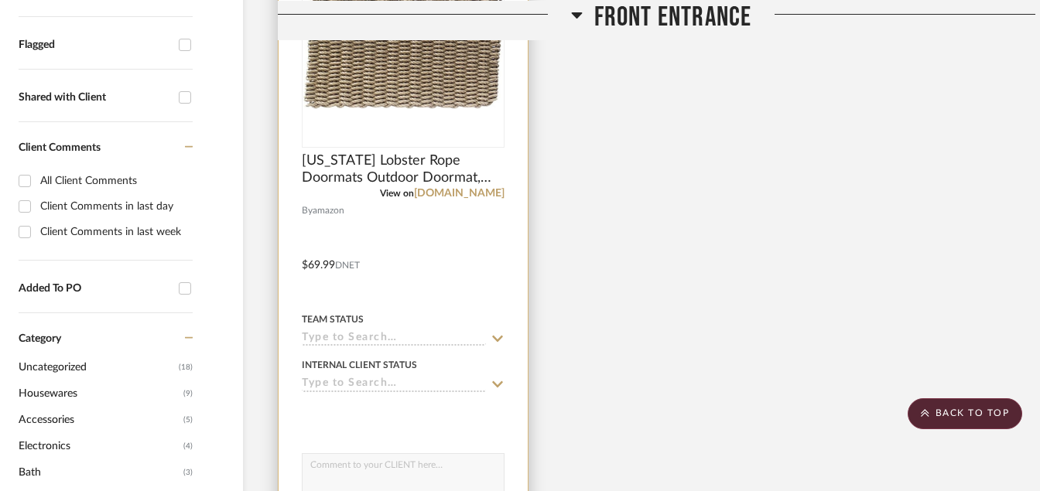
click at [491, 98] on img "0" at bounding box center [403, 49] width 200 height 120
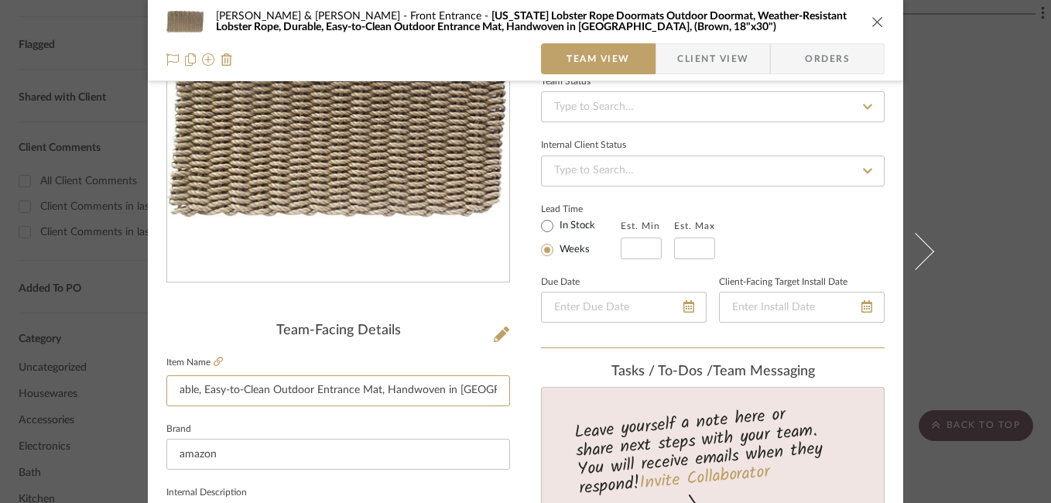
scroll to position [0, 484]
drag, startPoint x: 171, startPoint y: 392, endPoint x: 567, endPoint y: 396, distance: 396.2
click at [871, 26] on icon "close" at bounding box center [877, 21] width 12 height 12
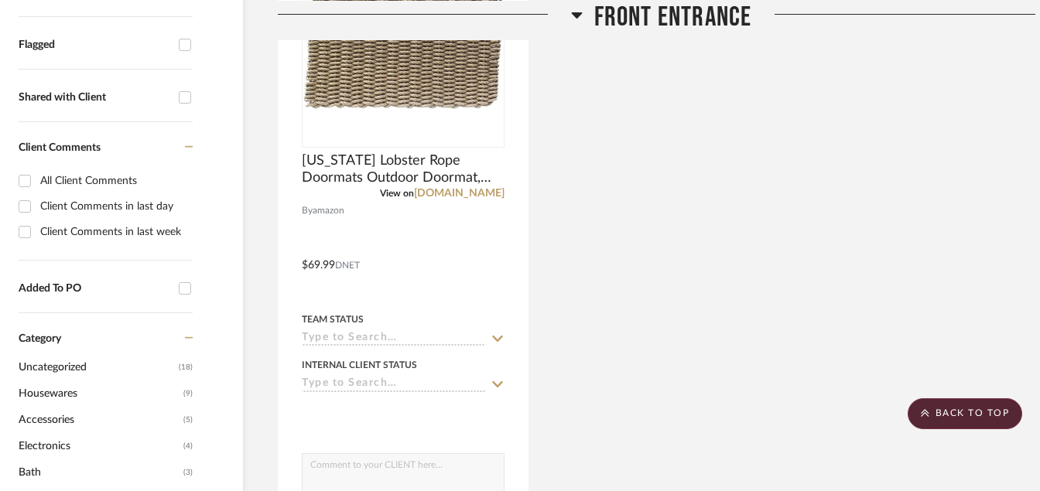
scroll to position [628, 48]
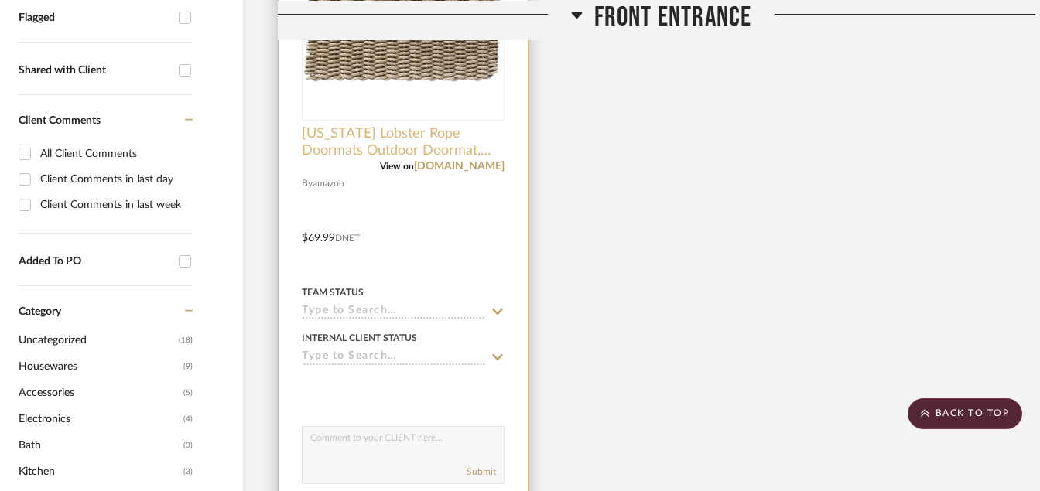
drag, startPoint x: 392, startPoint y: 87, endPoint x: 352, endPoint y: 127, distance: 56.9
click at [352, 127] on span "[US_STATE] Lobster Rope Doormats Outdoor Doormat, Weather-Resistant Lobster Rop…" at bounding box center [403, 142] width 203 height 34
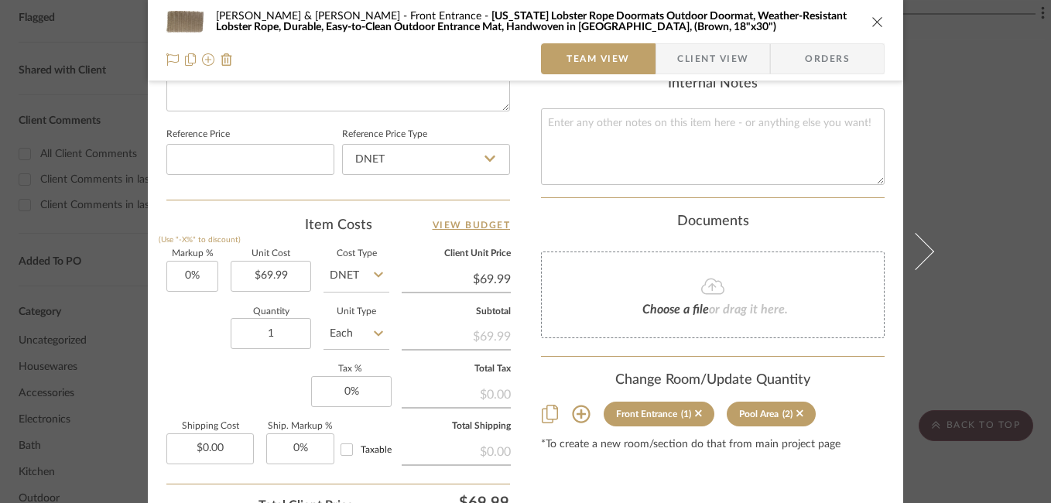
scroll to position [805, 0]
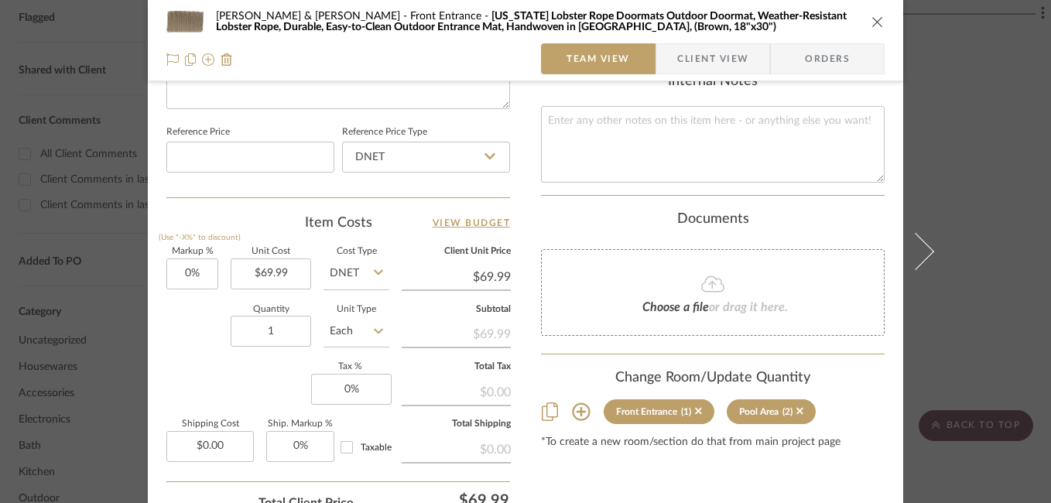
click at [971, 262] on div "[PERSON_NAME] & [PERSON_NAME] Front Entrance [US_STATE] Lobster Rope Doormats O…" at bounding box center [525, 251] width 1051 height 503
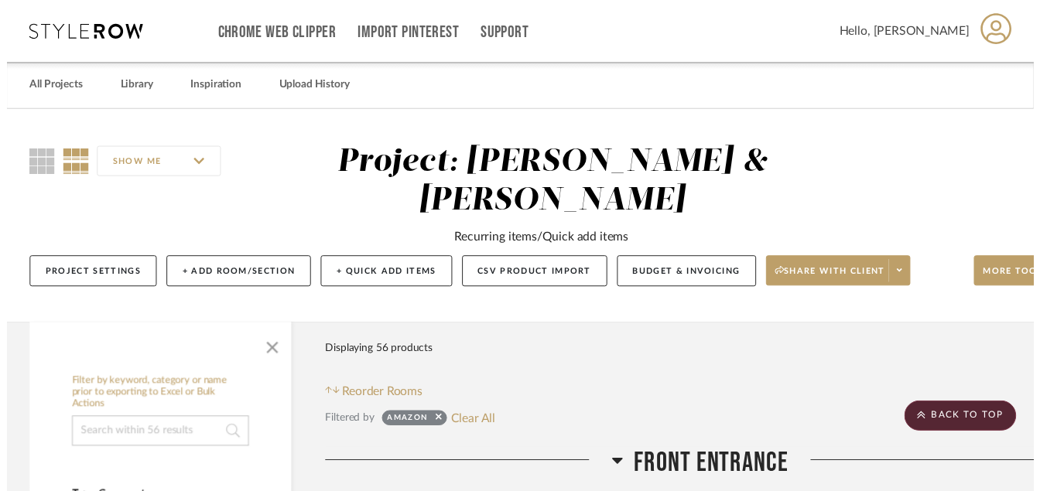
scroll to position [628, 48]
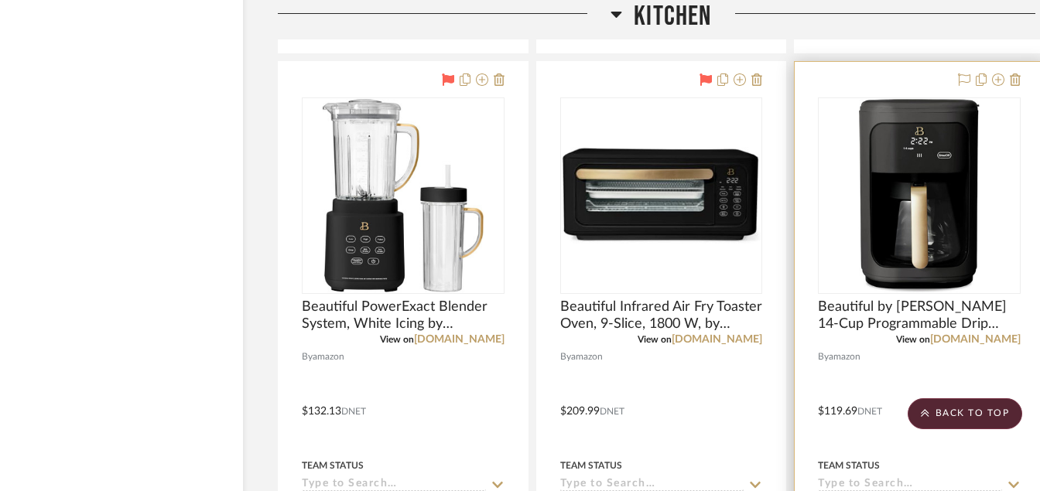
click at [924, 216] on img "0" at bounding box center [919, 195] width 121 height 193
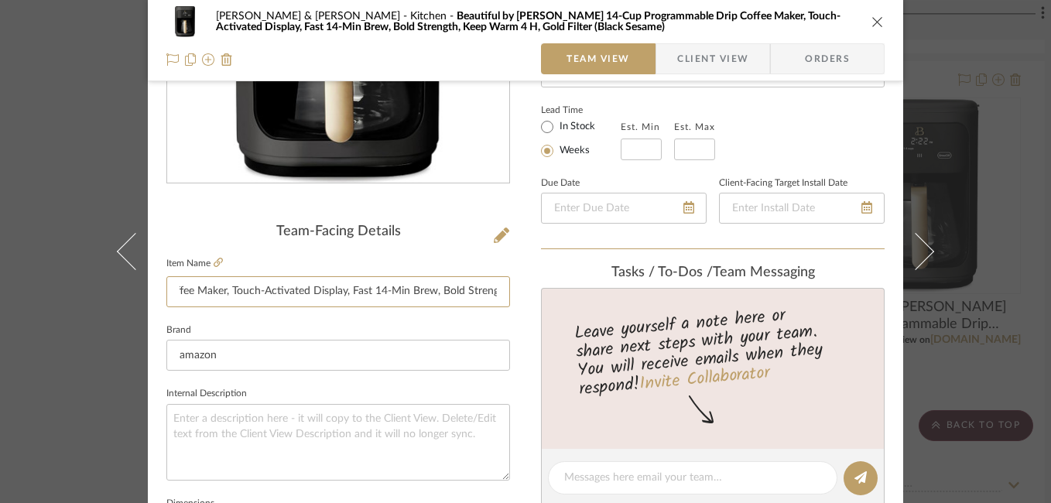
scroll to position [0, 511]
drag, startPoint x: 168, startPoint y: 291, endPoint x: 627, endPoint y: 327, distance: 460.3
click at [627, 327] on div "[PERSON_NAME] & [PERSON_NAME] Kitchen Beautiful by [PERSON_NAME] 14-Cup Program…" at bounding box center [525, 466] width 755 height 1429
click at [214, 265] on icon at bounding box center [218, 262] width 9 height 9
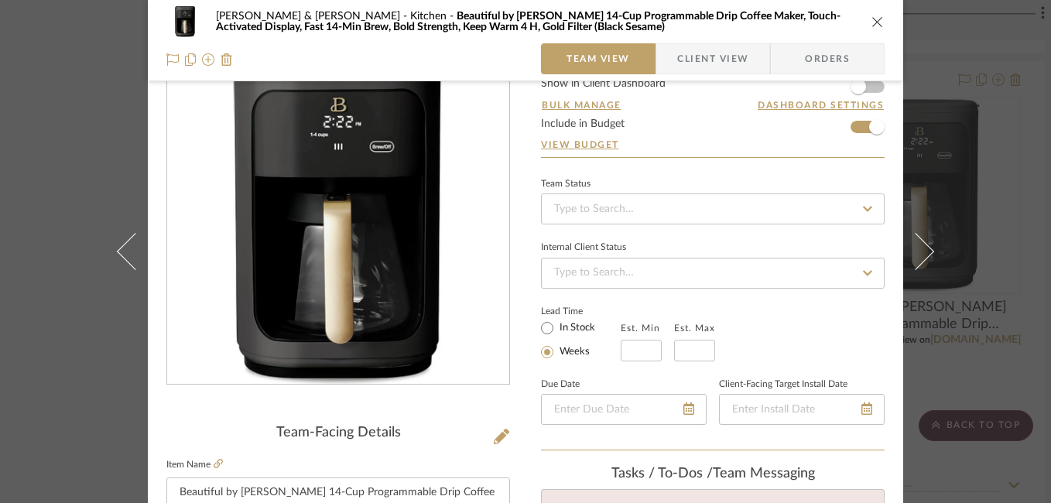
scroll to position [31, 0]
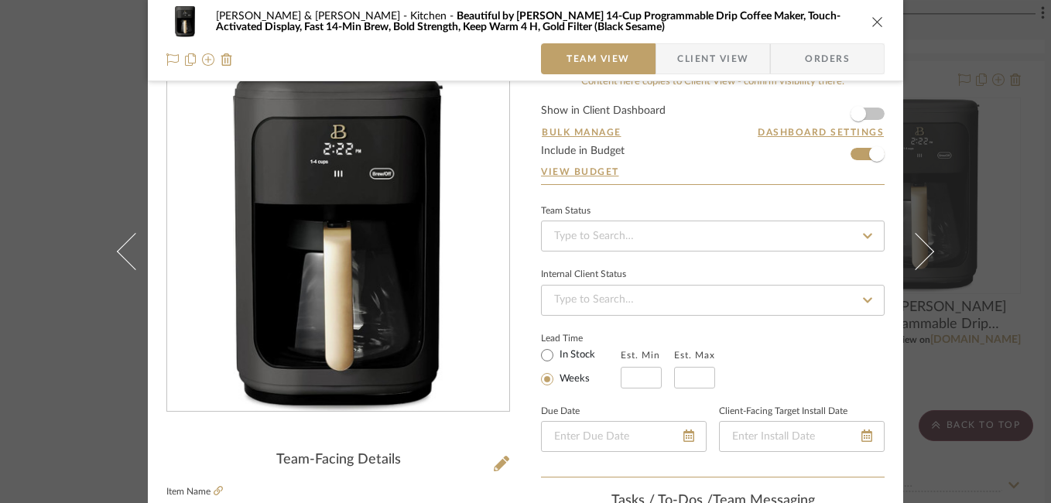
click at [875, 26] on icon "close" at bounding box center [877, 21] width 12 height 12
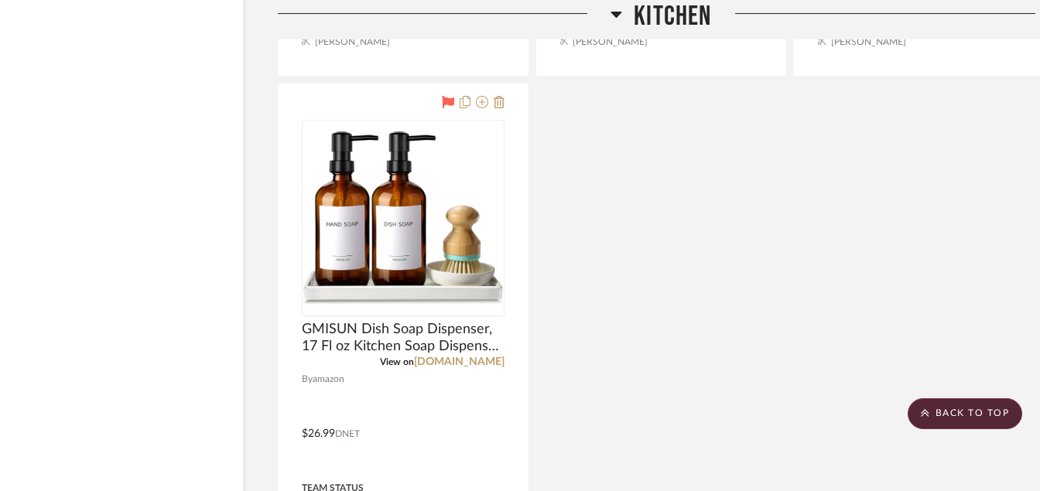
scroll to position [9966, 48]
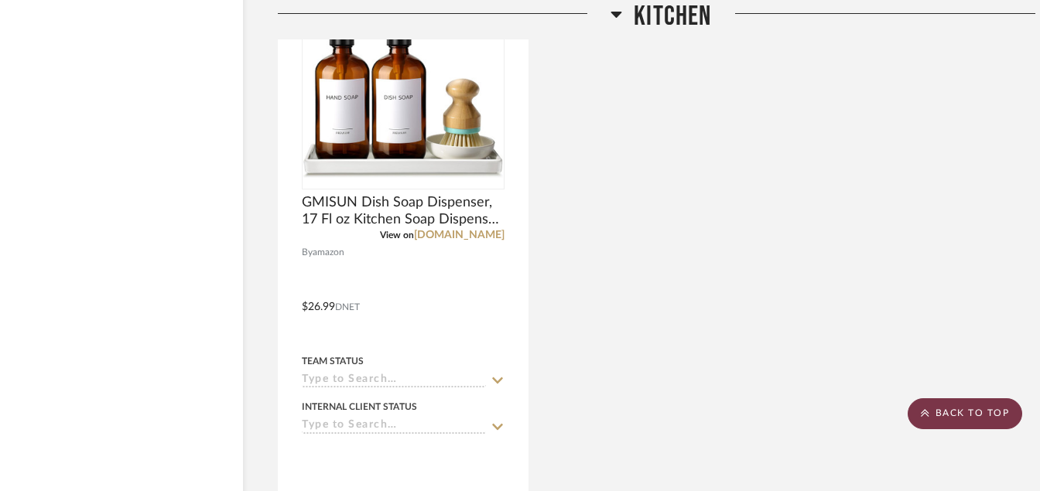
click at [930, 404] on scroll-to-top-button "BACK TO TOP" at bounding box center [965, 413] width 115 height 31
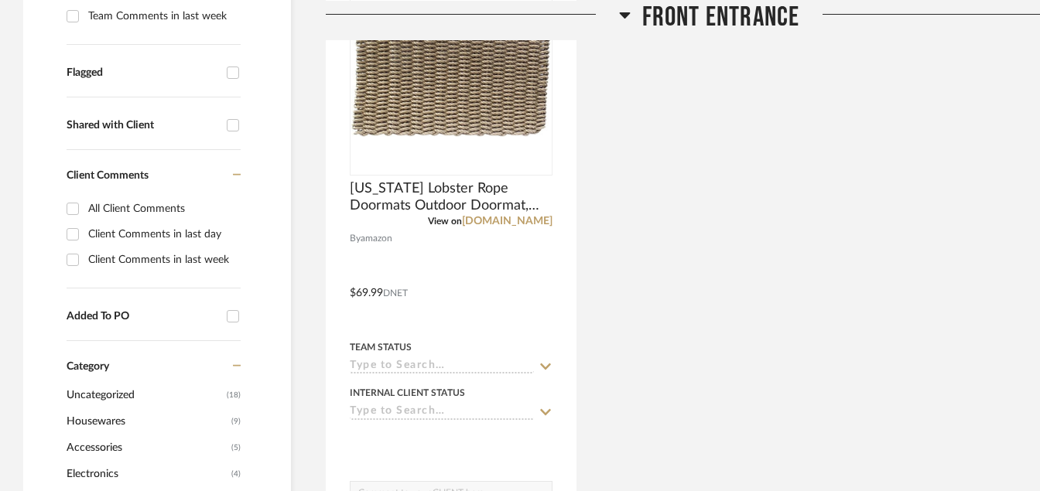
scroll to position [600, 0]
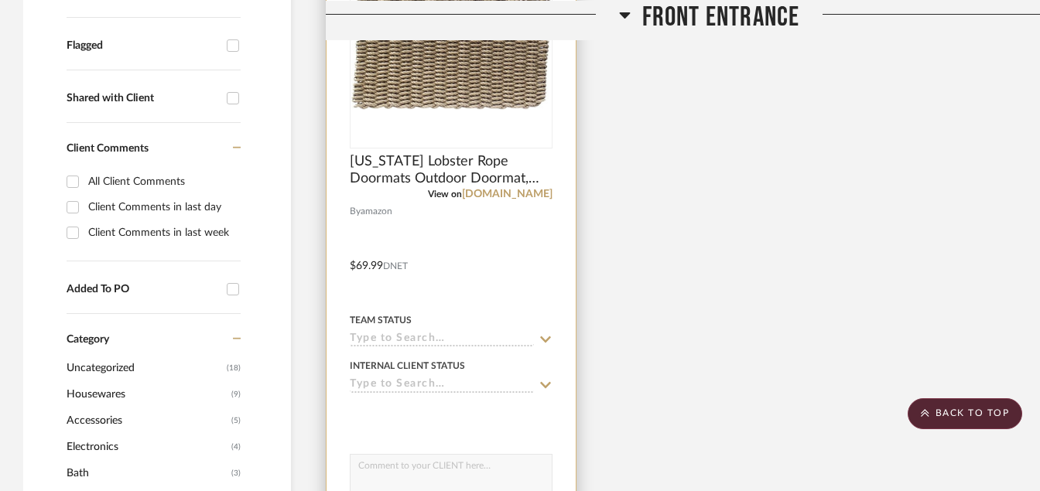
click at [404, 75] on img "0" at bounding box center [451, 50] width 200 height 120
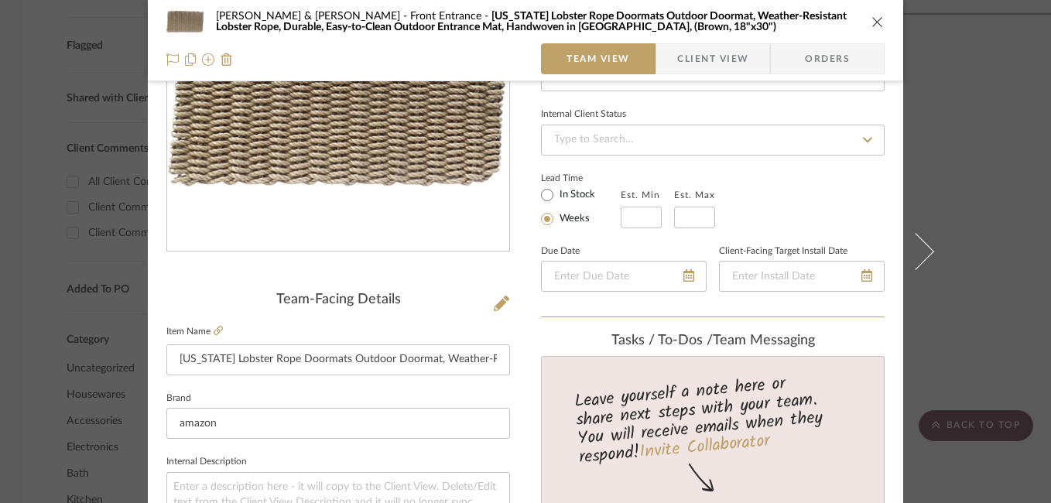
scroll to position [195, 0]
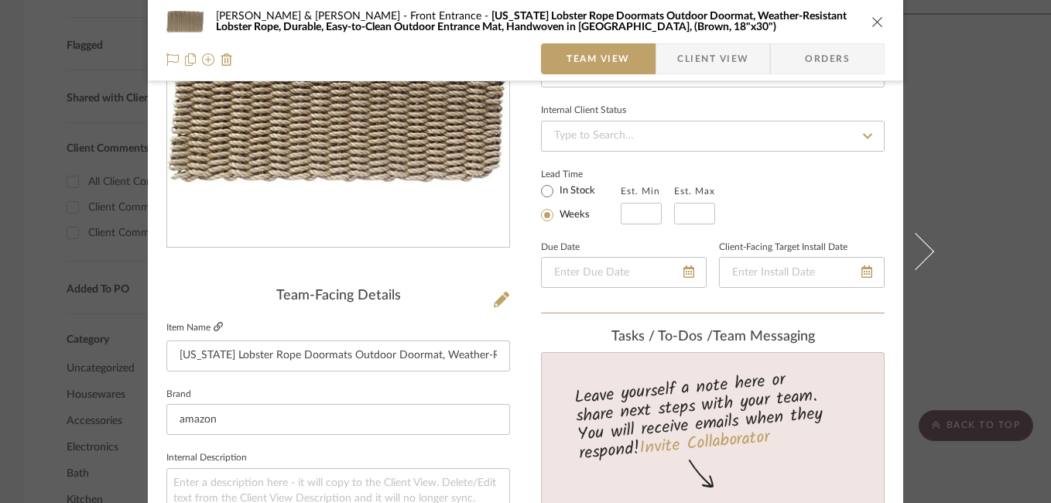
click at [214, 328] on icon at bounding box center [218, 326] width 9 height 9
click at [871, 19] on icon "close" at bounding box center [877, 21] width 12 height 12
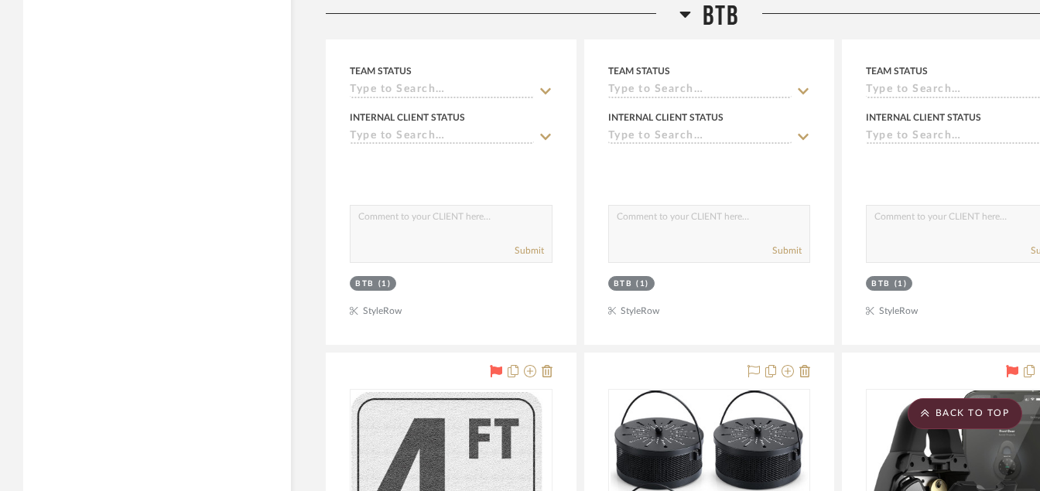
scroll to position [14070, 0]
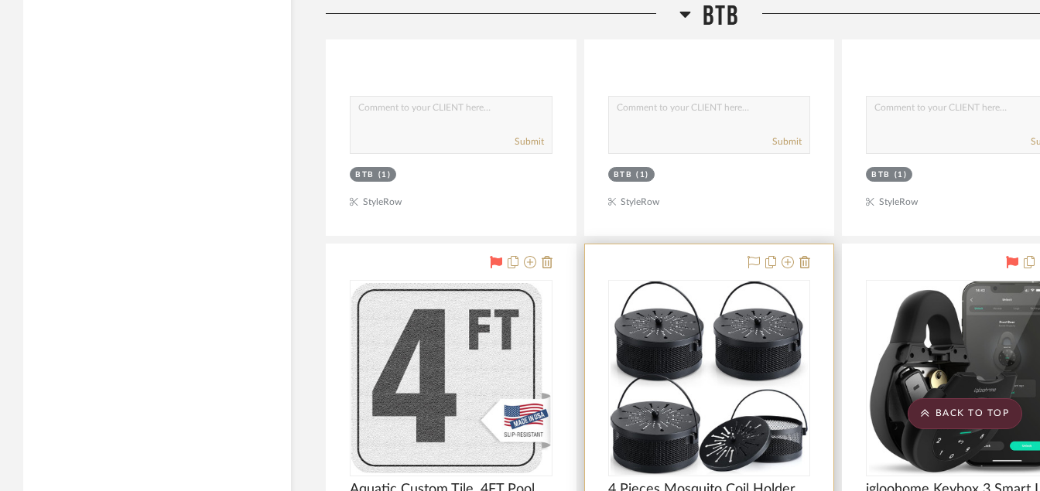
click at [737, 387] on img "0" at bounding box center [709, 378] width 198 height 193
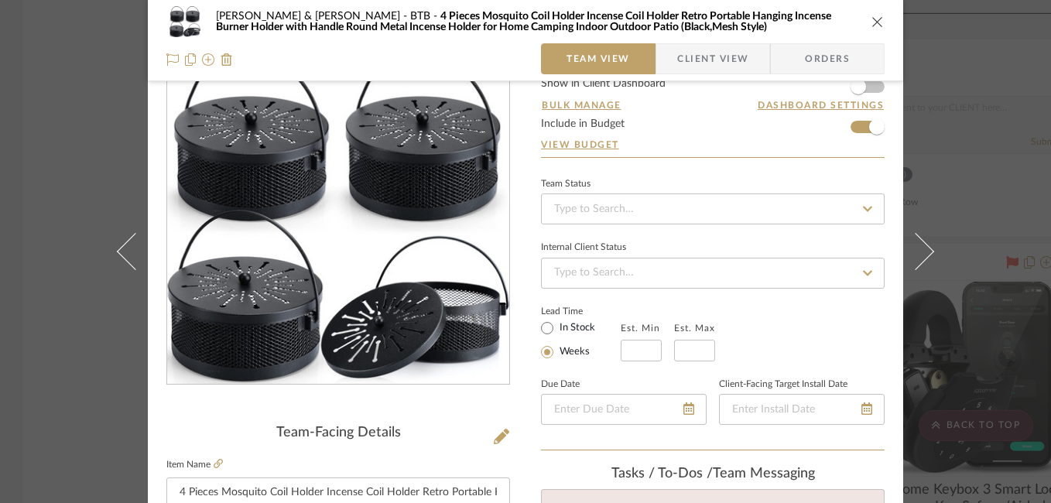
scroll to position [75, 0]
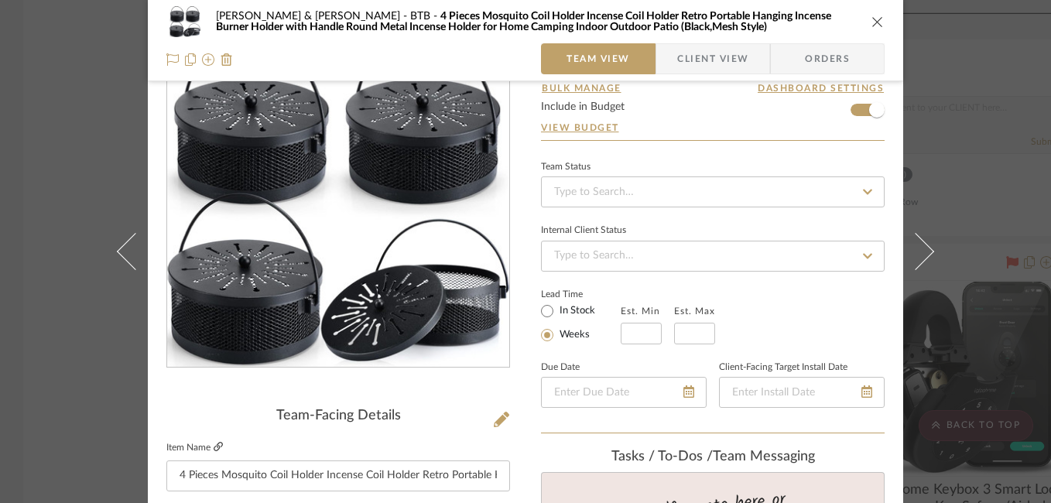
click at [214, 448] on icon at bounding box center [218, 446] width 9 height 9
click at [874, 20] on icon "close" at bounding box center [877, 21] width 12 height 12
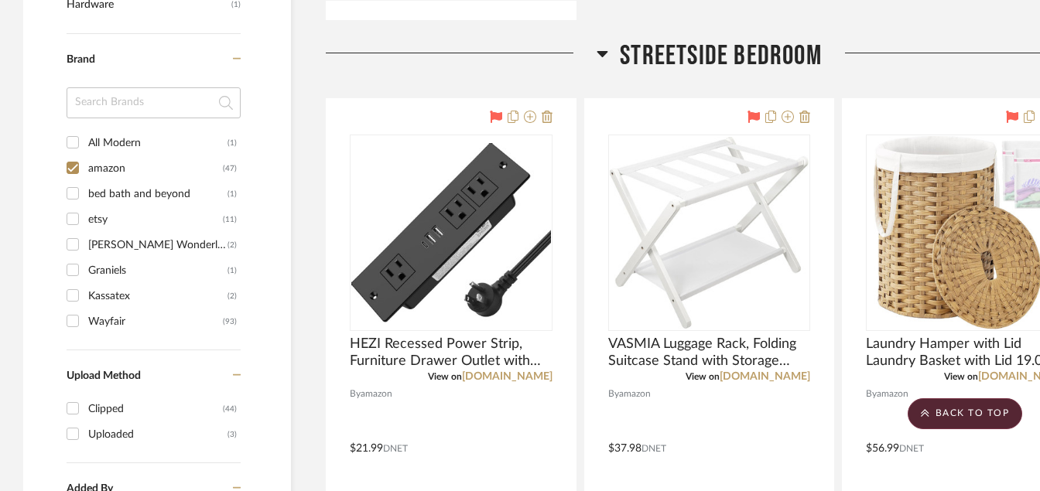
scroll to position [1093, 0]
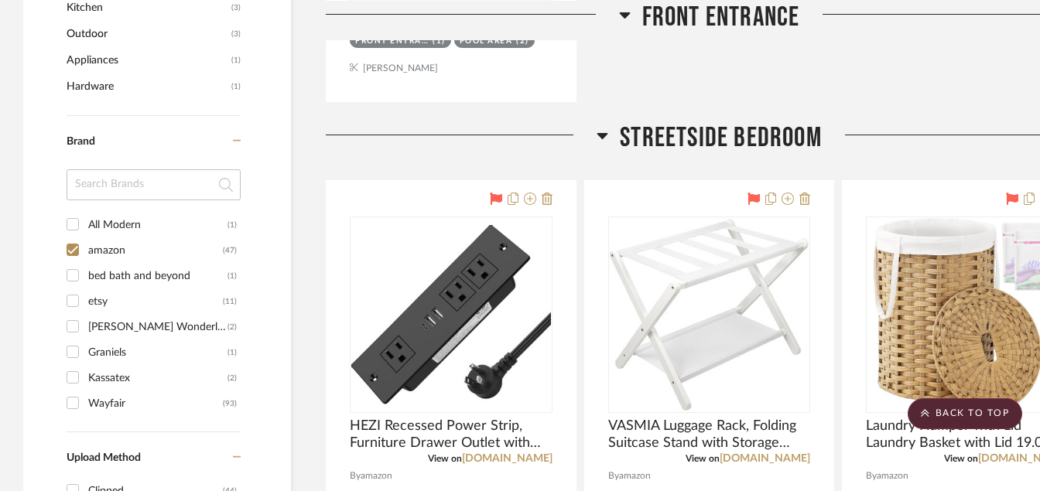
click at [77, 402] on input "Wayfair (93)" at bounding box center [72, 403] width 25 height 25
checkbox input "true"
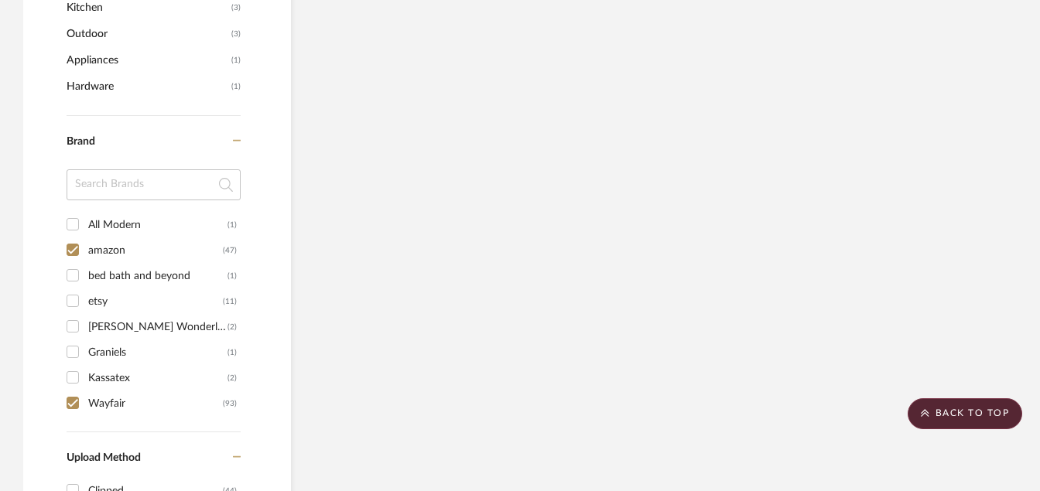
click at [64, 372] on div "Filter by keyword, category or name prior to exporting to Excel or Bulk Actions…" at bounding box center [157, 168] width 268 height 1768
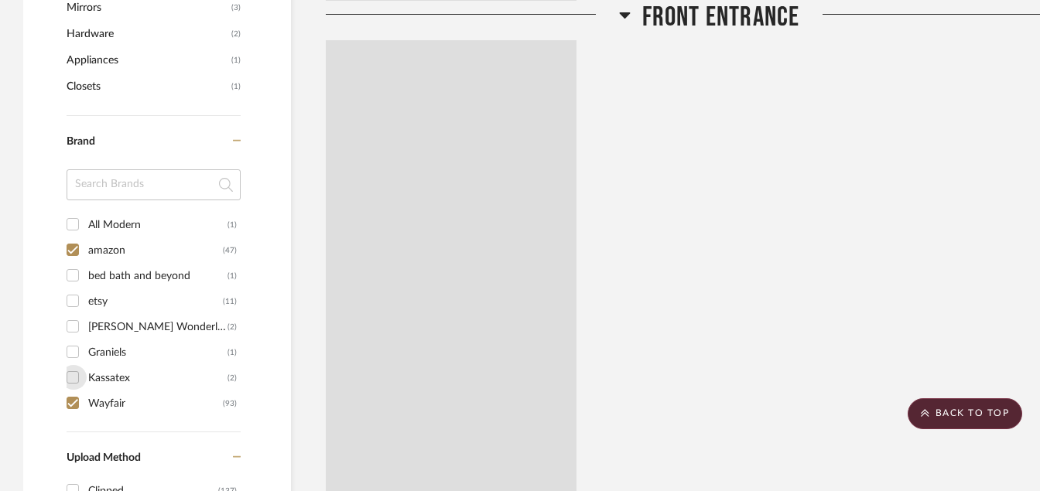
click at [72, 376] on input "Kassatex (2)" at bounding box center [72, 377] width 25 height 25
checkbox input "true"
click at [74, 347] on input "Graniels (1)" at bounding box center [72, 352] width 25 height 25
checkbox input "true"
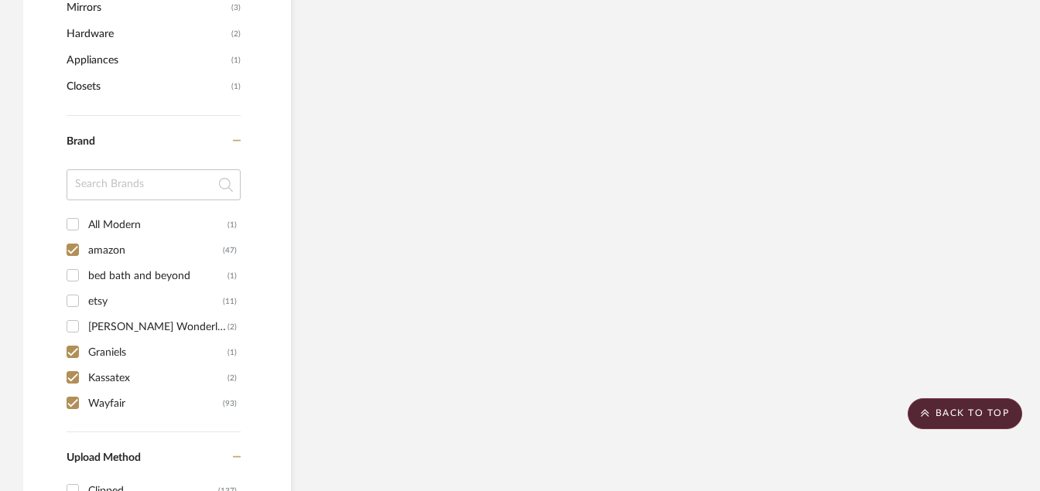
click at [71, 313] on input "etsy (11)" at bounding box center [72, 301] width 25 height 25
checkbox input "true"
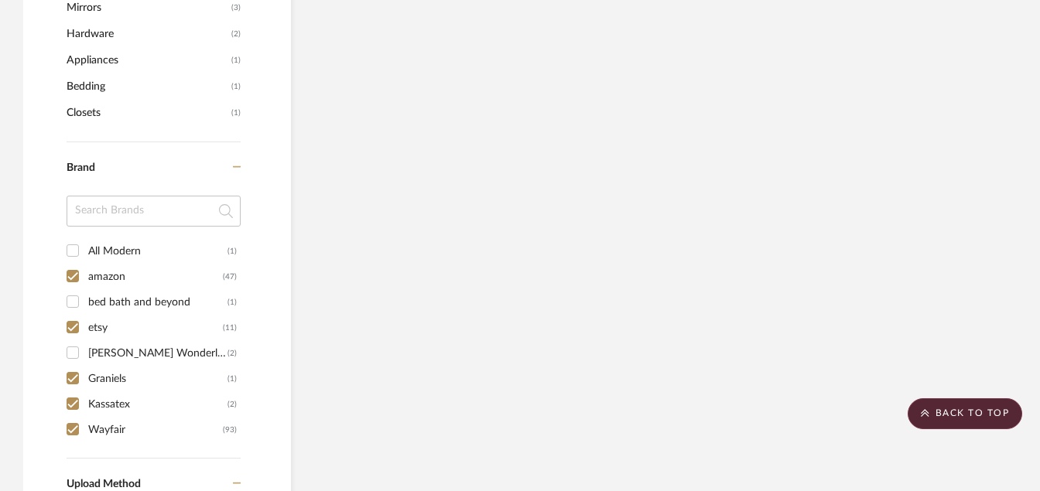
click at [74, 305] on div "All Modern (1) amazon (47) bed bath and beyond (1) etsy (11) [PERSON_NAME] Wond…" at bounding box center [154, 348] width 174 height 220
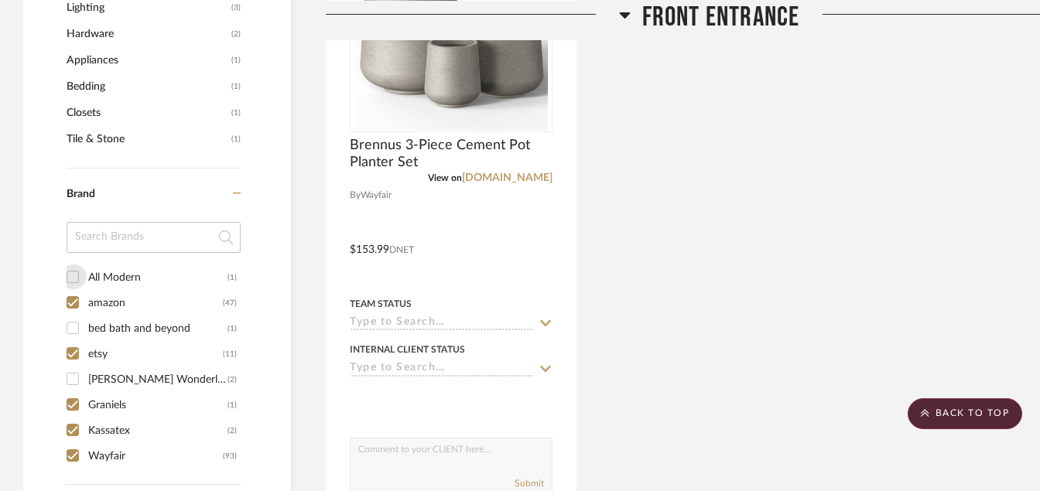
click at [69, 275] on input "All Modern (1)" at bounding box center [72, 277] width 25 height 25
checkbox input "true"
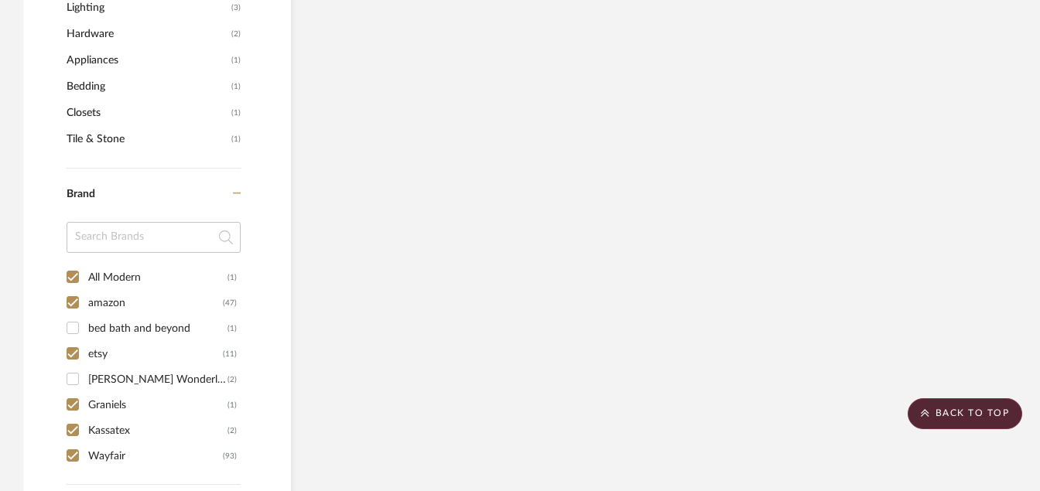
click at [75, 329] on input "bed bath and beyond (1)" at bounding box center [72, 328] width 25 height 25
checkbox input "true"
click at [74, 375] on input "[PERSON_NAME] Wonderland (2)" at bounding box center [72, 379] width 25 height 25
checkbox input "true"
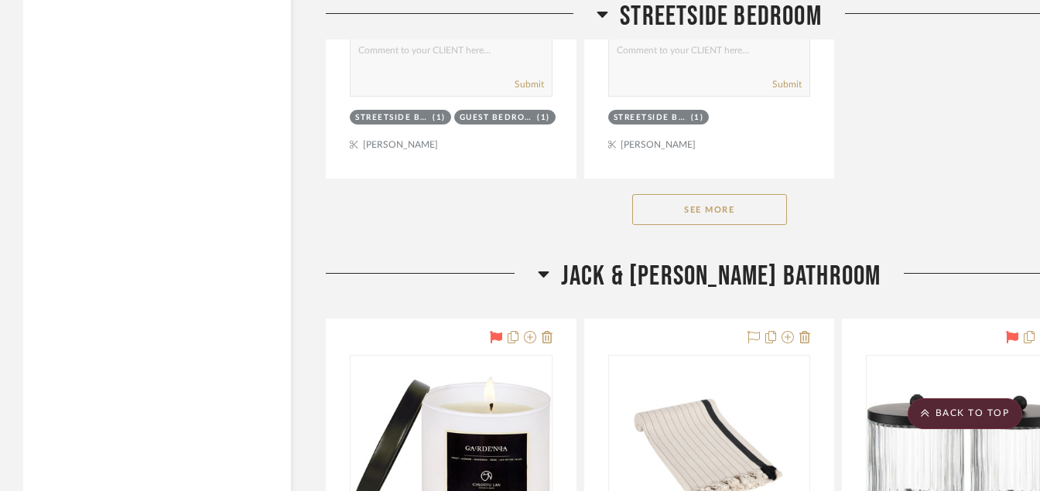
scroll to position [6071, 0]
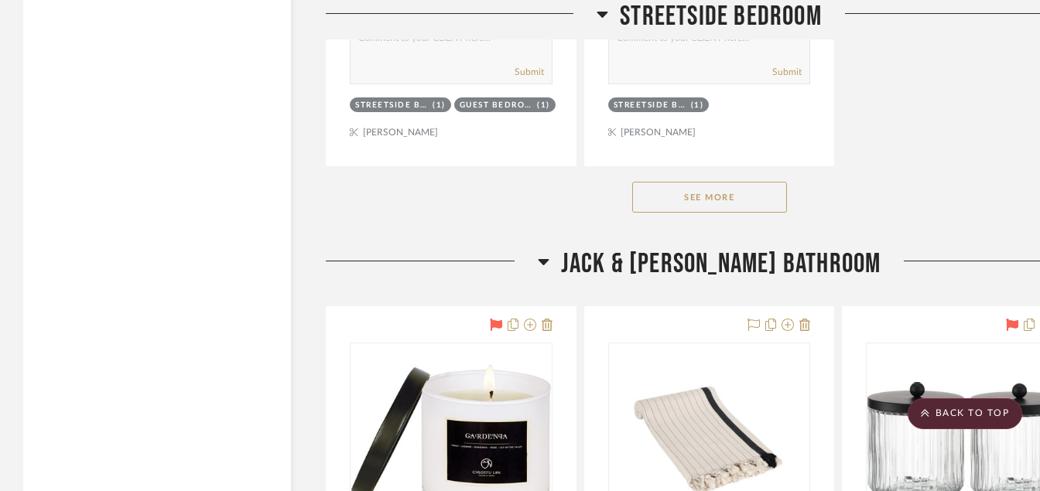
click at [672, 203] on button "See More" at bounding box center [709, 197] width 155 height 31
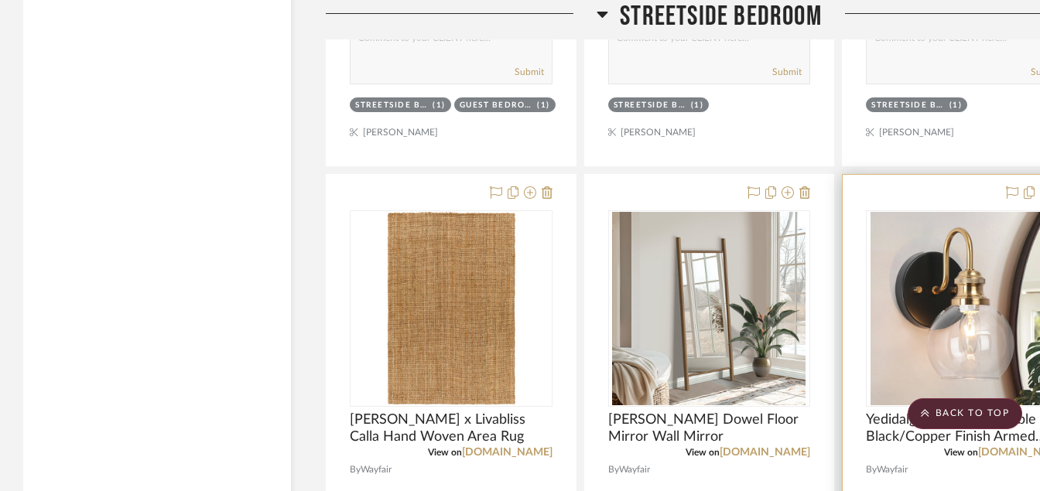
click at [0, 0] on img at bounding box center [0, 0] width 0 height 0
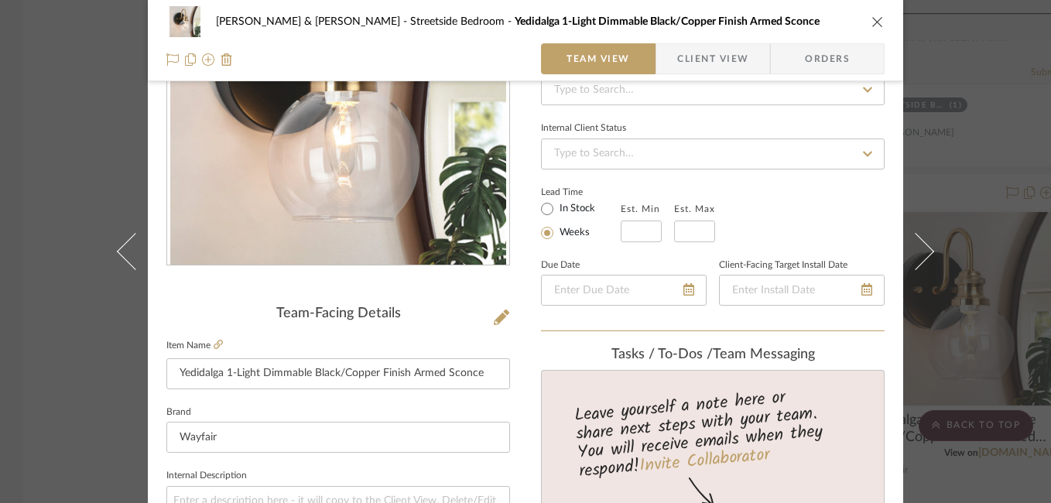
scroll to position [182, 0]
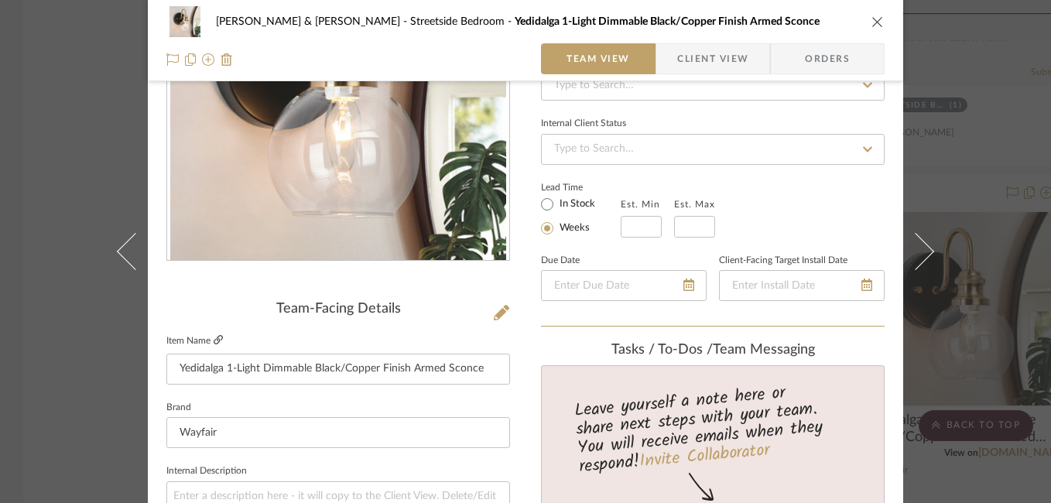
click at [214, 340] on icon at bounding box center [218, 339] width 9 height 9
click at [873, 19] on icon "close" at bounding box center [877, 21] width 12 height 12
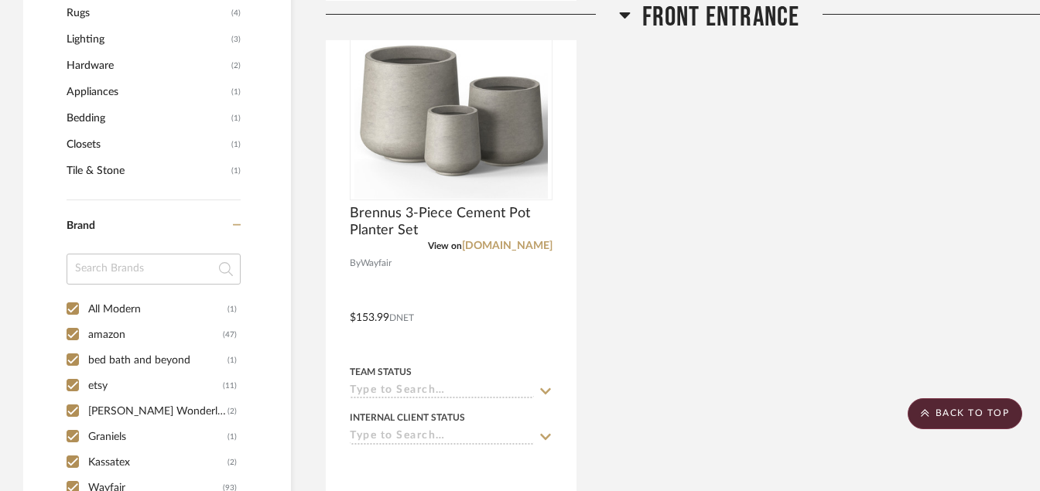
scroll to position [1405, 0]
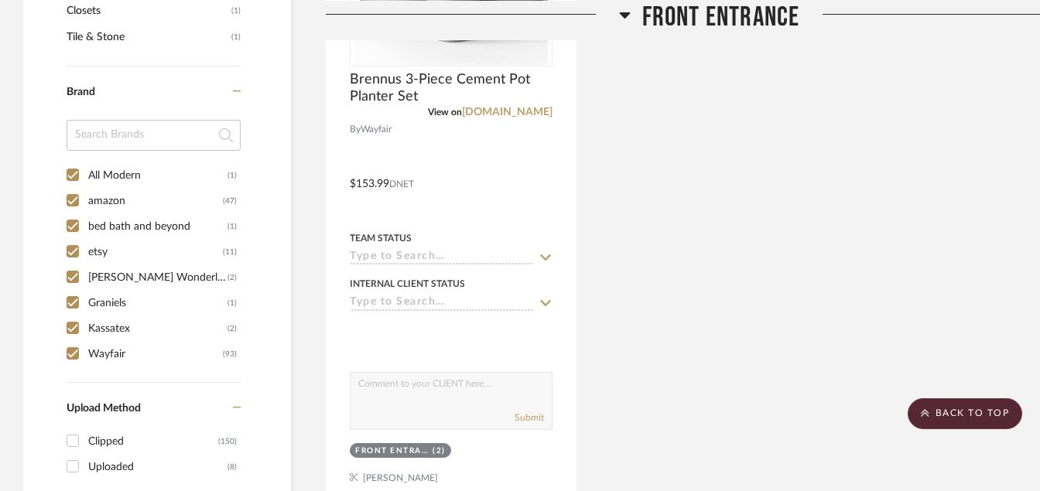
click at [75, 353] on input "Wayfair (93)" at bounding box center [72, 353] width 25 height 25
checkbox input "false"
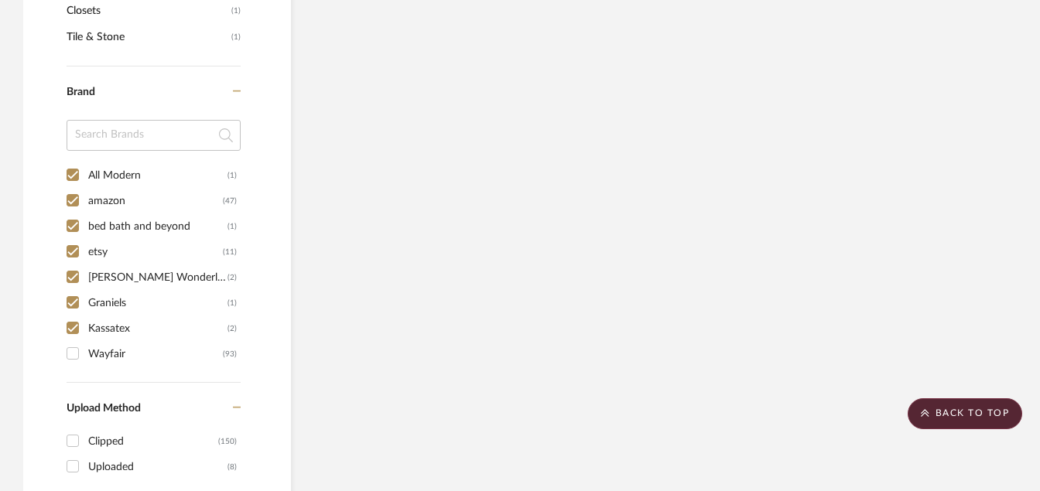
click at [70, 322] on input "Kassatex (2)" at bounding box center [72, 328] width 25 height 25
checkbox input "false"
click at [74, 300] on input "Graniels (1)" at bounding box center [72, 302] width 25 height 25
checkbox input "false"
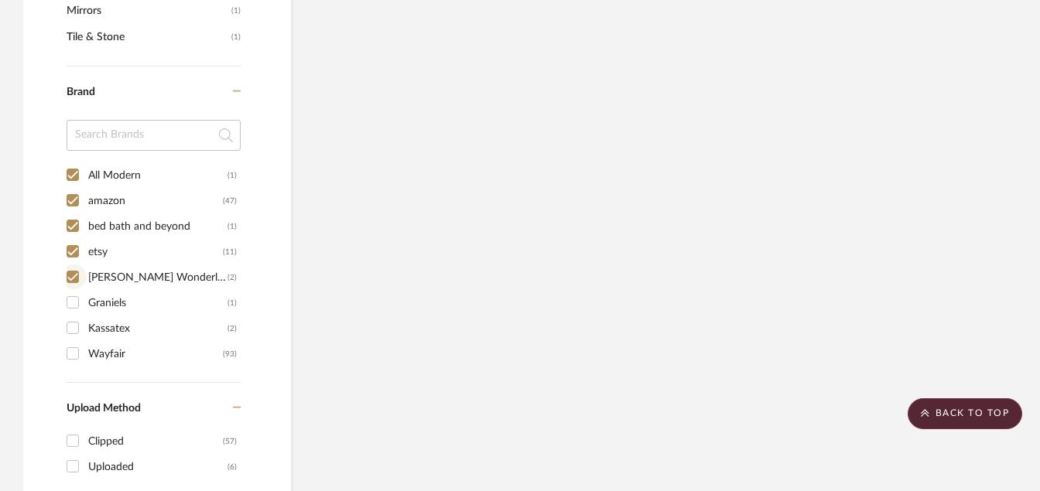
click at [71, 272] on input "[PERSON_NAME] Wonderland (2)" at bounding box center [72, 277] width 25 height 25
checkbox input "false"
click at [70, 246] on input "etsy (11)" at bounding box center [72, 251] width 25 height 25
checkbox input "false"
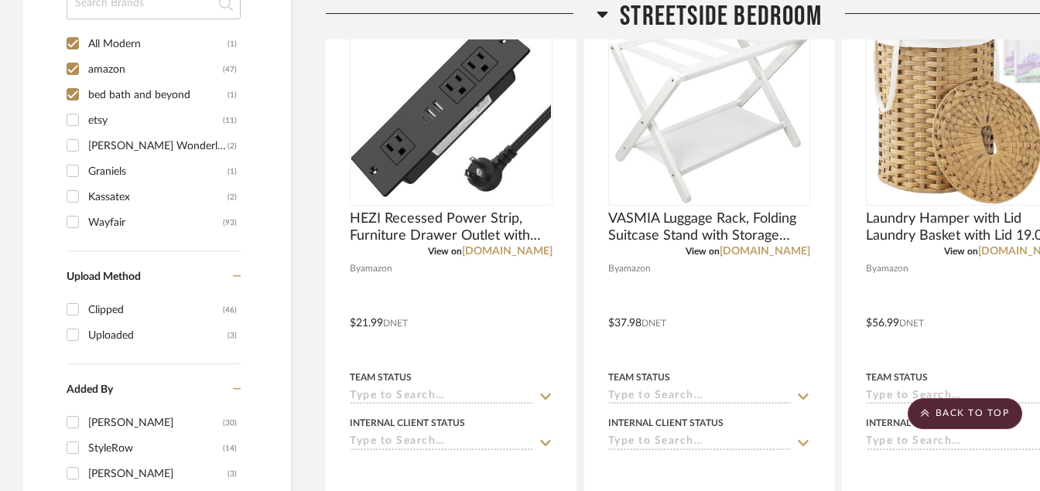
click at [70, 224] on input "Wayfair (93)" at bounding box center [72, 222] width 25 height 25
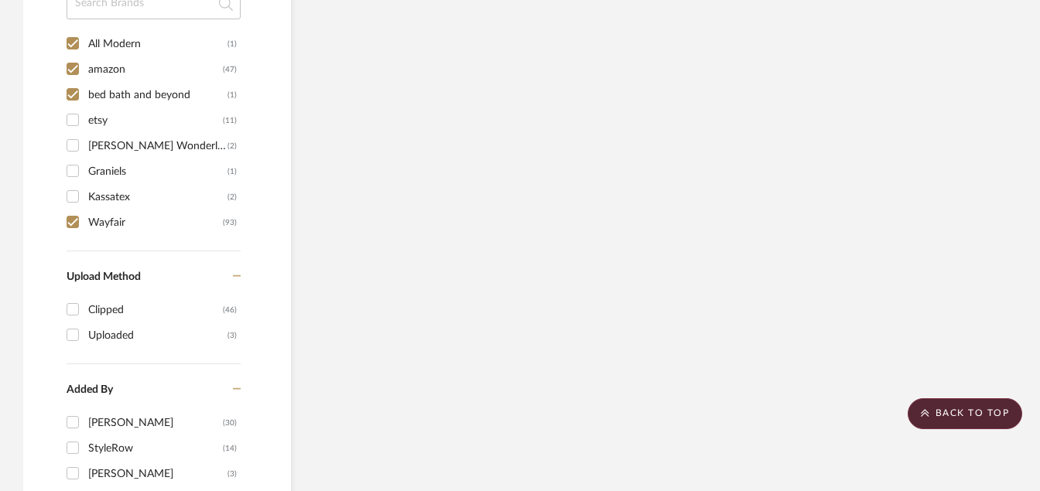
click at [67, 229] on input "Wayfair (93)" at bounding box center [72, 222] width 25 height 25
checkbox input "false"
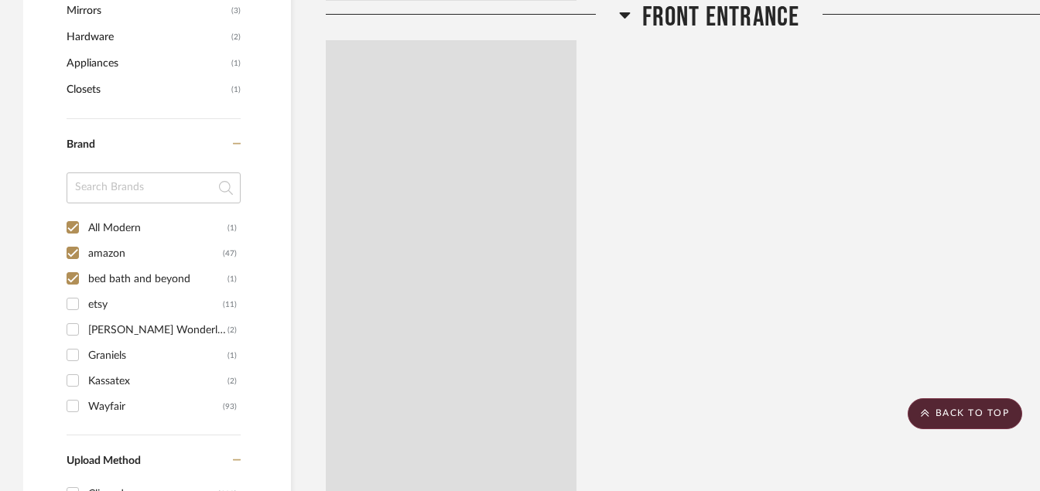
click at [74, 215] on input "All Modern (1)" at bounding box center [72, 227] width 25 height 25
checkbox input "false"
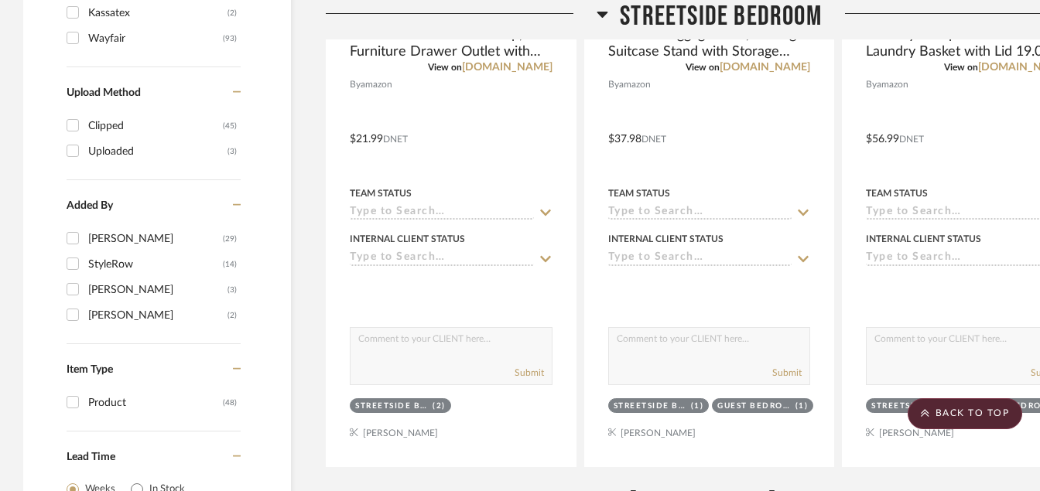
scroll to position [1300, 0]
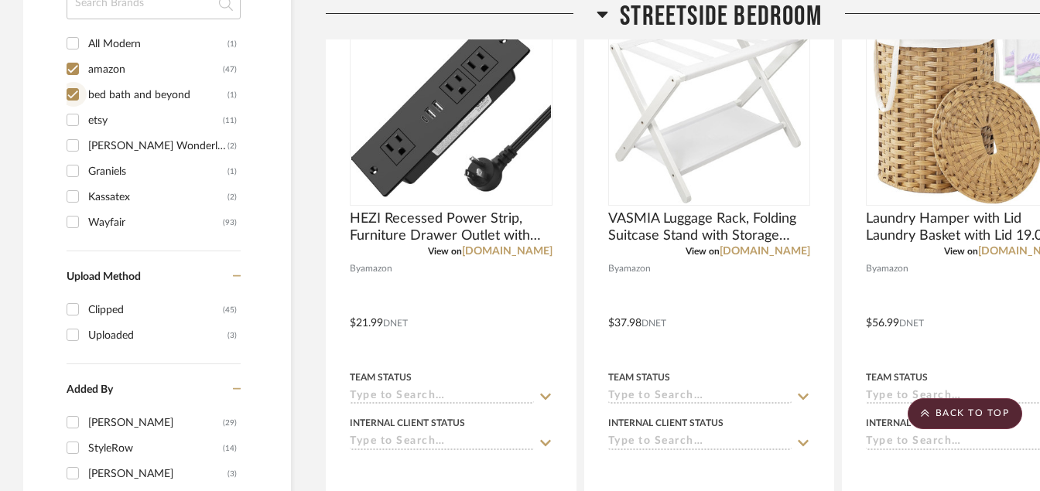
click at [74, 97] on input "bed bath and beyond (1)" at bounding box center [72, 94] width 25 height 25
checkbox input "false"
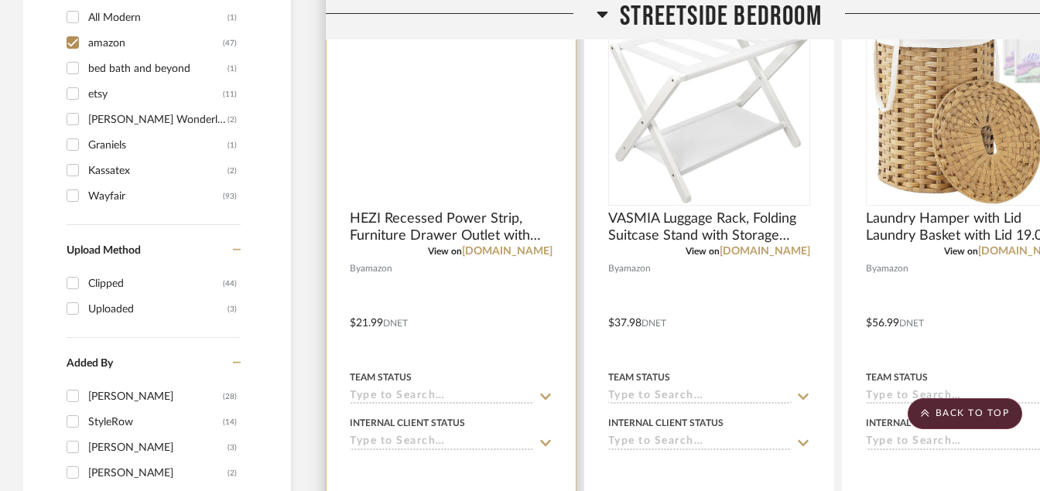
scroll to position [1274, 0]
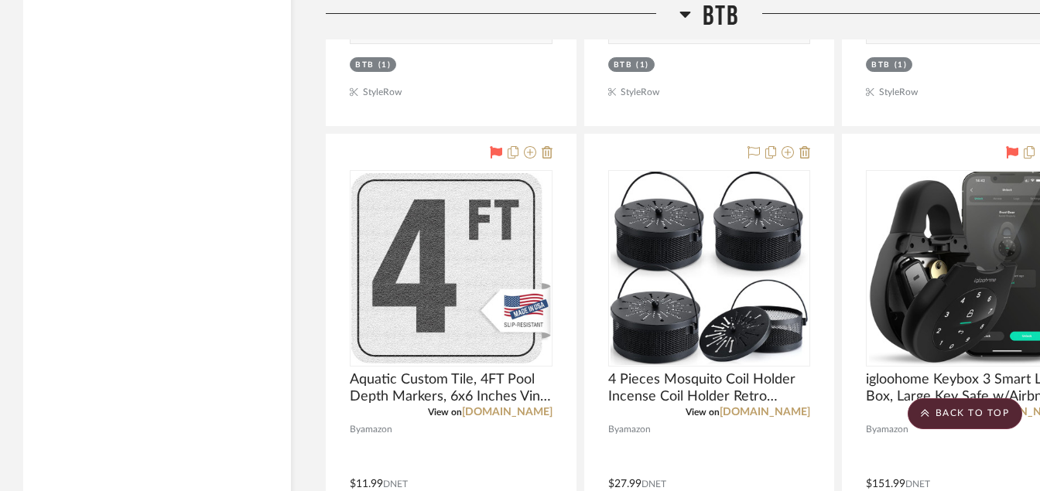
scroll to position [14207, 0]
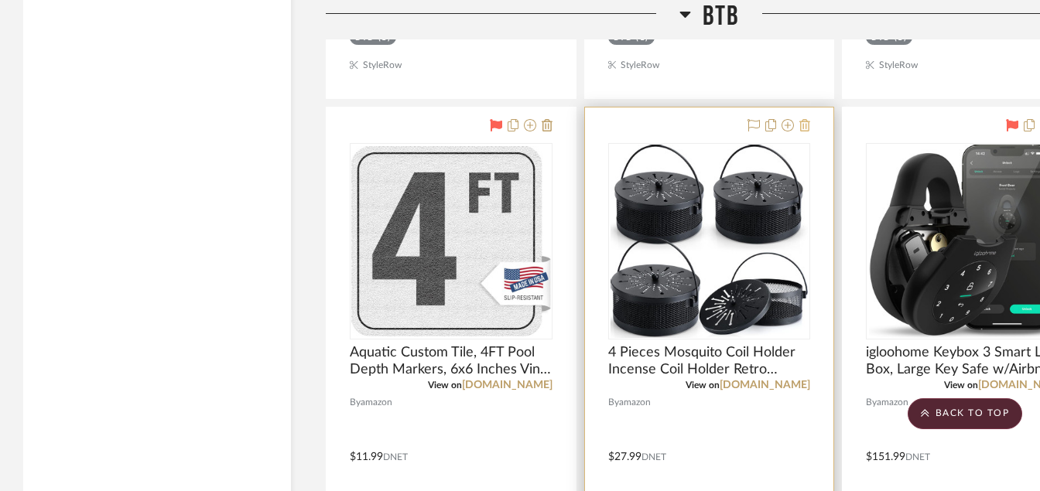
click at [805, 122] on icon at bounding box center [804, 125] width 11 height 12
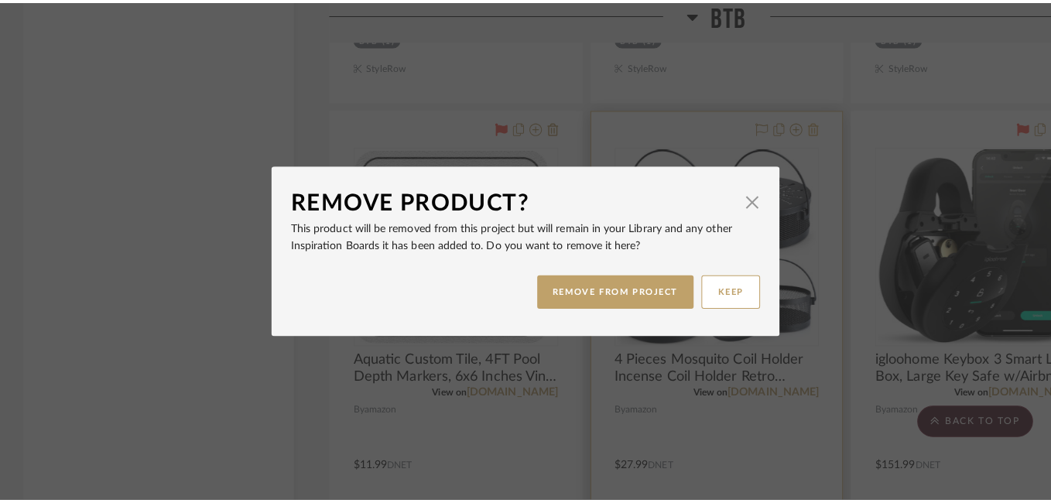
scroll to position [0, 0]
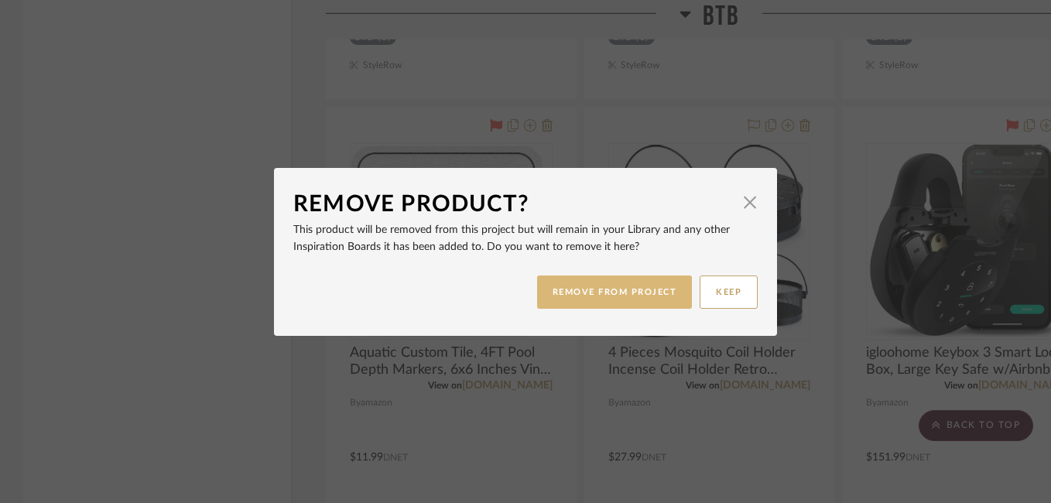
click at [650, 298] on button "REMOVE FROM PROJECT" at bounding box center [615, 291] width 156 height 33
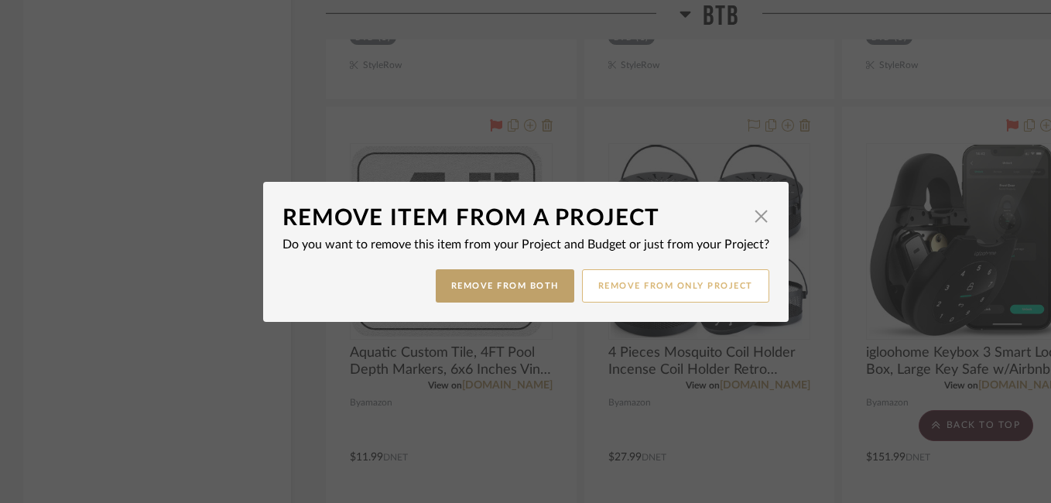
click at [662, 292] on button "Remove from only Project" at bounding box center [675, 285] width 187 height 33
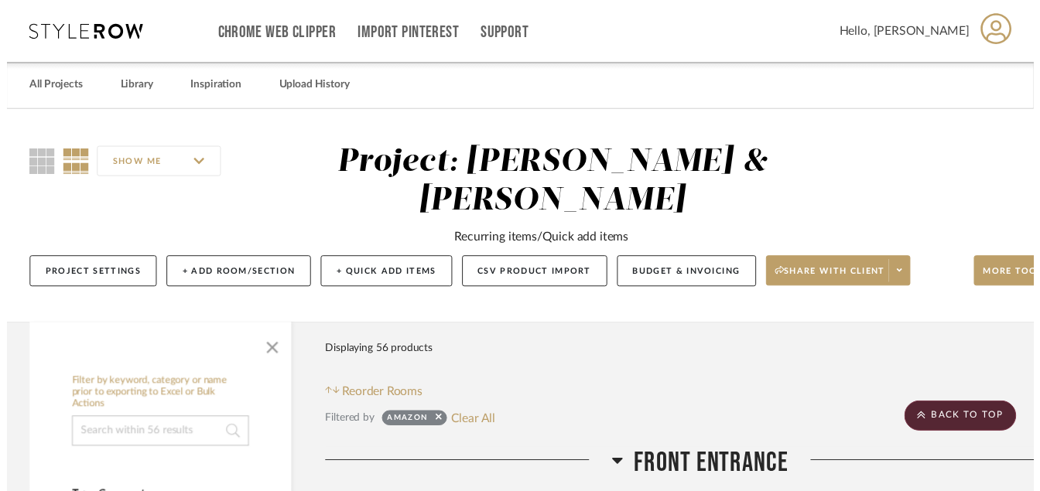
scroll to position [14207, 0]
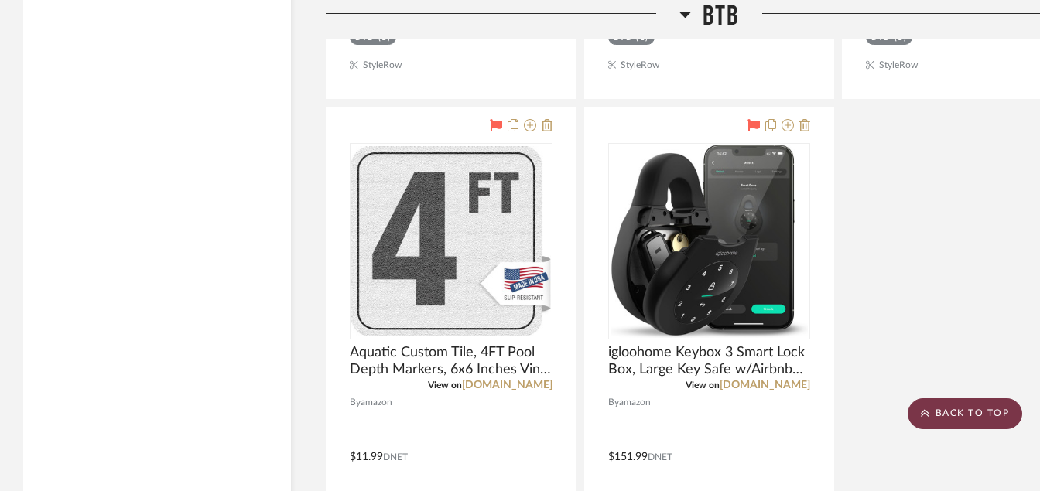
click at [933, 415] on scroll-to-top-button "BACK TO TOP" at bounding box center [965, 413] width 115 height 31
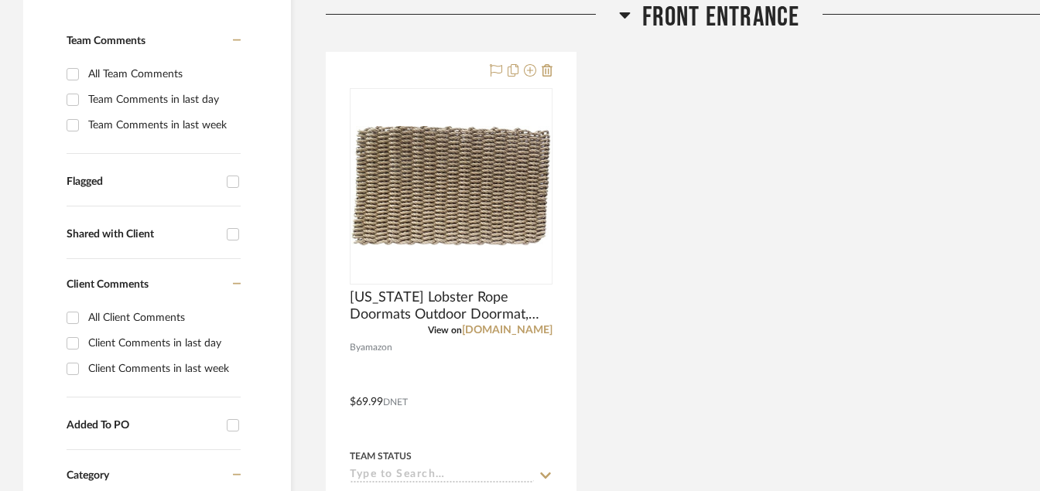
scroll to position [546, 0]
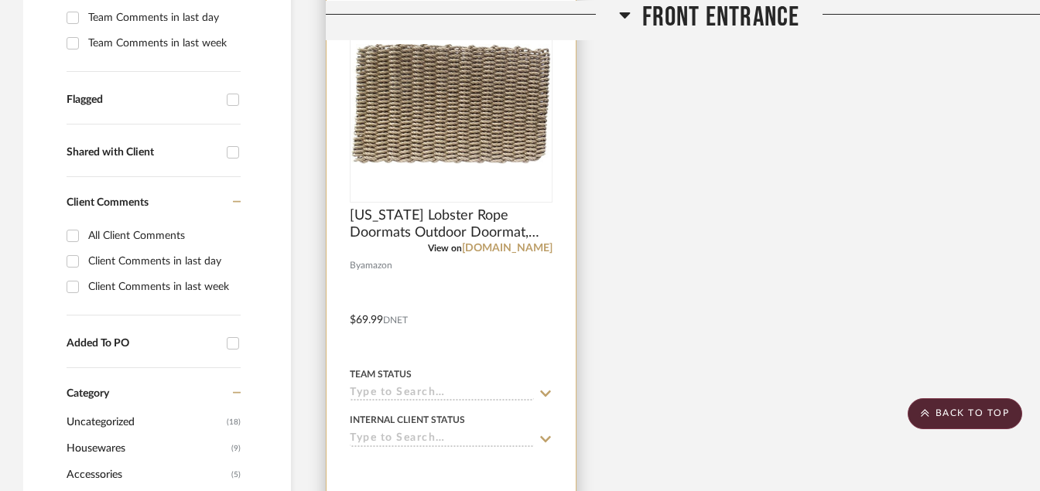
click at [540, 154] on img "0" at bounding box center [451, 104] width 200 height 120
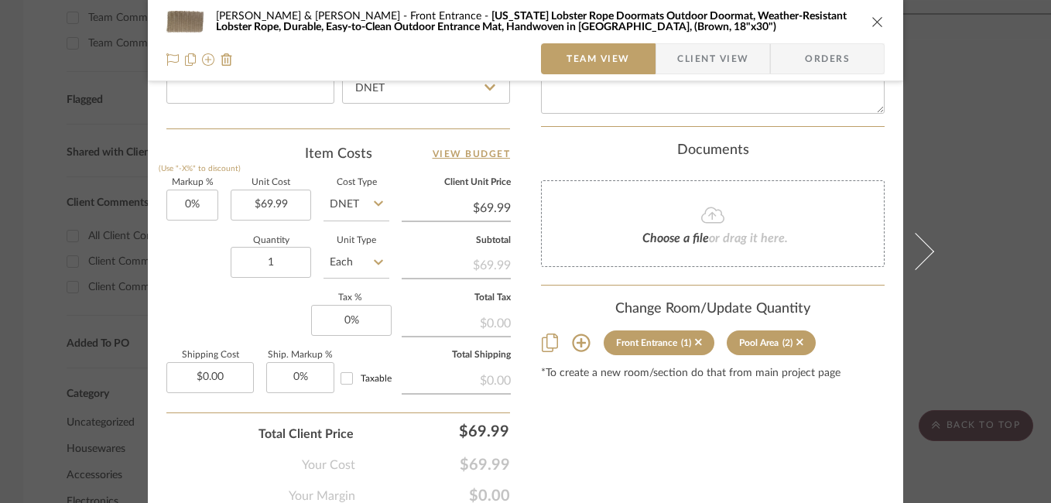
scroll to position [898, 0]
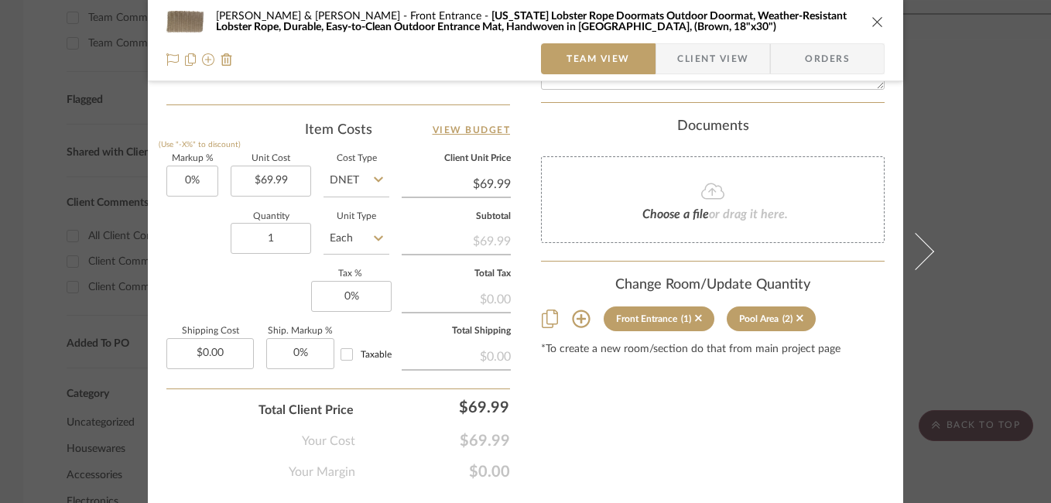
click at [874, 24] on icon "close" at bounding box center [877, 21] width 12 height 12
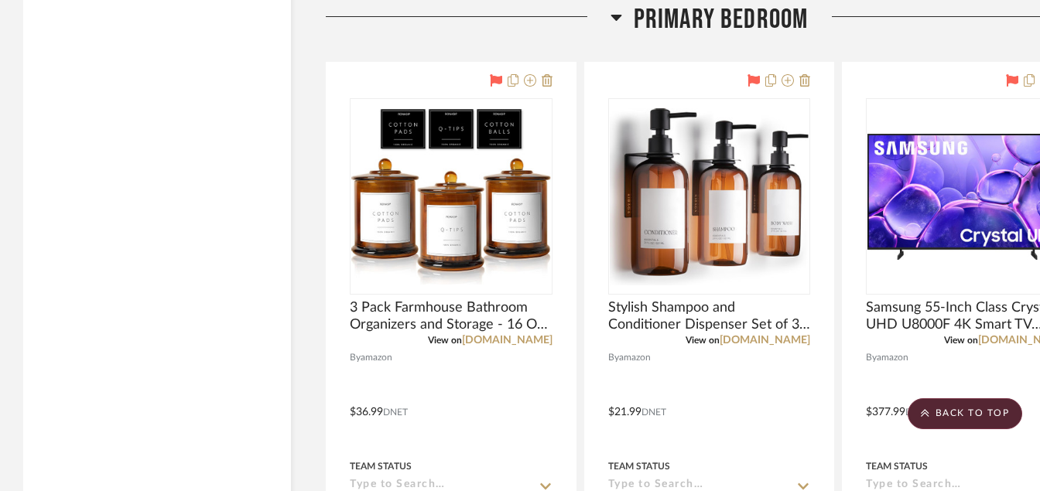
scroll to position [4198, 0]
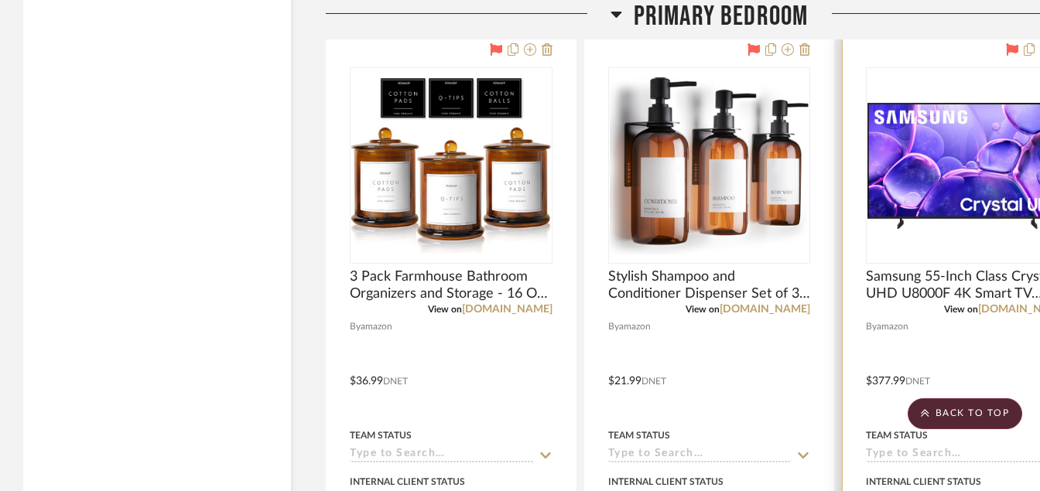
click at [958, 176] on img "0" at bounding box center [967, 166] width 200 height 126
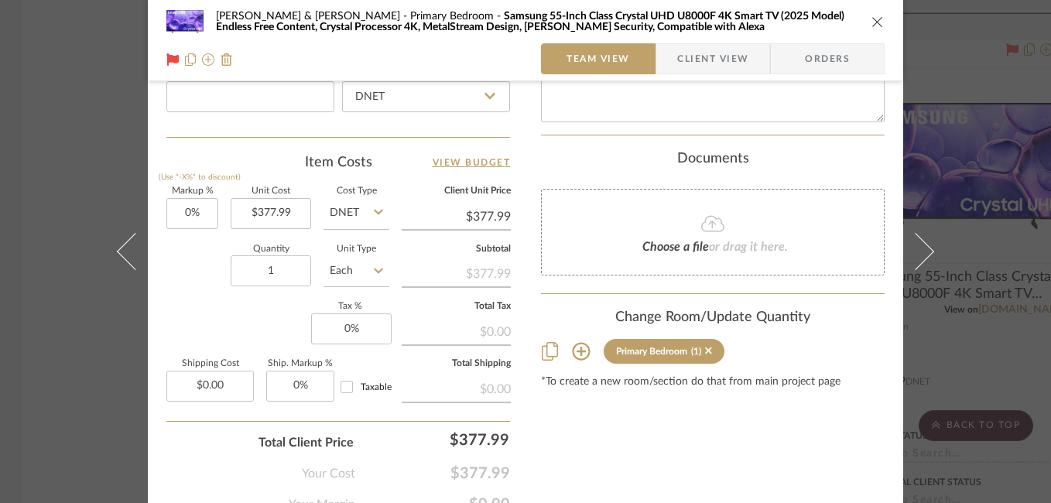
scroll to position [900, 0]
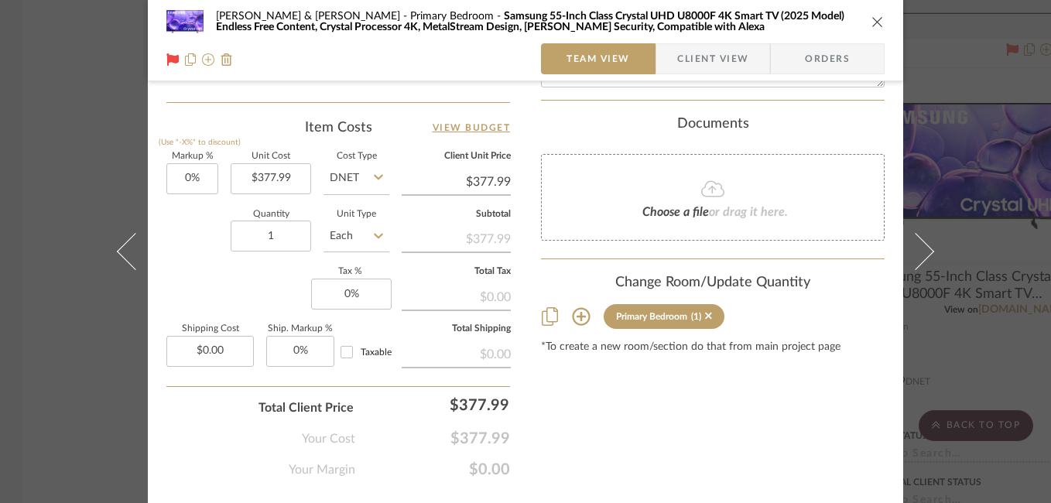
click at [980, 309] on div "[PERSON_NAME] & [PERSON_NAME] Primary Bedroom Samsung 55-Inch Class Crystal UHD…" at bounding box center [525, 251] width 1051 height 503
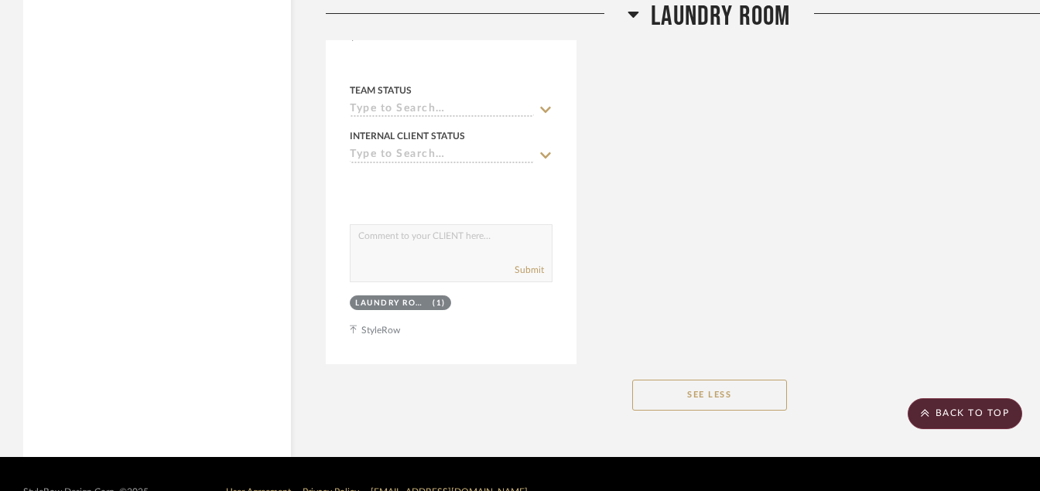
scroll to position [16857, 0]
